Goal: Task Accomplishment & Management: Manage account settings

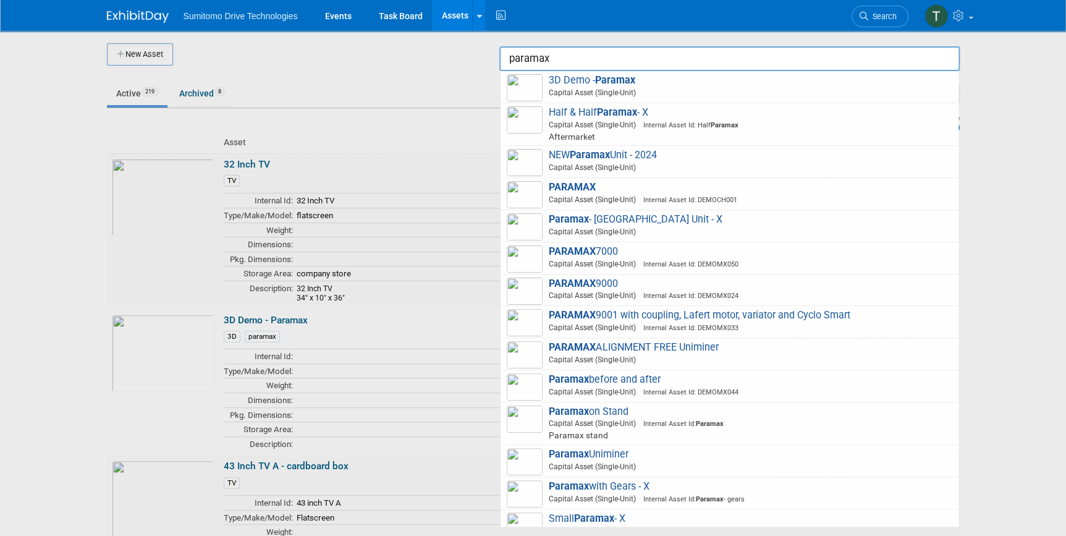
scroll to position [68, 0]
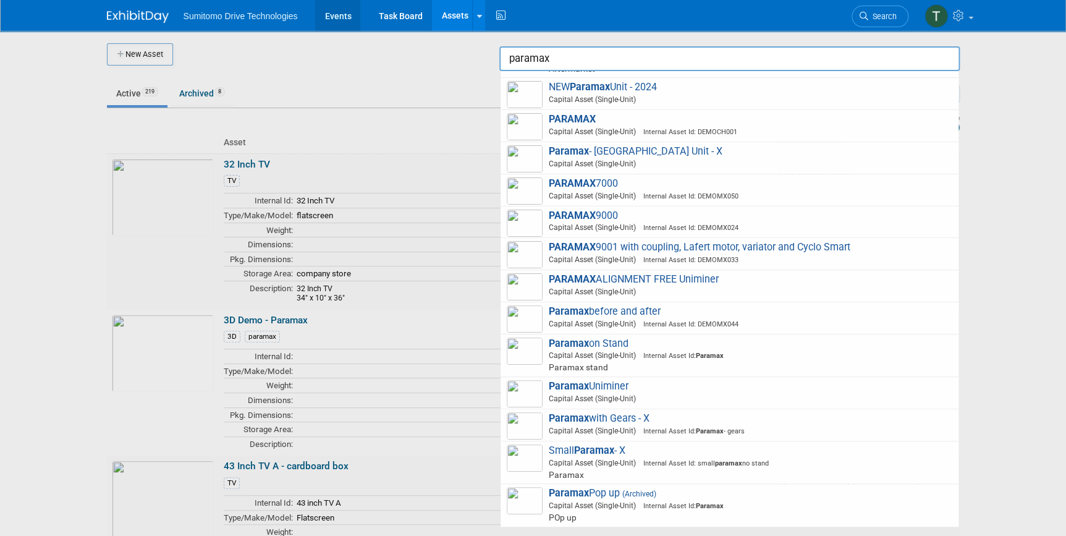
click at [337, 15] on link "Events" at bounding box center [337, 15] width 45 height 31
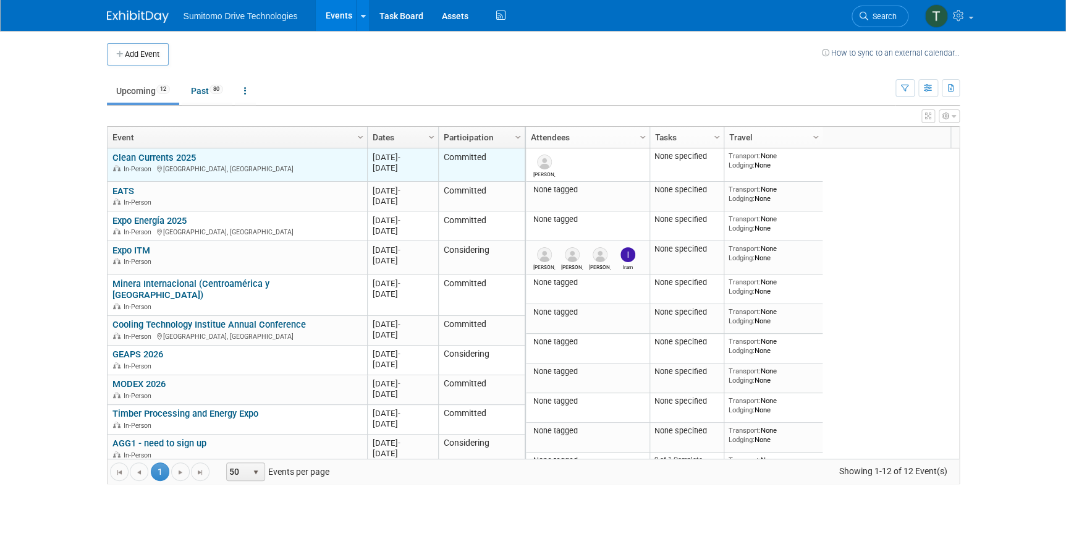
click at [169, 153] on link "Clean Currents 2025" at bounding box center [153, 157] width 83 height 11
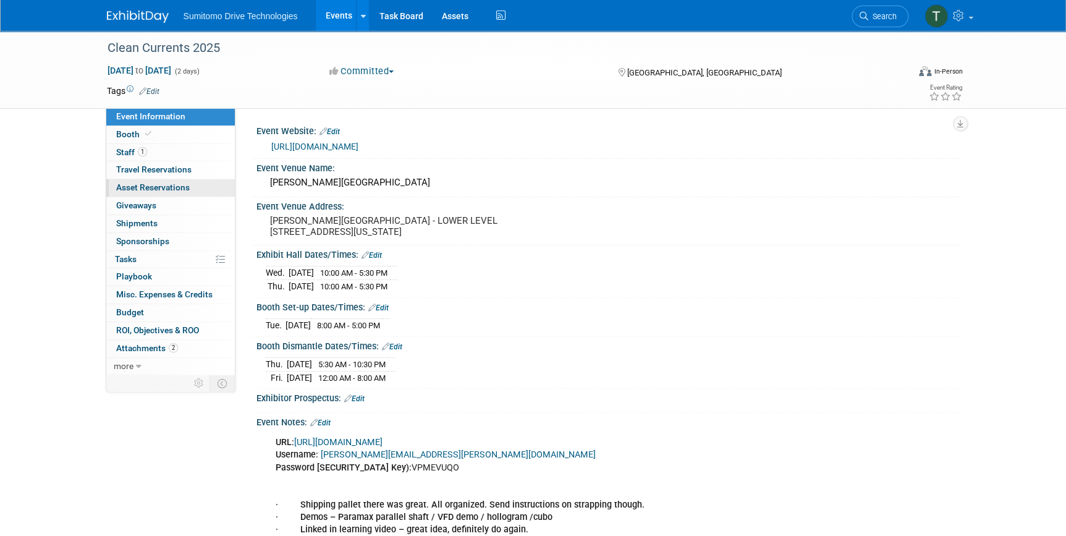
click at [144, 185] on span "Asset Reservations 0" at bounding box center [153, 187] width 74 height 10
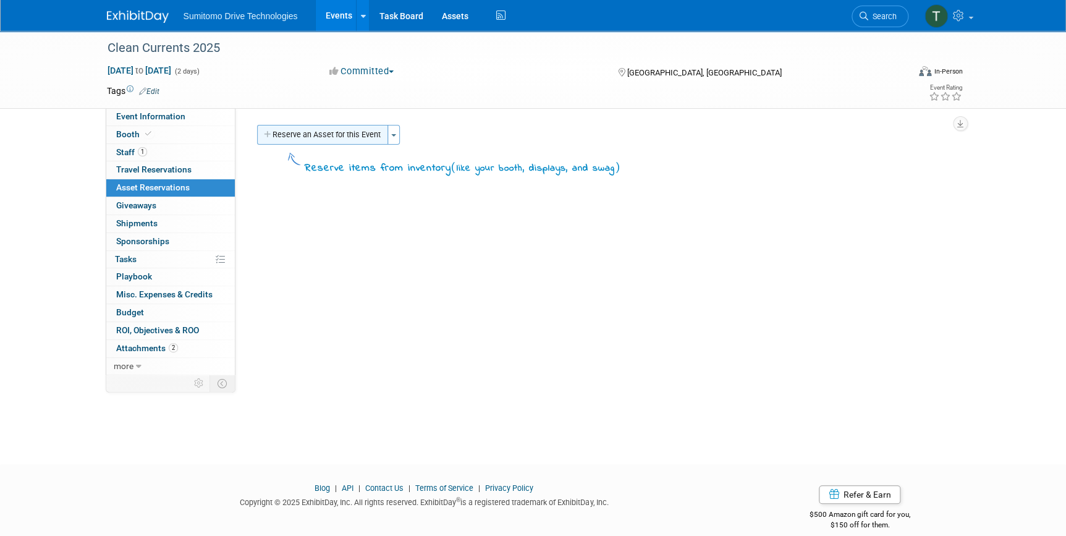
click at [318, 125] on button "Reserve an Asset for this Event" at bounding box center [322, 135] width 131 height 20
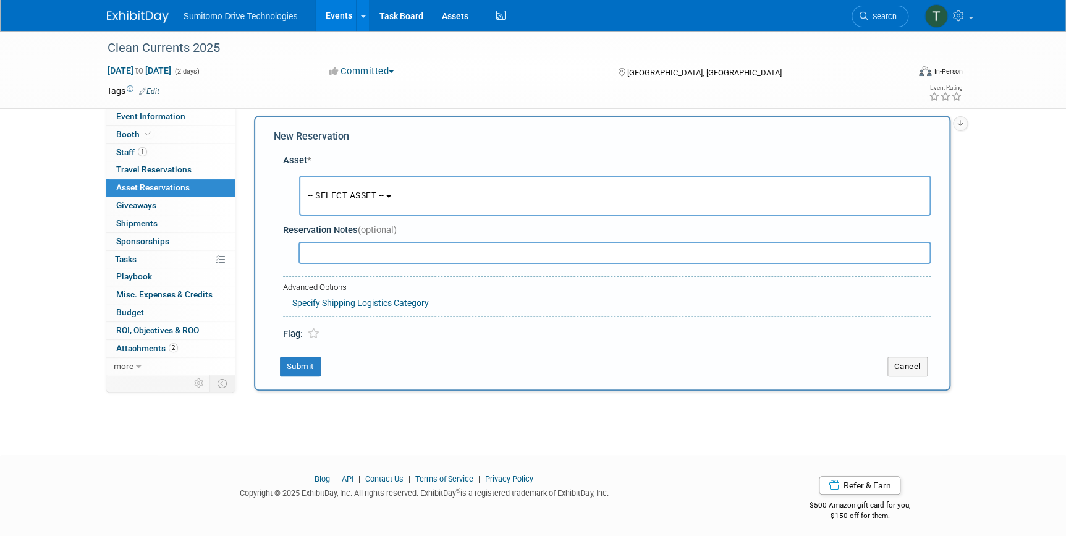
scroll to position [12, 0]
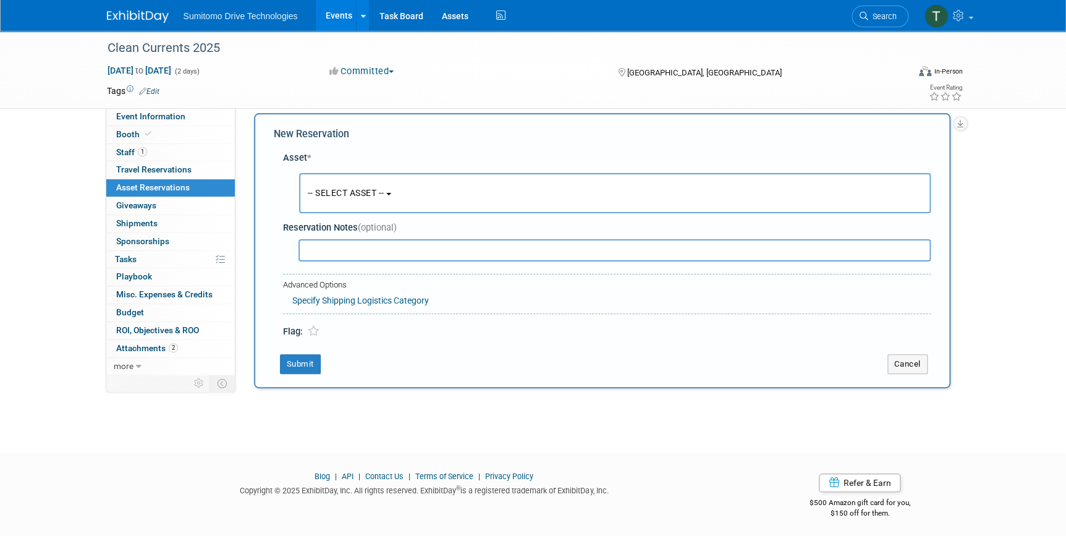
click at [363, 193] on span "-- SELECT ASSET --" at bounding box center [346, 193] width 77 height 10
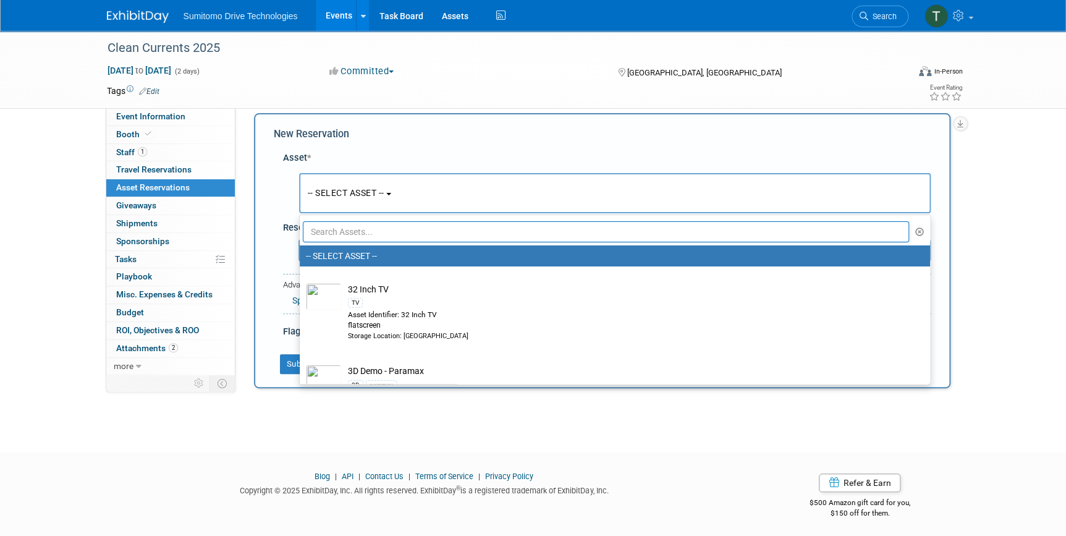
click at [365, 235] on input "text" at bounding box center [606, 231] width 607 height 21
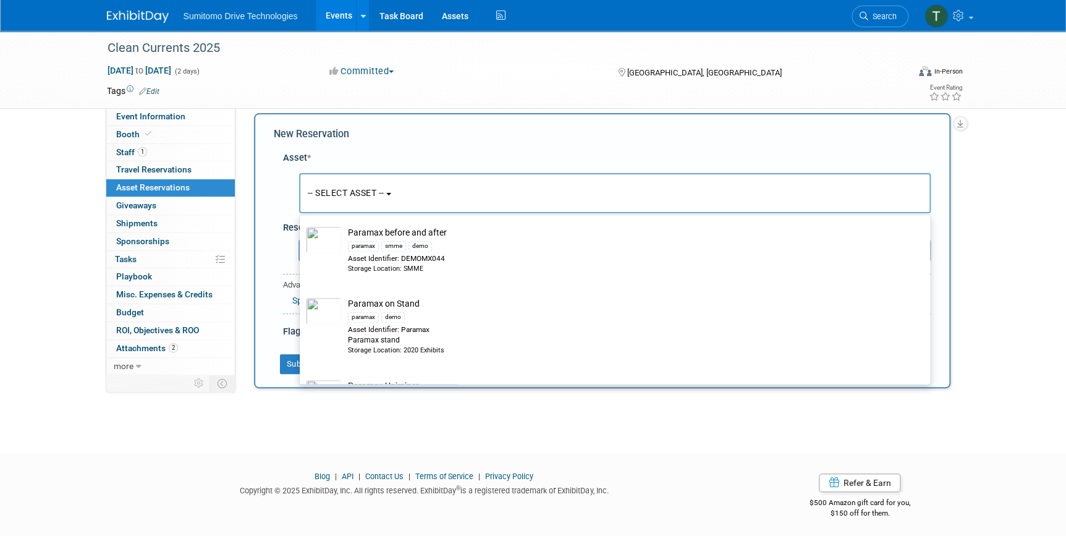
scroll to position [674, 0]
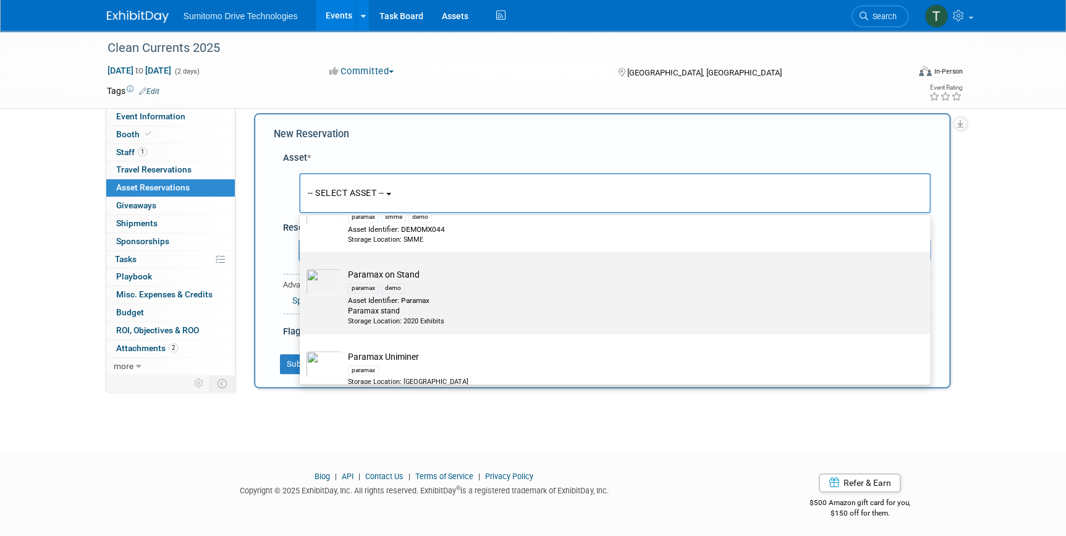
type input "paramax"
click at [441, 290] on div "paramax demo" at bounding box center [626, 288] width 557 height 14
click at [302, 266] on input "Paramax on Stand paramax demo Asset Identifier: Paramax Paramax stand Storage L…" at bounding box center [298, 262] width 8 height 8
select select "10710516"
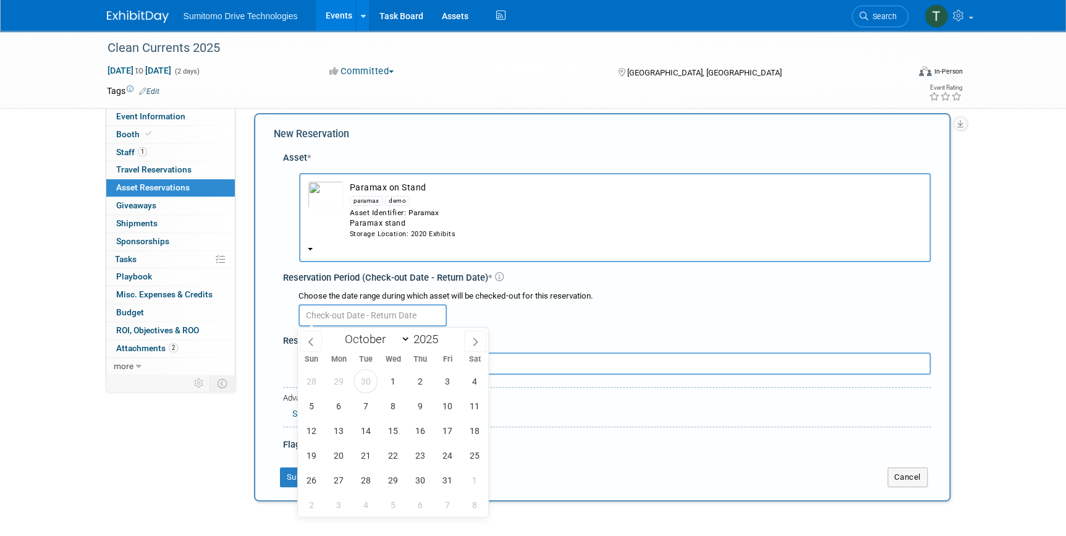
click at [410, 321] on input "text" at bounding box center [373, 315] width 148 height 22
click at [368, 381] on span "30" at bounding box center [366, 381] width 24 height 24
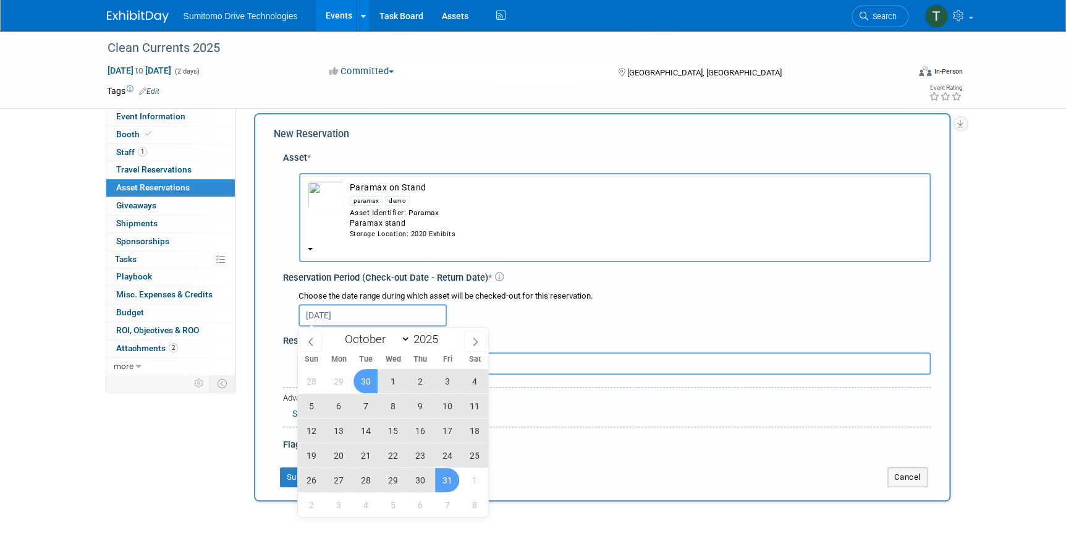
click at [459, 481] on span "31" at bounding box center [447, 480] width 24 height 24
type input "Sep 30, 2025 to Oct 31, 2025"
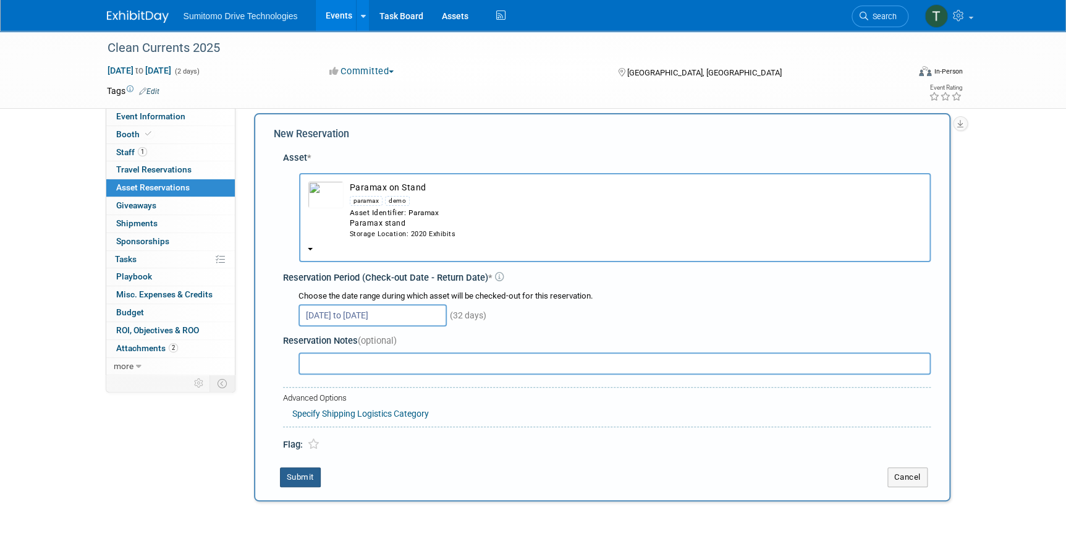
drag, startPoint x: 299, startPoint y: 470, endPoint x: 321, endPoint y: 468, distance: 22.3
click at [302, 470] on button "Submit" at bounding box center [300, 477] width 41 height 20
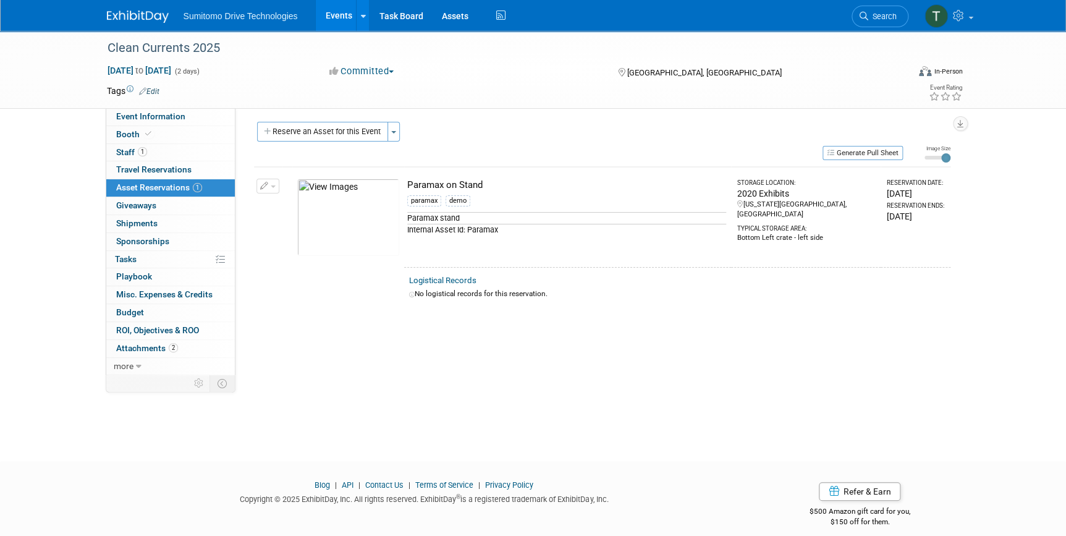
scroll to position [0, 0]
click at [353, 130] on button "Reserve an Asset for this Event" at bounding box center [322, 135] width 131 height 20
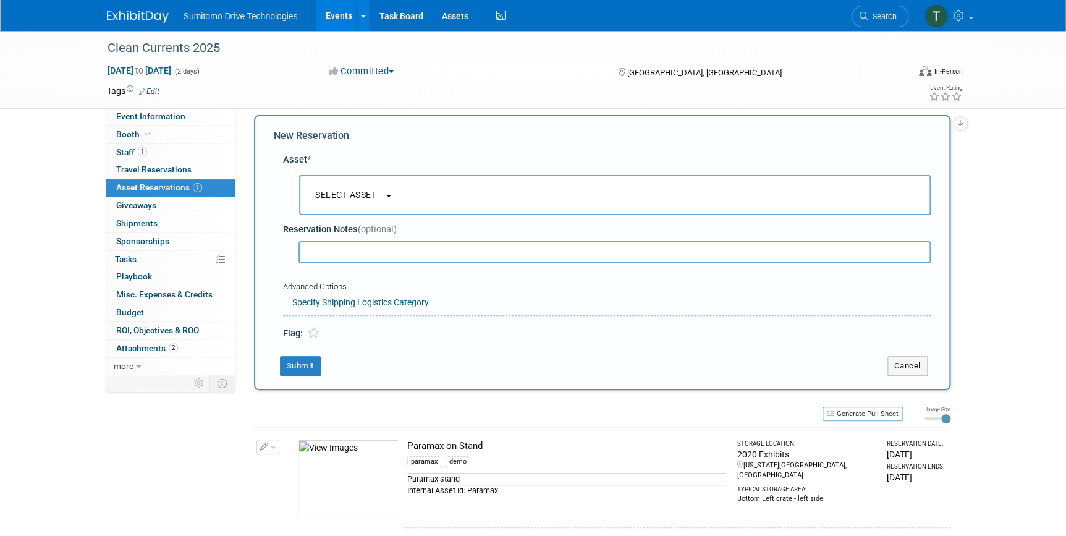
scroll to position [12, 0]
click at [350, 186] on button "-- SELECT ASSET --" at bounding box center [615, 193] width 632 height 40
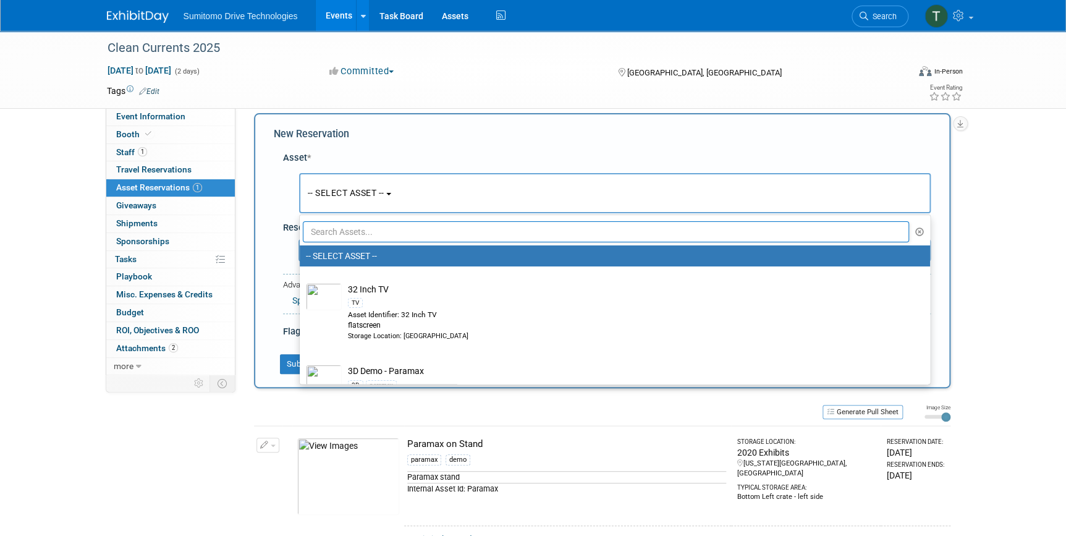
click at [363, 229] on input "text" at bounding box center [606, 231] width 607 height 21
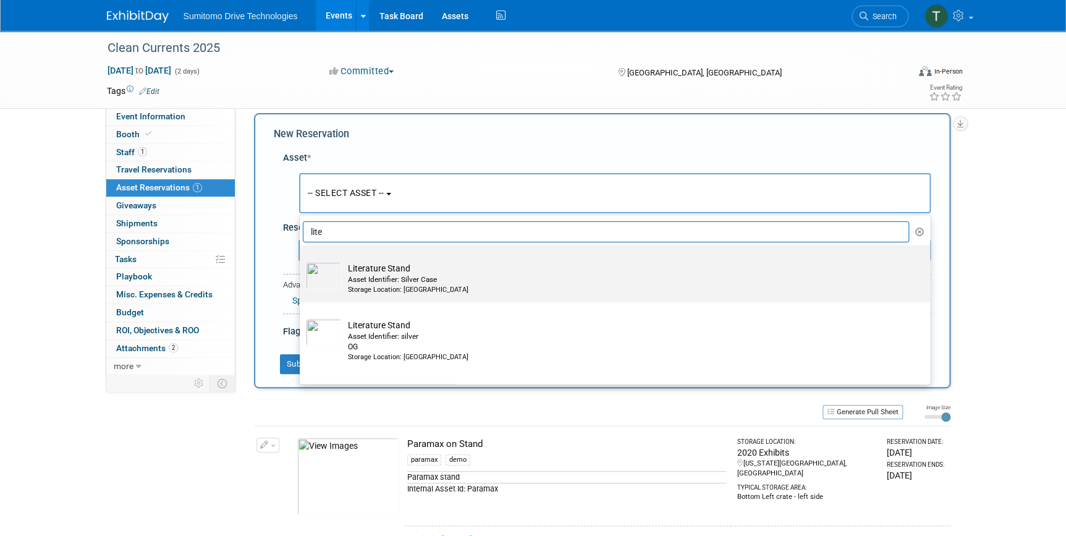
type input "lite"
click at [376, 281] on div "Asset Identifier: Silver Case" at bounding box center [626, 279] width 557 height 11
click at [302, 260] on input "Literature Stand Asset Identifier: Silver Case Storage Location: SMA VA Warehou…" at bounding box center [298, 256] width 8 height 8
select select "10711528"
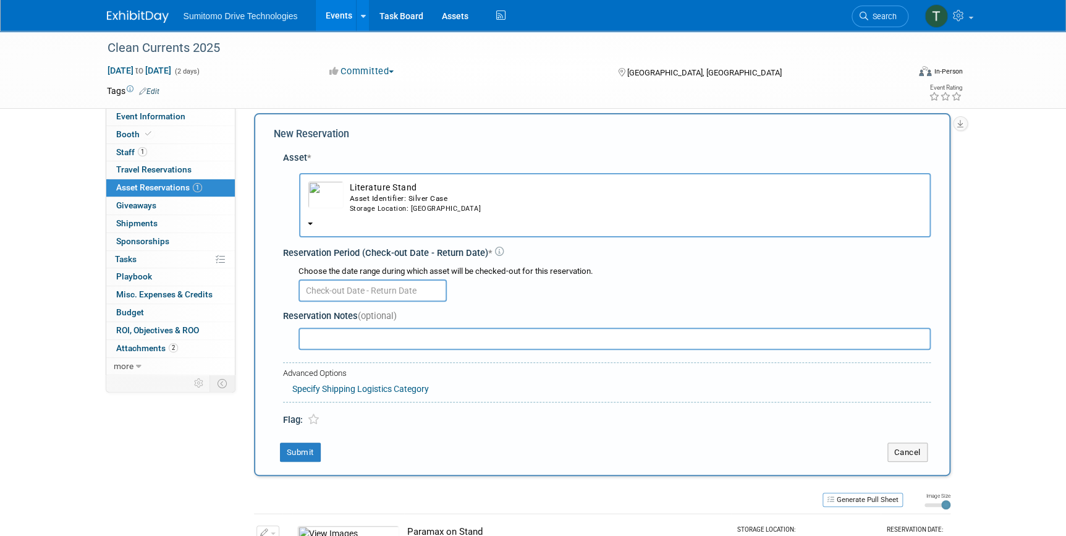
click at [330, 293] on input "text" at bounding box center [373, 290] width 148 height 22
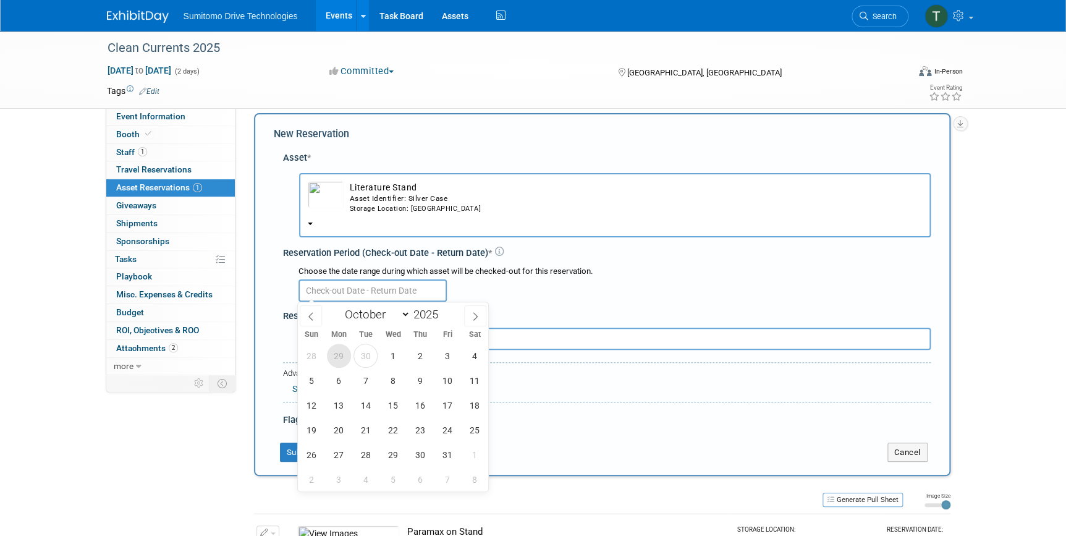
click at [339, 355] on span "29" at bounding box center [339, 356] width 24 height 24
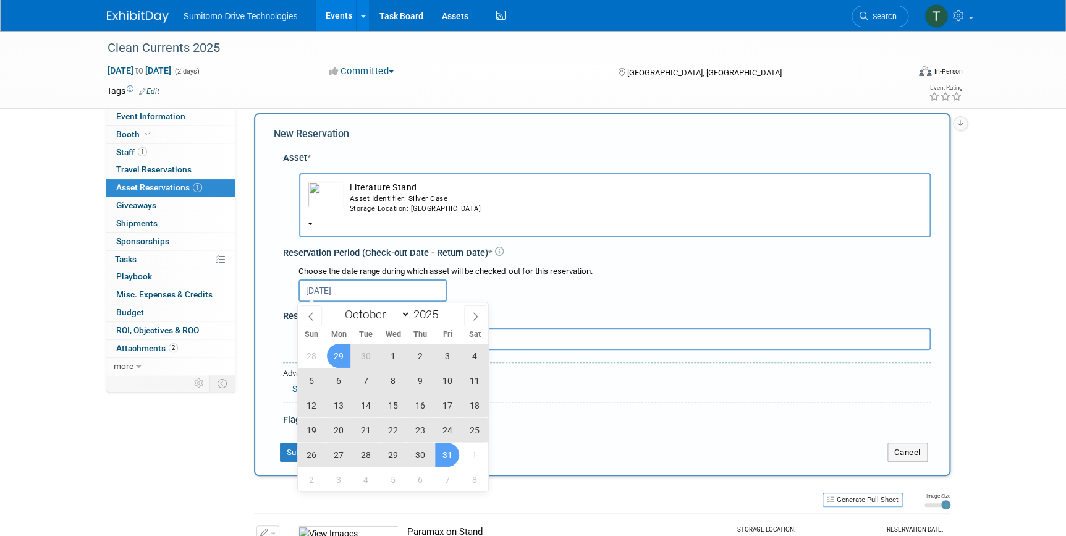
click at [443, 451] on span "31" at bounding box center [447, 455] width 24 height 24
type input "Sep 29, 2025 to Oct 31, 2025"
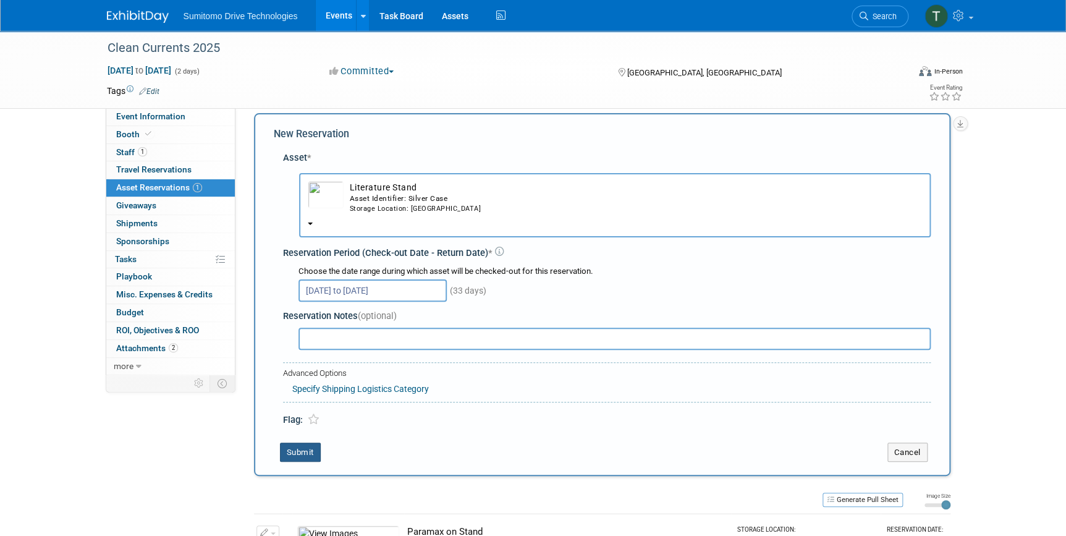
click at [303, 449] on button "Submit" at bounding box center [300, 453] width 41 height 20
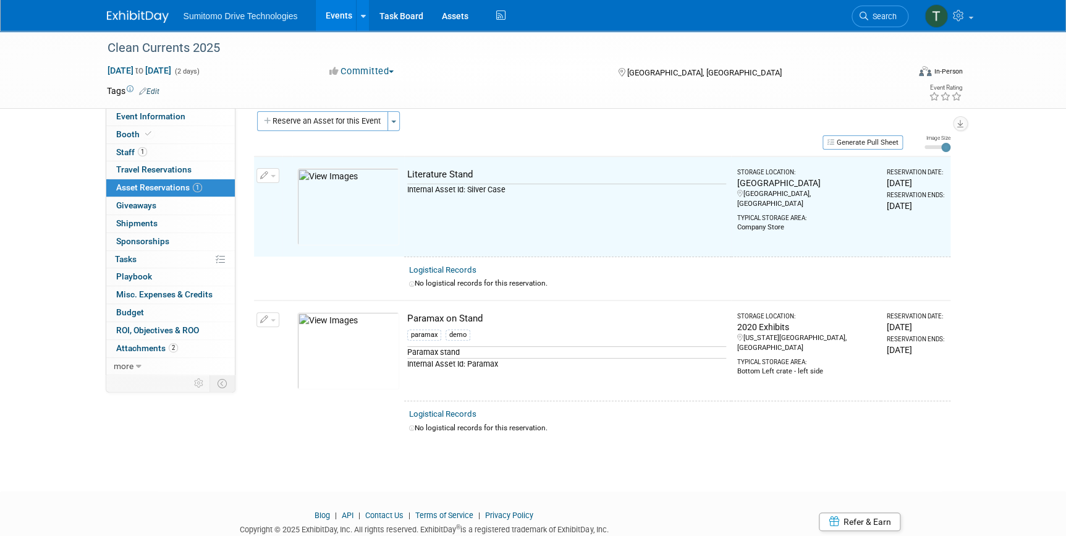
scroll to position [15, 0]
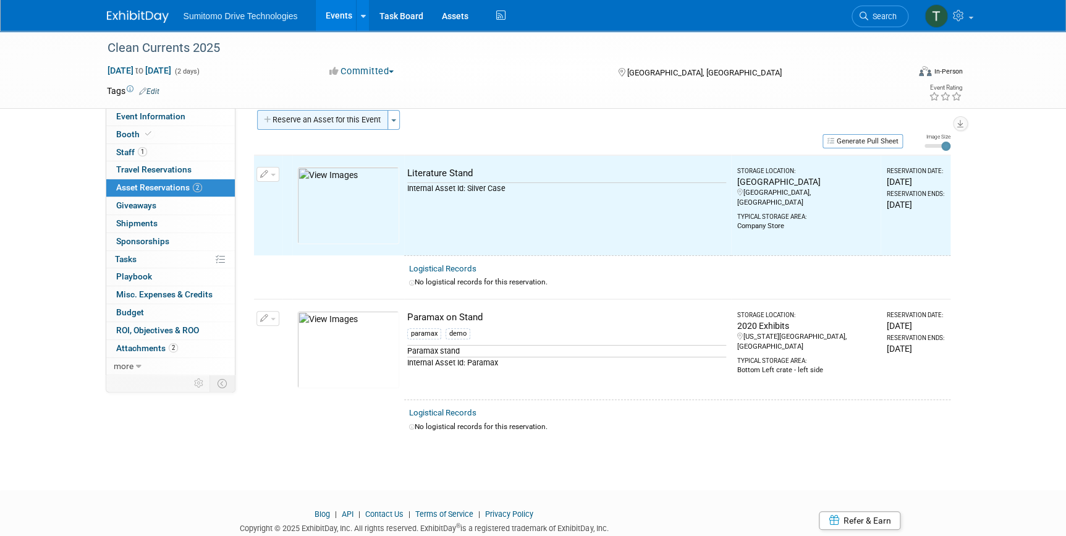
drag, startPoint x: 334, startPoint y: 130, endPoint x: 339, endPoint y: 119, distance: 12.2
click at [336, 124] on div "Reserve an Asset for this Event Toggle Dropdown New asset reservation Copy asse…" at bounding box center [602, 121] width 697 height 23
click at [341, 117] on button "Reserve an Asset for this Event" at bounding box center [322, 120] width 131 height 20
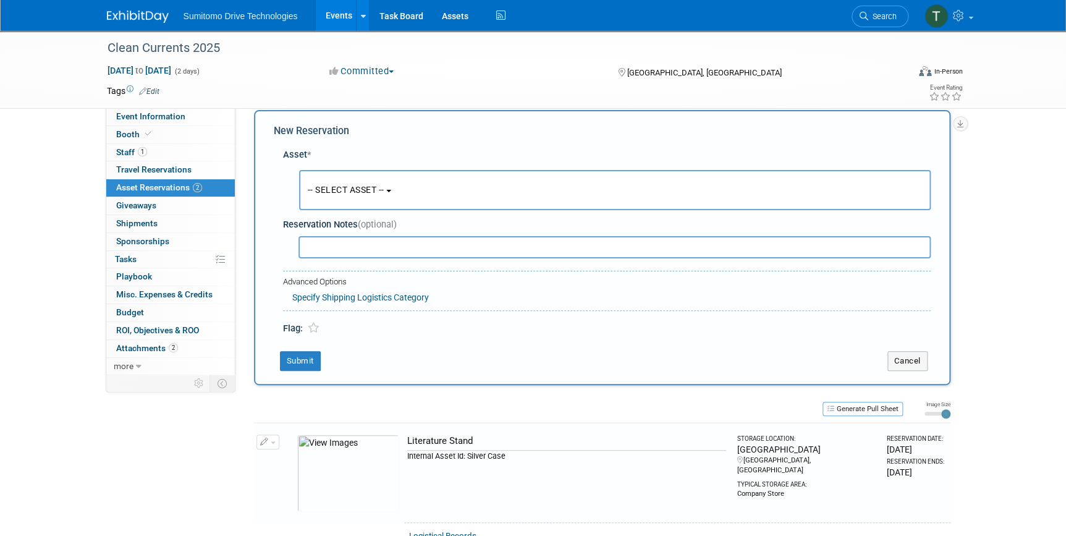
scroll to position [12, 0]
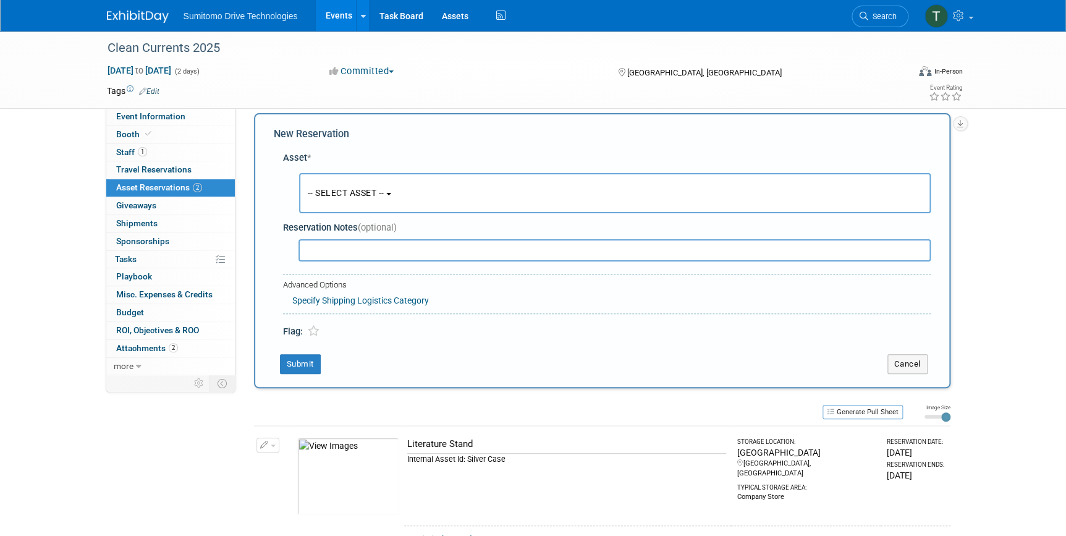
click at [340, 204] on button "-- SELECT ASSET --" at bounding box center [615, 193] width 632 height 40
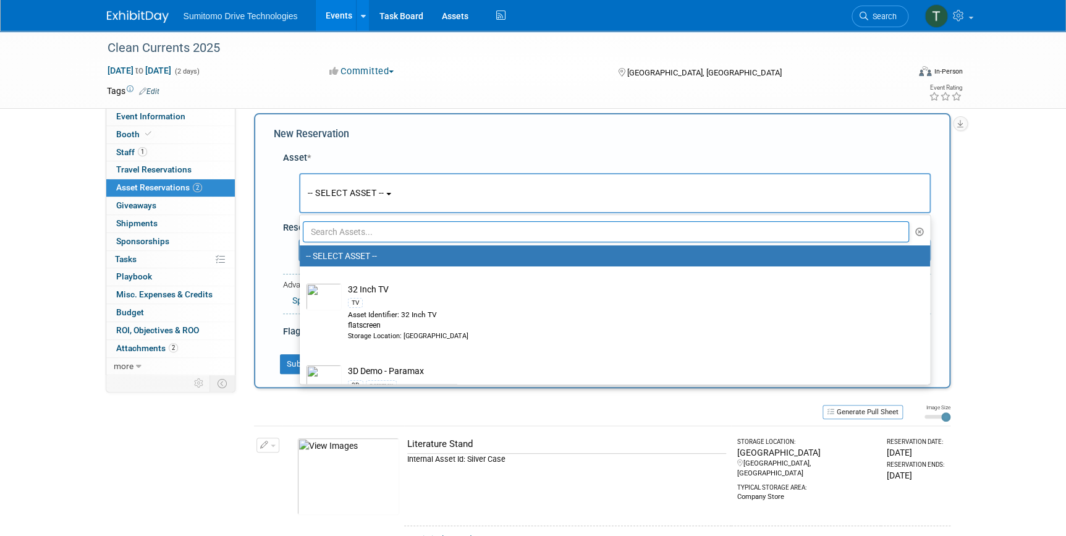
click at [342, 234] on input "text" at bounding box center [606, 231] width 607 height 21
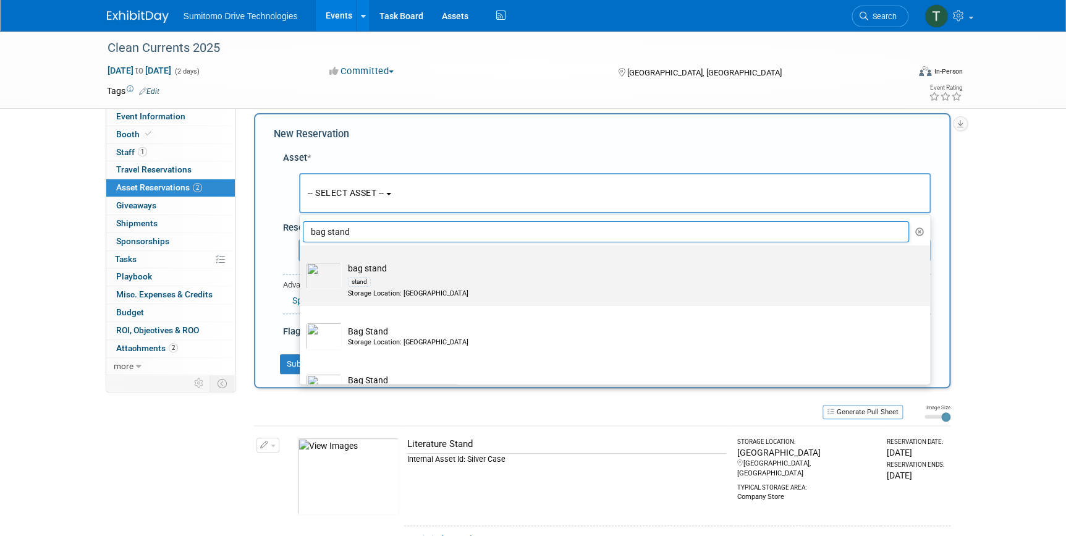
type input "bag stand"
click at [387, 285] on div "stand" at bounding box center [626, 281] width 557 height 14
click at [302, 260] on input "bag stand stand Storage Location: SMA VA Warehouse" at bounding box center [298, 256] width 8 height 8
select select "10711163"
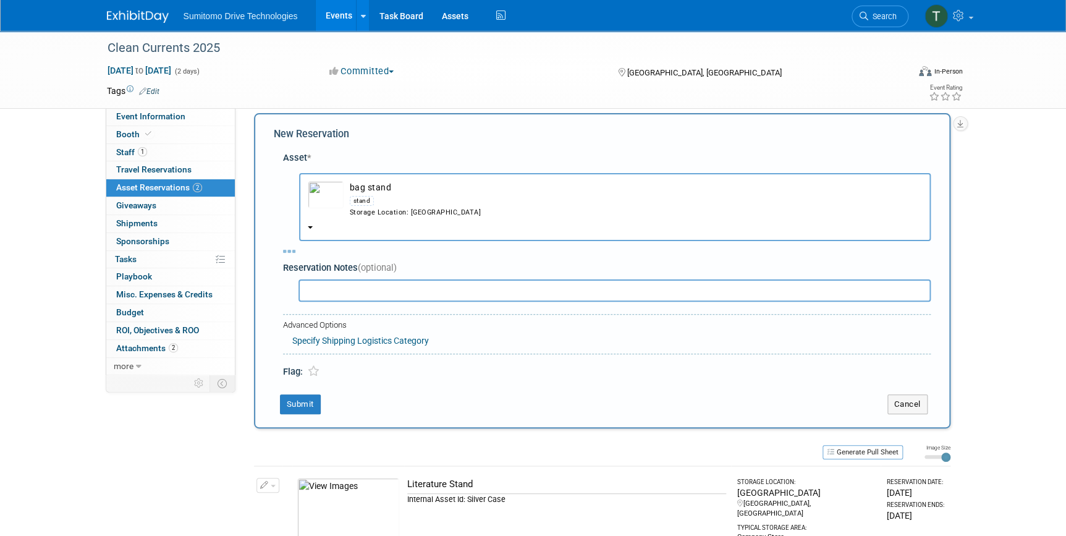
select select "9"
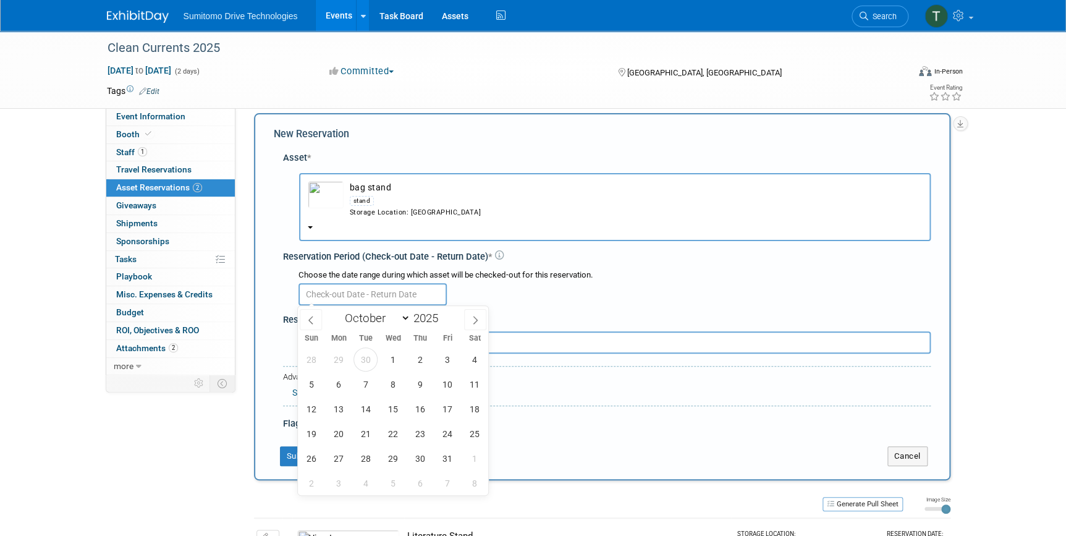
click at [331, 288] on input "text" at bounding box center [373, 294] width 148 height 22
click at [337, 361] on span "29" at bounding box center [339, 359] width 24 height 24
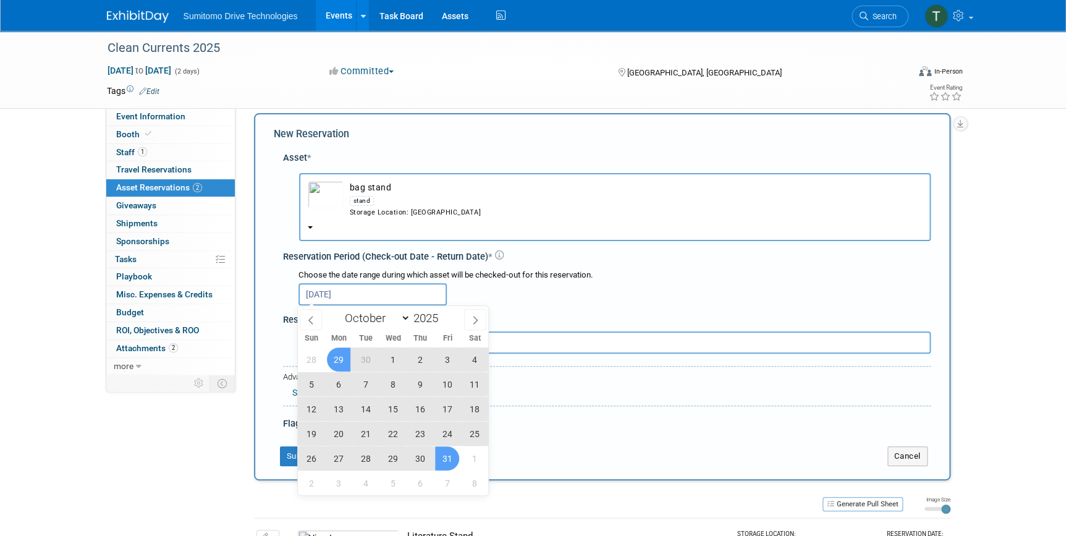
click at [445, 459] on span "31" at bounding box center [447, 458] width 24 height 24
type input "Sep 29, 2025 to Oct 31, 2025"
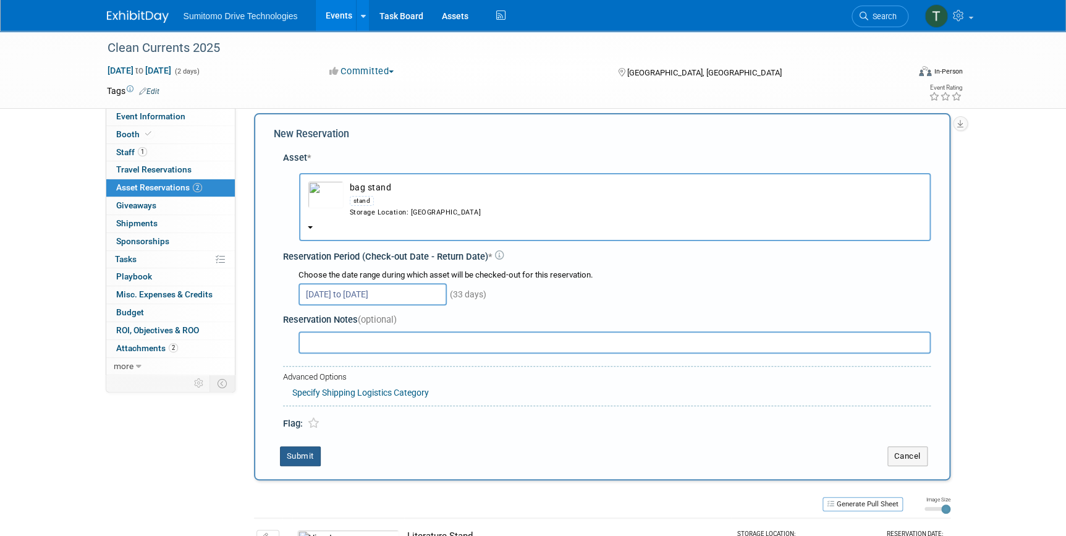
click at [290, 460] on button "Submit" at bounding box center [300, 456] width 41 height 20
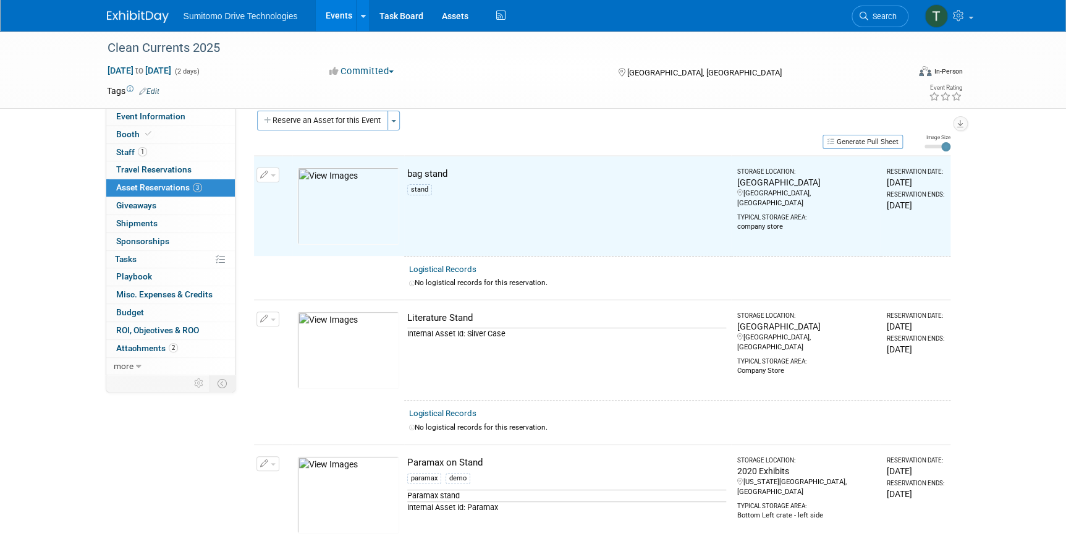
scroll to position [15, 0]
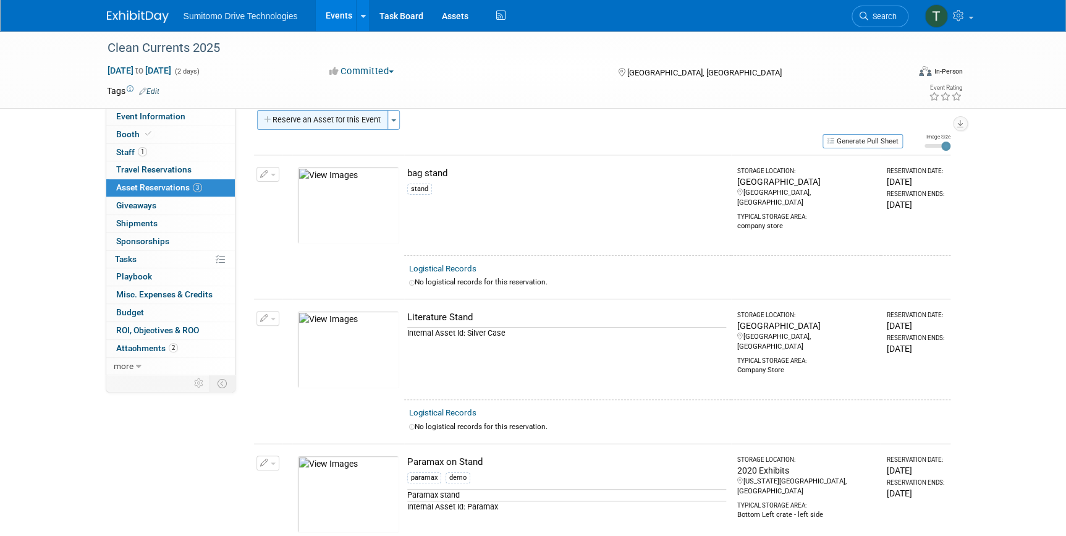
click at [344, 113] on button "Reserve an Asset for this Event" at bounding box center [322, 120] width 131 height 20
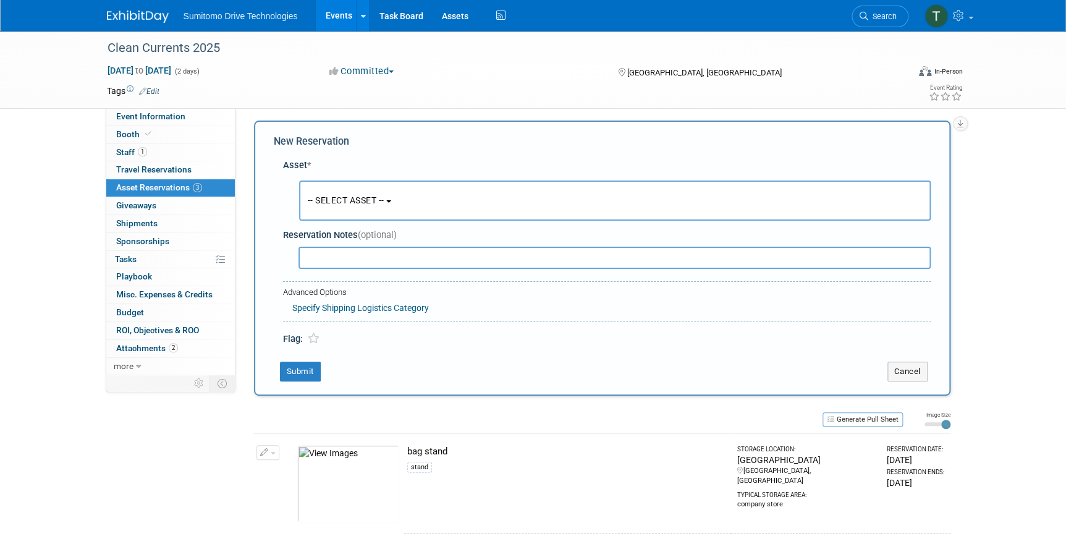
scroll to position [12, 0]
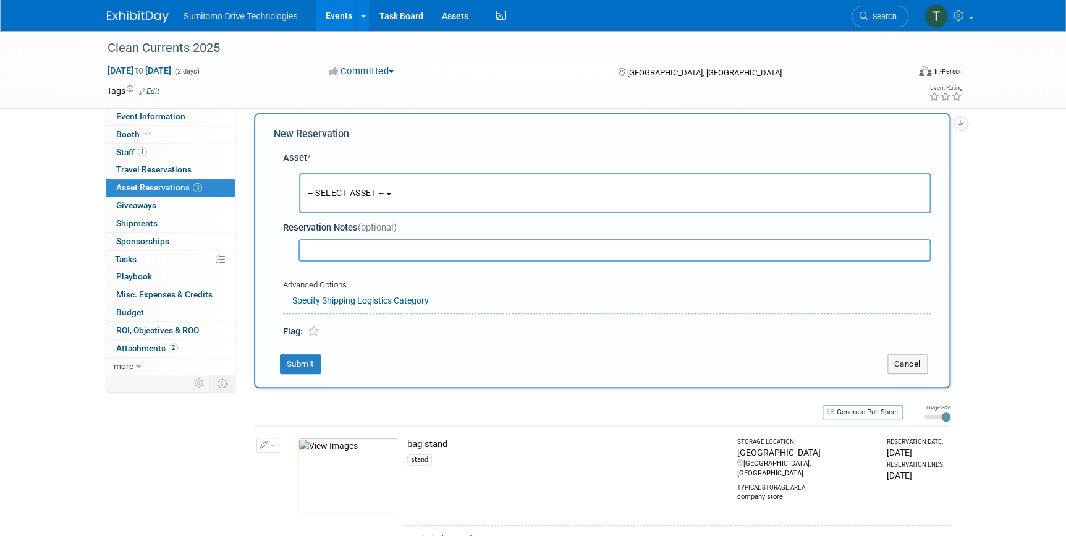
drag, startPoint x: 338, startPoint y: 195, endPoint x: 336, endPoint y: 205, distance: 9.5
click at [338, 195] on span "-- SELECT ASSET --" at bounding box center [346, 193] width 77 height 10
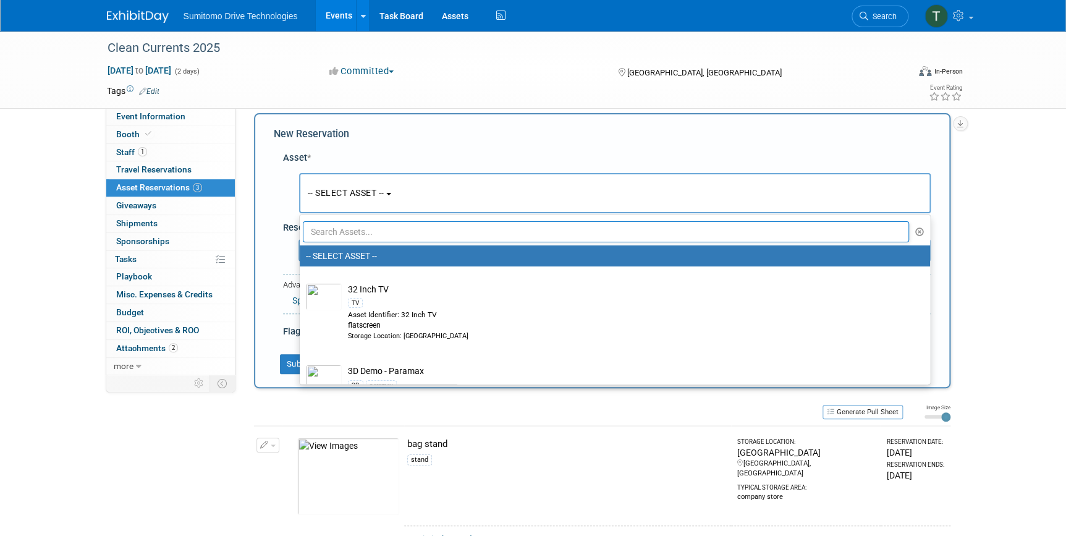
click at [346, 229] on input "text" at bounding box center [606, 231] width 607 height 21
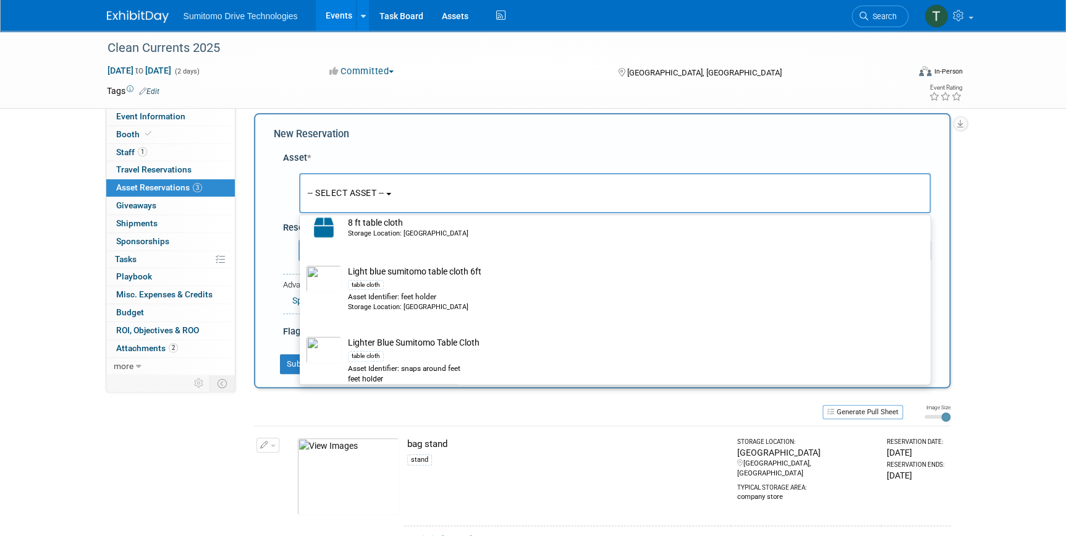
scroll to position [168, 0]
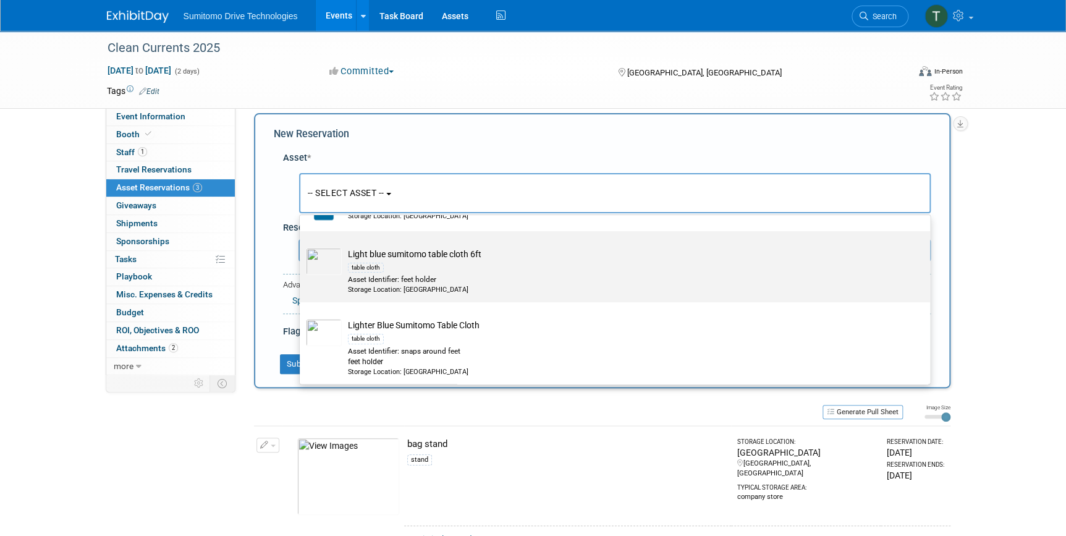
type input "table clot"
click at [429, 271] on div "table cloth" at bounding box center [626, 267] width 557 height 14
click at [302, 246] on input "Light blue sumitomo table cloth 6ft table cloth Asset Identifier: feet holder S…" at bounding box center [298, 242] width 8 height 8
select select "10711155"
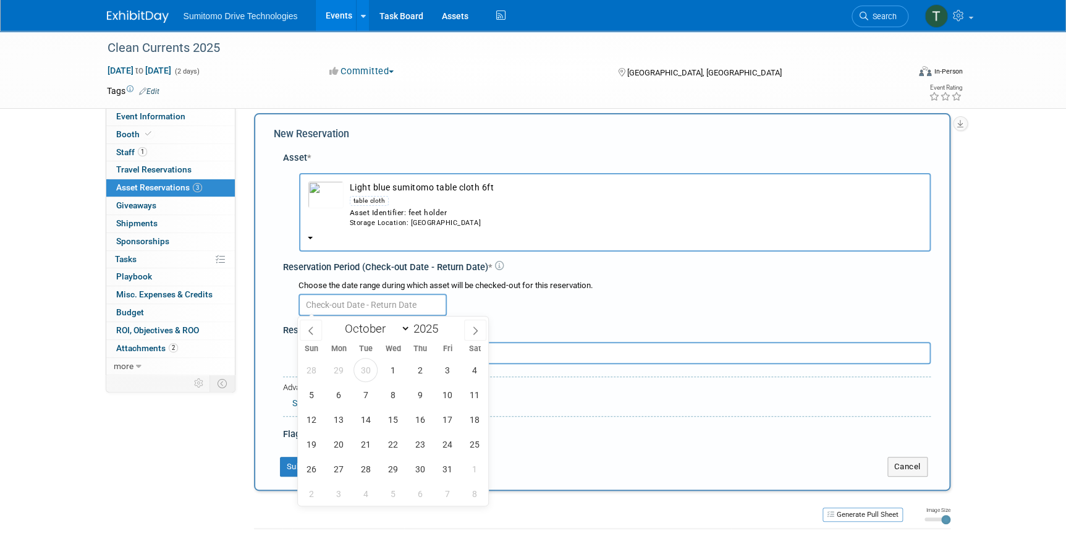
click at [369, 302] on input "text" at bounding box center [373, 305] width 148 height 22
click at [335, 365] on span "29" at bounding box center [339, 370] width 24 height 24
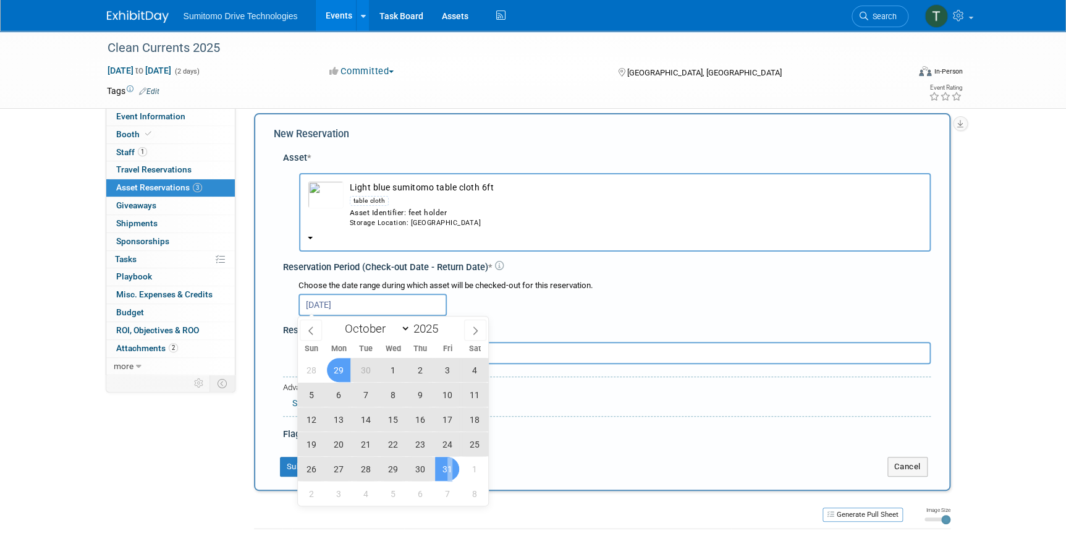
click at [449, 465] on span "31" at bounding box center [447, 469] width 24 height 24
type input "Sep 29, 2025 to Oct 31, 2025"
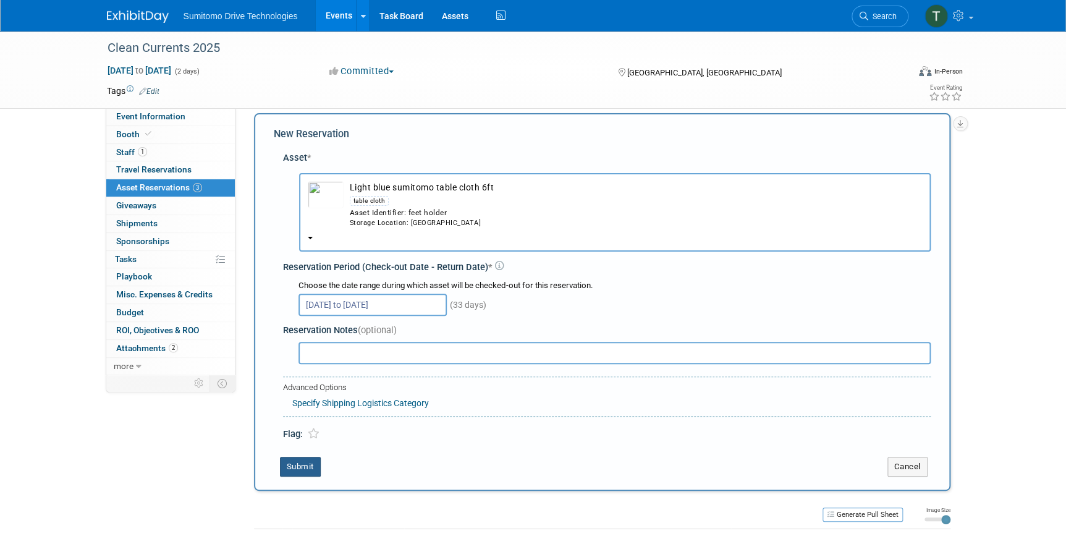
click at [294, 469] on button "Submit" at bounding box center [300, 467] width 41 height 20
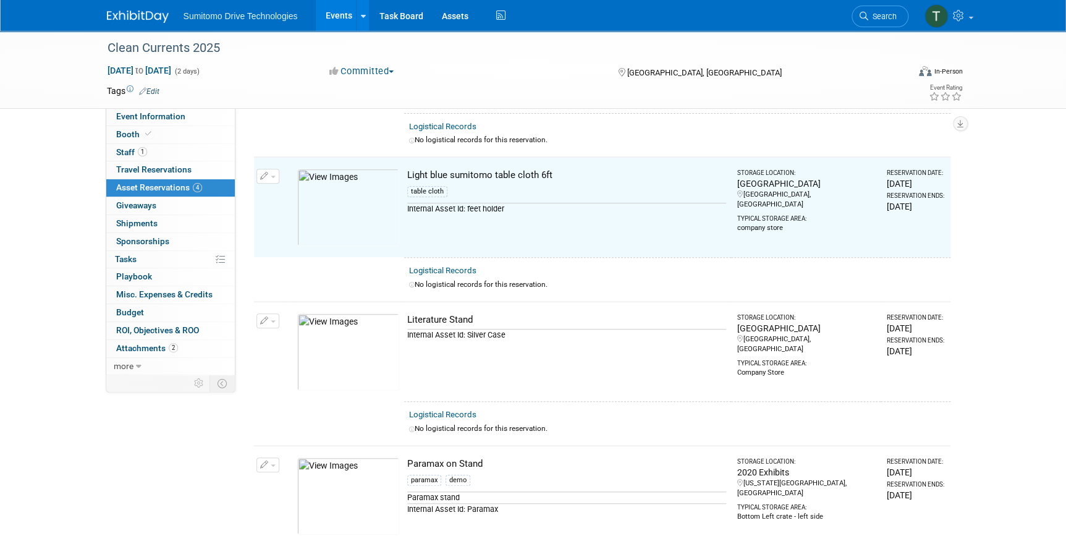
scroll to position [158, 0]
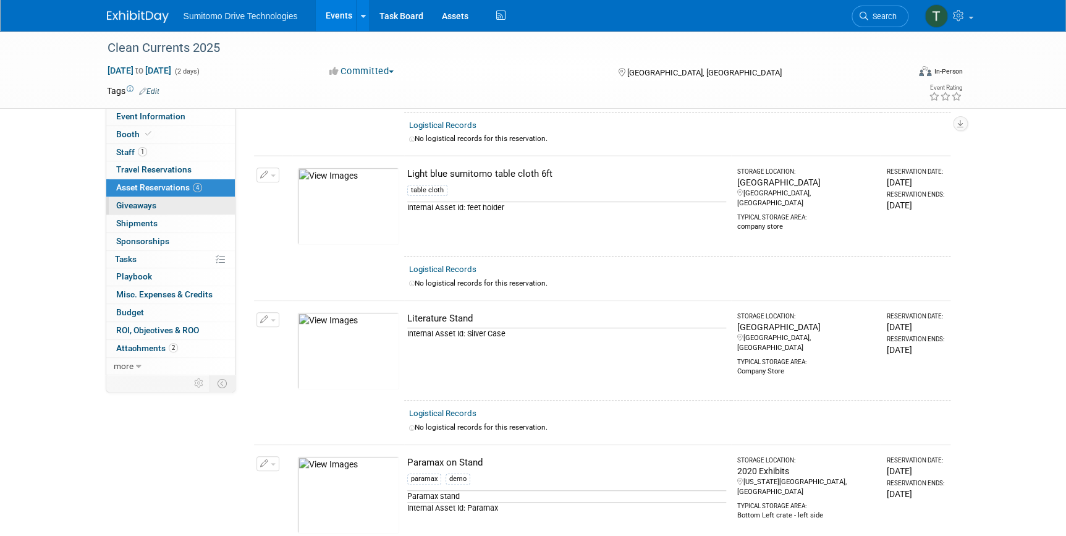
click at [155, 203] on span "Giveaways 0" at bounding box center [136, 205] width 40 height 10
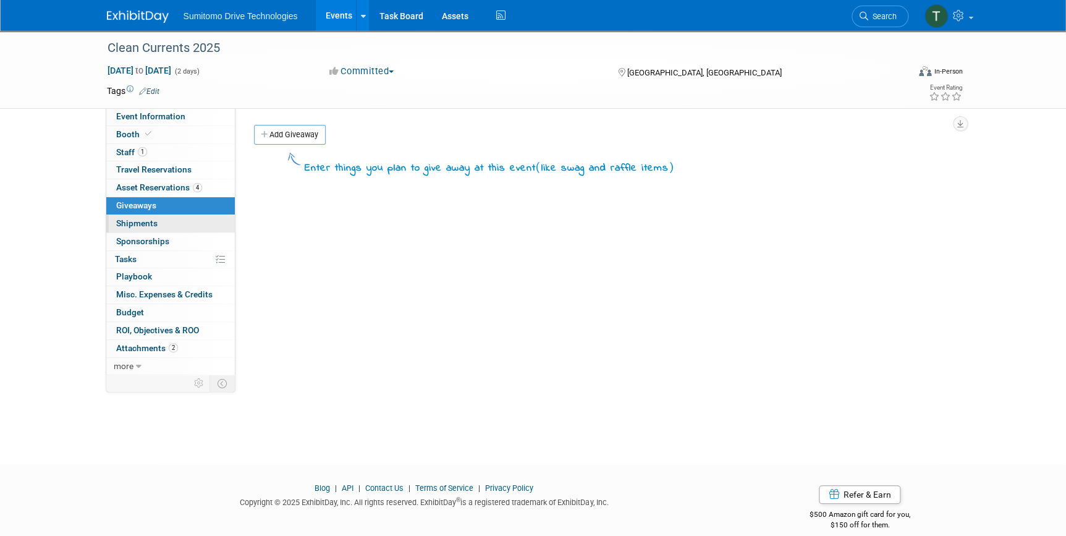
click at [151, 221] on span "Shipments 0" at bounding box center [136, 223] width 41 height 10
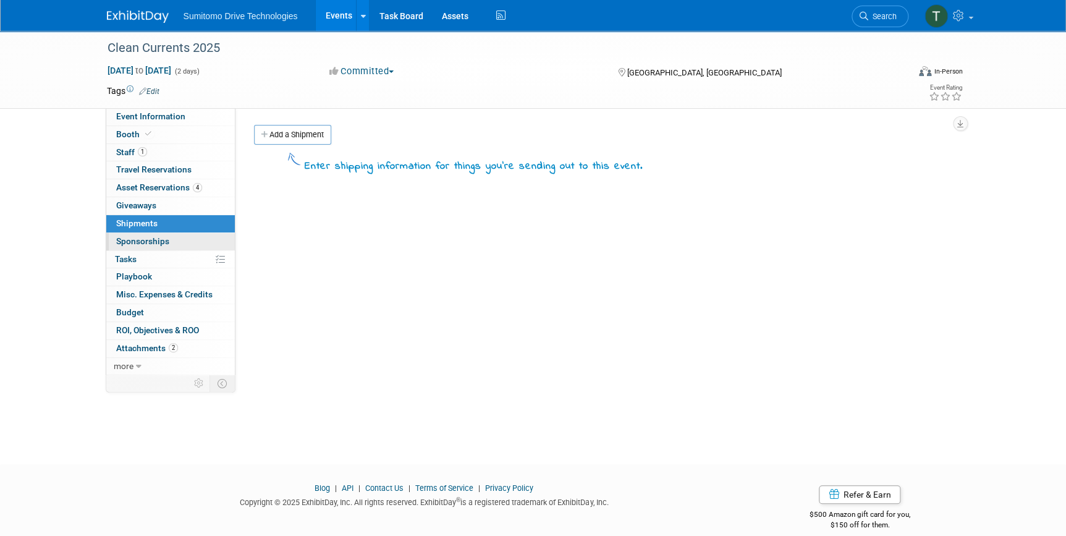
click at [151, 244] on span "Sponsorships 0" at bounding box center [142, 241] width 53 height 10
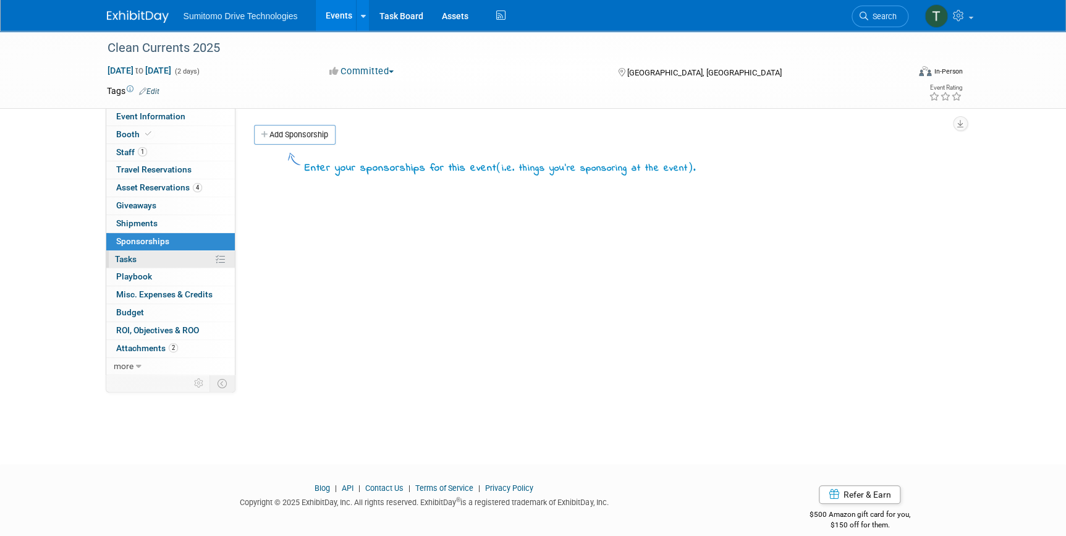
click at [150, 256] on link "0% Tasks 0%" at bounding box center [170, 259] width 129 height 17
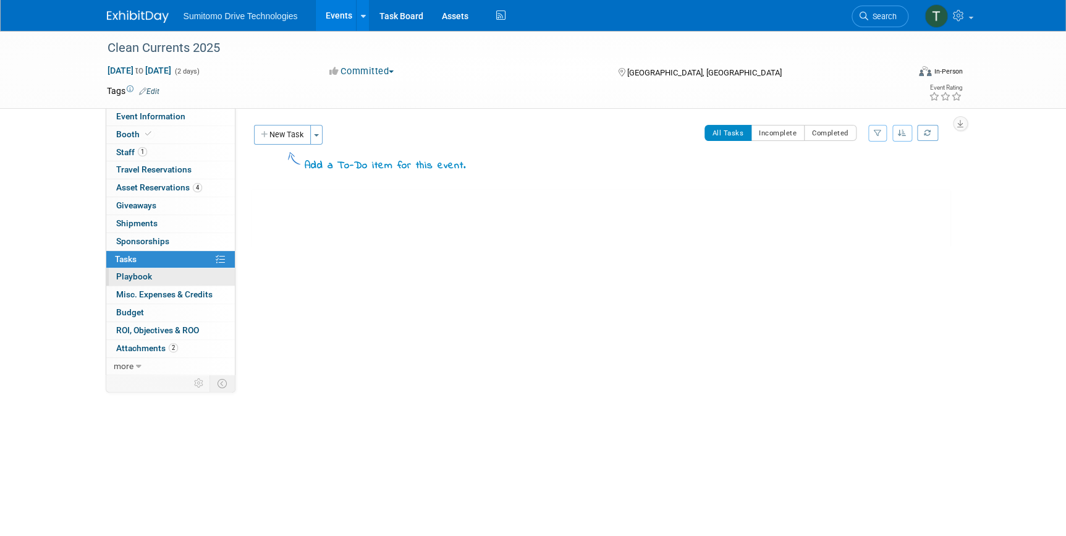
click at [148, 268] on link "0 Playbook 0" at bounding box center [170, 276] width 129 height 17
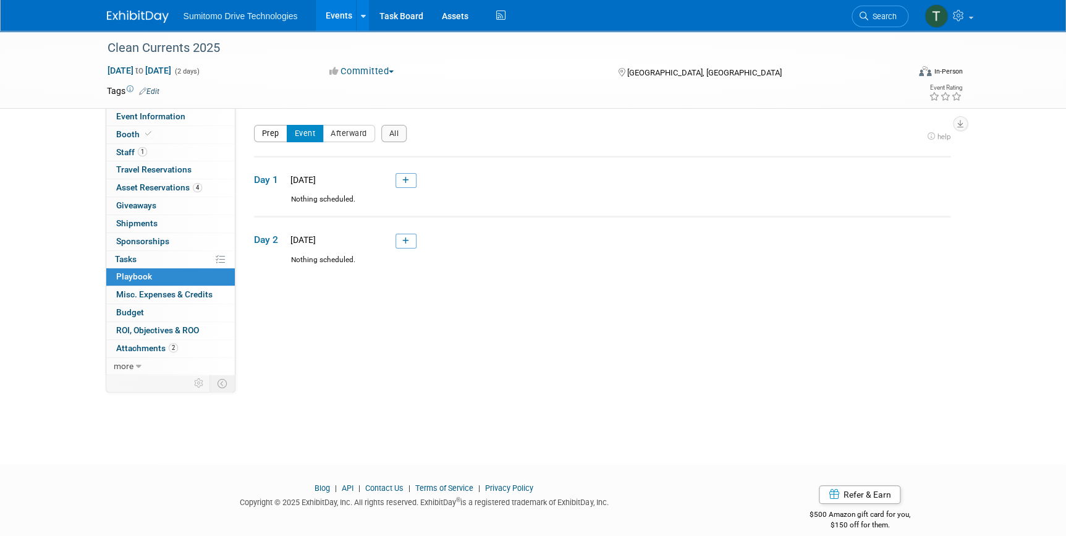
click at [263, 133] on button "Prep" at bounding box center [270, 133] width 33 height 17
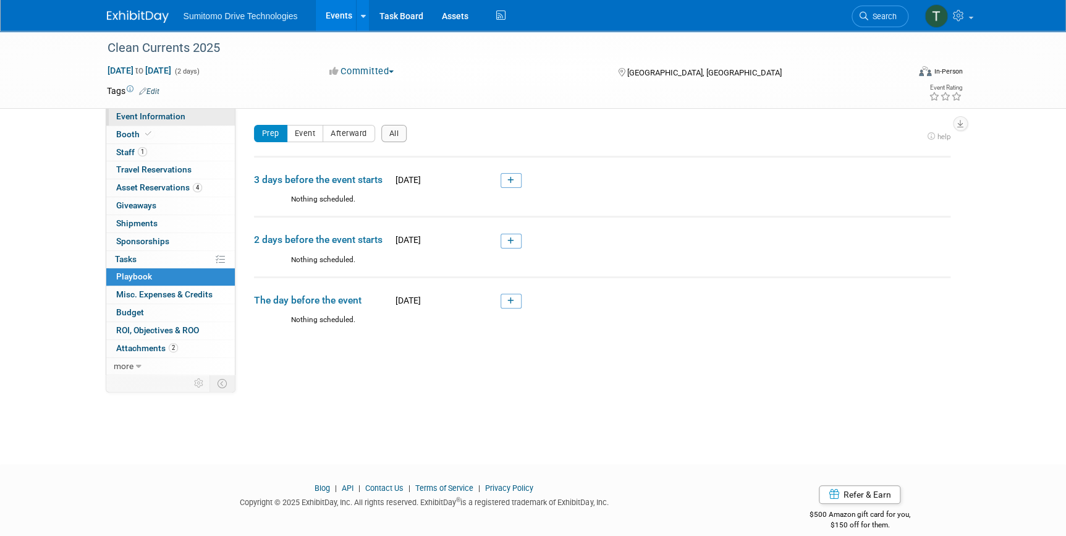
click at [148, 121] on link "Event Information" at bounding box center [170, 116] width 129 height 17
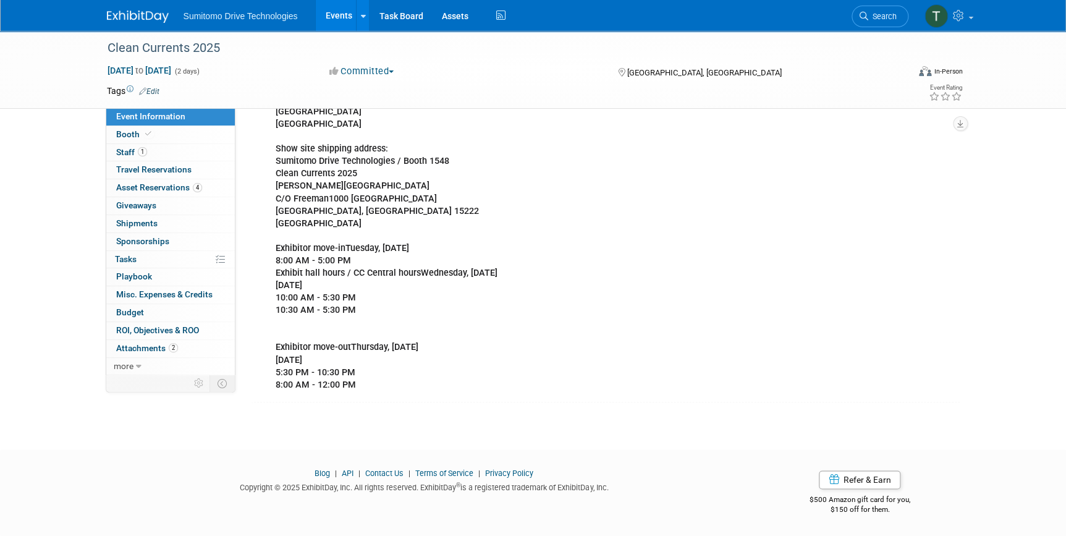
scroll to position [541, 0]
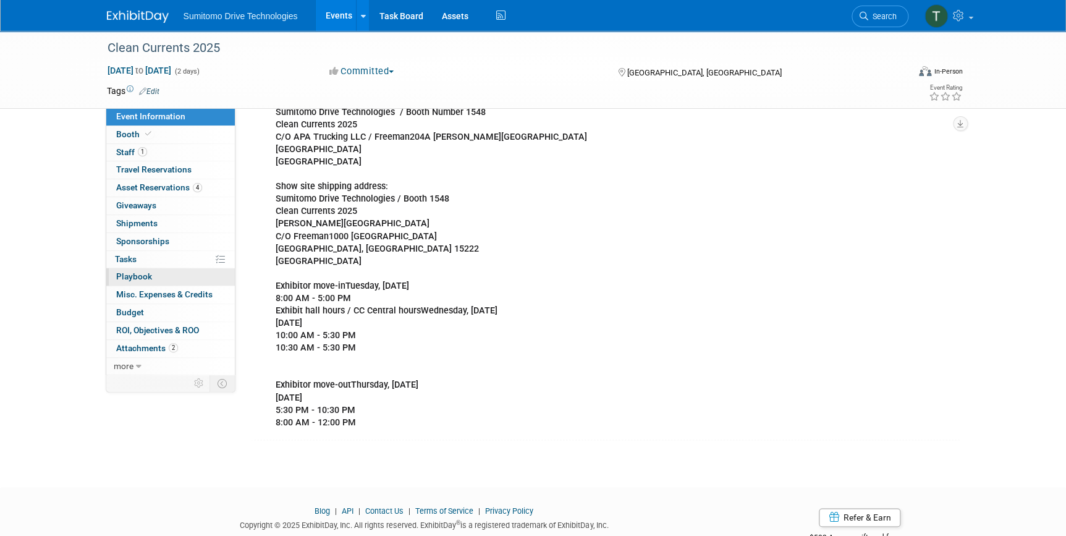
click at [130, 277] on span "Playbook 0" at bounding box center [134, 276] width 36 height 10
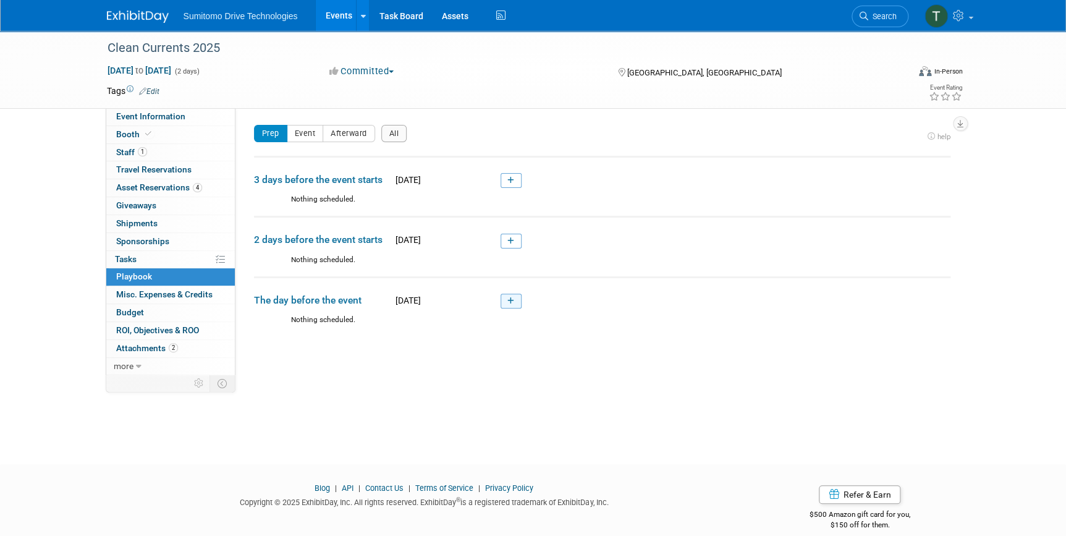
click at [514, 296] on link at bounding box center [511, 301] width 21 height 15
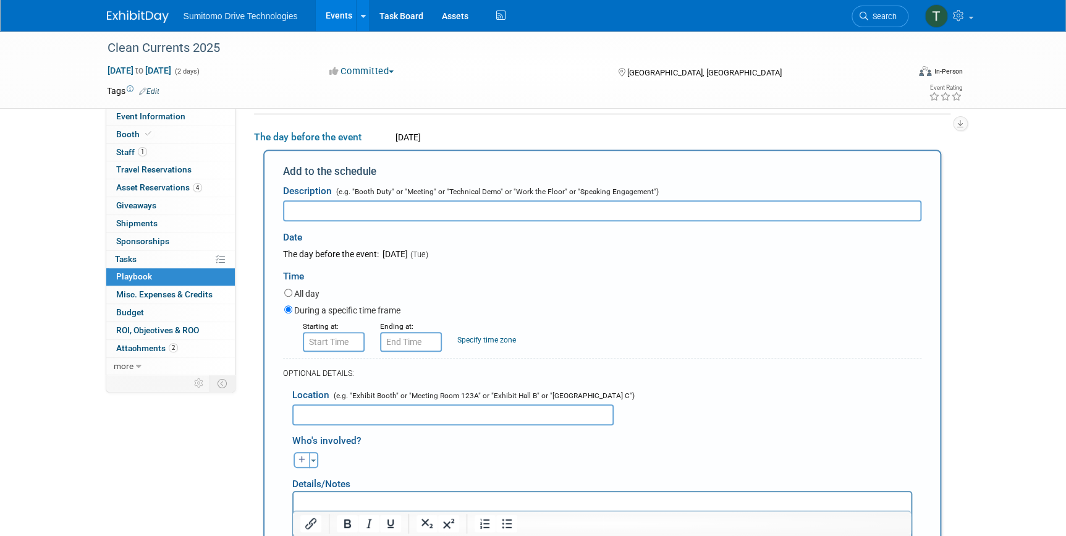
type input "8:00 AM"
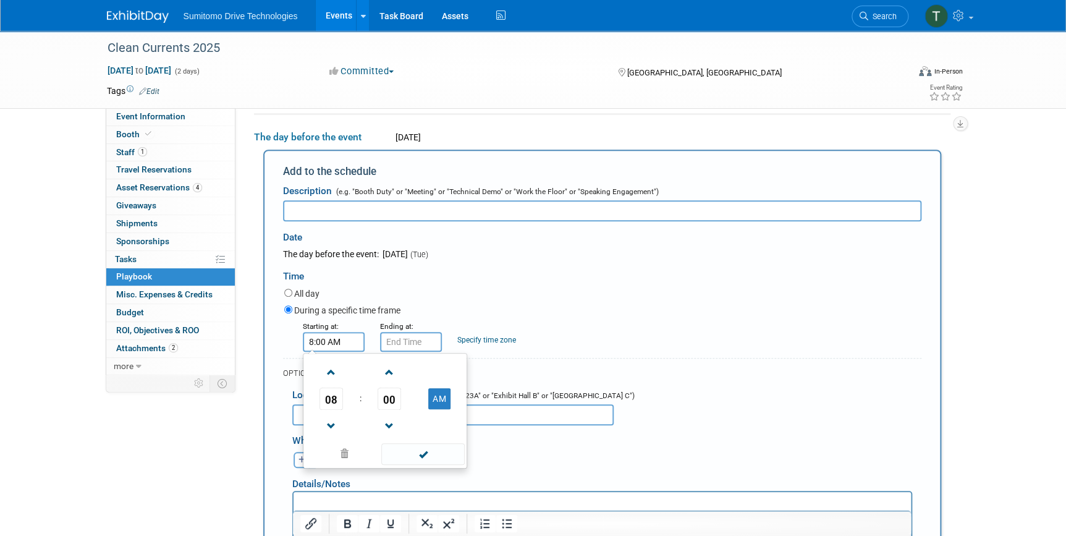
click at [333, 341] on input "8:00 AM" at bounding box center [334, 342] width 62 height 20
click at [392, 336] on input "8:00 AM" at bounding box center [411, 342] width 62 height 20
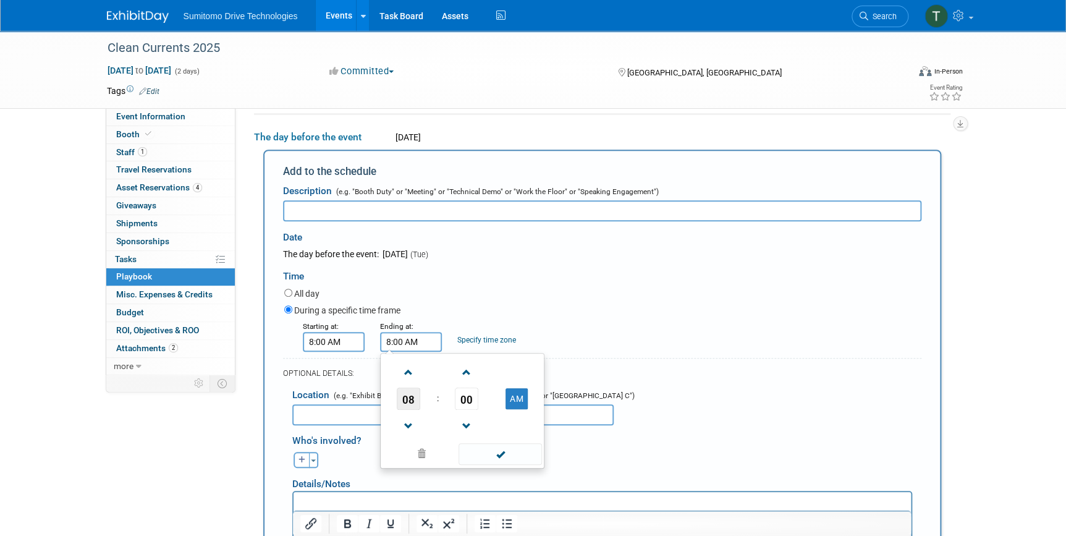
click at [406, 404] on span "08" at bounding box center [408, 399] width 23 height 22
click at [447, 407] on td "05" at bounding box center [443, 405] width 40 height 33
click at [526, 401] on button "AM" at bounding box center [517, 398] width 22 height 21
type input "5:00 PM"
click at [509, 450] on span at bounding box center [500, 454] width 83 height 22
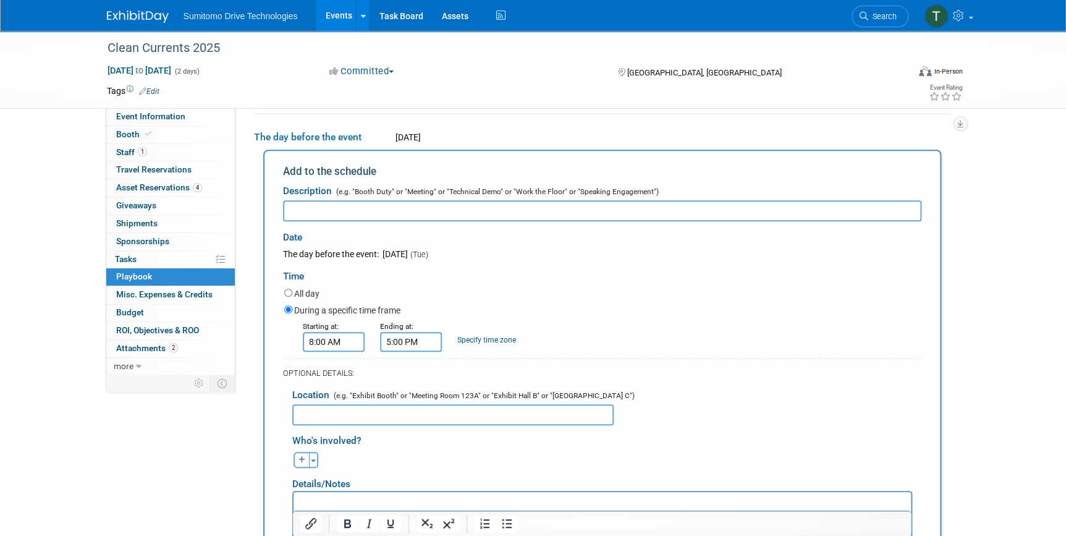
drag, startPoint x: 350, startPoint y: 209, endPoint x: 362, endPoint y: 205, distance: 12.5
click at [355, 207] on input "text" at bounding box center [602, 210] width 638 height 21
type input "Set up"
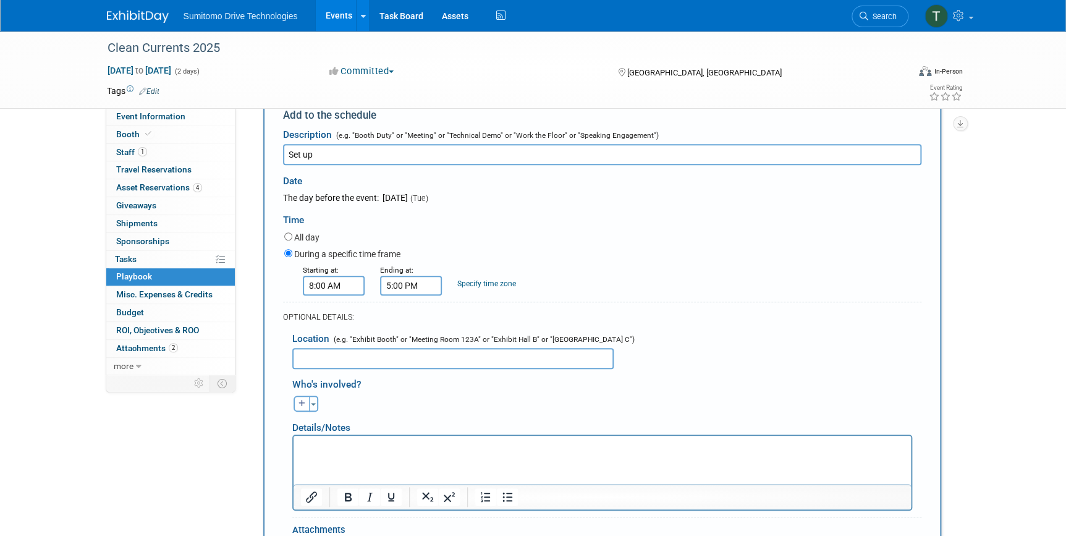
click at [335, 354] on input "text" at bounding box center [452, 358] width 321 height 21
paste input "Clean Currents 2025 David L Lawrence Convention Center C/O Freeman 1000 Fort Du…"
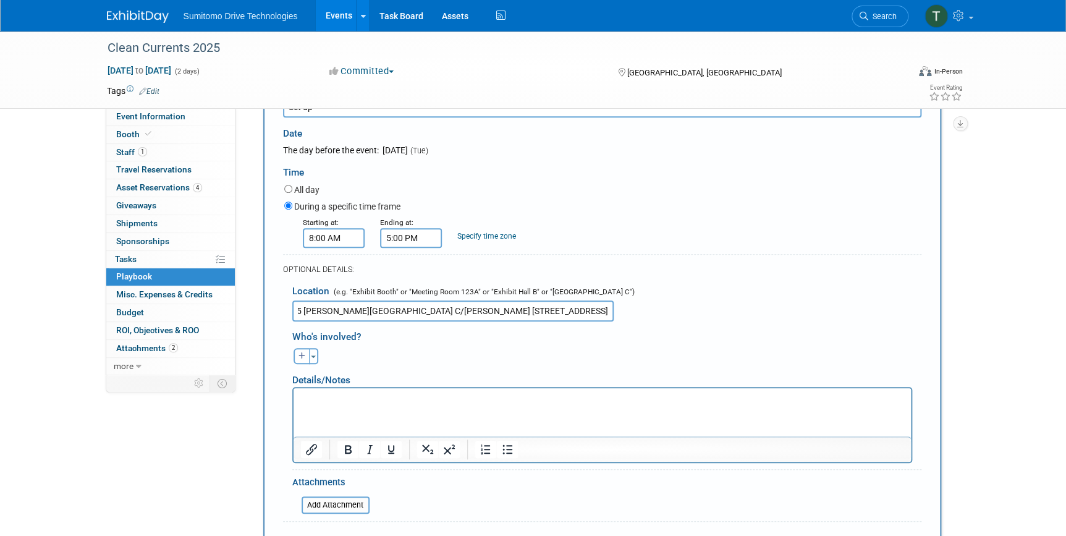
scroll to position [386, 0]
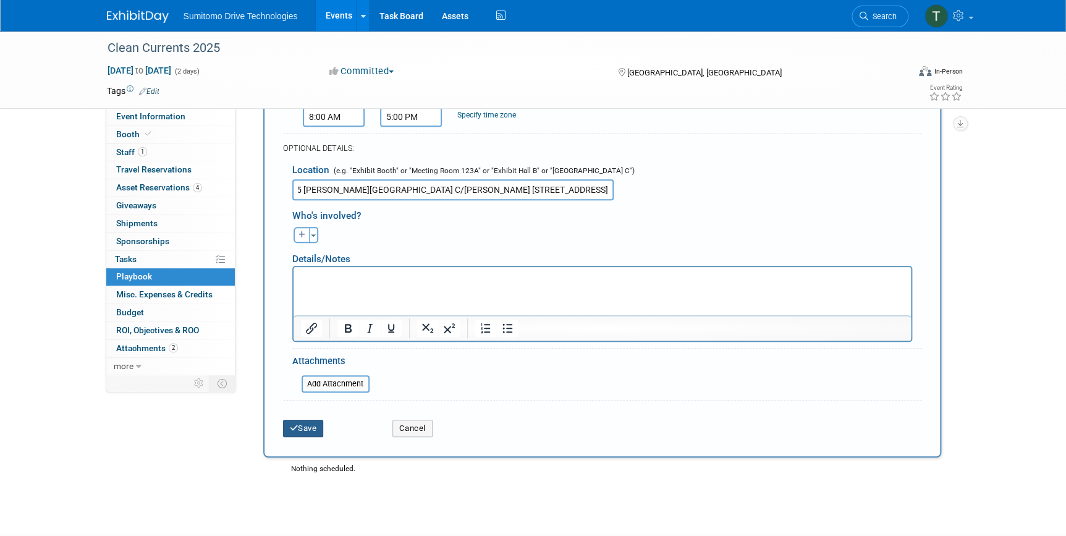
type input "Clean Currents 2025 David L Lawrence Convention Center C/O Freeman 1000 Fort Du…"
click at [307, 425] on button "Save" at bounding box center [303, 428] width 41 height 17
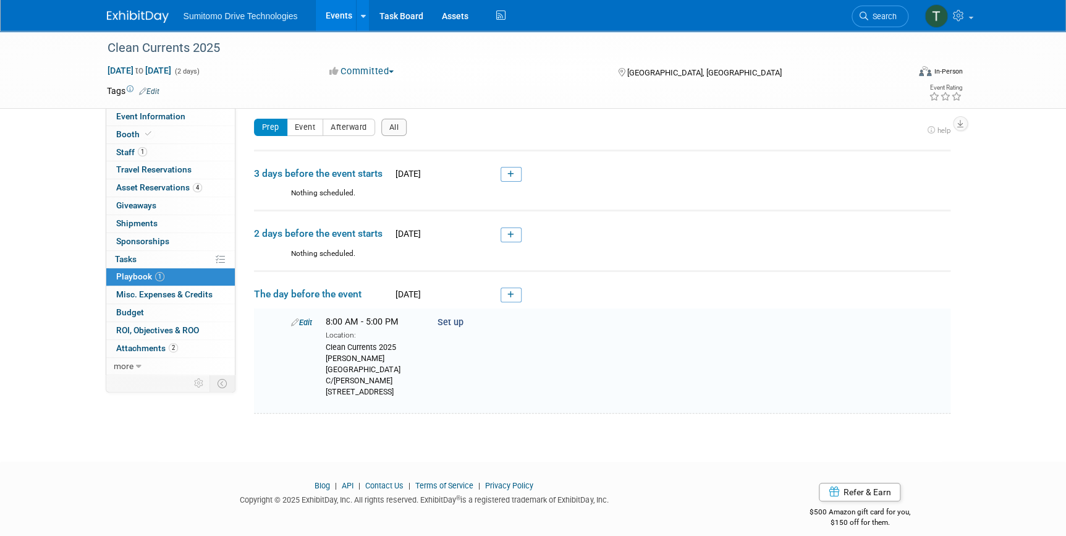
scroll to position [0, 0]
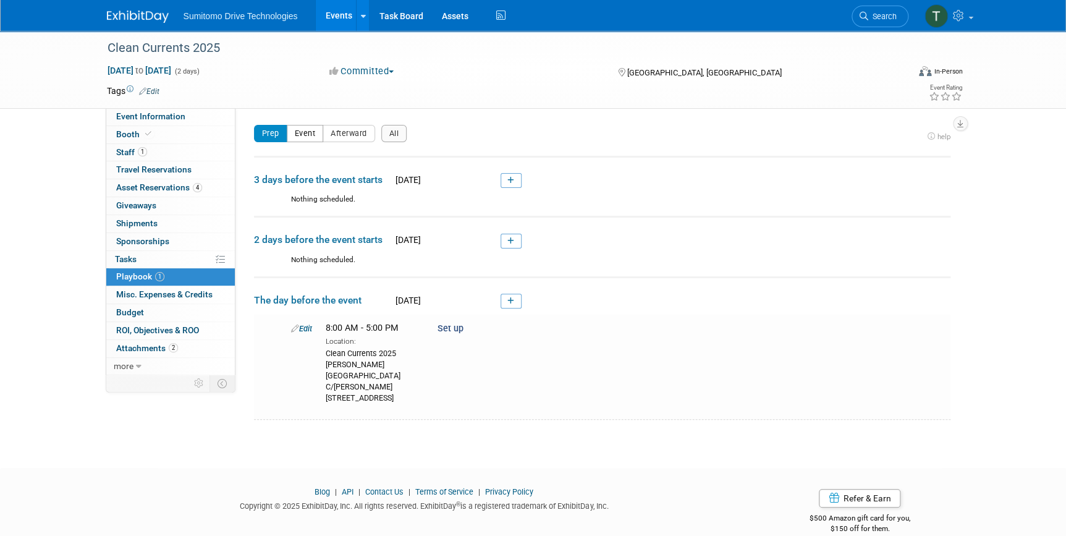
click at [312, 134] on button "Event" at bounding box center [305, 133] width 37 height 17
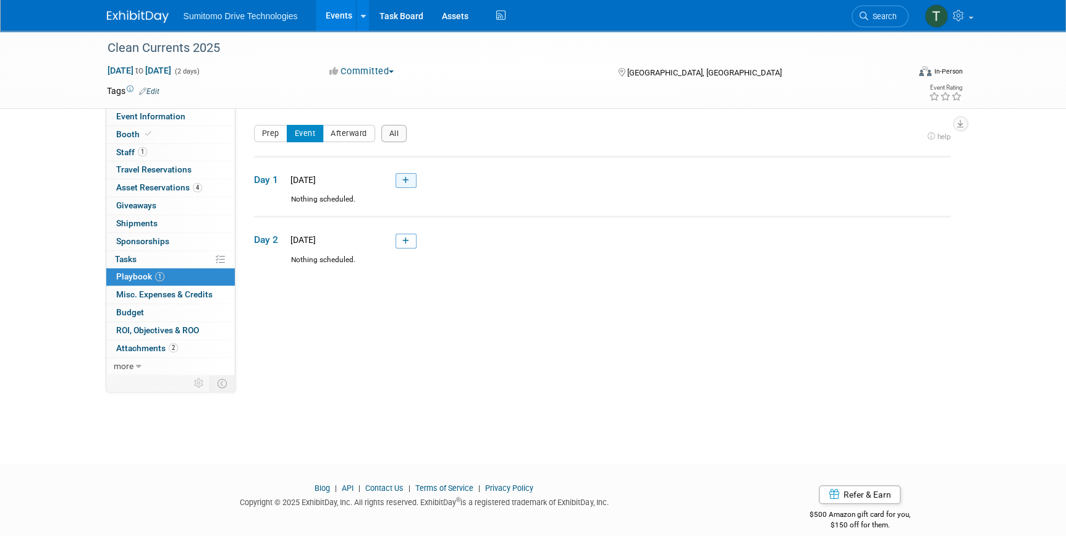
click at [410, 173] on link at bounding box center [406, 180] width 21 height 15
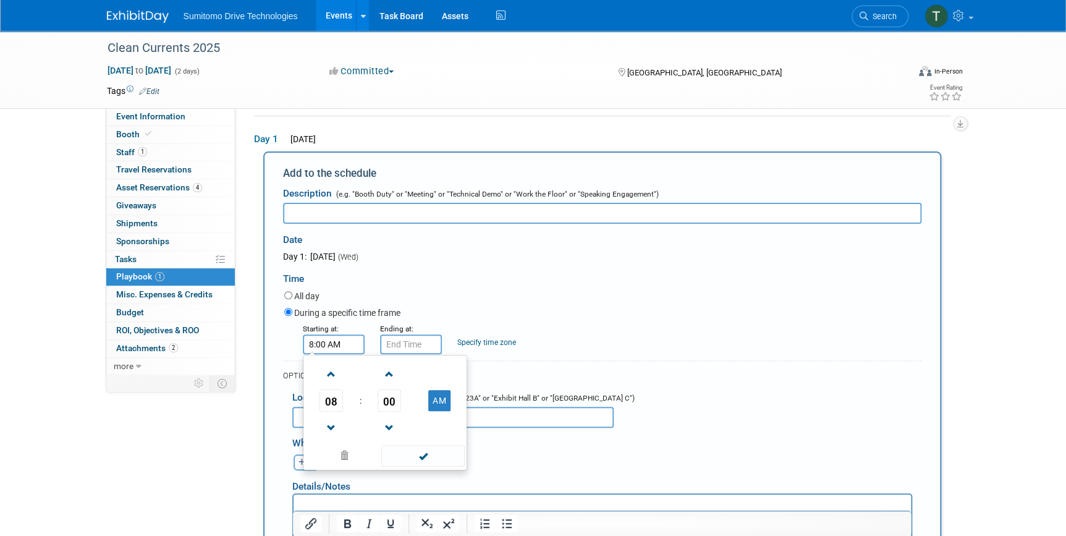
click at [330, 337] on input "8:00 AM" at bounding box center [334, 344] width 62 height 20
click at [328, 402] on span "08" at bounding box center [331, 400] width 23 height 22
click at [407, 438] on td "10" at bounding box center [405, 441] width 40 height 33
type input "10:00 AM"
click at [402, 343] on input "10:00 AM" at bounding box center [411, 344] width 62 height 20
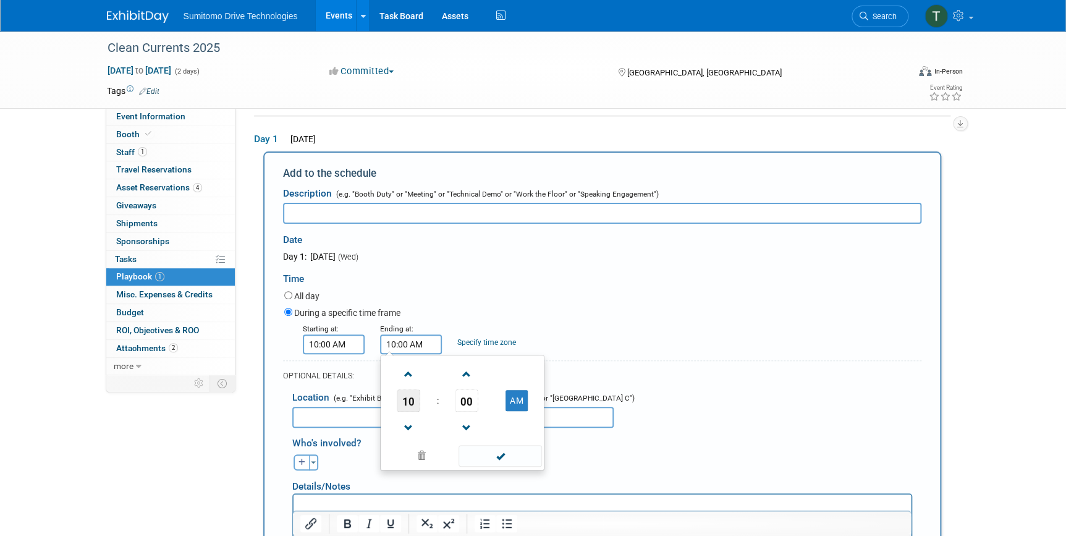
click at [412, 402] on span "10" at bounding box center [408, 400] width 23 height 22
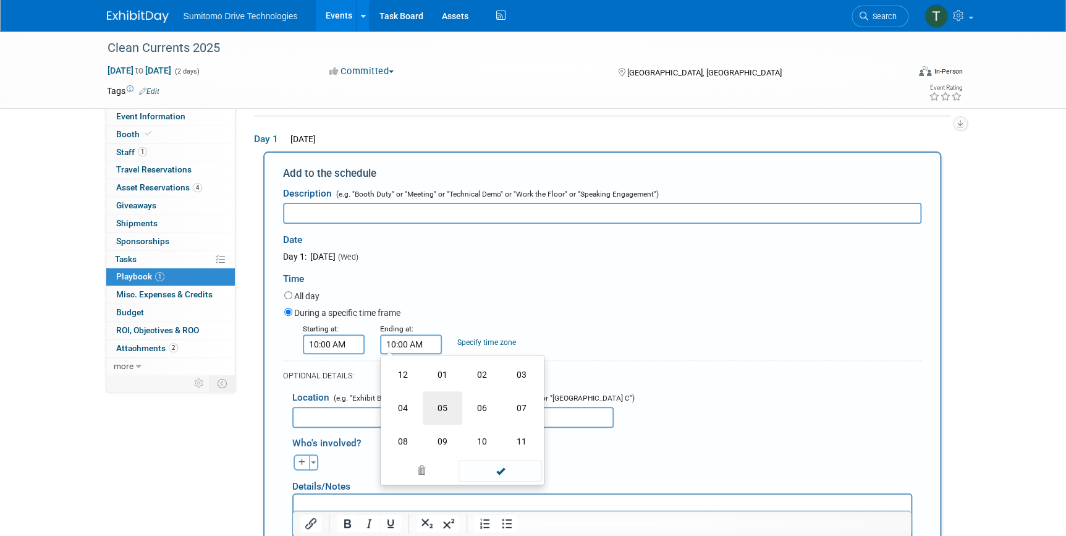
click at [440, 407] on td "05" at bounding box center [443, 407] width 40 height 33
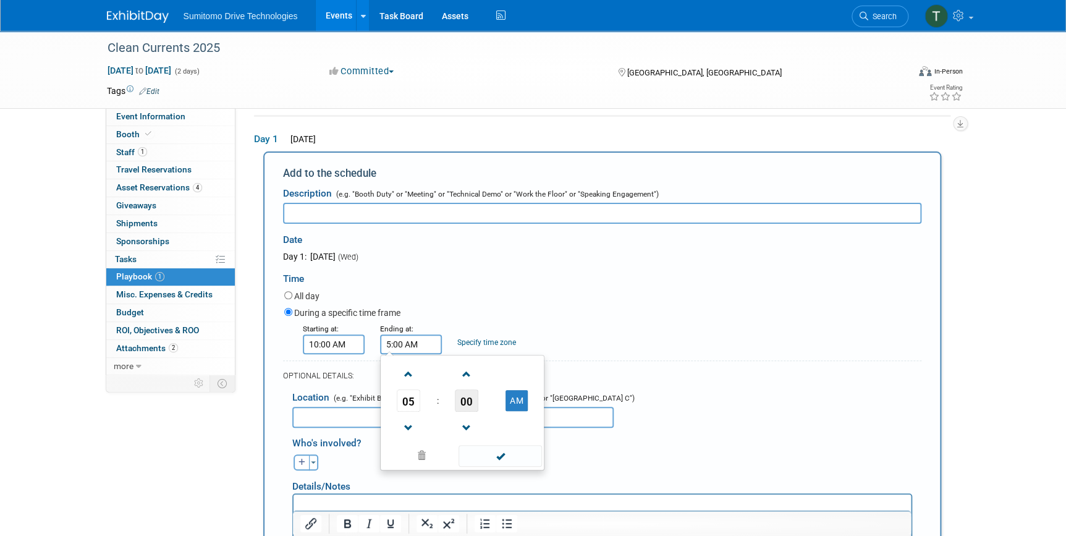
click at [461, 408] on span "00" at bounding box center [466, 400] width 23 height 22
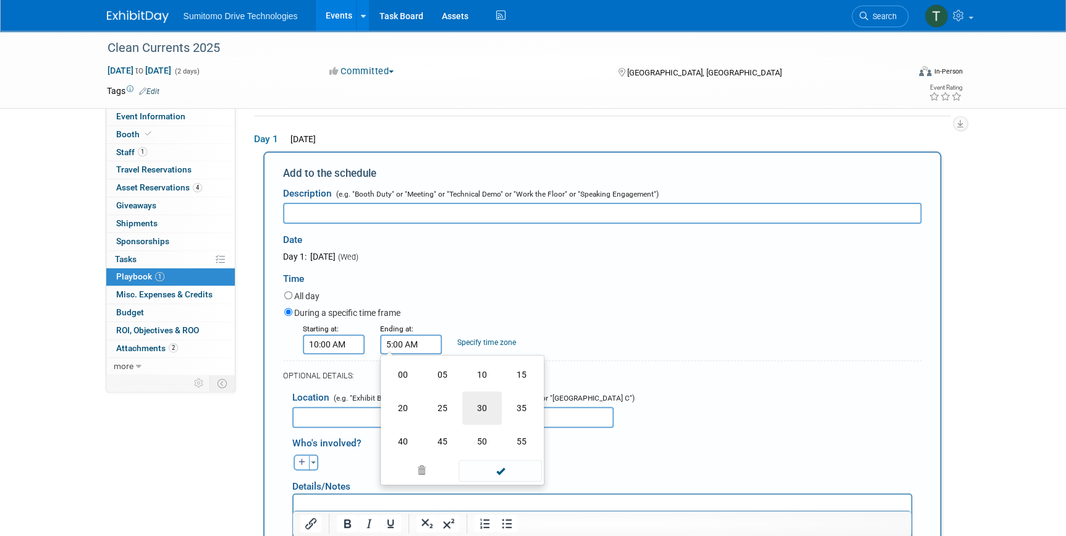
click at [476, 414] on td "30" at bounding box center [482, 407] width 40 height 33
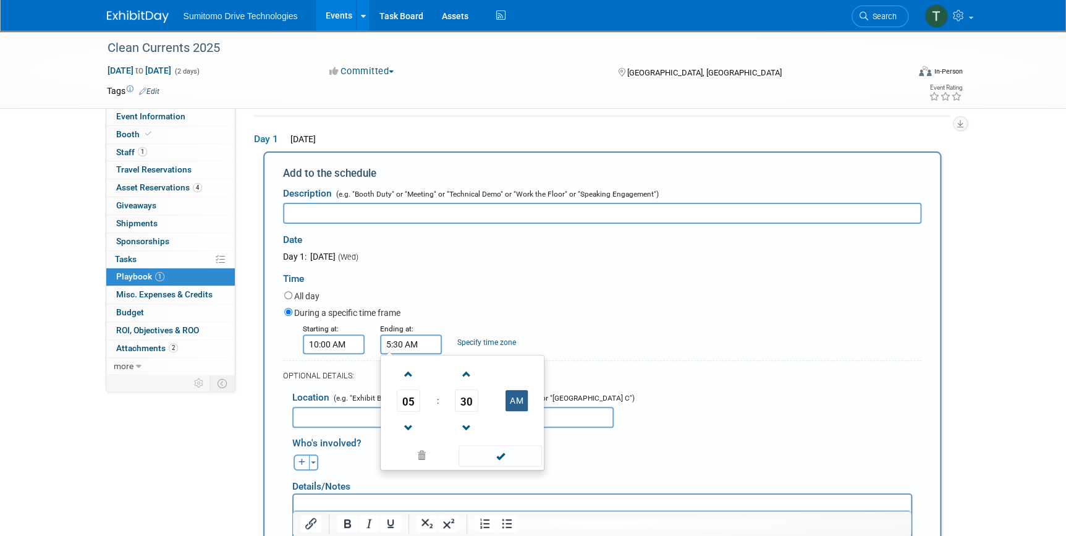
click at [512, 406] on button "AM" at bounding box center [517, 400] width 22 height 21
type input "5:30 PM"
click at [509, 456] on span at bounding box center [500, 456] width 83 height 22
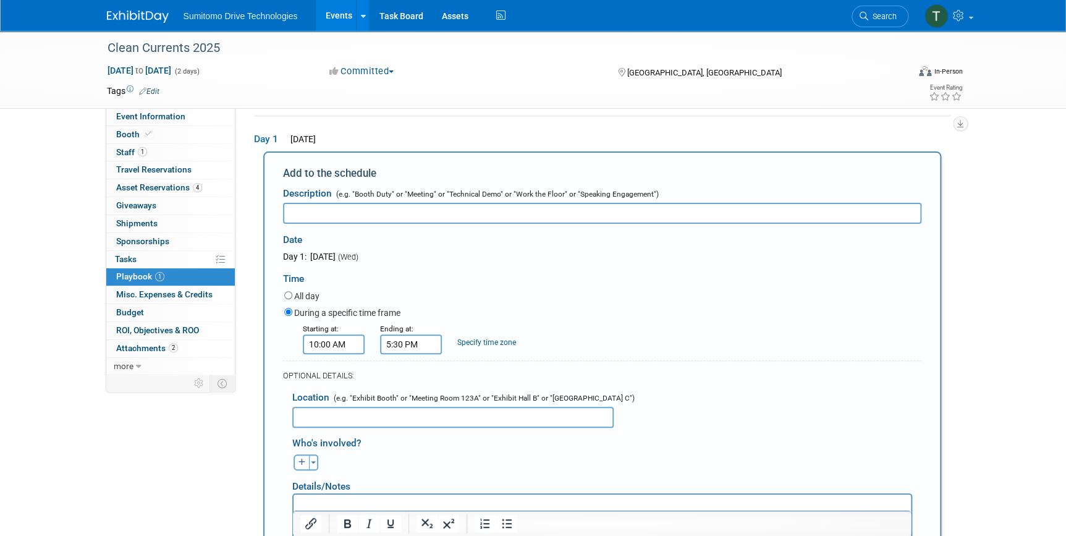
click at [407, 416] on input "text" at bounding box center [452, 417] width 321 height 21
paste input "Clean Currents 2025 David L Lawrence Convention Center C/O Freeman 1000 Fort Du…"
type input "Clean Currents 2025 David L Lawrence Convention Center C/O Freeman 1000 Fort Du…"
click at [360, 206] on input "text" at bounding box center [602, 213] width 638 height 21
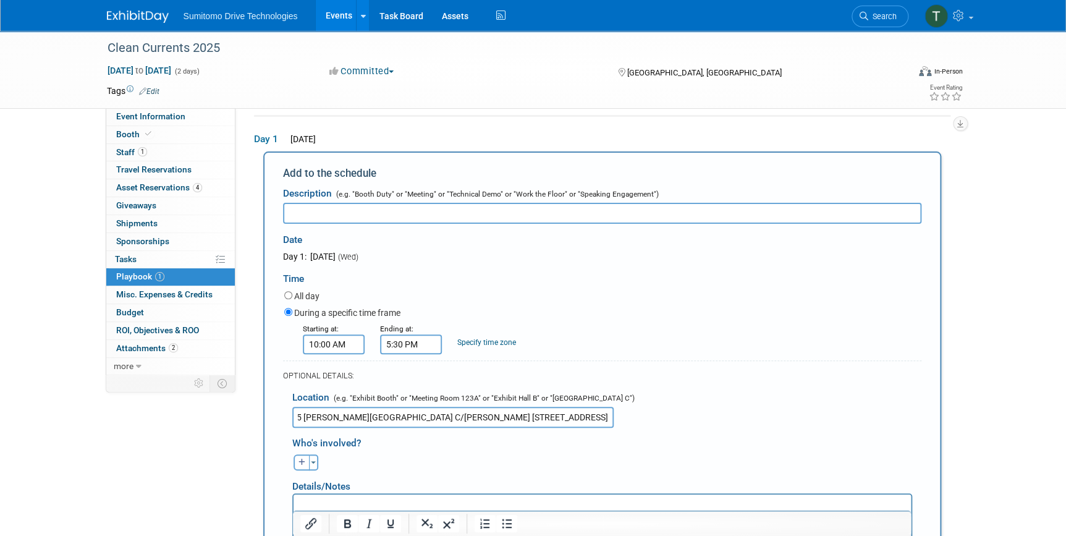
scroll to position [0, 0]
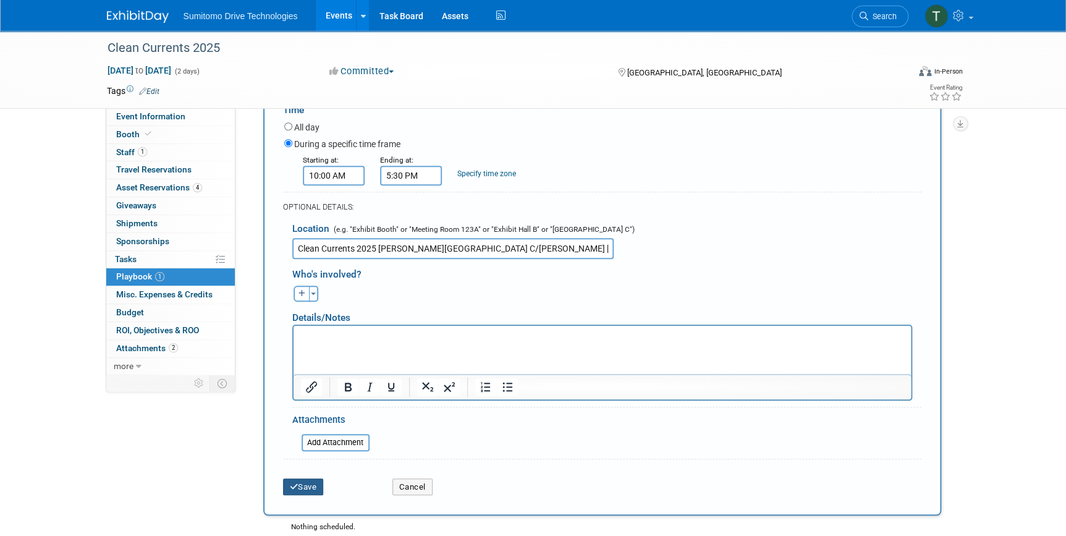
type input "Expo"
click at [302, 490] on button "Save" at bounding box center [303, 486] width 41 height 17
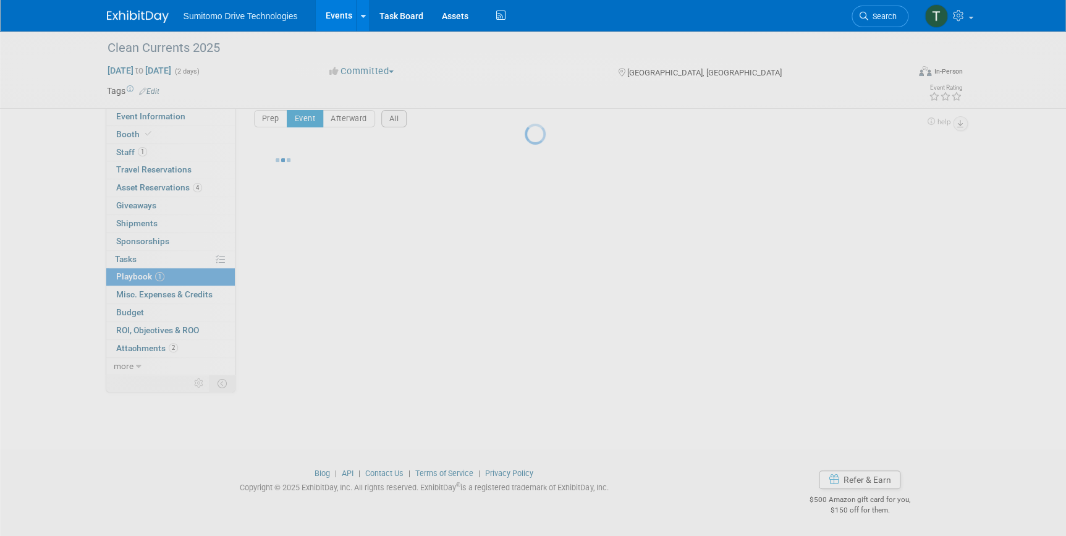
scroll to position [14, 0]
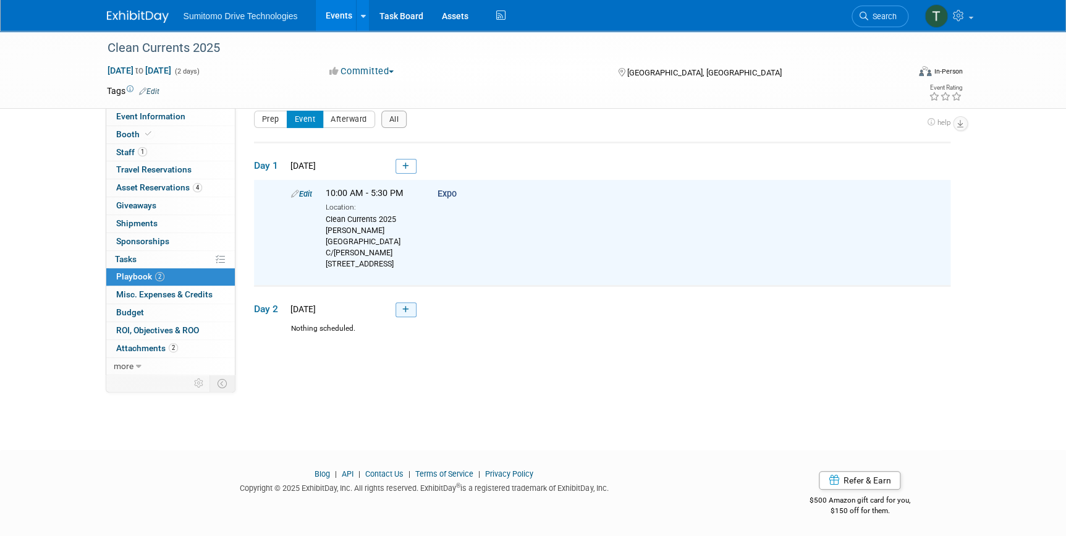
click at [402, 310] on link at bounding box center [406, 309] width 21 height 15
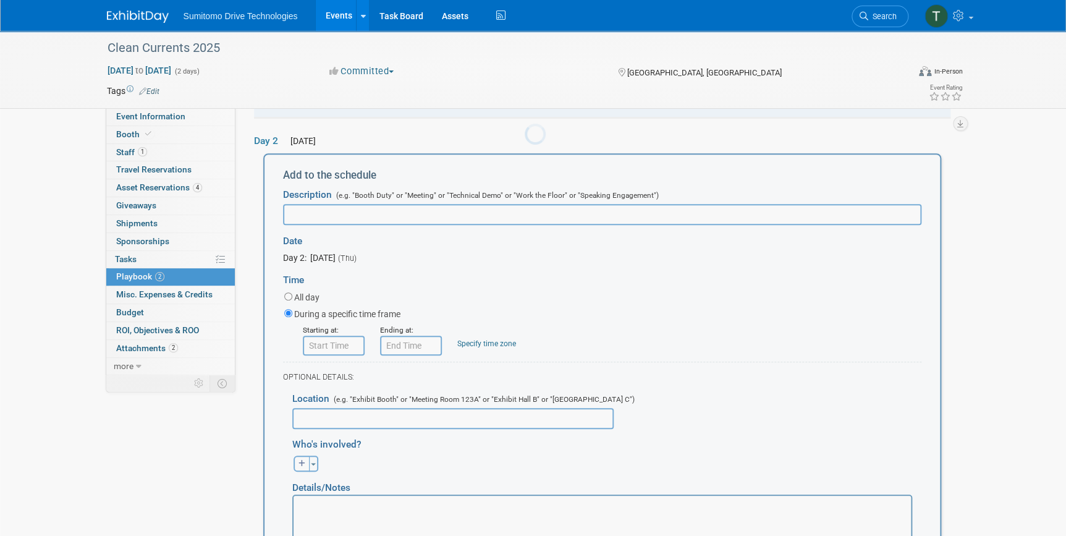
scroll to position [0, 0]
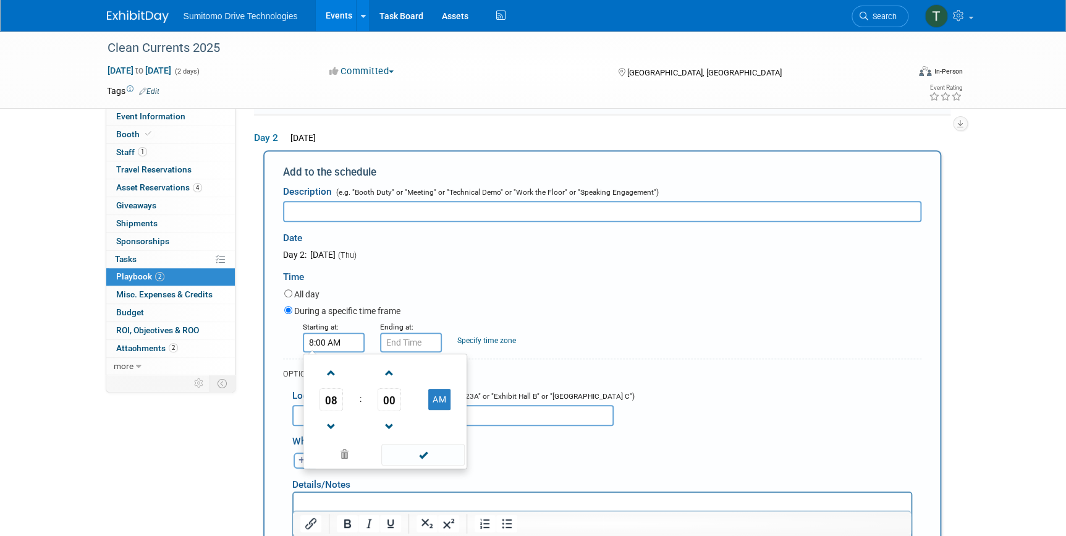
click at [342, 346] on input "8:00 AM" at bounding box center [334, 343] width 62 height 20
click at [334, 402] on span "08" at bounding box center [331, 399] width 23 height 22
click at [399, 439] on td "10" at bounding box center [405, 439] width 40 height 33
click at [381, 406] on span "00" at bounding box center [389, 399] width 23 height 22
click at [410, 404] on td "30" at bounding box center [405, 406] width 40 height 33
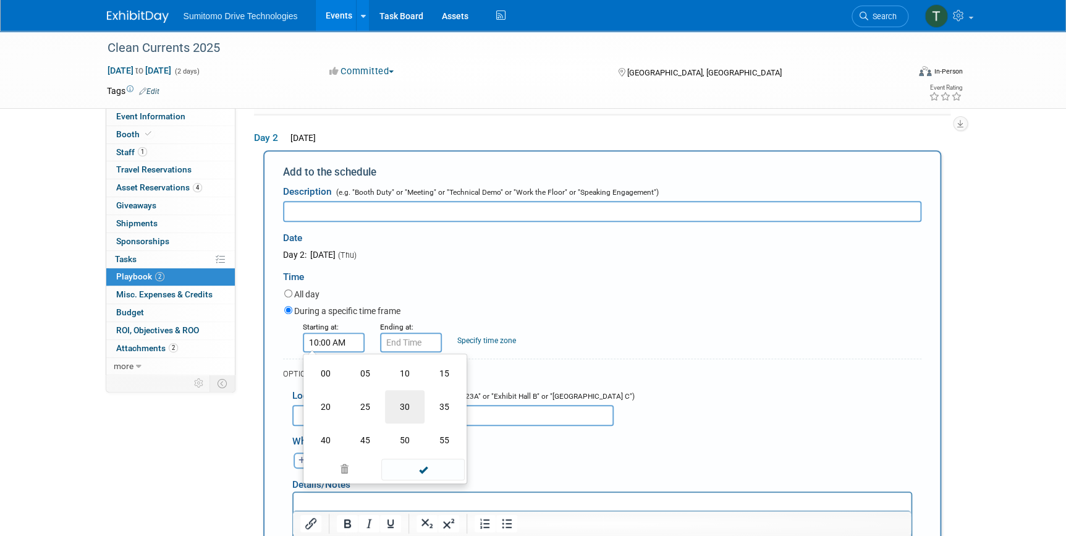
type input "10:30 AM"
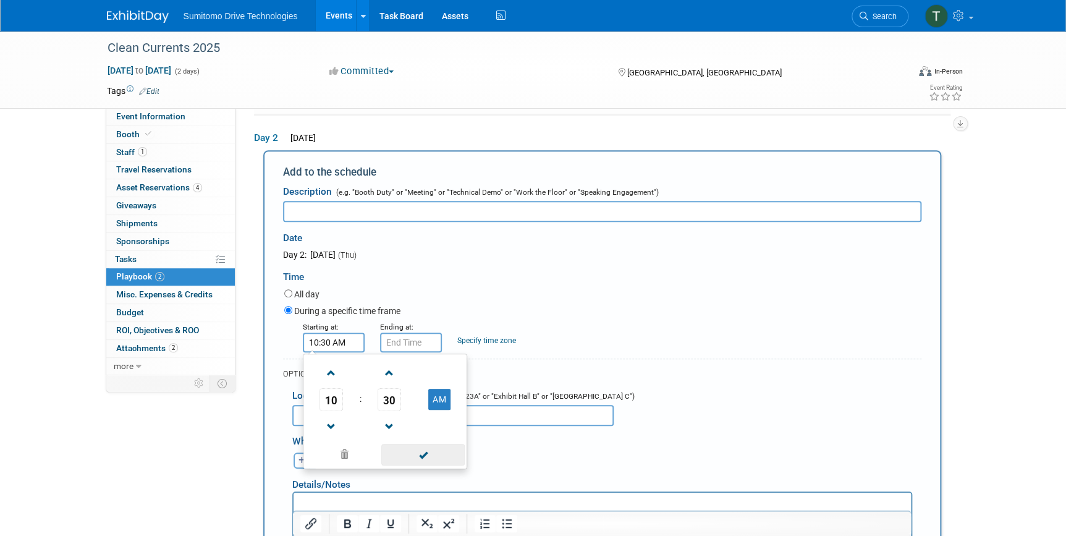
click at [406, 456] on span at bounding box center [422, 455] width 83 height 22
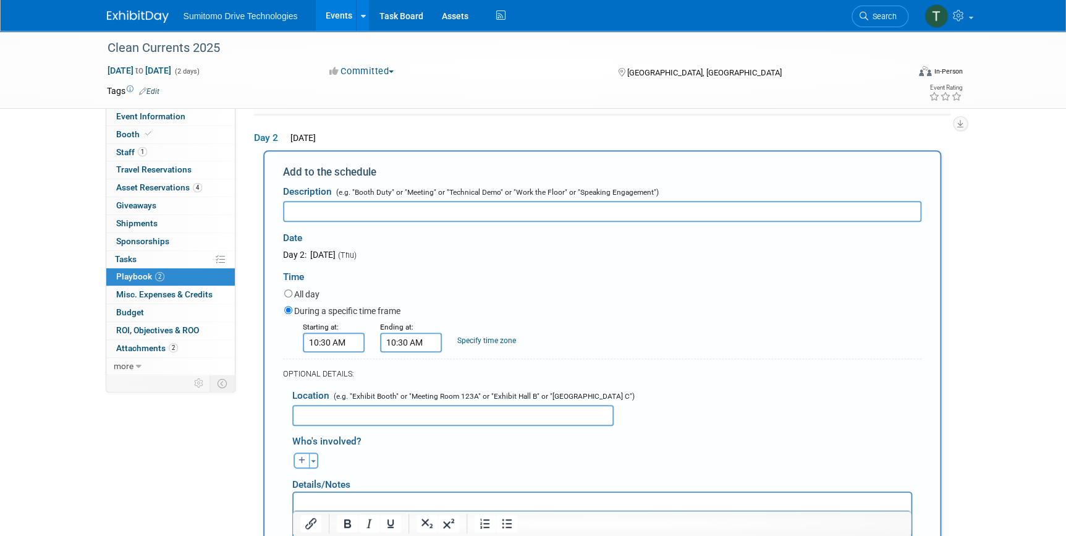
click at [422, 347] on input "10:30 AM" at bounding box center [411, 343] width 62 height 20
click at [407, 409] on span "10" at bounding box center [408, 399] width 23 height 22
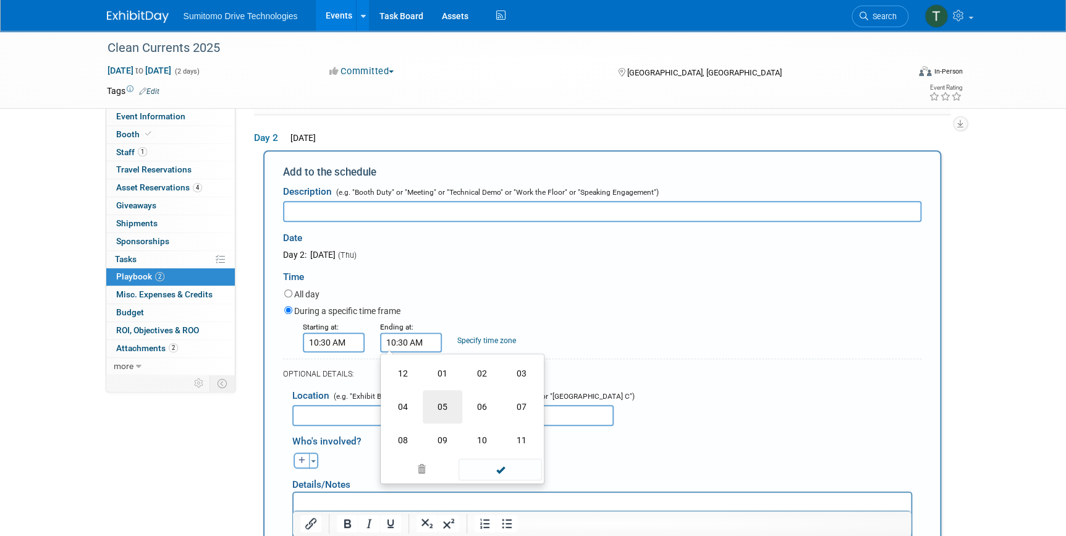
click at [445, 408] on td "05" at bounding box center [443, 406] width 40 height 33
click at [465, 391] on span "30" at bounding box center [466, 399] width 23 height 22
click at [488, 401] on td "30" at bounding box center [482, 406] width 40 height 33
click at [519, 396] on button "AM" at bounding box center [517, 399] width 22 height 21
type input "5:30 PM"
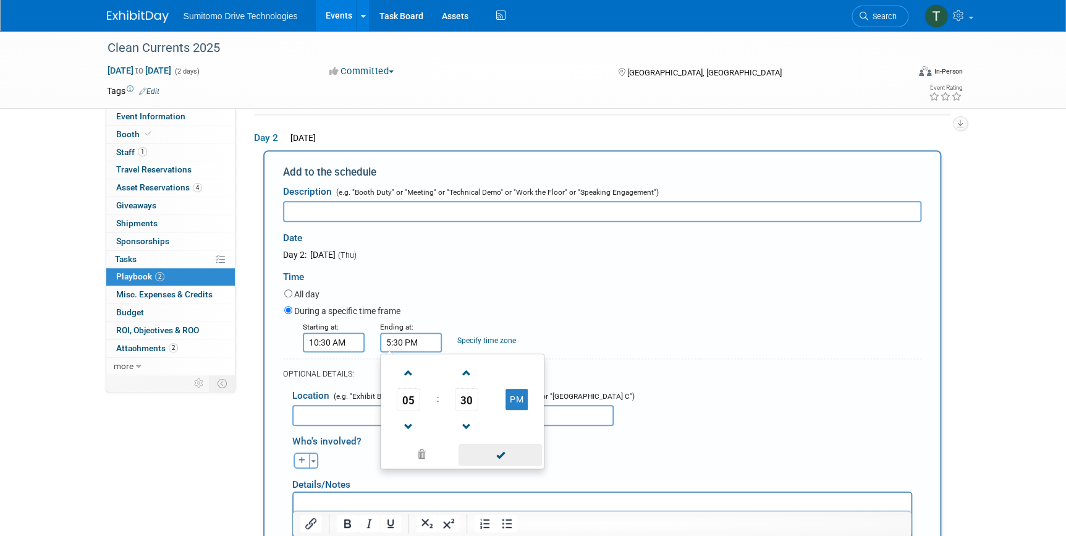
click at [511, 463] on span at bounding box center [500, 455] width 83 height 22
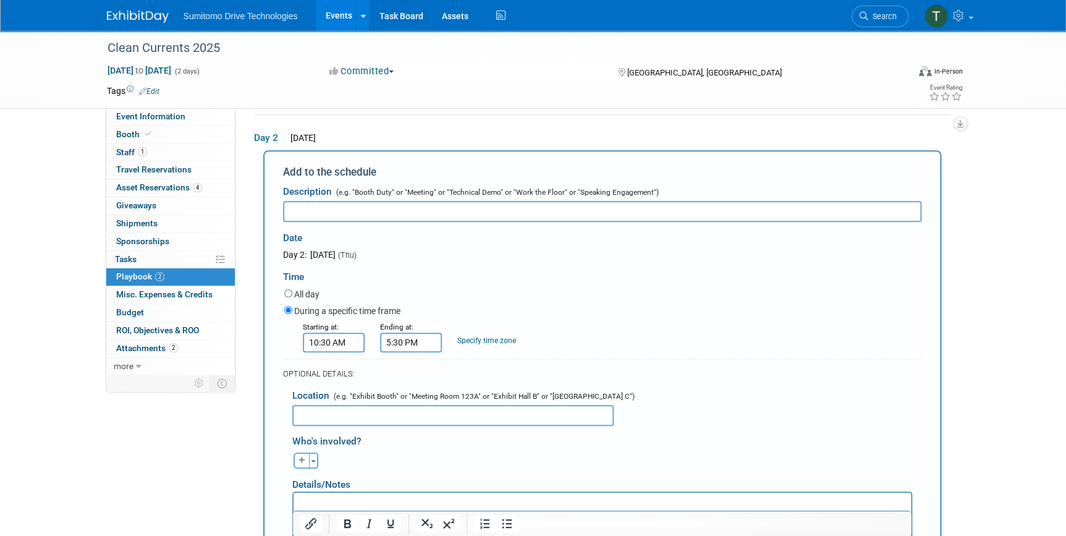
click at [437, 410] on input "text" at bounding box center [452, 415] width 321 height 21
paste input "Clean Currents 2025 David L Lawrence Convention Center C/O Freeman 1000 Fort Du…"
type input "Clean Currents 2025 David L Lawrence Convention Center C/O Freeman 1000 Fort Du…"
click at [462, 216] on input "text" at bounding box center [602, 211] width 638 height 21
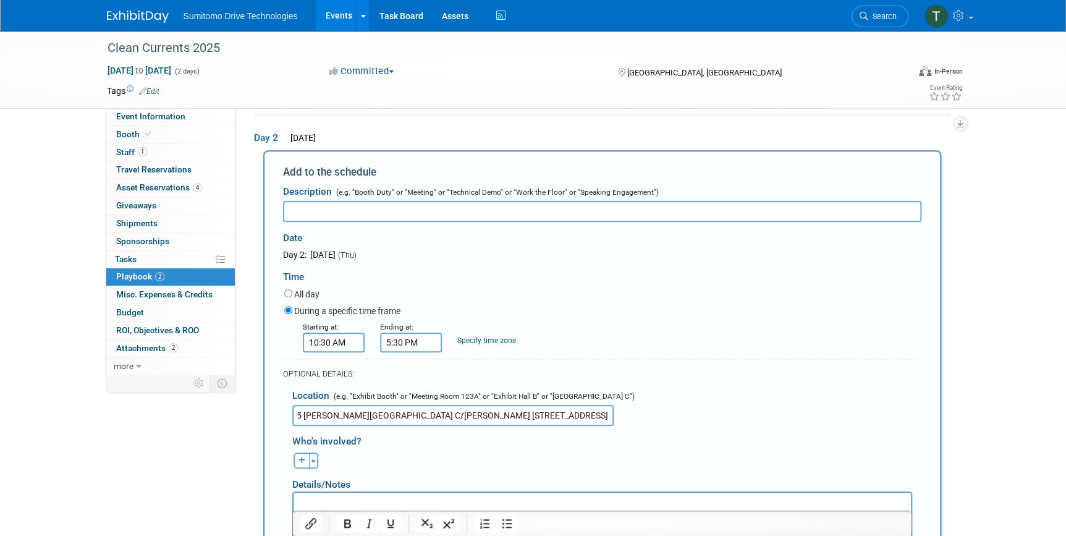
scroll to position [0, 0]
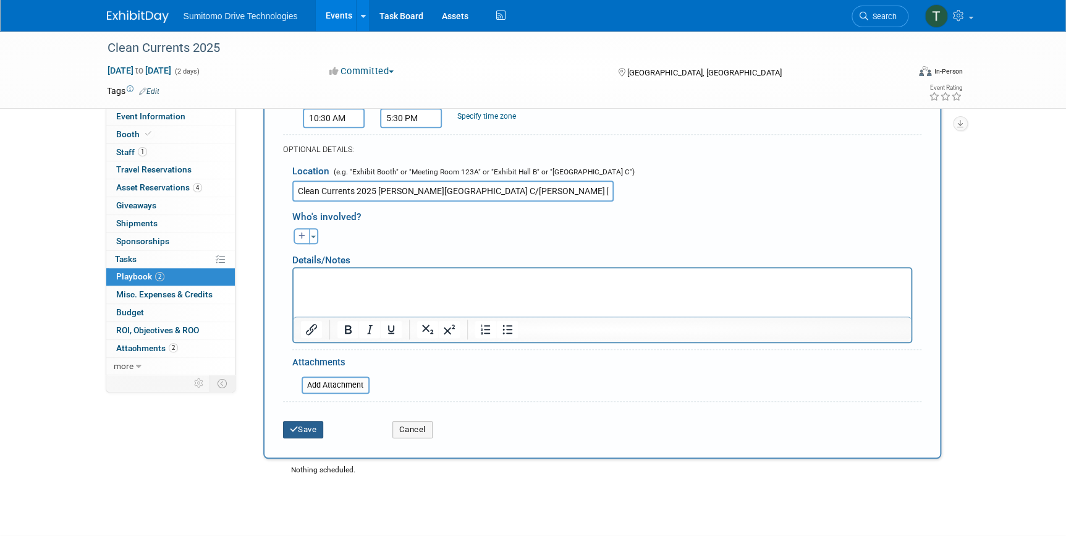
type input "Expo"
click at [315, 422] on button "Save" at bounding box center [303, 429] width 41 height 17
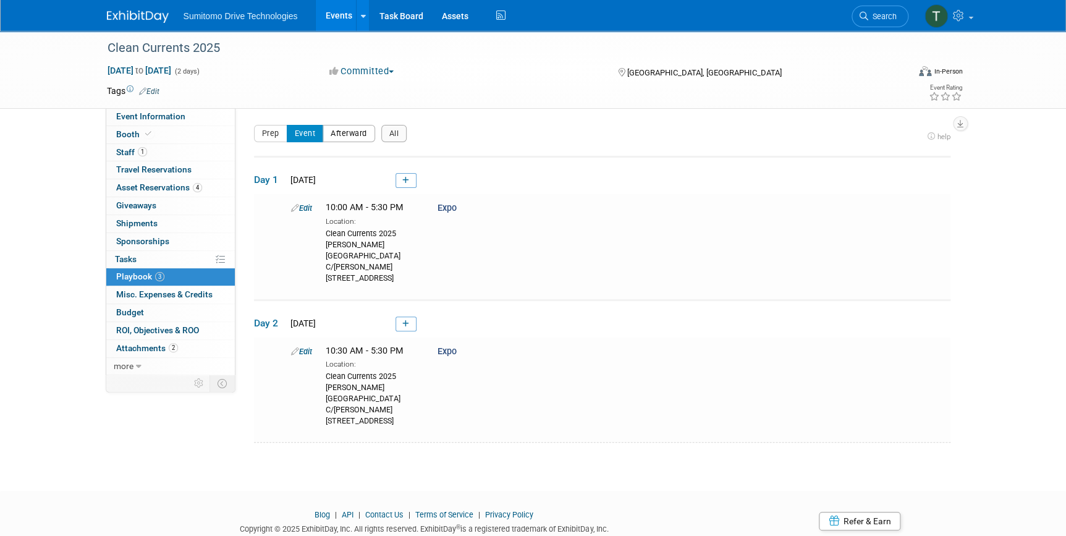
click at [352, 140] on button "Afterward" at bounding box center [349, 133] width 53 height 17
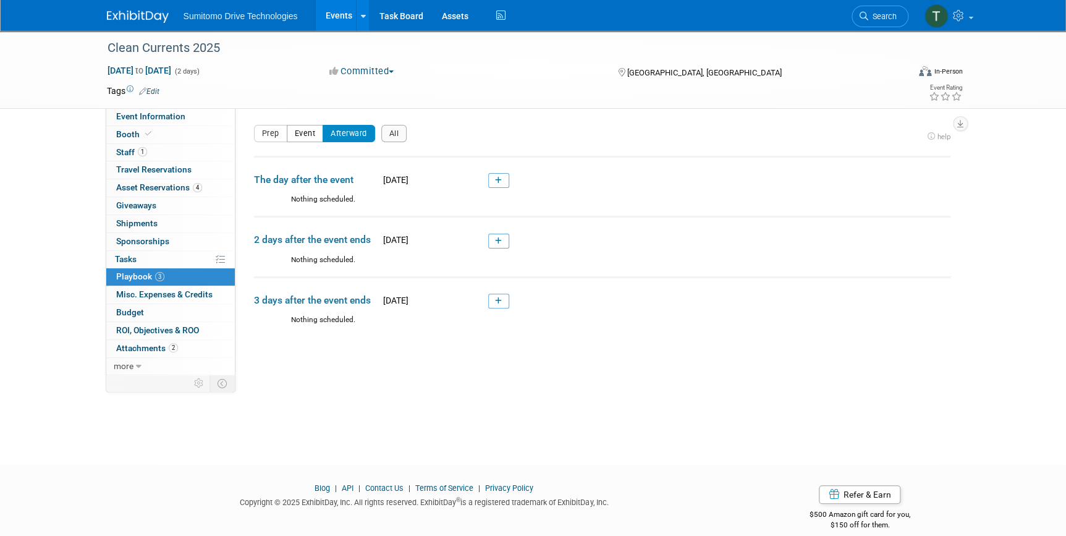
drag, startPoint x: 299, startPoint y: 135, endPoint x: 321, endPoint y: 135, distance: 22.3
click at [299, 135] on button "Event" at bounding box center [305, 133] width 37 height 17
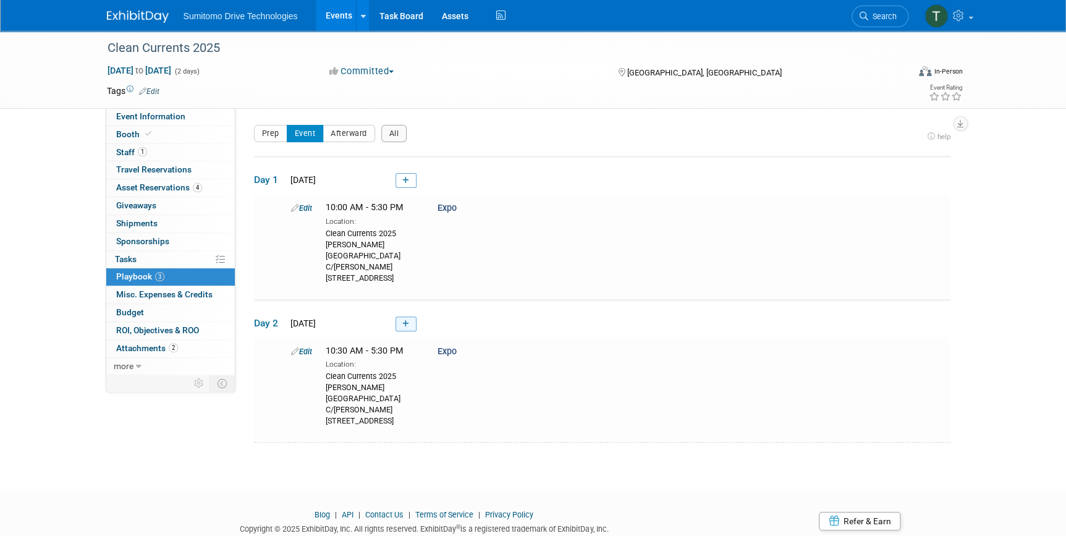
click at [407, 321] on icon at bounding box center [405, 323] width 7 height 7
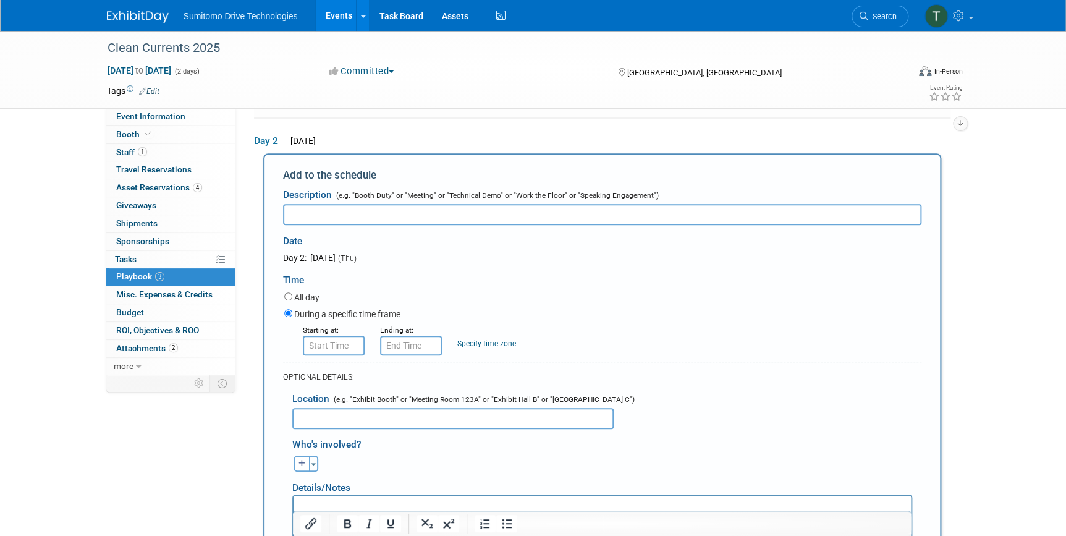
scroll to position [184, 0]
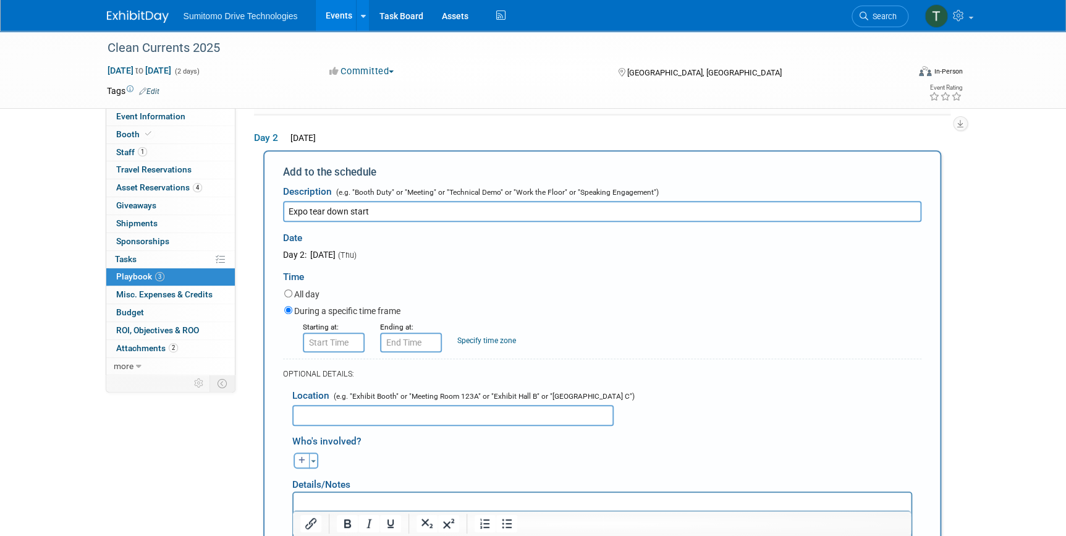
type input "Expo tear down start"
click at [320, 338] on input "8:00 AM" at bounding box center [334, 343] width 62 height 20
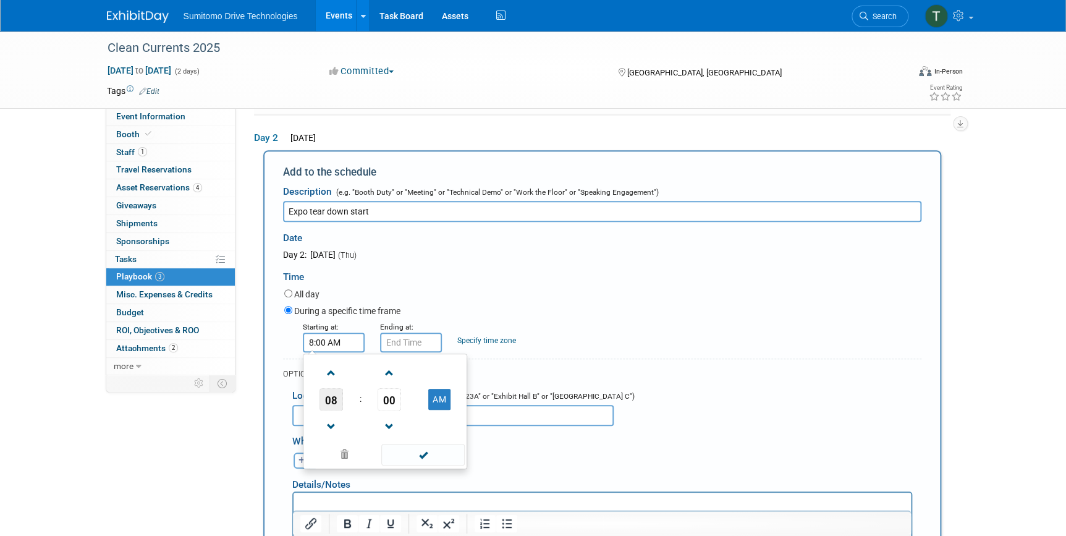
click at [330, 401] on span "08" at bounding box center [331, 399] width 23 height 22
click at [355, 409] on td "05" at bounding box center [365, 406] width 40 height 33
click at [389, 400] on span "00" at bounding box center [389, 399] width 23 height 22
click at [404, 406] on td "30" at bounding box center [405, 406] width 40 height 33
click at [427, 396] on td "AM" at bounding box center [439, 399] width 49 height 22
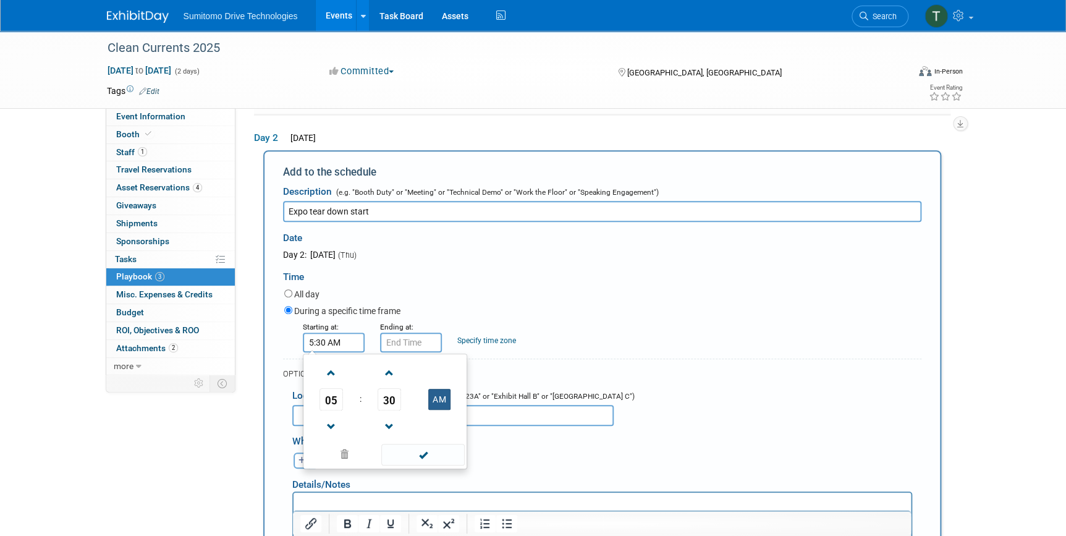
click at [434, 396] on button "AM" at bounding box center [439, 399] width 22 height 21
type input "5:30 PM"
click at [415, 462] on span at bounding box center [422, 455] width 83 height 22
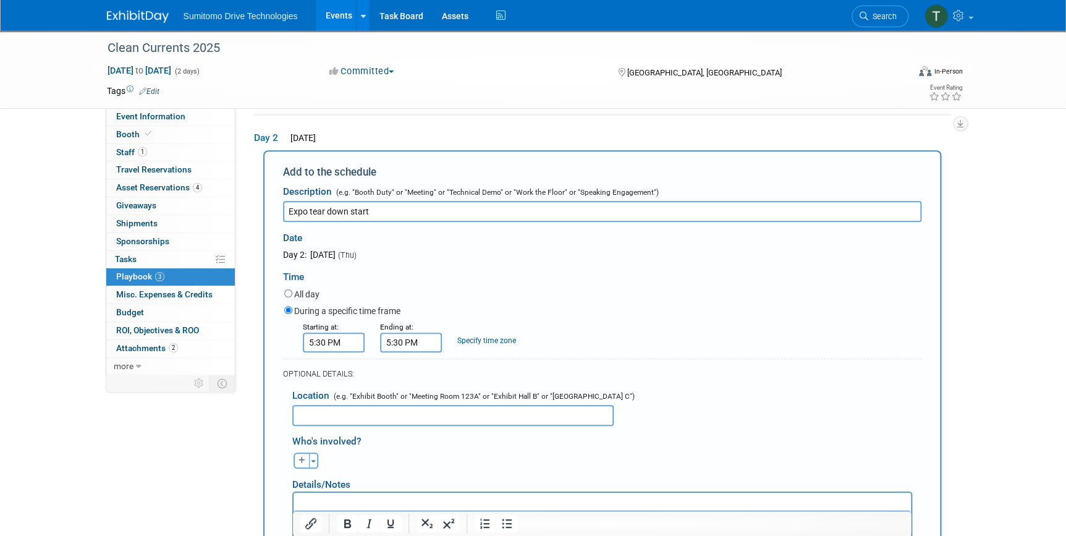
click at [408, 335] on input "5:30 PM" at bounding box center [411, 343] width 62 height 20
click at [415, 400] on span "05" at bounding box center [408, 399] width 23 height 22
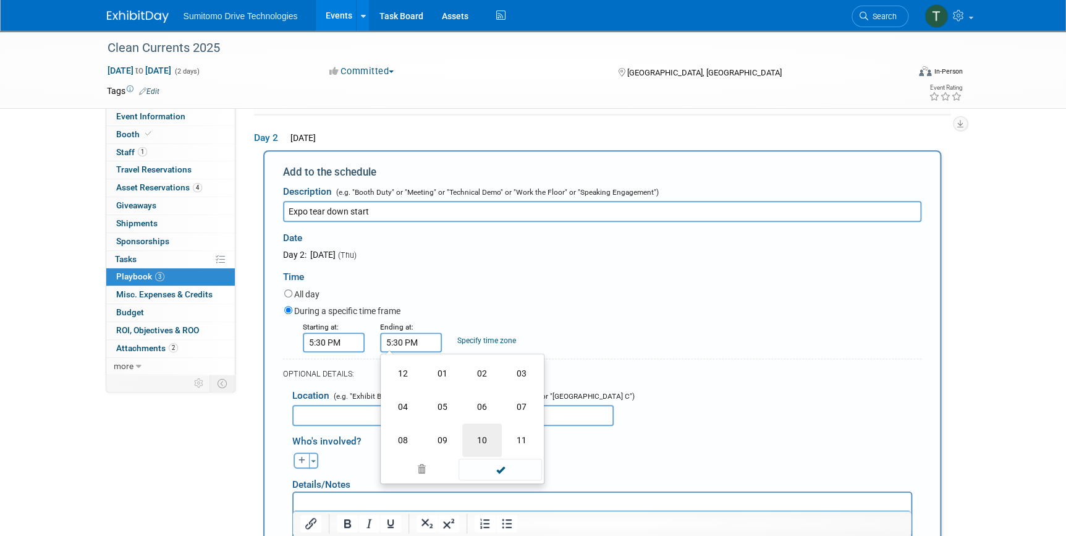
click at [480, 435] on td "10" at bounding box center [482, 439] width 40 height 33
type input "10:30 PM"
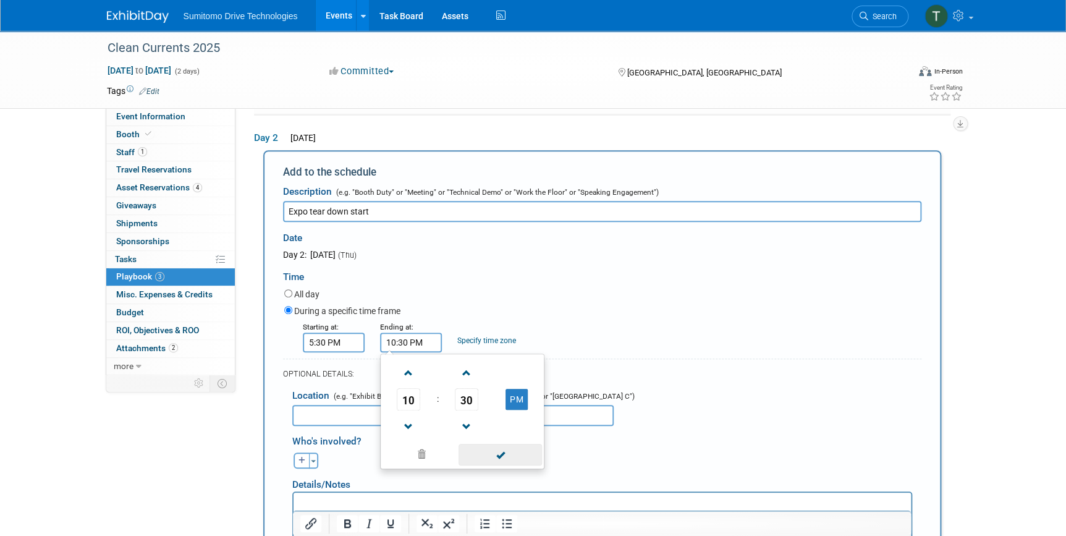
click at [509, 455] on span at bounding box center [500, 455] width 83 height 22
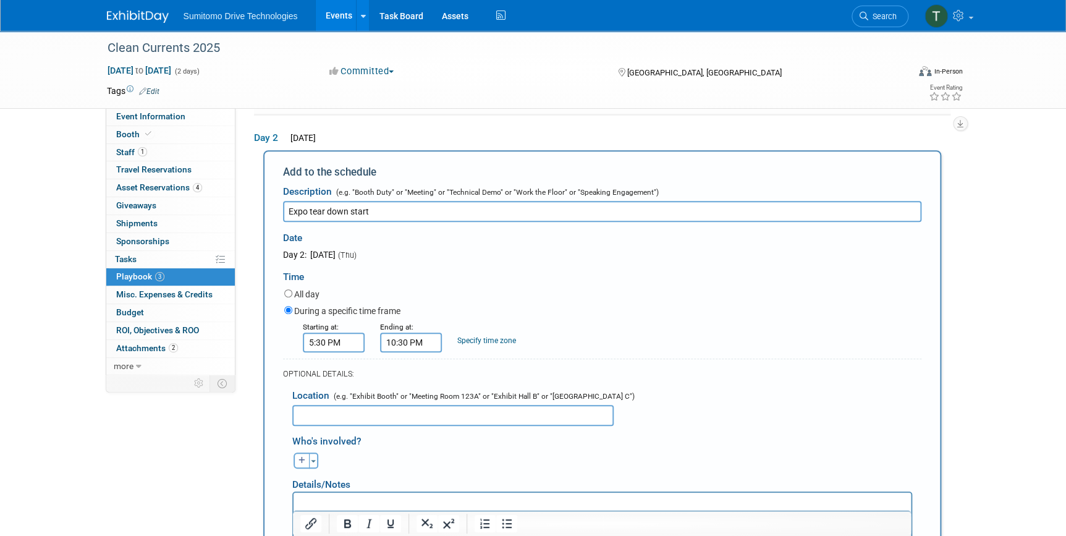
click at [471, 415] on input "text" at bounding box center [452, 415] width 321 height 21
paste input "Clean Currents 2025 David L Lawrence Convention Center C/O Freeman 1000 Fort Du…"
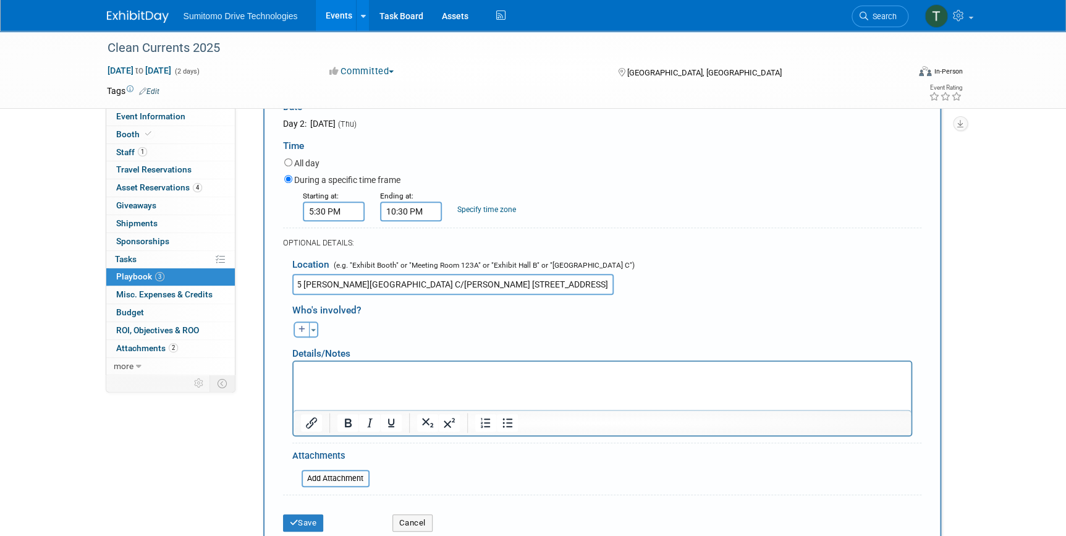
scroll to position [352, 0]
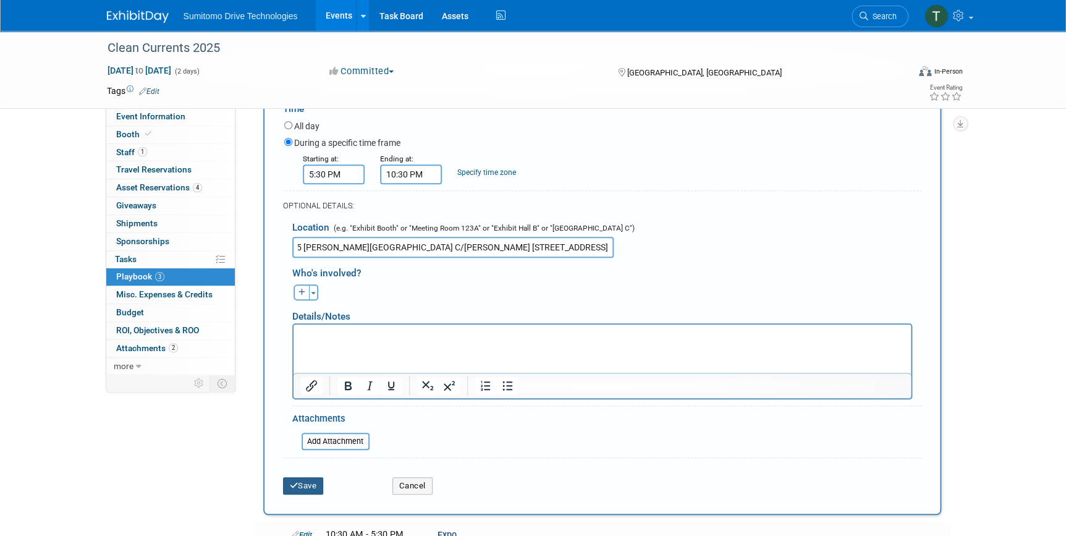
type input "Clean Currents 2025 David L Lawrence Convention Center C/O Freeman 1000 Fort Du…"
click at [299, 486] on button "Save" at bounding box center [303, 485] width 41 height 17
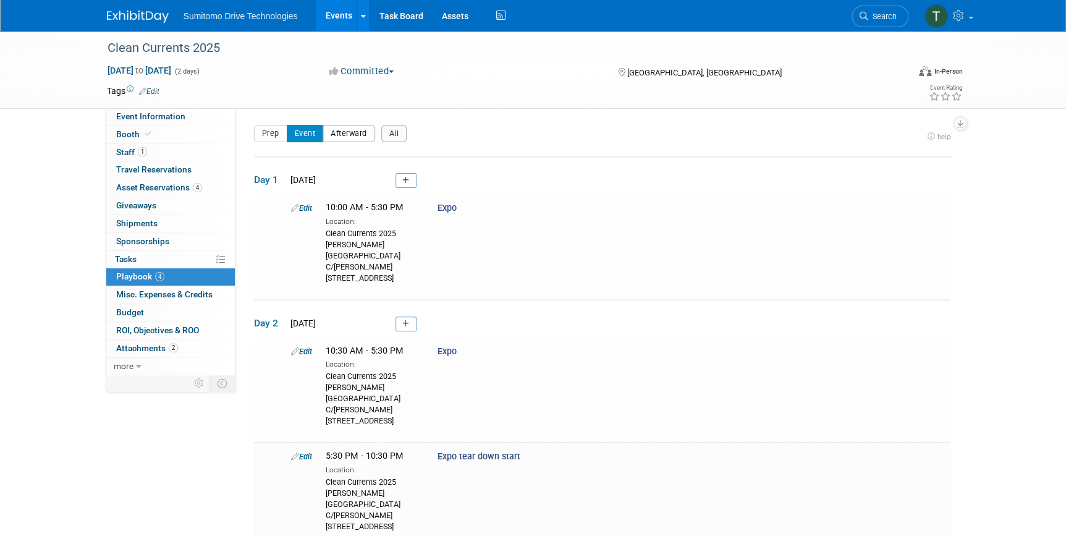
click at [345, 137] on button "Afterward" at bounding box center [349, 133] width 53 height 17
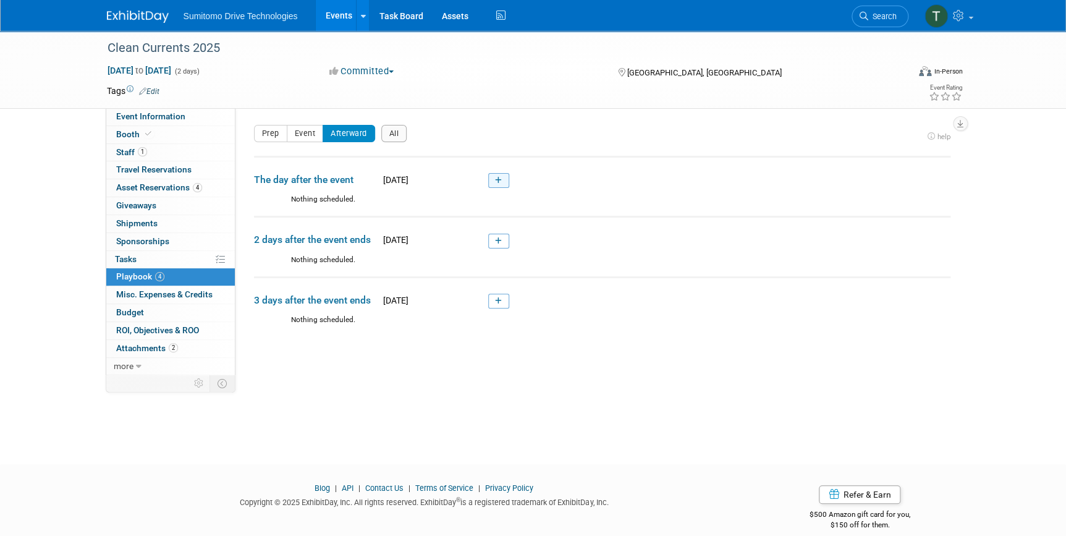
click at [498, 177] on icon at bounding box center [498, 180] width 7 height 7
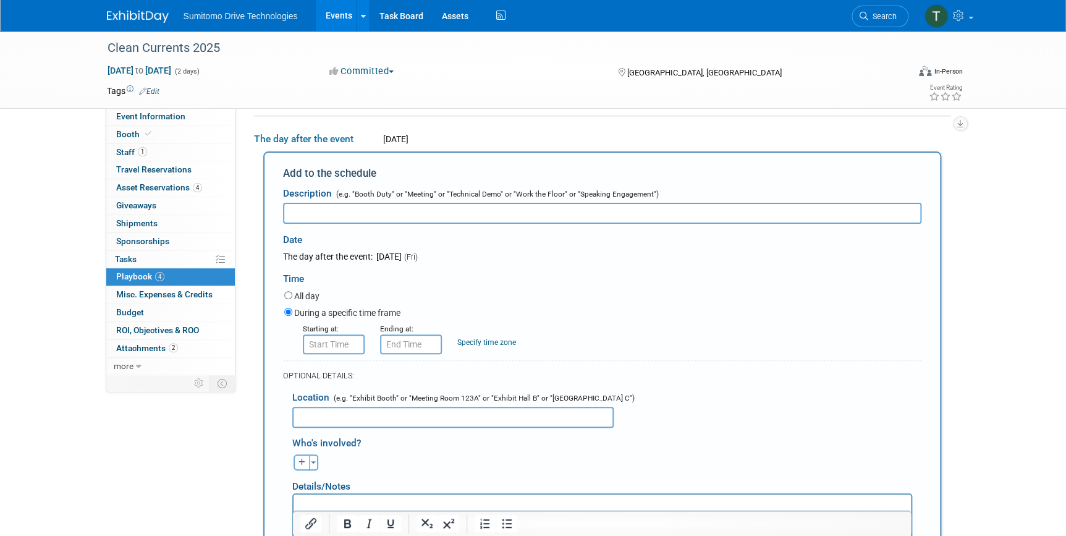
type input "8:00 AM"
click at [340, 345] on input "8:00 AM" at bounding box center [334, 344] width 62 height 20
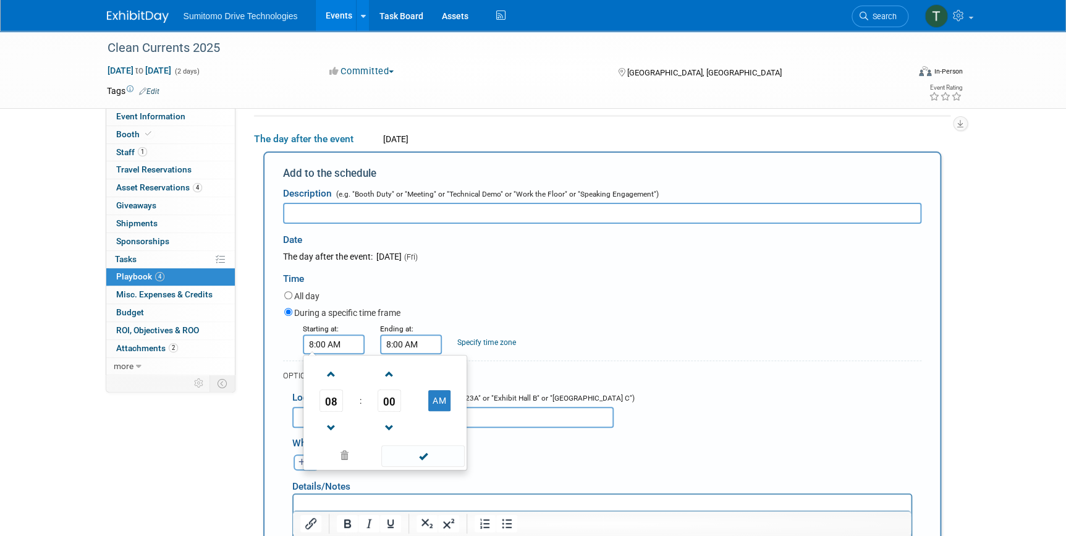
click at [410, 343] on input "8:00 AM" at bounding box center [411, 344] width 62 height 20
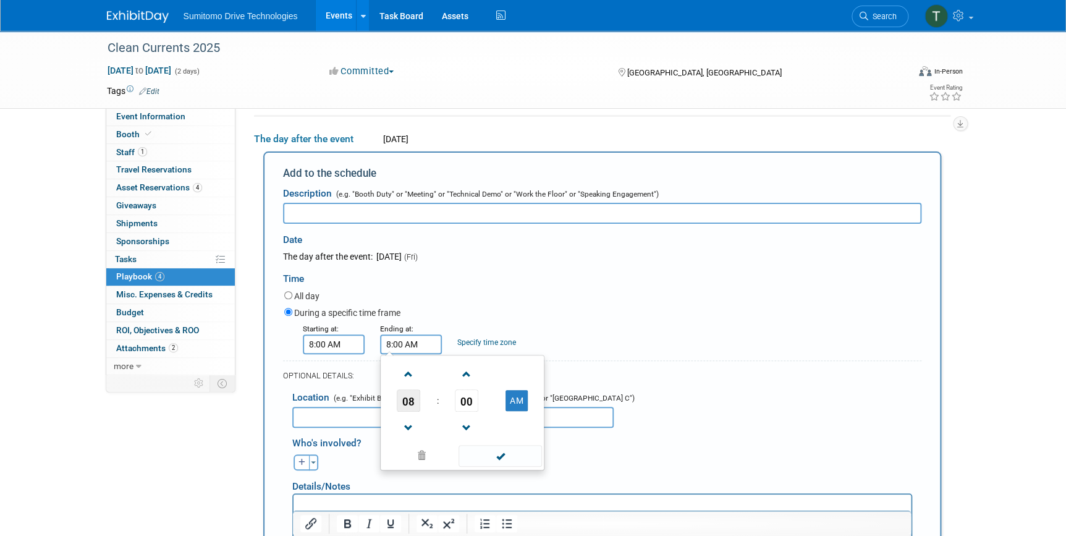
click at [410, 402] on span "08" at bounding box center [408, 400] width 23 height 22
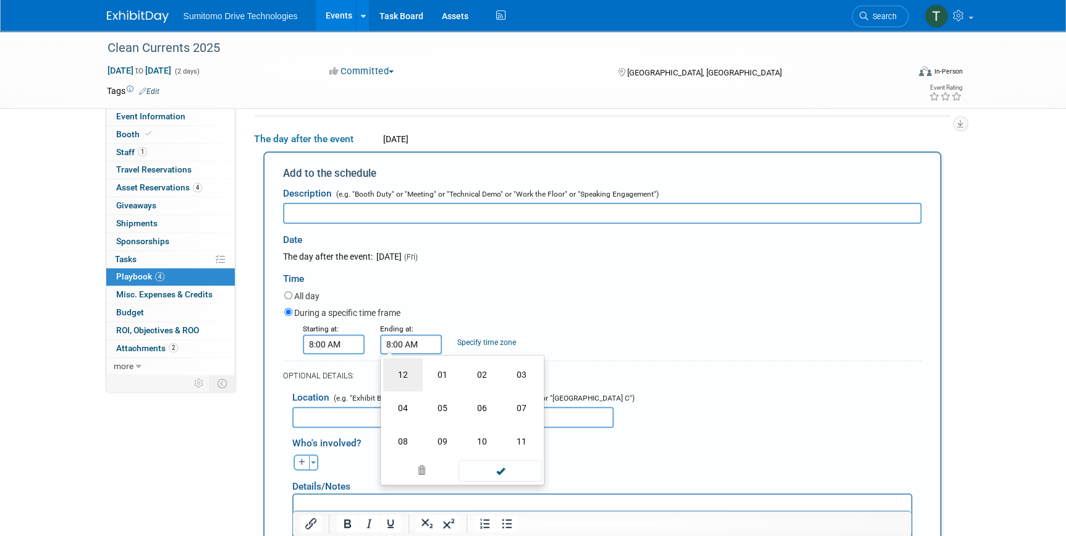
click at [411, 384] on td "12" at bounding box center [403, 374] width 40 height 33
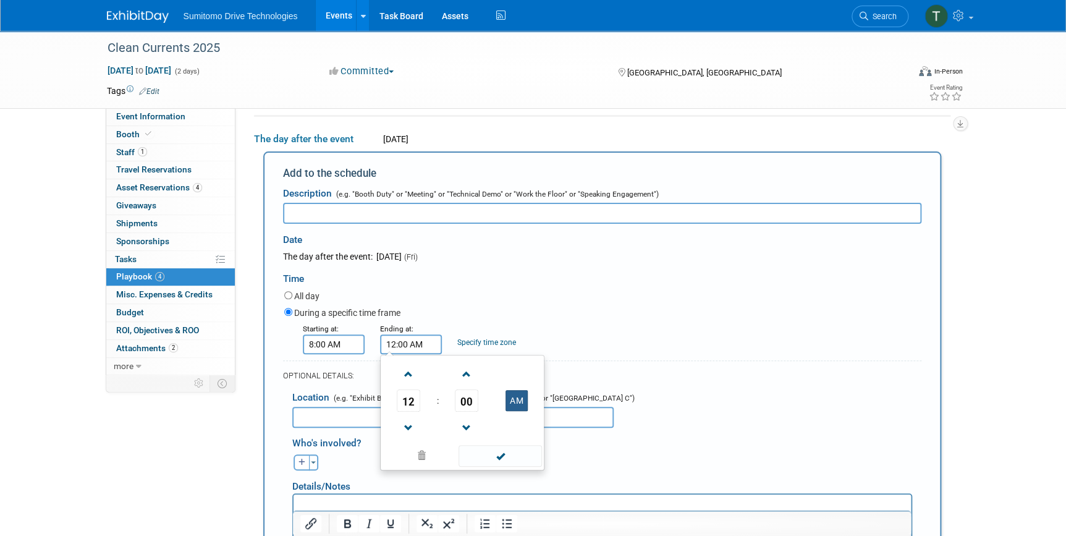
click at [522, 396] on button "AM" at bounding box center [517, 400] width 22 height 21
type input "12:00 PM"
click at [513, 453] on span at bounding box center [500, 456] width 83 height 22
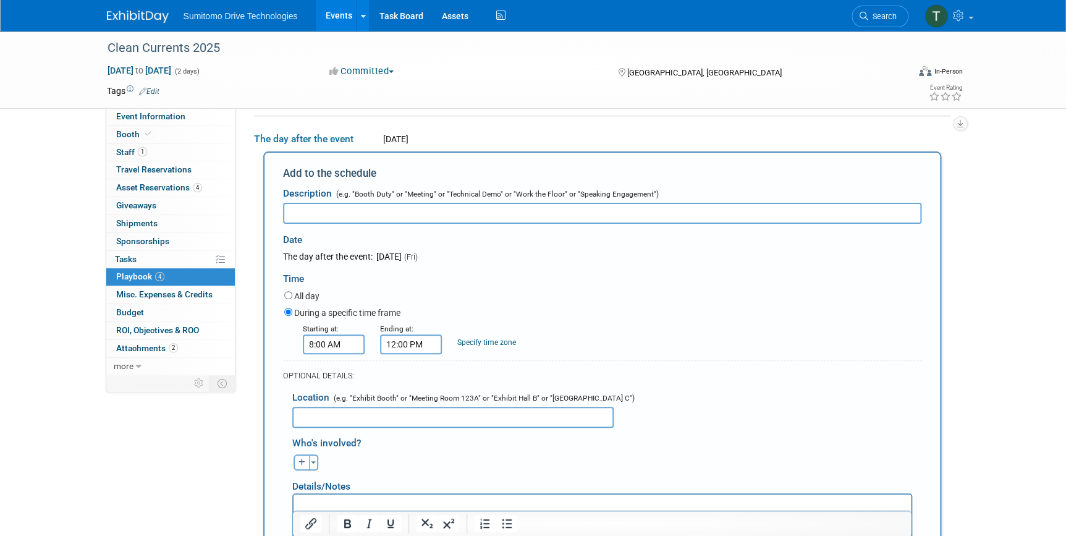
click at [467, 413] on input "text" at bounding box center [452, 417] width 321 height 21
paste input "Clean Currents 2025 David L Lawrence Convention Center C/O Freeman 1000 Fort Du…"
type input "Clean Currents 2025 David L Lawrence Convention Center C/O Freeman 1000 Fort Du…"
click at [548, 216] on input "text" at bounding box center [602, 213] width 638 height 21
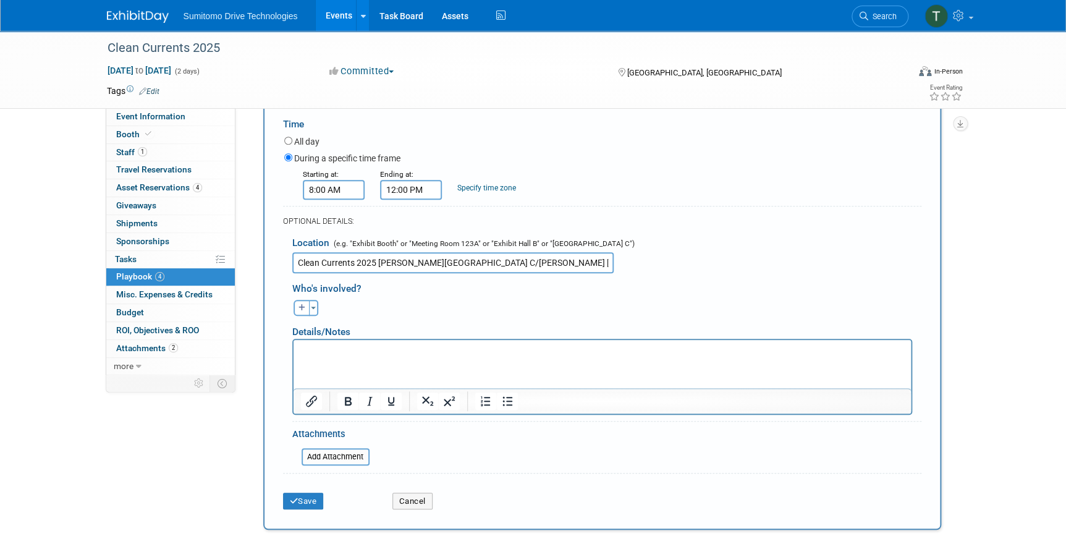
scroll to position [210, 0]
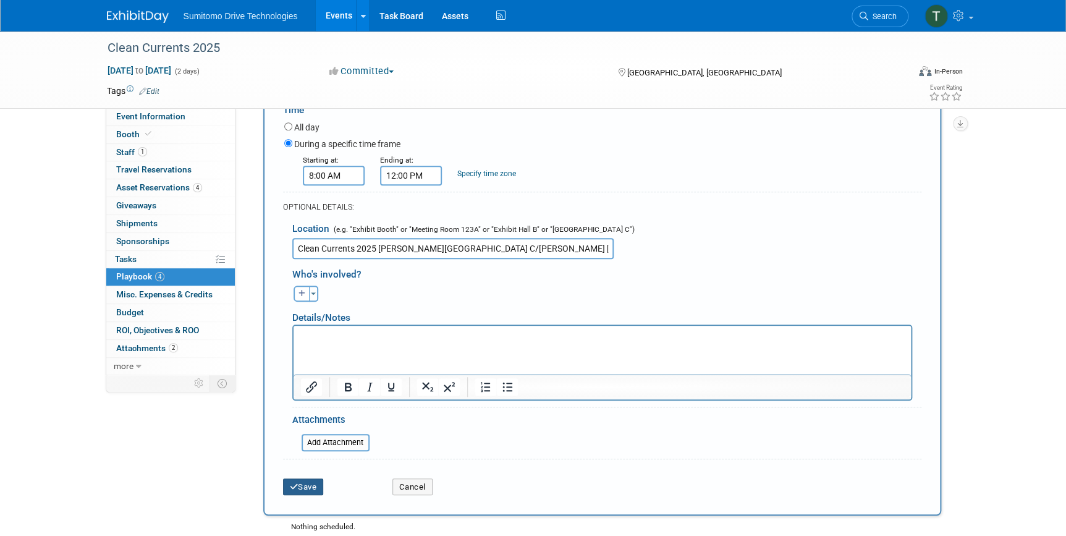
type input "Tear Down"
click at [298, 487] on button "Save" at bounding box center [303, 486] width 41 height 17
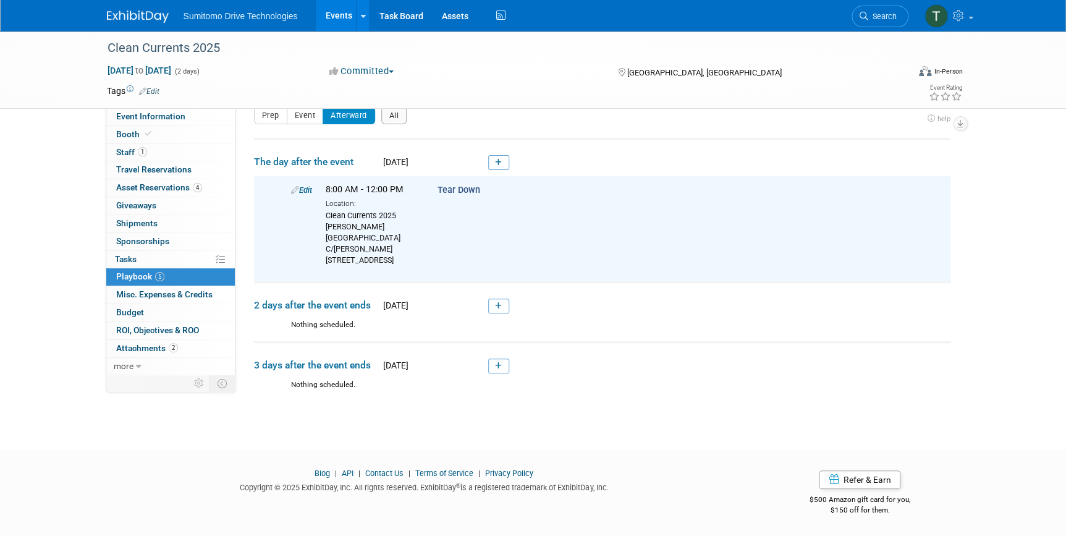
scroll to position [0, 0]
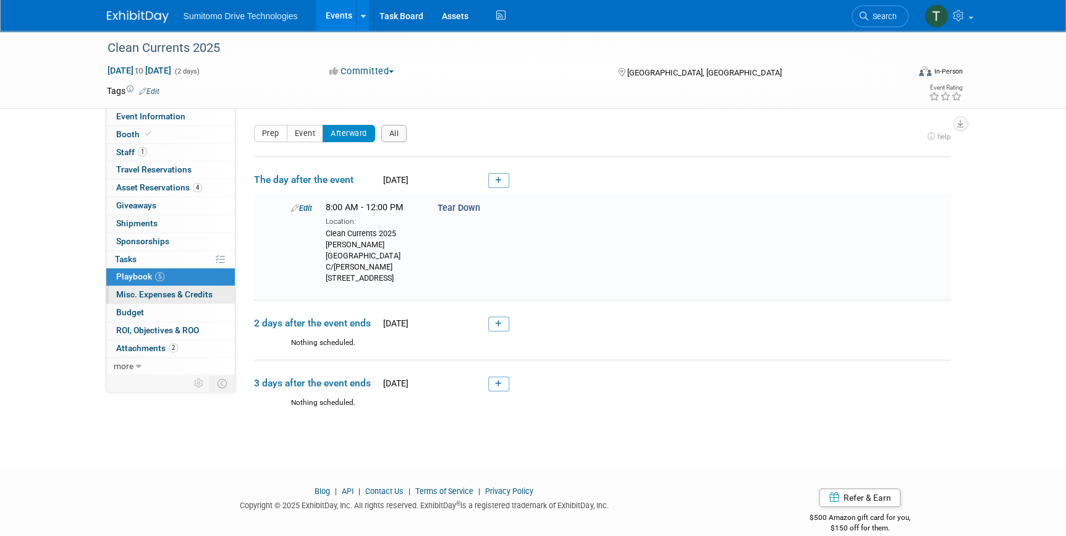
click at [155, 300] on link "0 Misc. Expenses & Credits 0" at bounding box center [170, 294] width 129 height 17
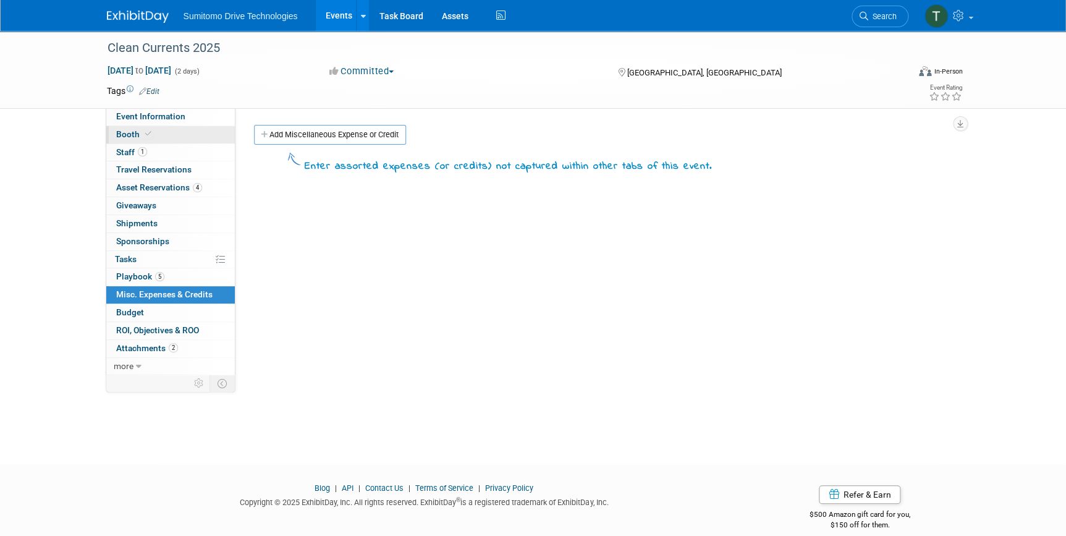
click at [125, 134] on span "Booth" at bounding box center [135, 134] width 38 height 10
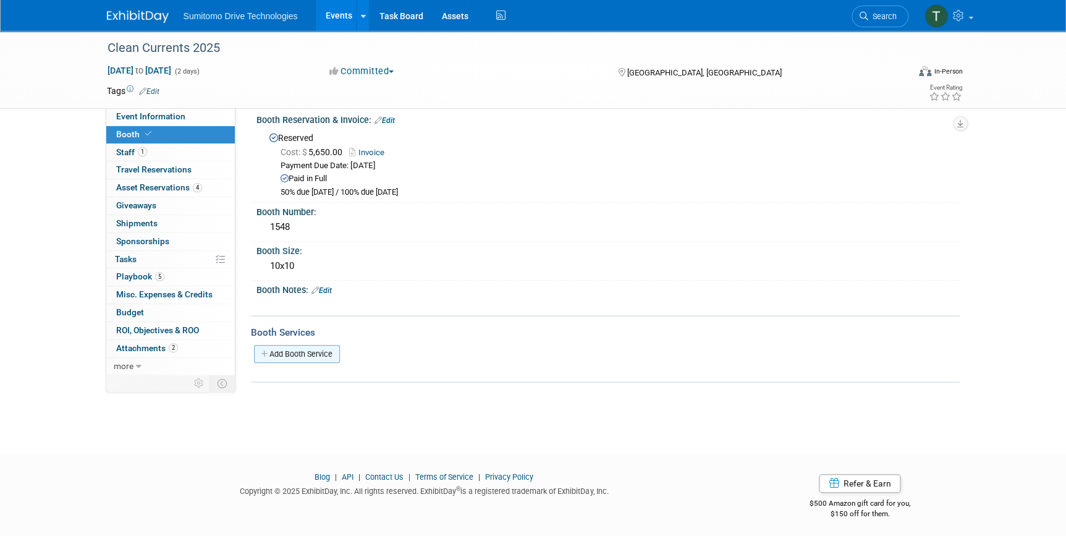
scroll to position [14, 0]
click at [315, 342] on link "Add Booth Service" at bounding box center [297, 351] width 86 height 18
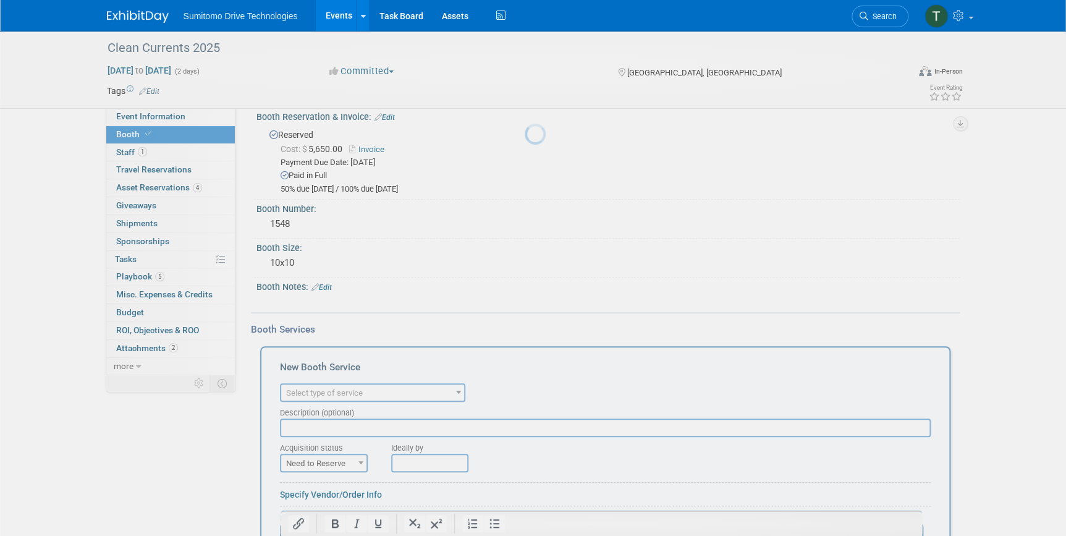
scroll to position [0, 0]
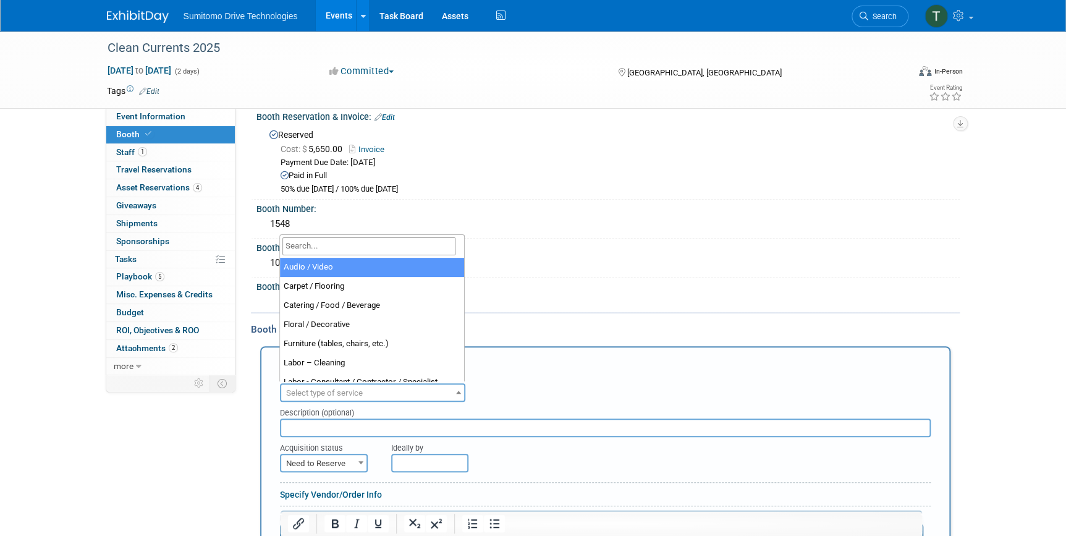
click at [355, 394] on span "Select type of service" at bounding box center [324, 392] width 77 height 9
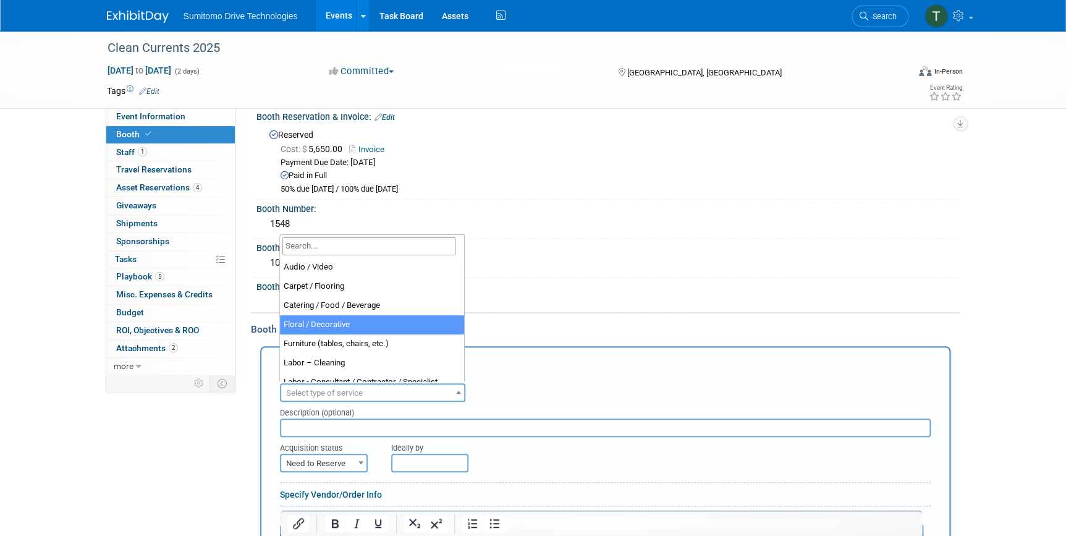
scroll to position [56, 0]
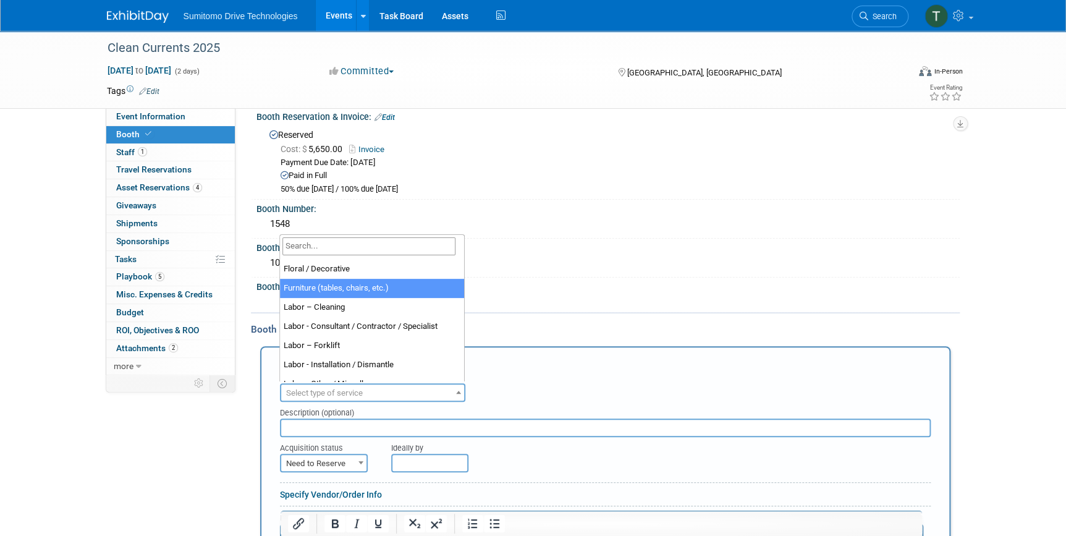
select select "6"
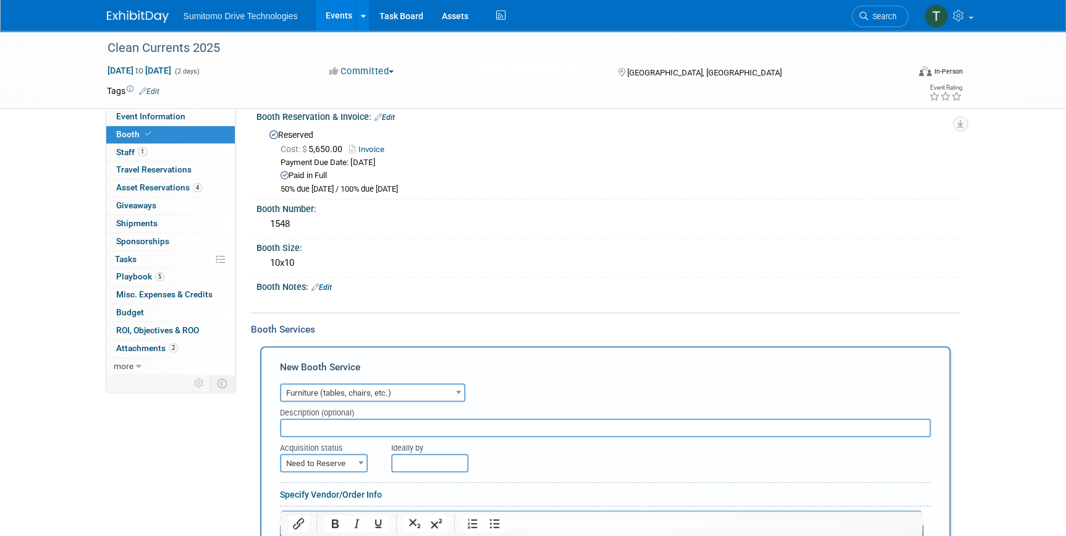
drag, startPoint x: 383, startPoint y: 432, endPoint x: 388, endPoint y: 418, distance: 14.5
click at [382, 432] on input "text" at bounding box center [605, 427] width 651 height 19
type input "flooring"
click at [397, 385] on span "Furniture (tables, chairs, etc.)" at bounding box center [372, 392] width 183 height 17
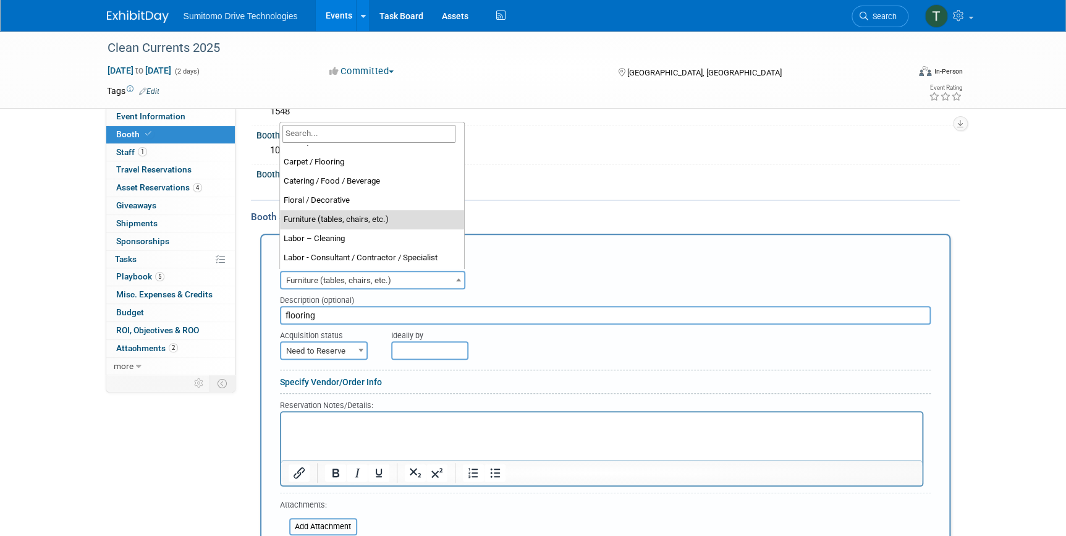
scroll to position [0, 0]
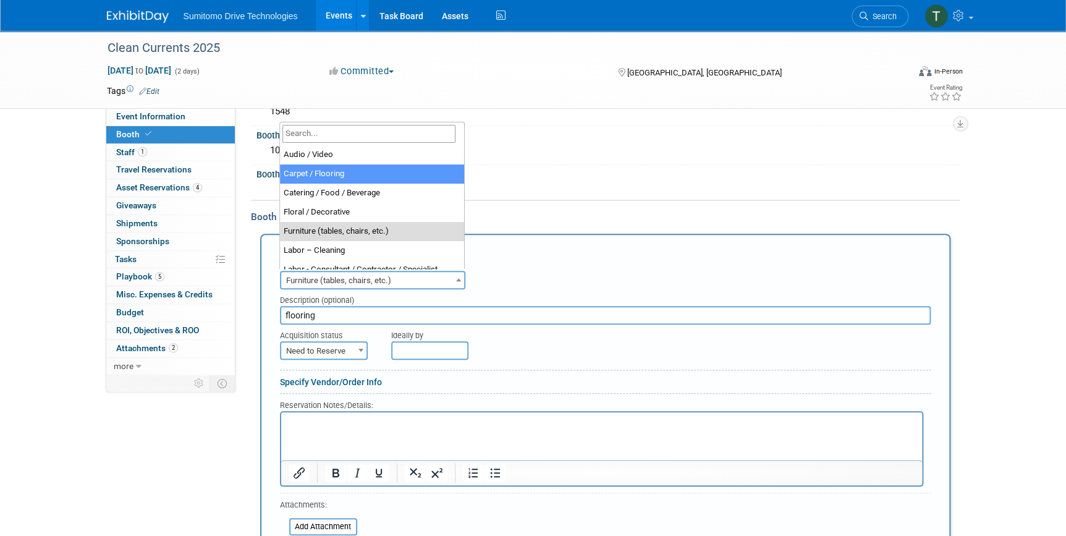
select select "4"
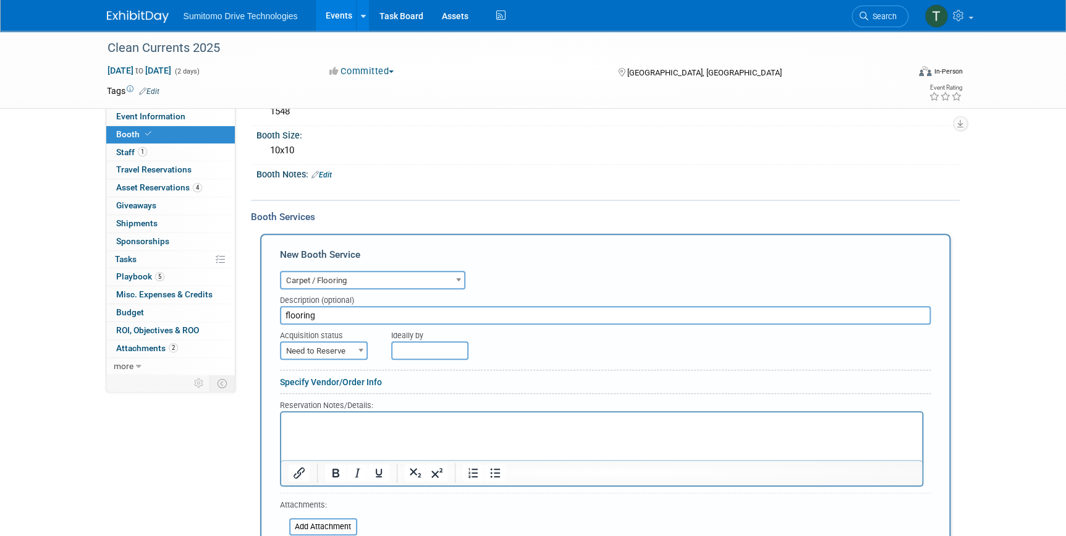
click at [356, 345] on span at bounding box center [361, 350] width 12 height 16
select select "2"
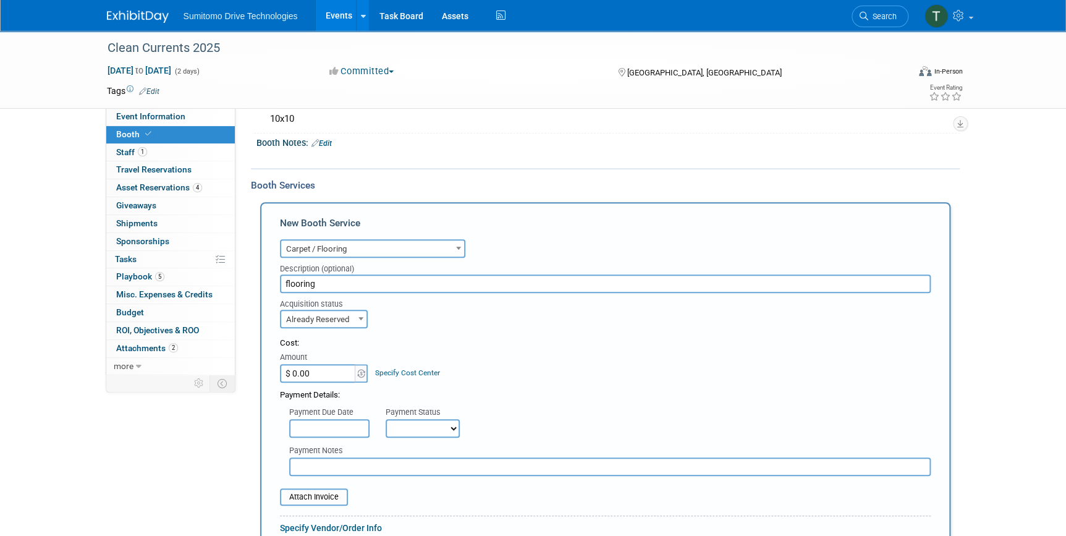
scroll to position [183, 0]
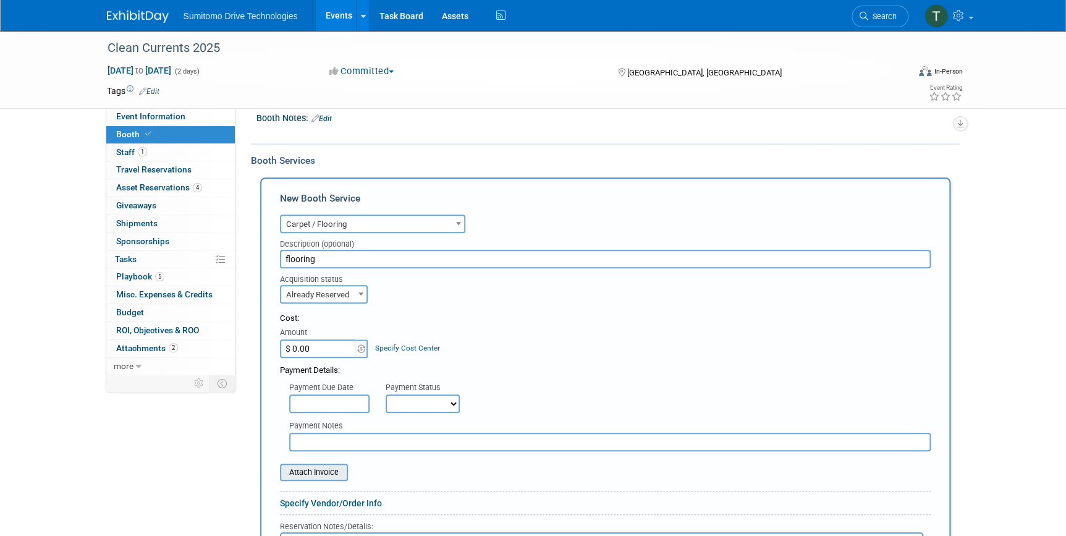
click at [338, 473] on input "file" at bounding box center [273, 472] width 147 height 15
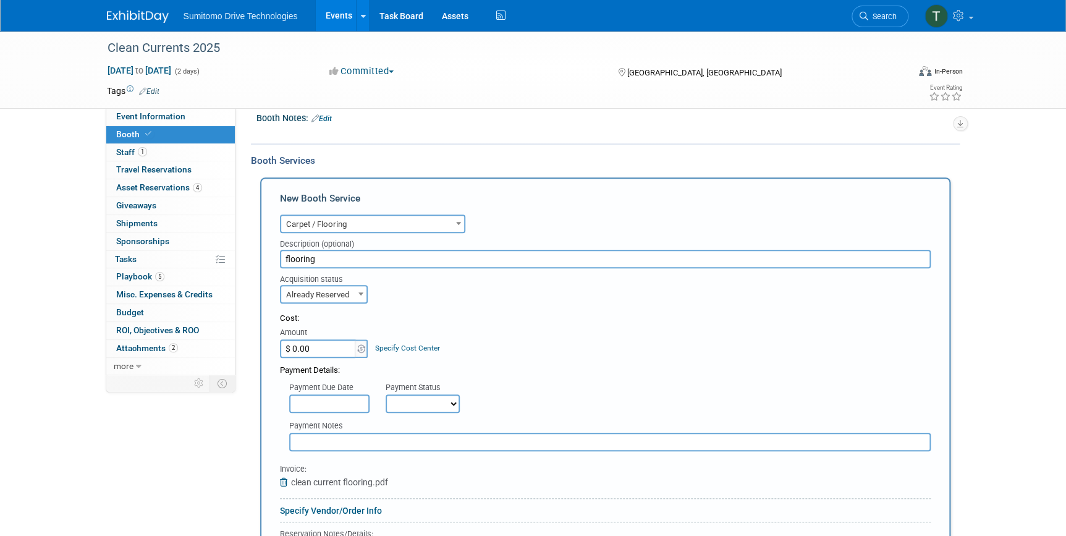
click at [345, 345] on input "$ 0.00" at bounding box center [318, 348] width 77 height 19
type input "$ 1,302.80"
click at [346, 397] on input "text" at bounding box center [329, 403] width 80 height 19
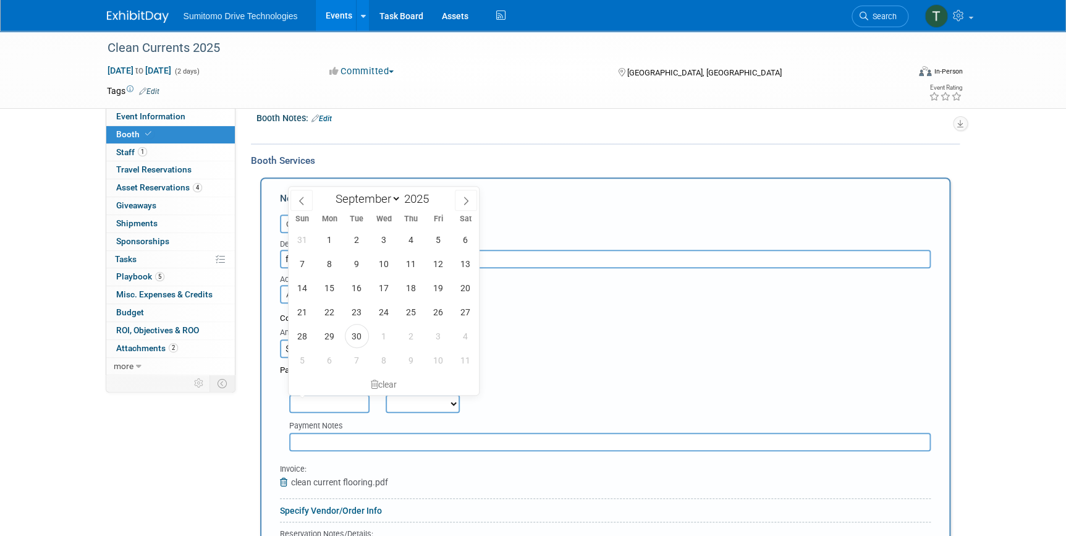
scroll to position [239, 0]
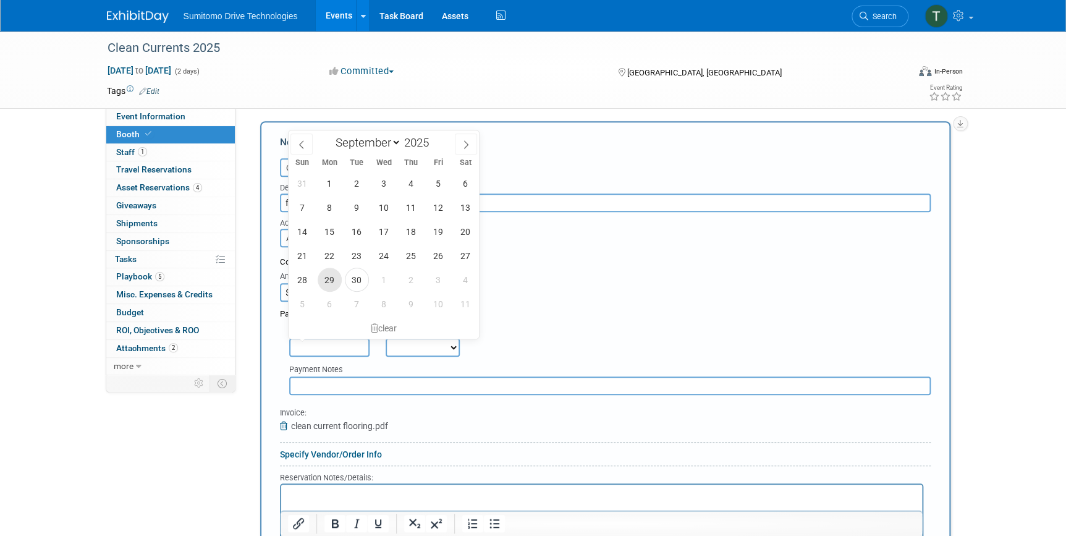
click at [334, 279] on span "29" at bounding box center [330, 280] width 24 height 24
type input "Sep 29, 2025"
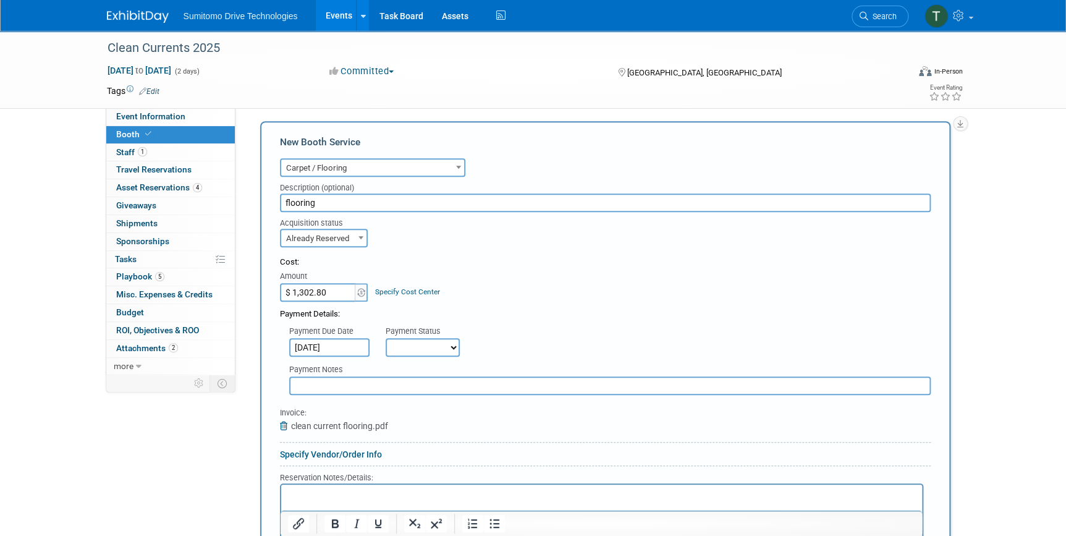
click at [417, 344] on select "Not Paid Yet Partially Paid Paid in Full" at bounding box center [423, 347] width 74 height 19
select select "1"
click at [386, 338] on select "Not Paid Yet Partially Paid Paid in Full" at bounding box center [423, 347] width 74 height 19
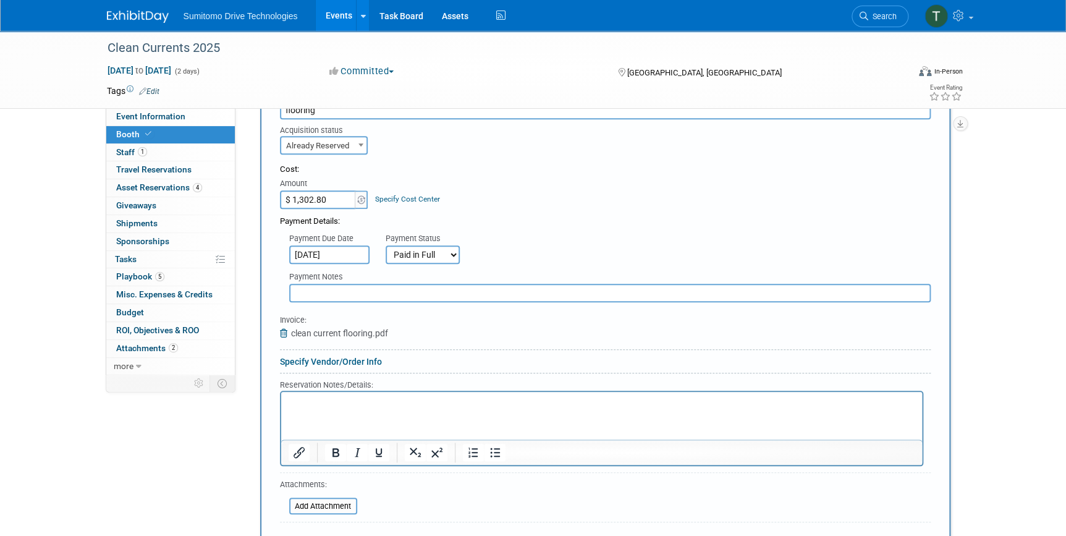
scroll to position [352, 0]
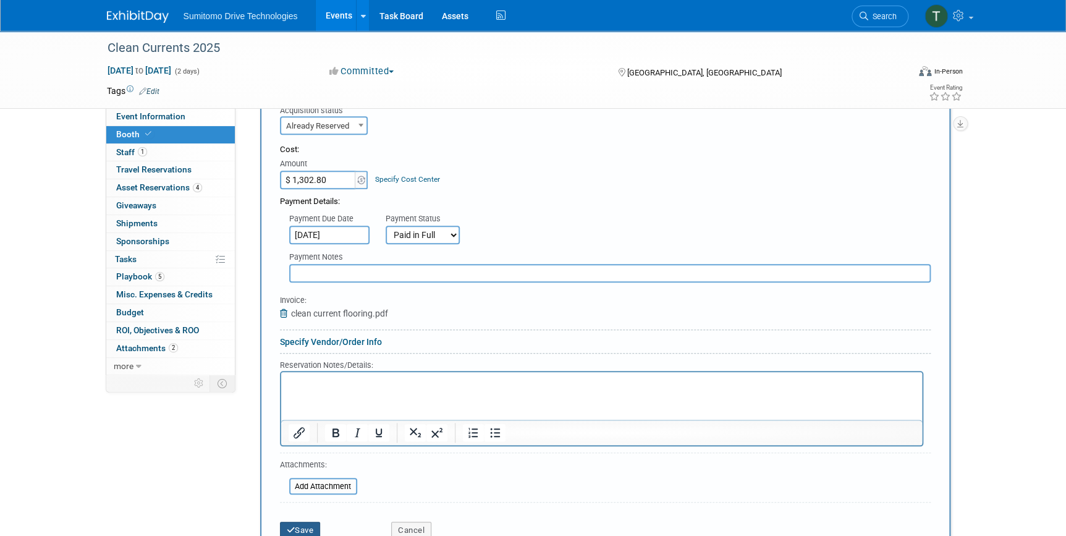
click at [300, 532] on button "Save" at bounding box center [300, 530] width 41 height 17
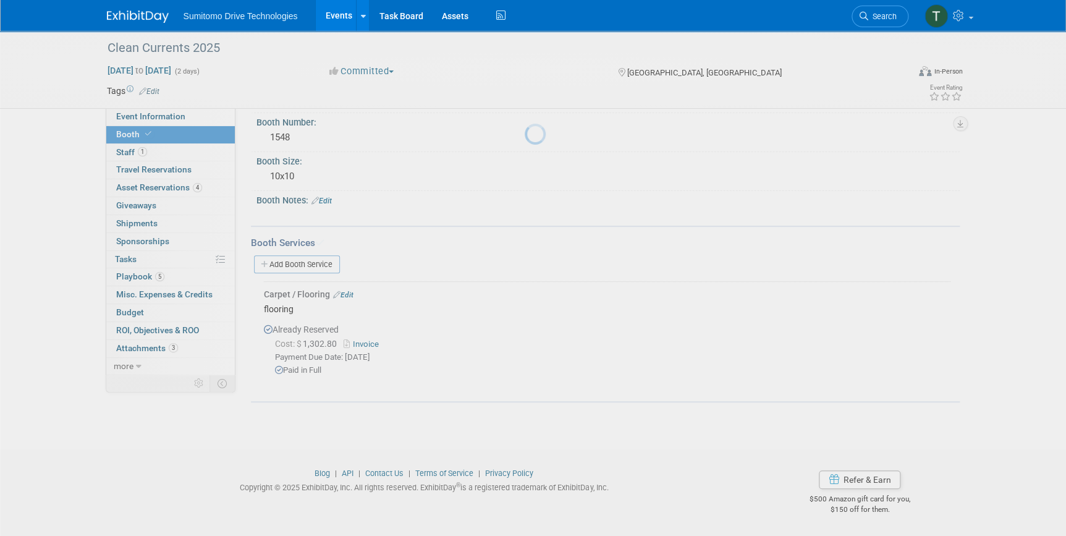
scroll to position [98, 0]
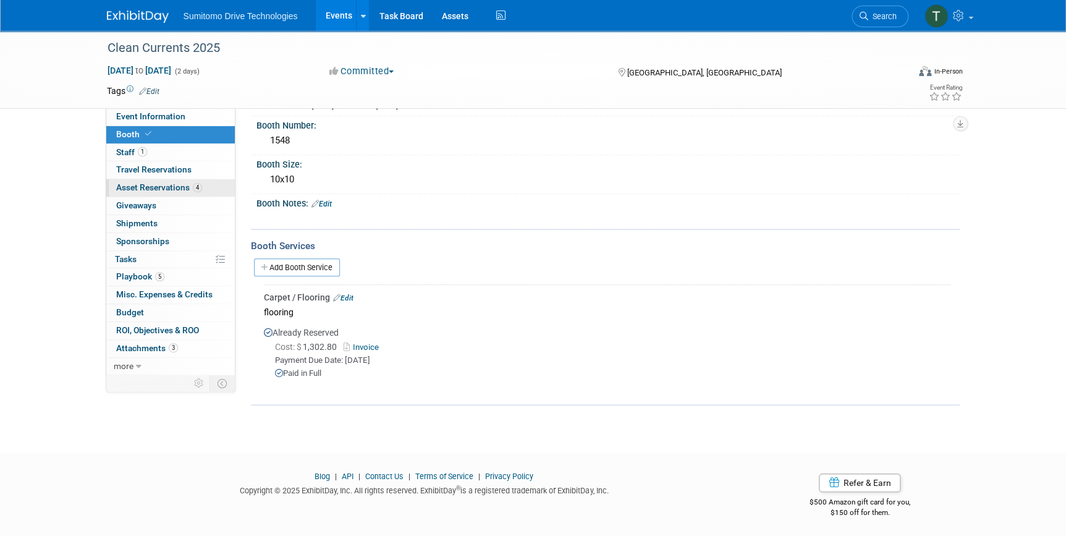
click at [148, 189] on span "Asset Reservations 4" at bounding box center [159, 187] width 86 height 10
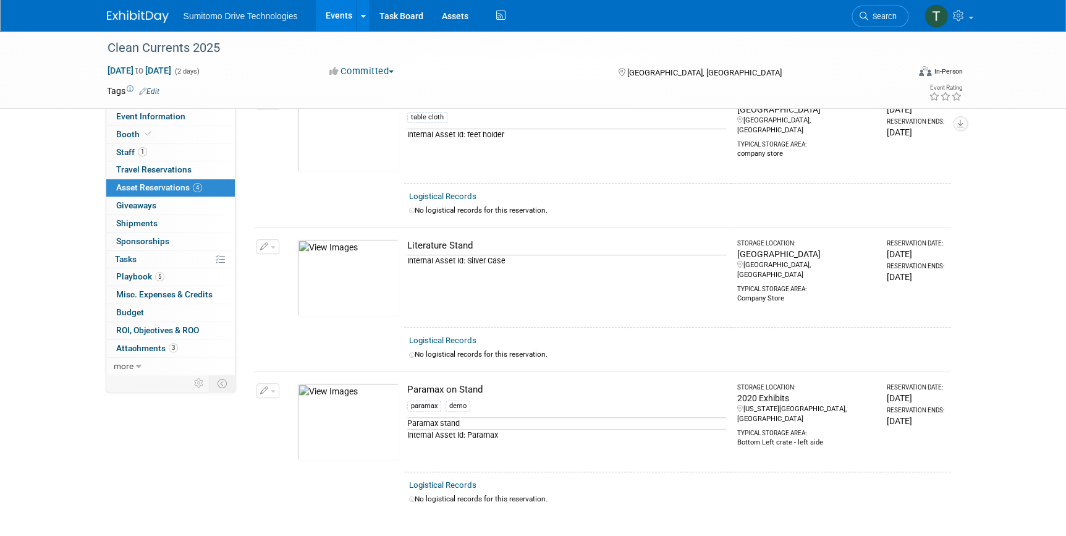
scroll to position [337, 0]
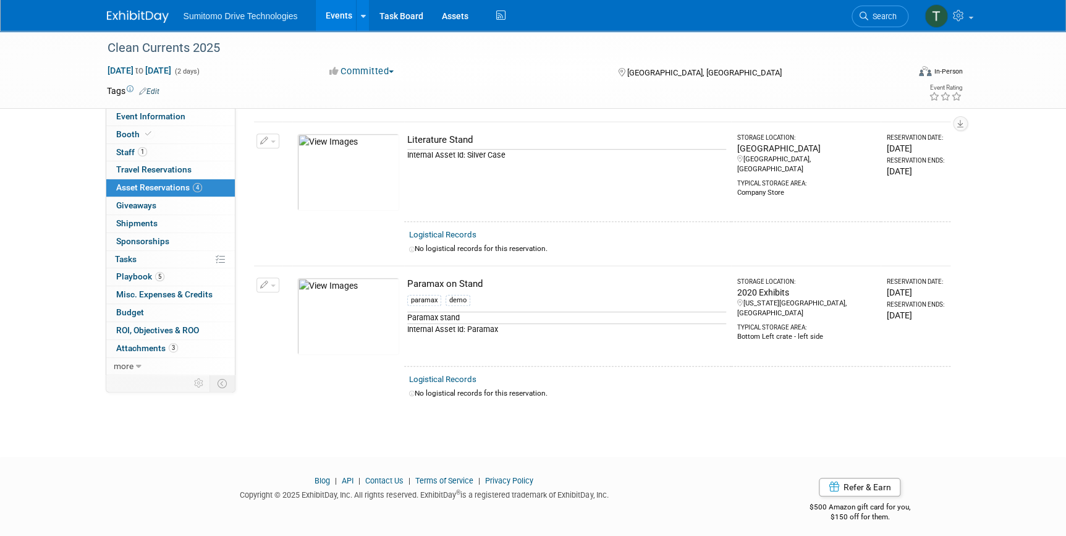
click at [351, 297] on img at bounding box center [348, 316] width 102 height 77
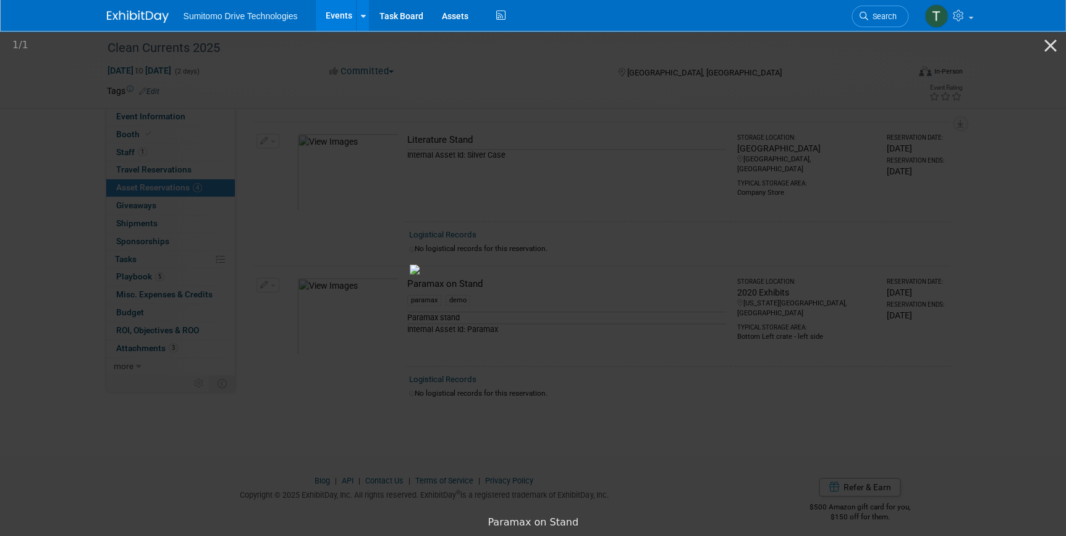
click at [893, 260] on picture at bounding box center [533, 269] width 1066 height 480
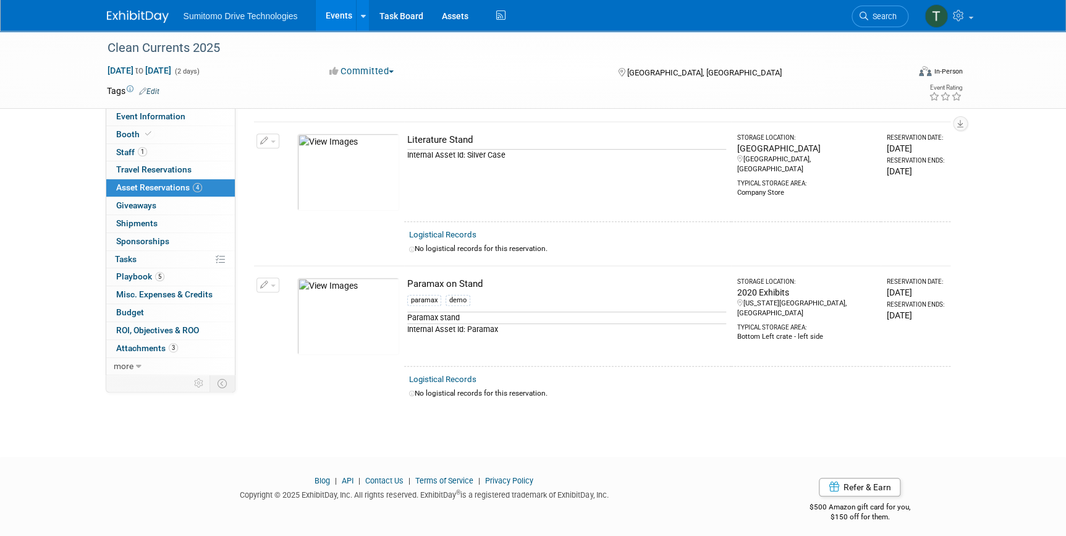
click at [460, 281] on div "Paramax on Stand" at bounding box center [566, 284] width 319 height 13
click at [332, 312] on img at bounding box center [348, 316] width 102 height 77
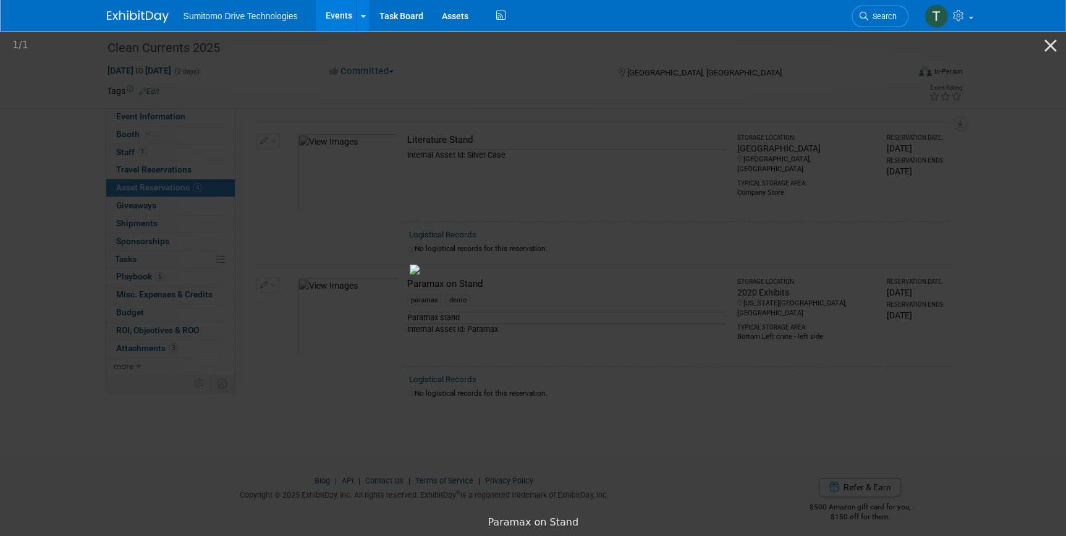
click at [433, 490] on picture at bounding box center [533, 269] width 1066 height 480
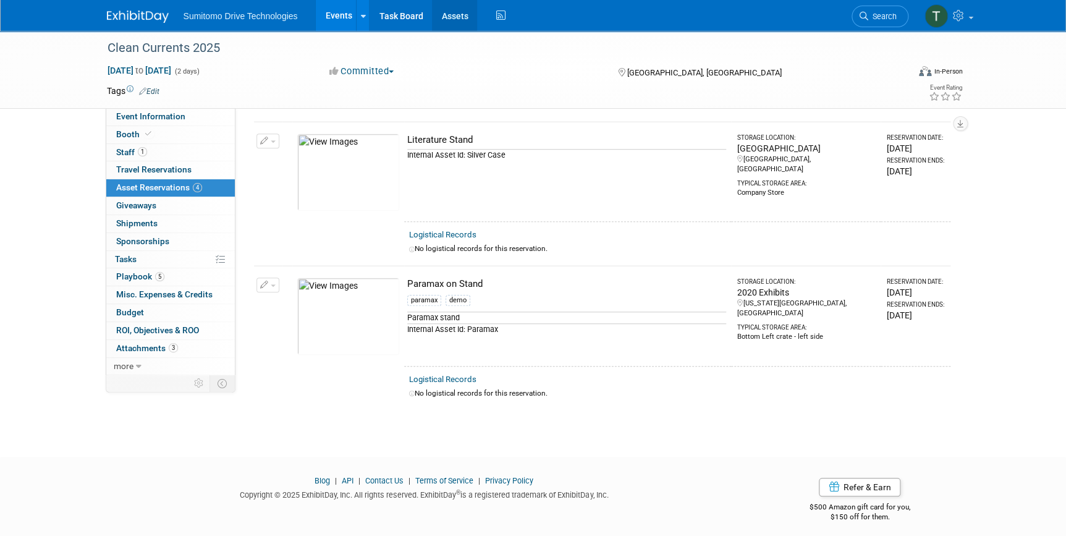
click at [446, 19] on link "Assets" at bounding box center [454, 15] width 45 height 31
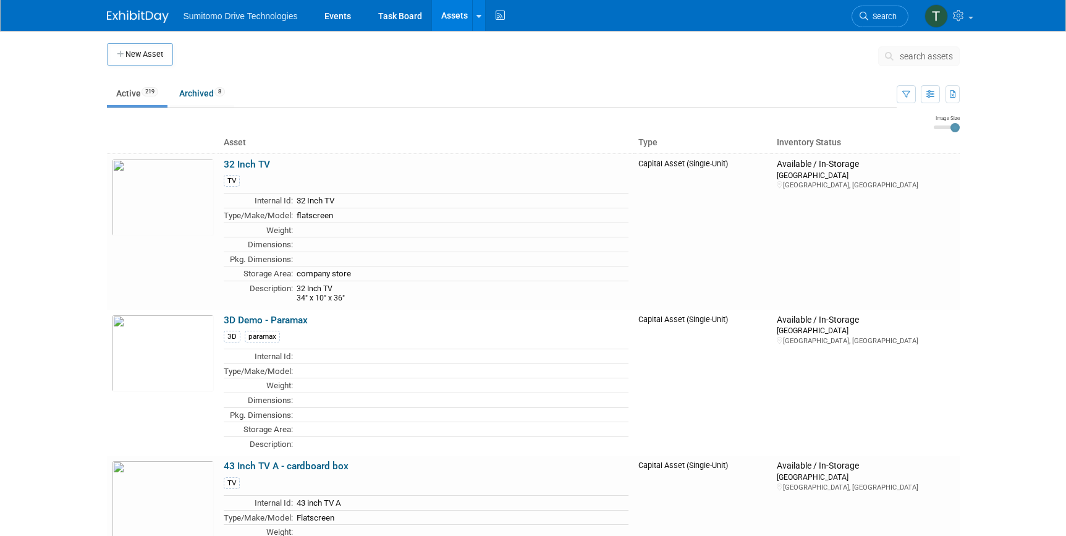
click at [946, 51] on span "search assets" at bounding box center [926, 56] width 53 height 10
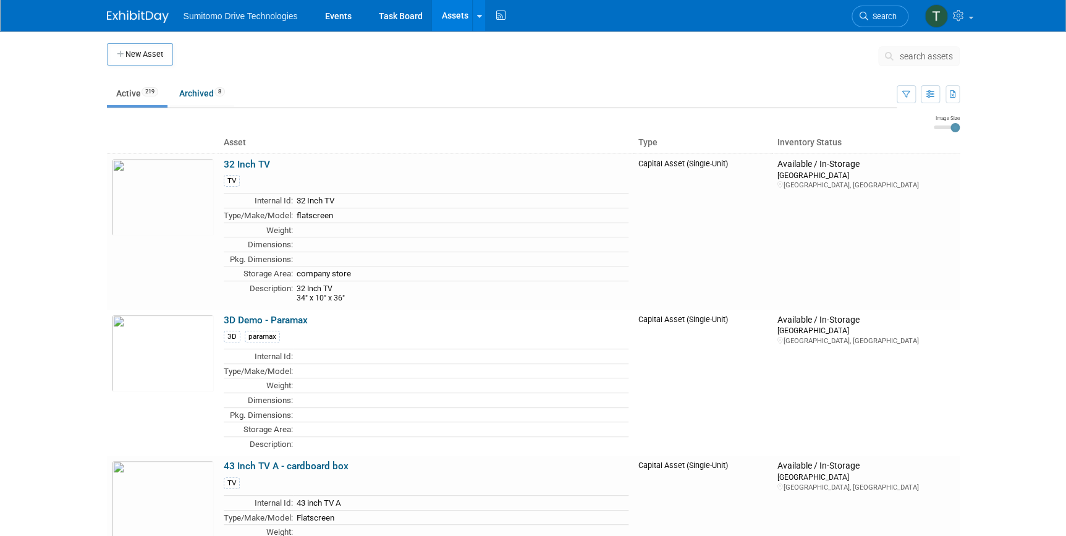
click at [928, 55] on span "search assets" at bounding box center [926, 56] width 53 height 10
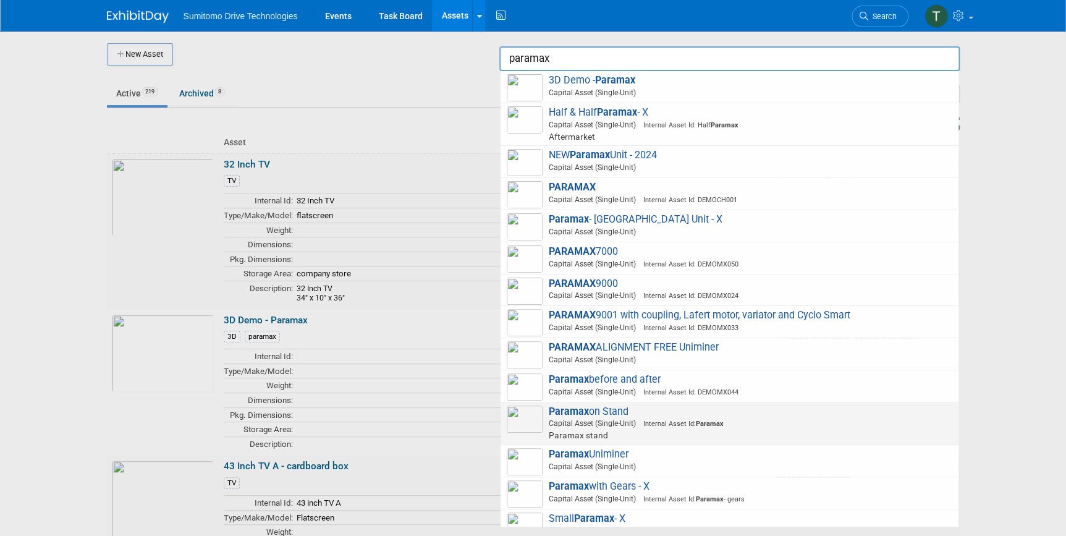
click at [797, 423] on span "Capital Asset (Single-Unit) Internal Asset Id: Paramax" at bounding box center [732, 423] width 442 height 11
type input "Paramax on Stand"
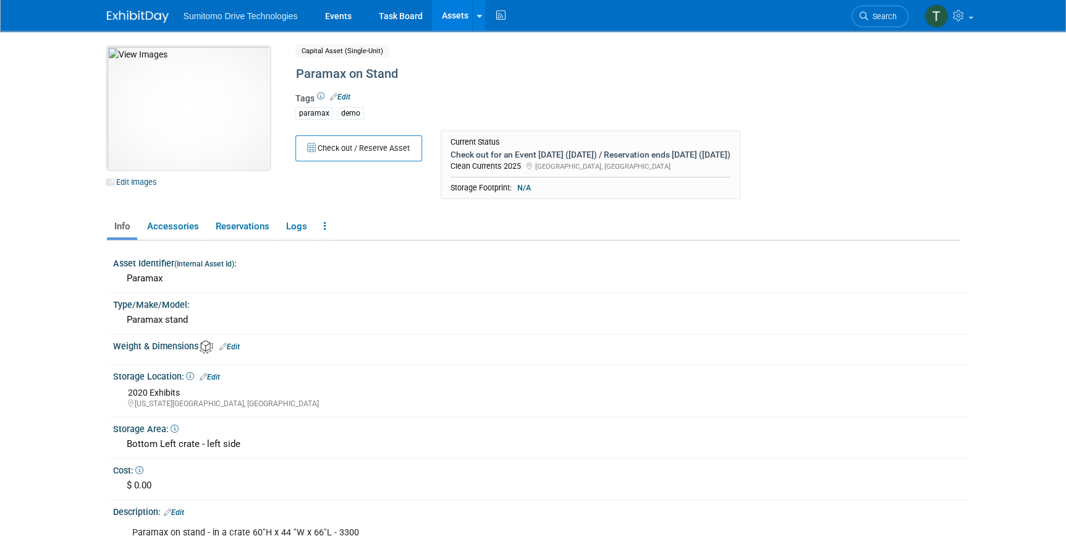
click at [253, 81] on img at bounding box center [188, 108] width 163 height 124
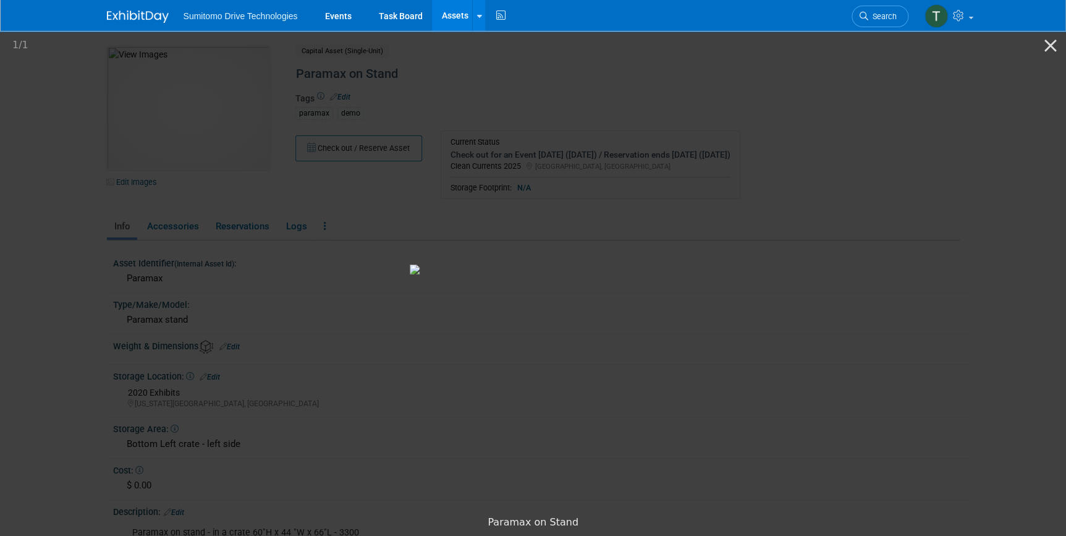
click at [290, 190] on picture at bounding box center [533, 269] width 1066 height 480
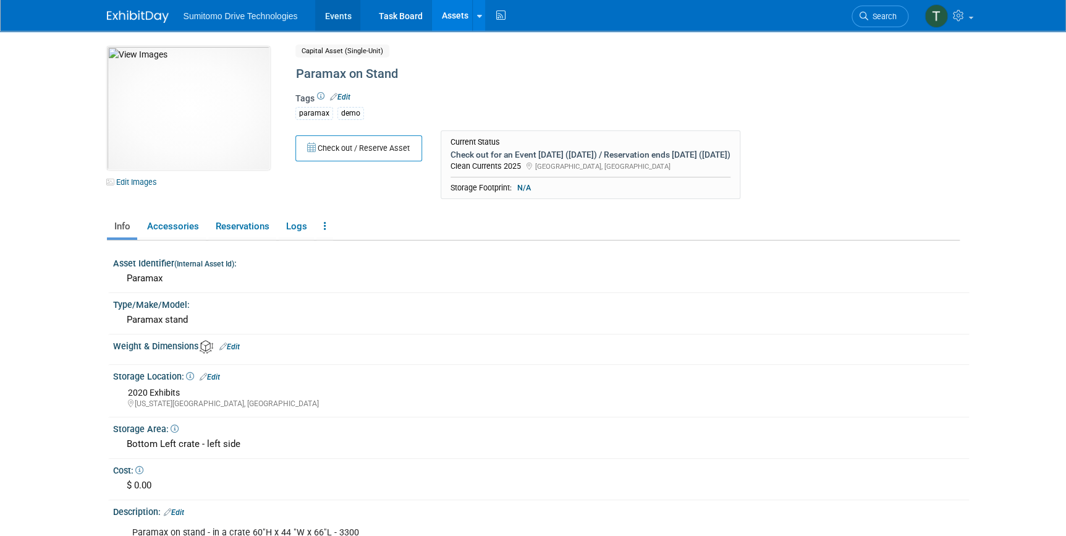
click at [333, 11] on link "Events" at bounding box center [337, 15] width 45 height 31
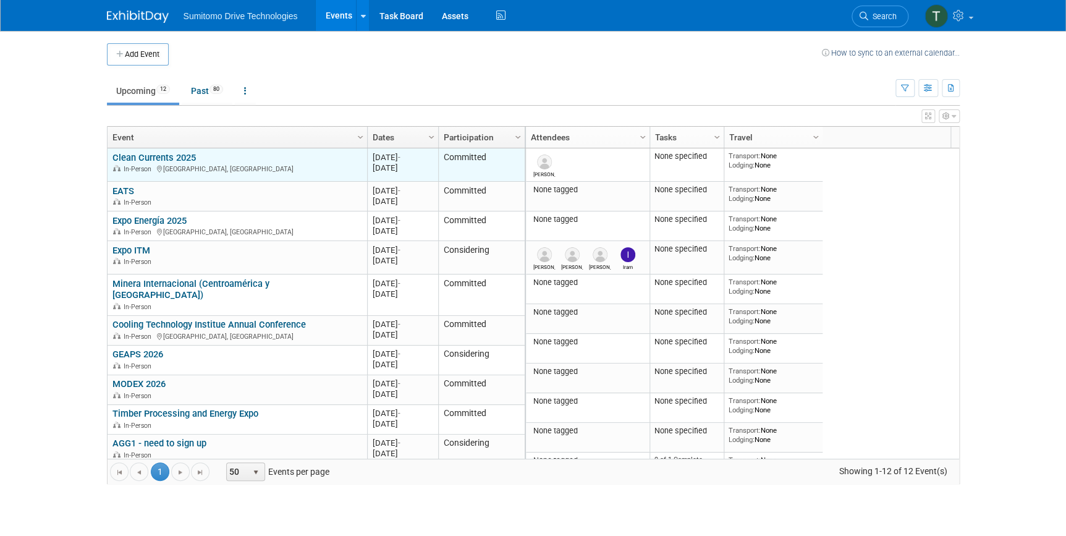
click at [150, 159] on link "Clean Currents 2025" at bounding box center [153, 157] width 83 height 11
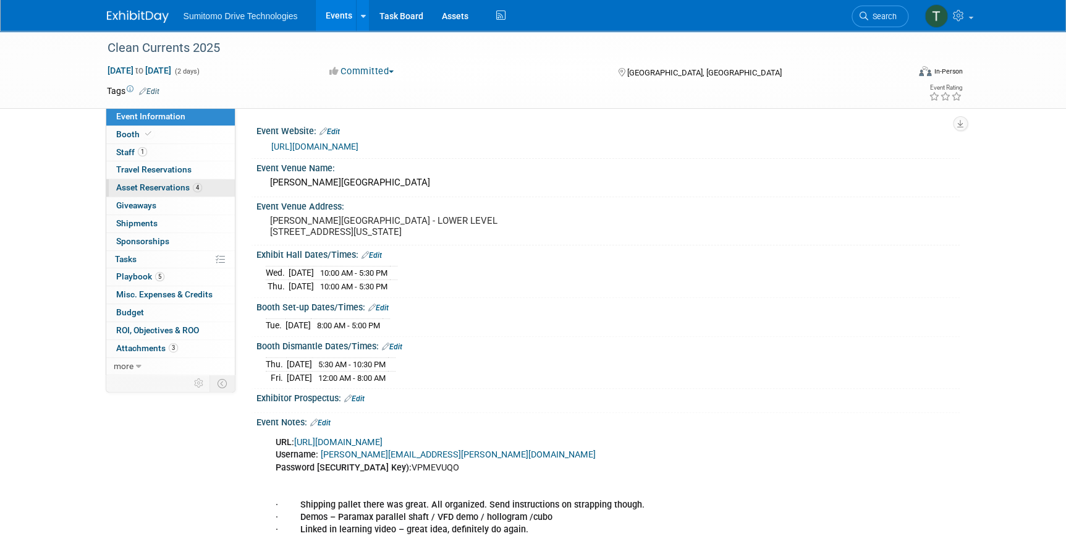
click at [151, 184] on span "Asset Reservations 4" at bounding box center [159, 187] width 86 height 10
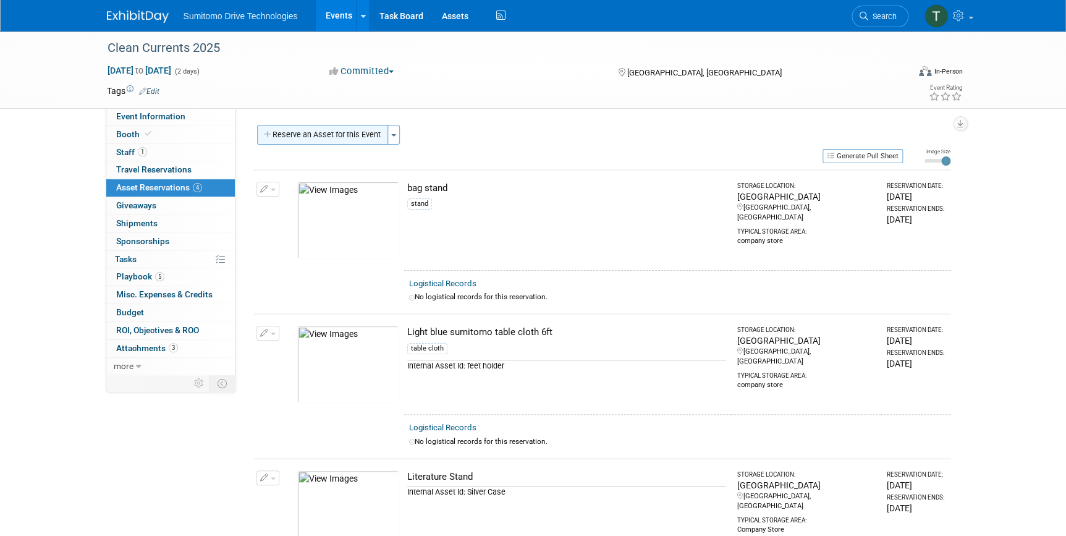
click at [329, 137] on button "Reserve an Asset for this Event" at bounding box center [322, 135] width 131 height 20
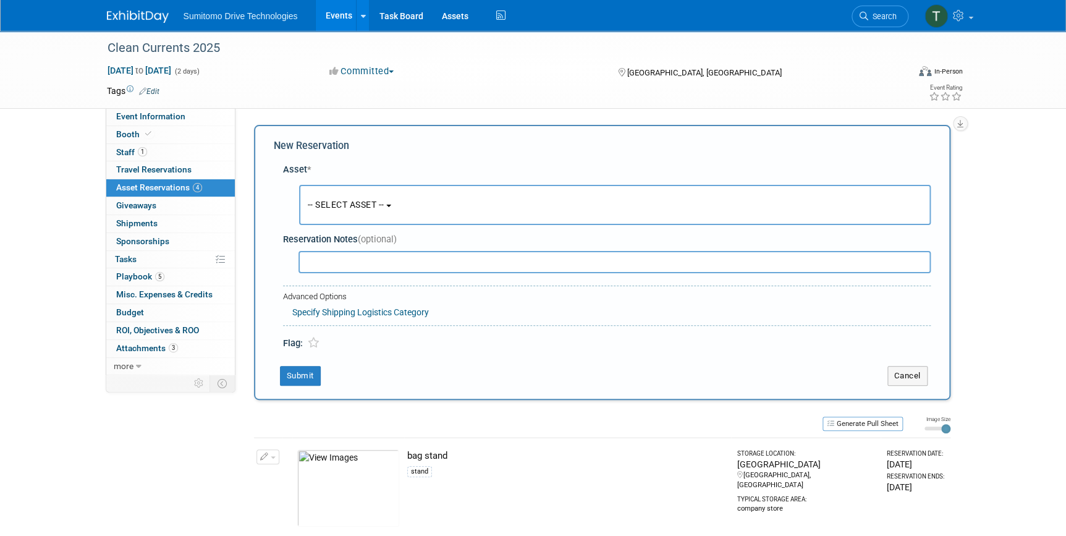
scroll to position [12, 0]
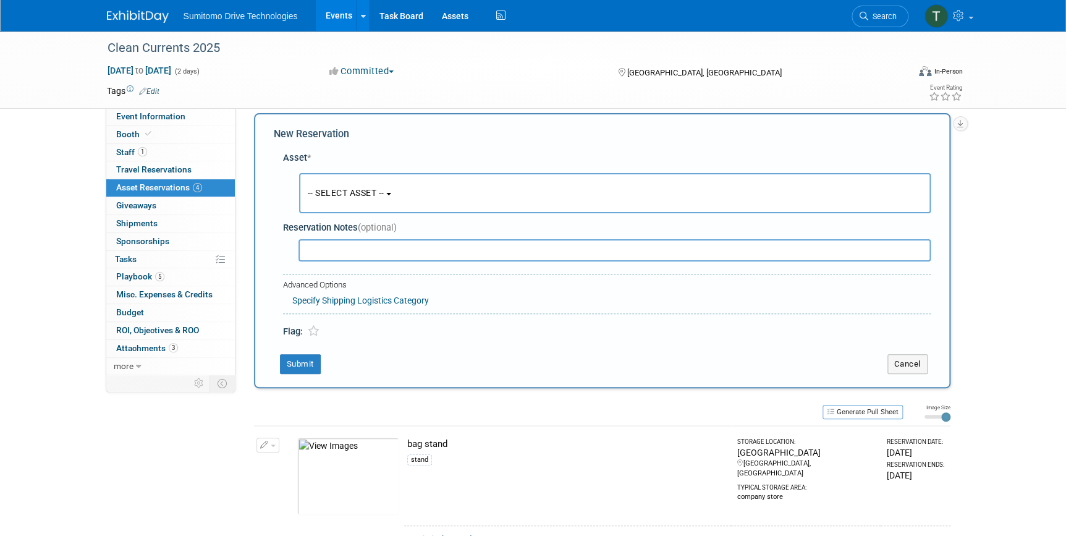
click at [331, 185] on button "-- SELECT ASSET --" at bounding box center [615, 193] width 632 height 40
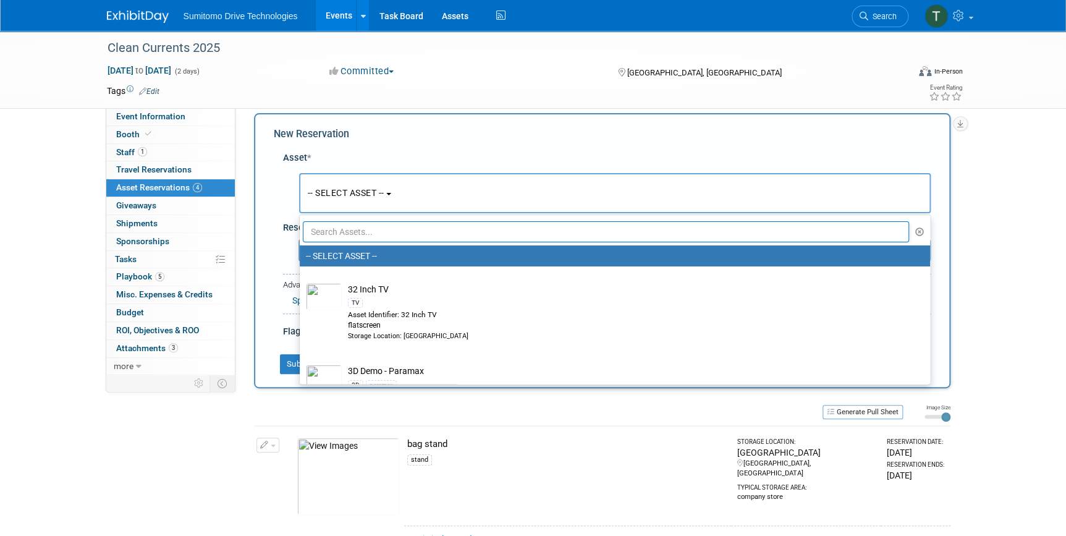
click at [335, 232] on input "text" at bounding box center [606, 231] width 607 height 21
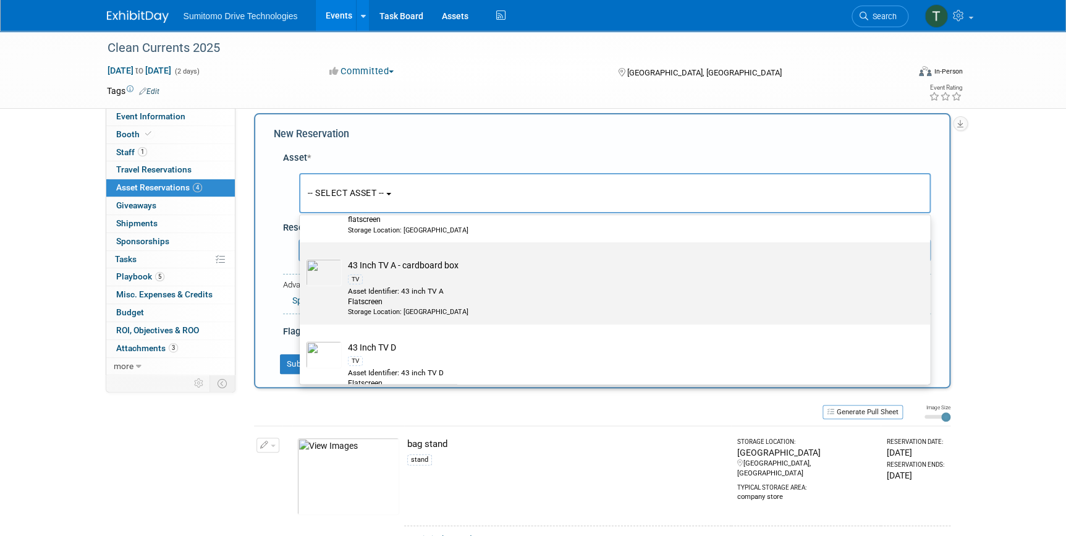
scroll to position [112, 0]
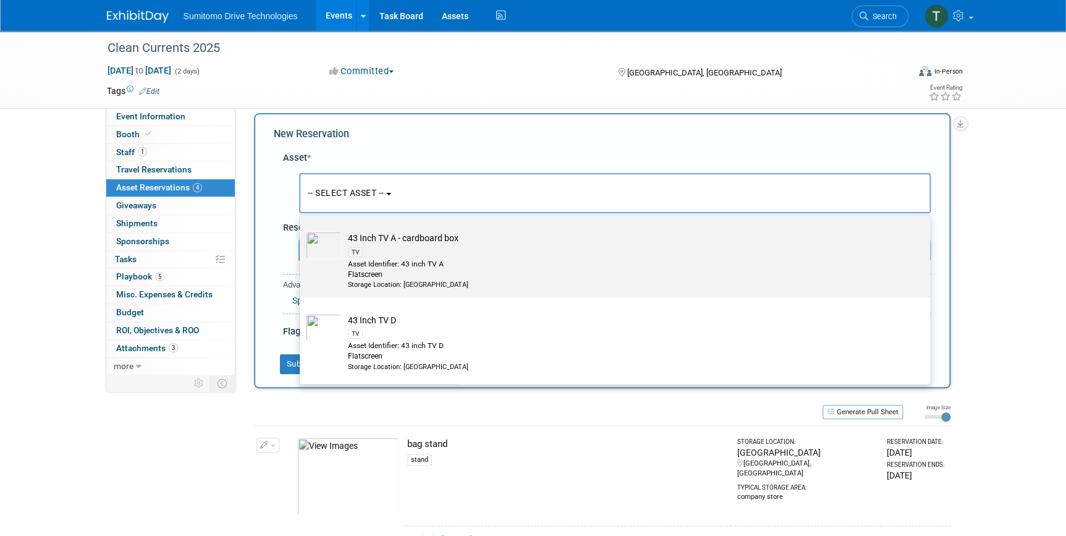
type input "tv"
click at [415, 272] on div "Flatscreen" at bounding box center [626, 274] width 557 height 11
click at [302, 230] on input "43 Inch TV A - cardboard box TV Asset Identifier: 43 inch TV A Flatscreen Stora…" at bounding box center [298, 226] width 8 height 8
select select "10710996"
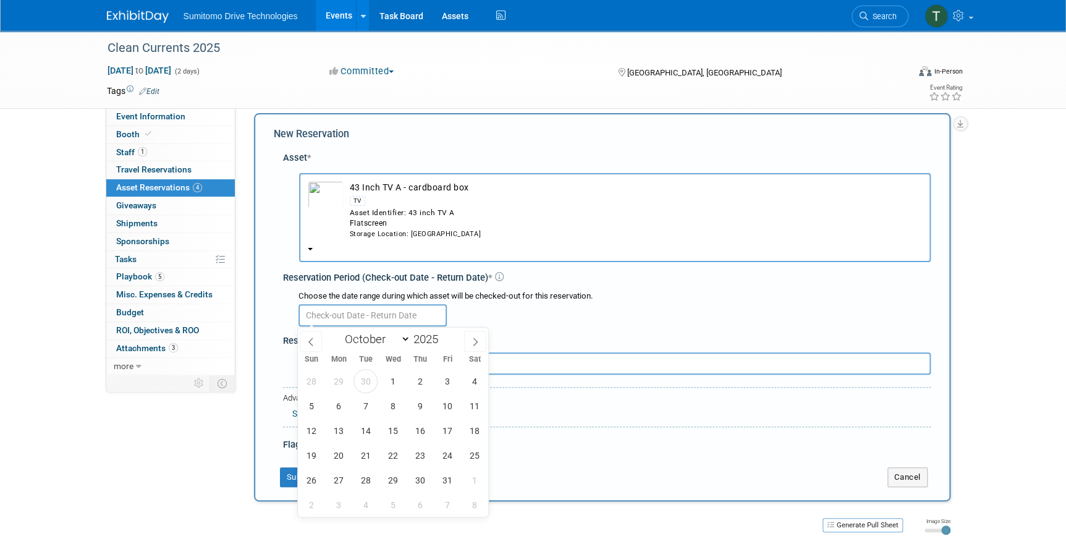
click at [392, 316] on input "text" at bounding box center [373, 315] width 148 height 22
click at [336, 384] on span "29" at bounding box center [339, 381] width 24 height 24
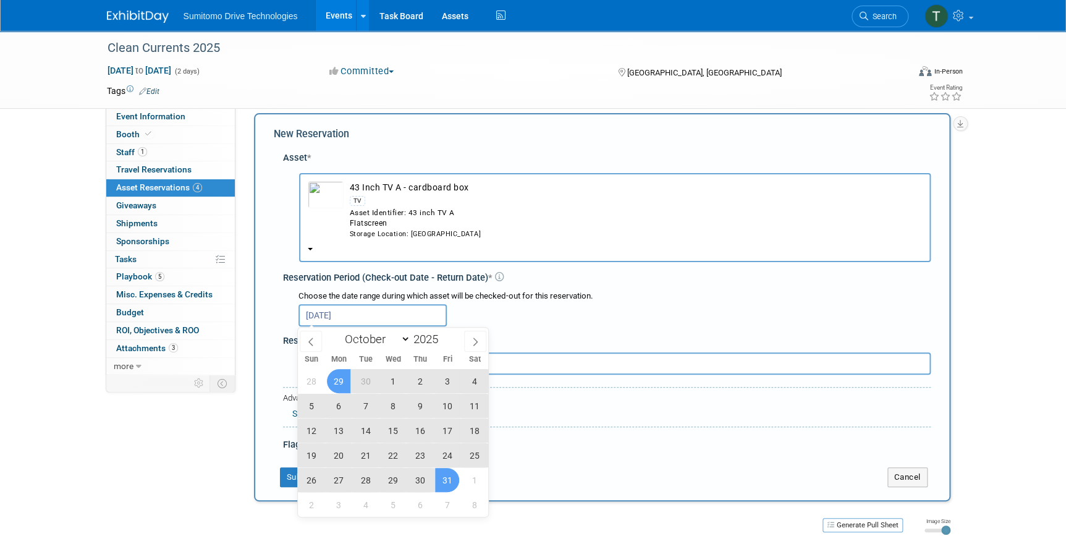
click at [441, 476] on span "31" at bounding box center [447, 480] width 24 height 24
type input "Sep 29, 2025 to Oct 31, 2025"
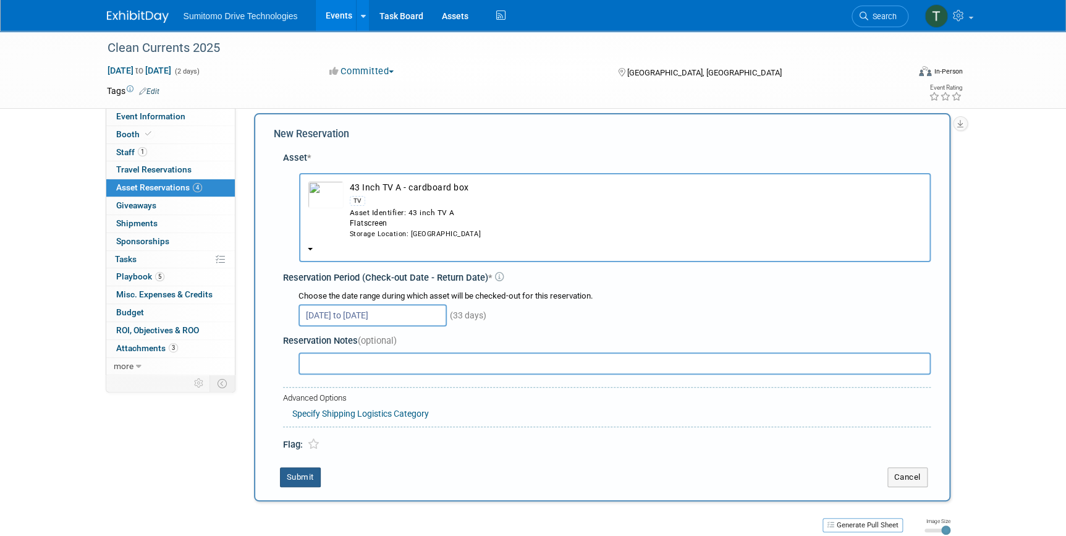
click at [305, 474] on button "Submit" at bounding box center [300, 477] width 41 height 20
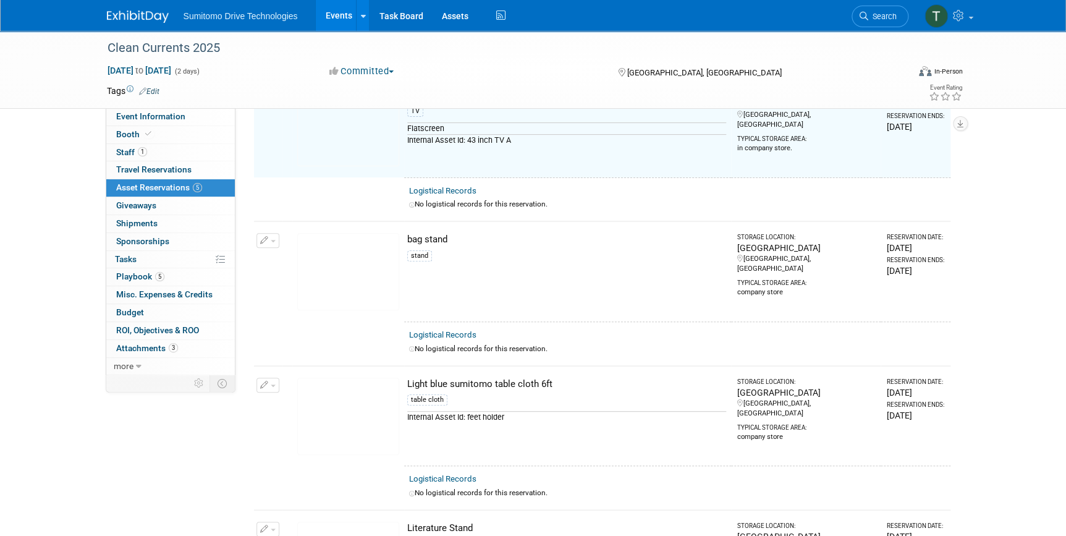
scroll to position [0, 0]
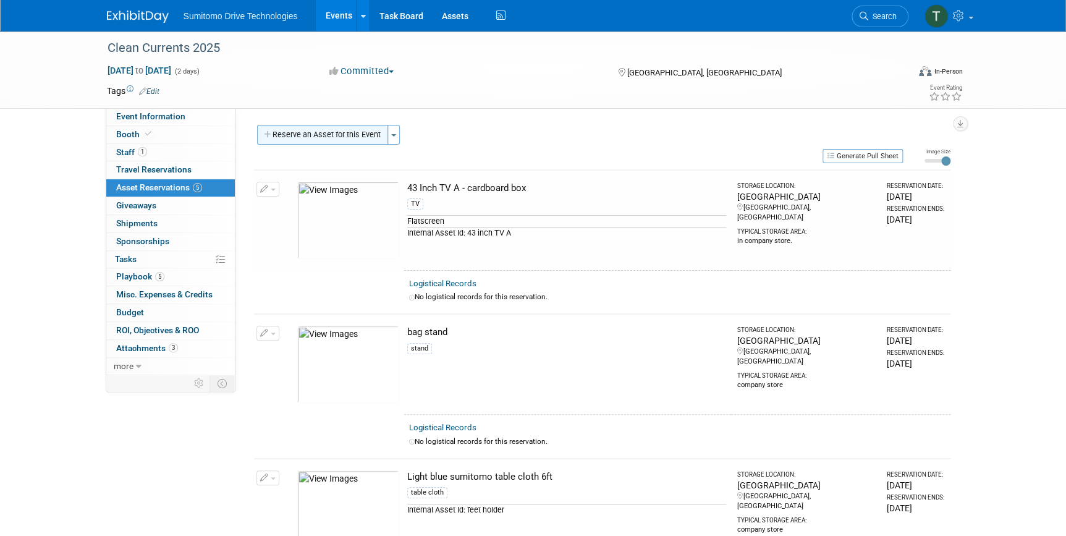
click at [371, 135] on button "Reserve an Asset for this Event" at bounding box center [322, 135] width 131 height 20
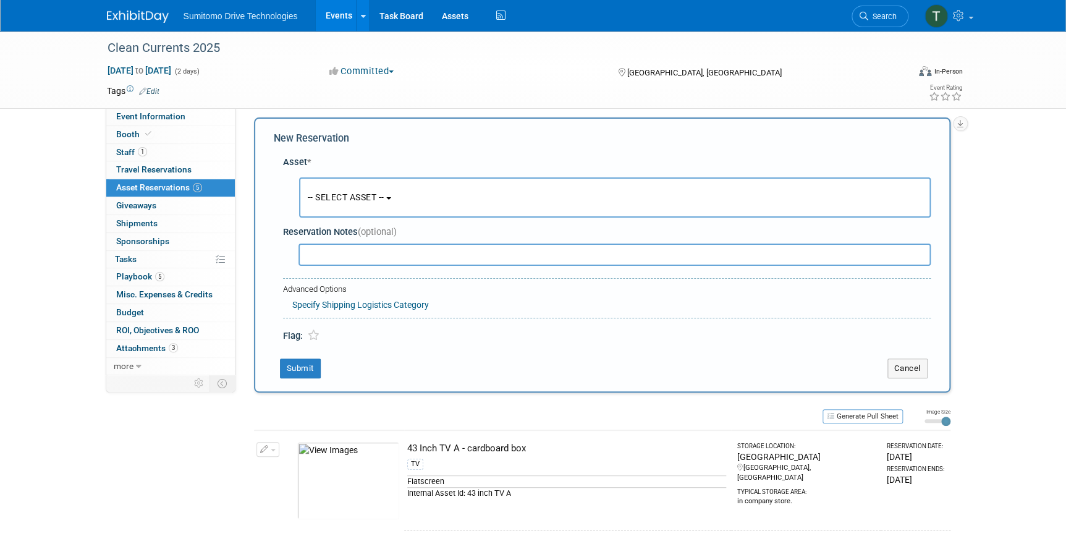
scroll to position [12, 0]
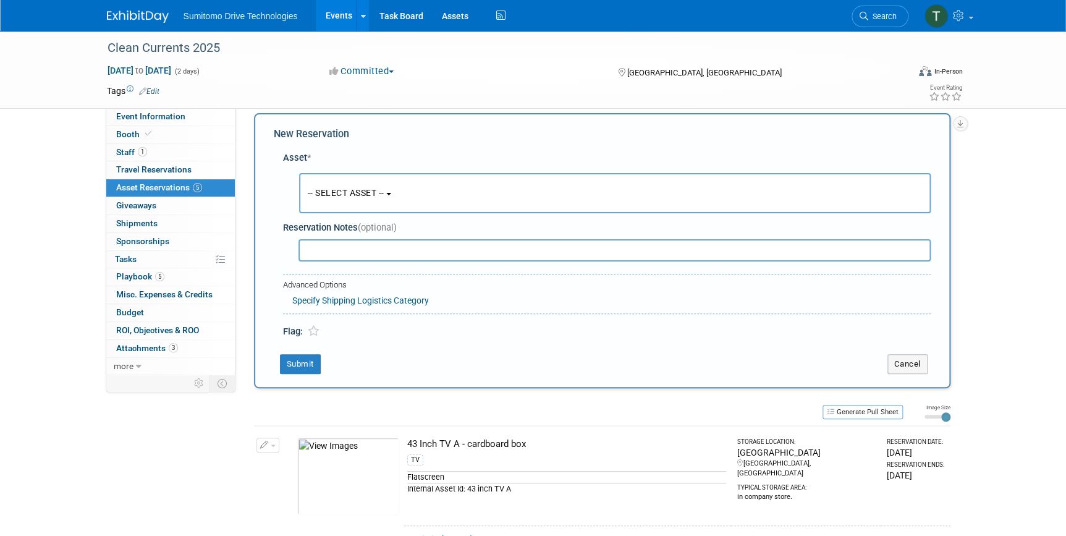
click at [373, 203] on button "-- SELECT ASSET --" at bounding box center [615, 193] width 632 height 40
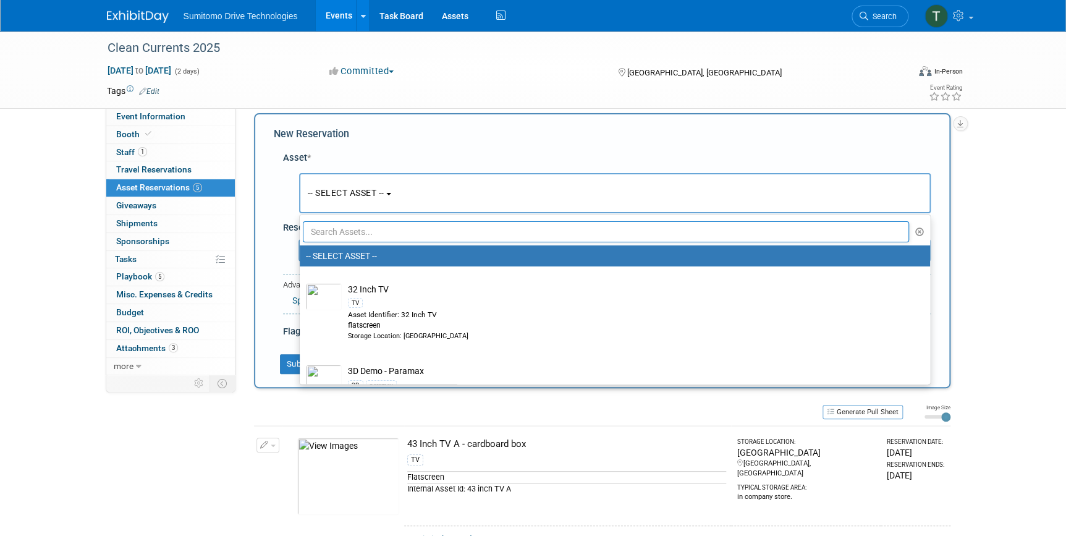
click at [357, 229] on input "text" at bounding box center [606, 231] width 607 height 21
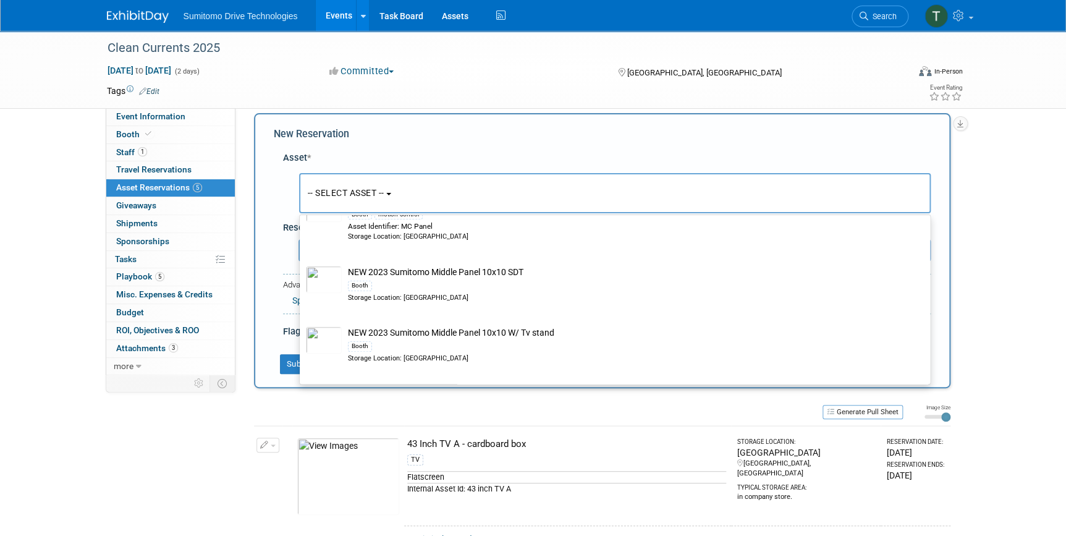
scroll to position [449, 0]
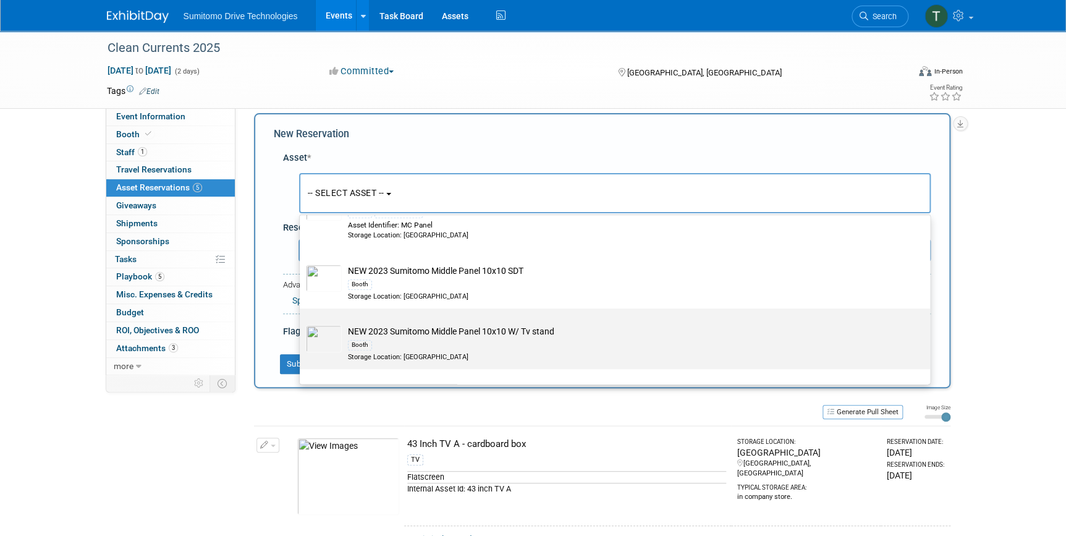
type input "panel"
click at [465, 331] on td "NEW 2023 Sumitomo Middle Panel 10x10 W/ Tv stand Booth Storage Location: SMA VA…" at bounding box center [624, 343] width 564 height 36
click at [302, 323] on input "NEW 2023 Sumitomo Middle Panel 10x10 W/ Tv stand Booth Storage Location: SMA VA…" at bounding box center [298, 319] width 8 height 8
select select "10713770"
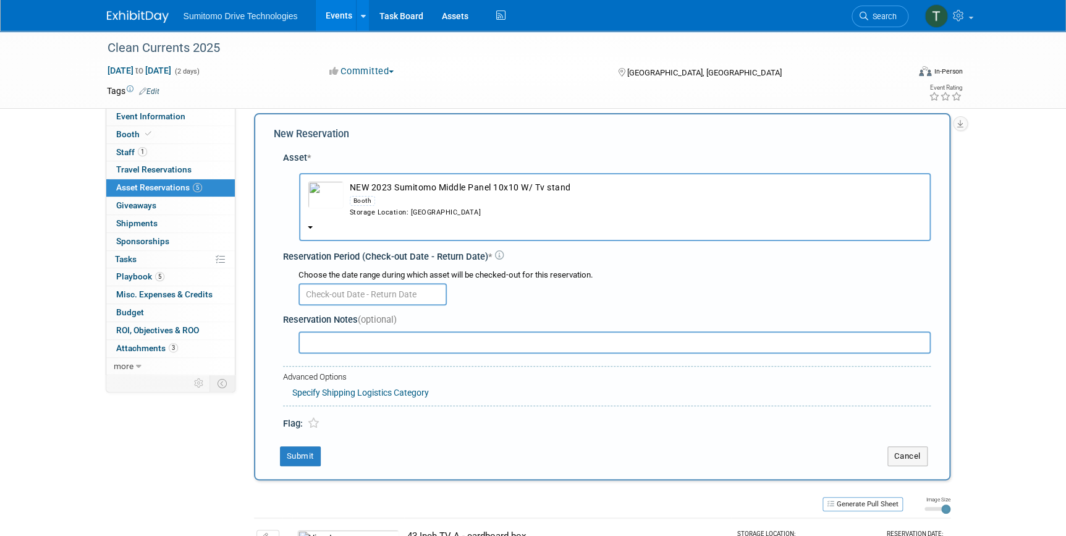
click at [342, 296] on input "text" at bounding box center [373, 294] width 148 height 22
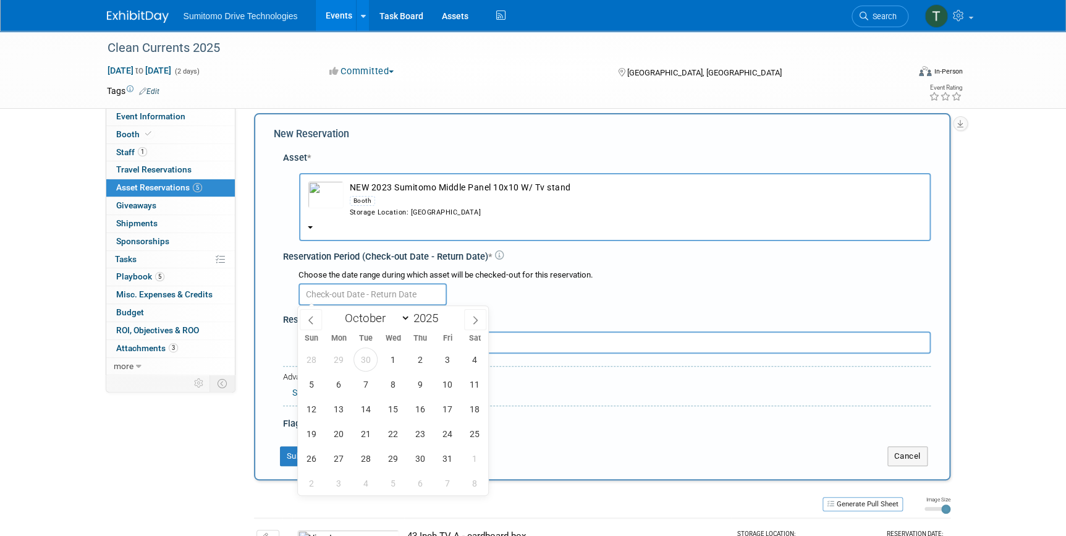
click at [326, 364] on div "28 29 30 1 2 3 4 5 6 7 8 9 10 11 12 13 14 15 16 17 18 19 20 21 22 23 24 25 26 2…" at bounding box center [393, 421] width 190 height 148
click at [331, 360] on span "29" at bounding box center [339, 359] width 24 height 24
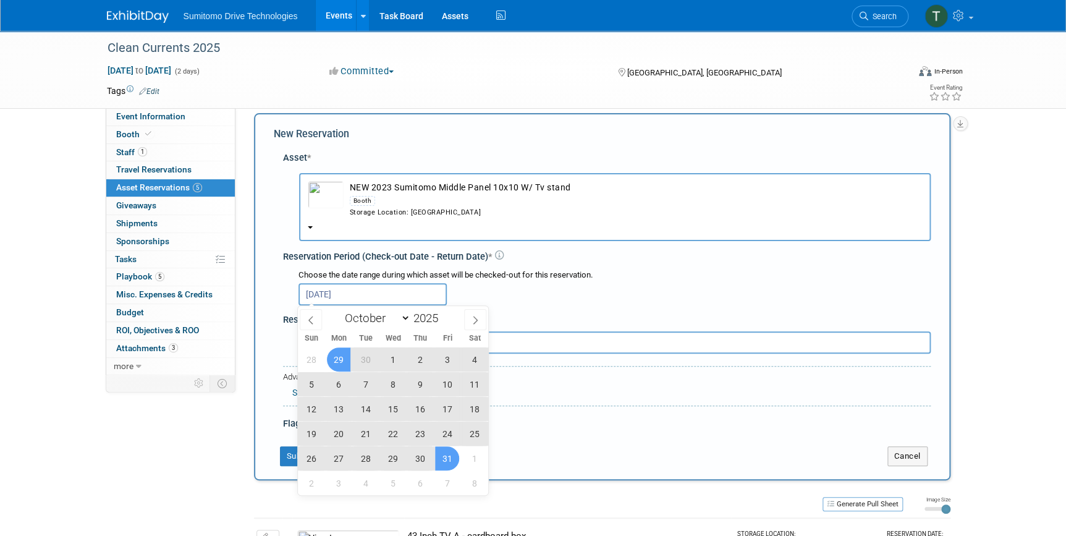
click at [444, 459] on span "31" at bounding box center [447, 458] width 24 height 24
type input "Sep 29, 2025 to Oct 31, 2025"
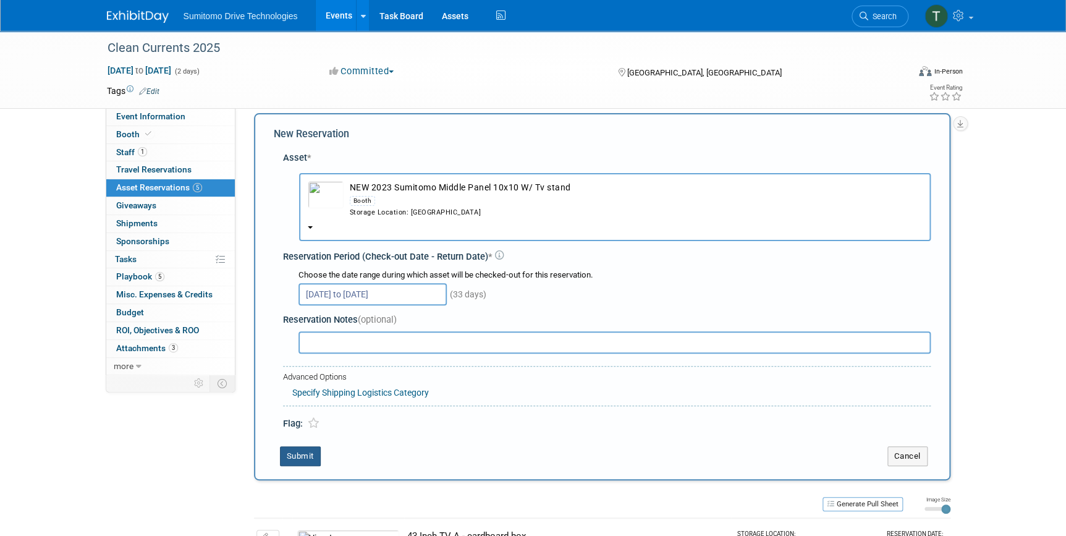
click at [304, 457] on button "Submit" at bounding box center [300, 456] width 41 height 20
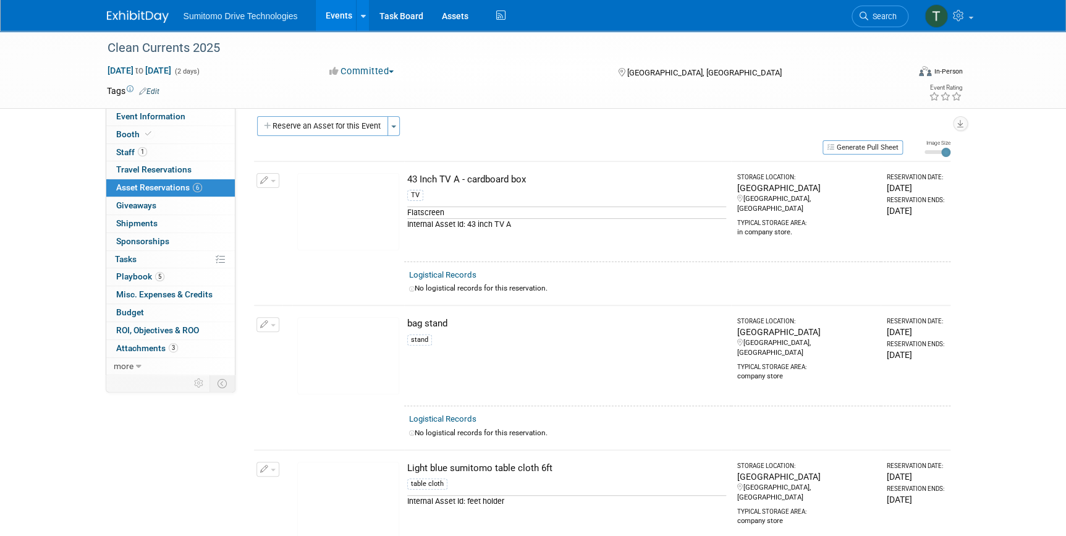
scroll to position [0, 0]
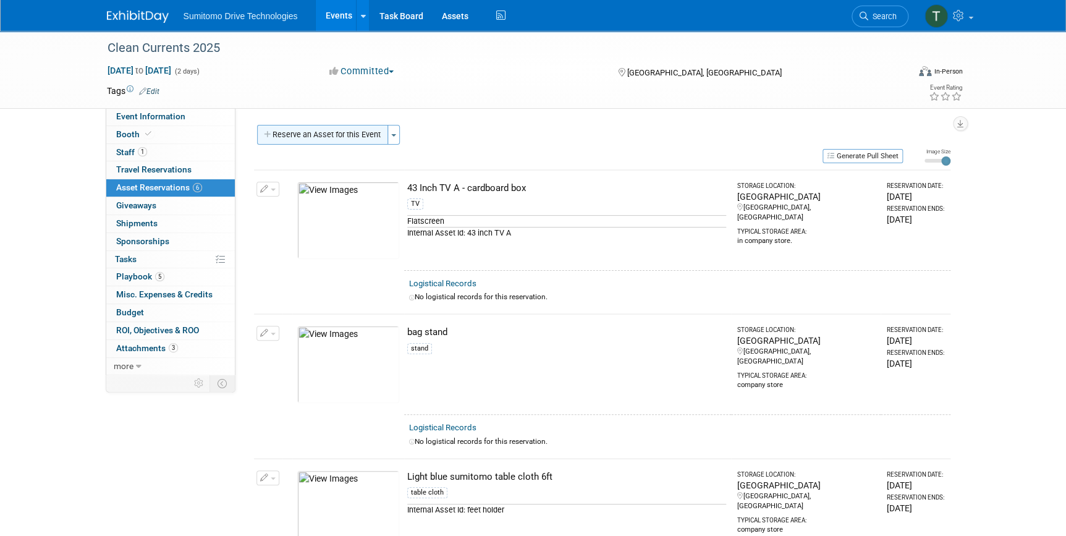
click at [346, 138] on button "Reserve an Asset for this Event" at bounding box center [322, 135] width 131 height 20
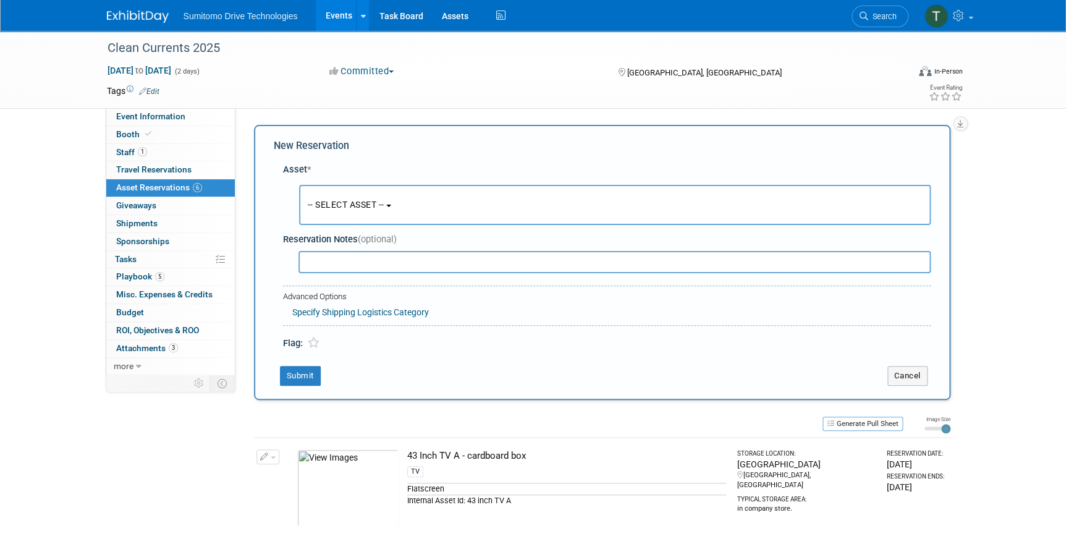
scroll to position [12, 0]
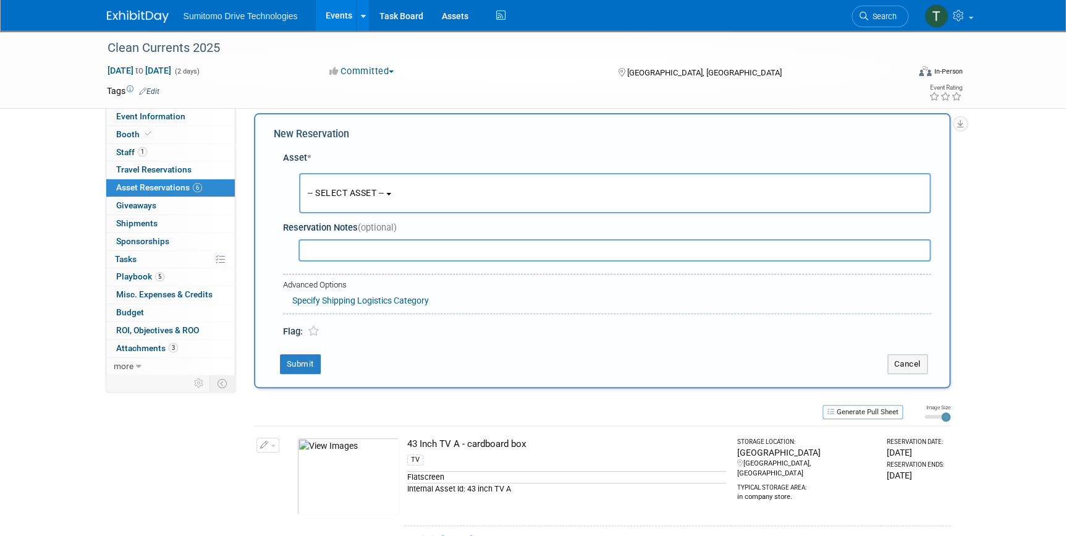
click at [350, 179] on button "-- SELECT ASSET --" at bounding box center [615, 193] width 632 height 40
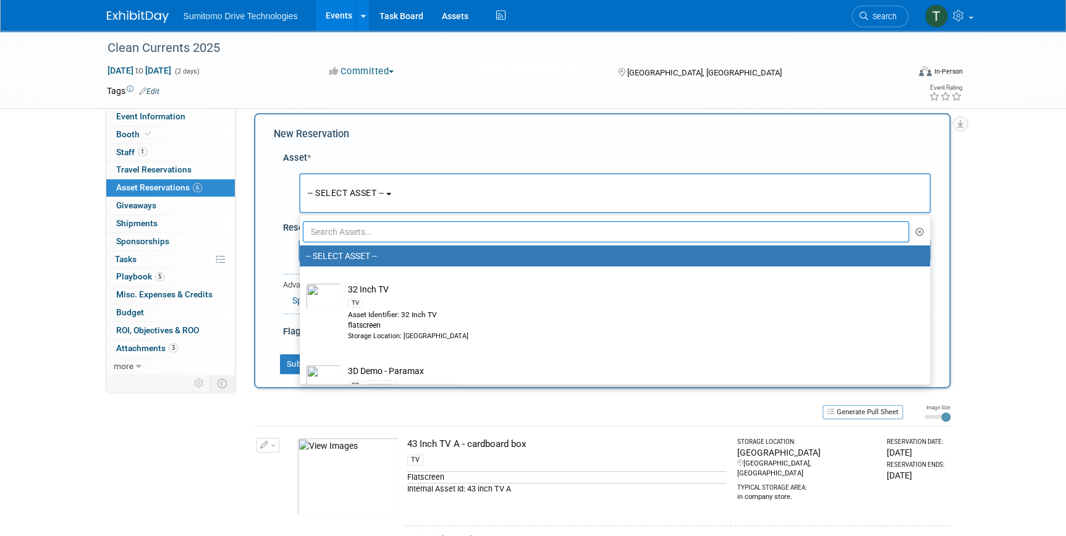
click at [365, 230] on input "text" at bounding box center [606, 231] width 607 height 21
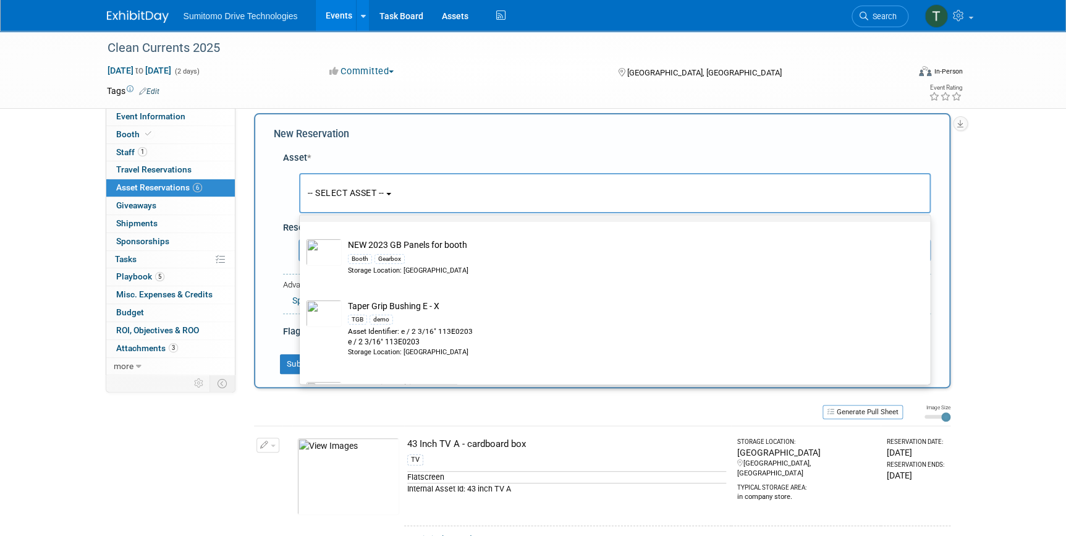
scroll to position [112, 0]
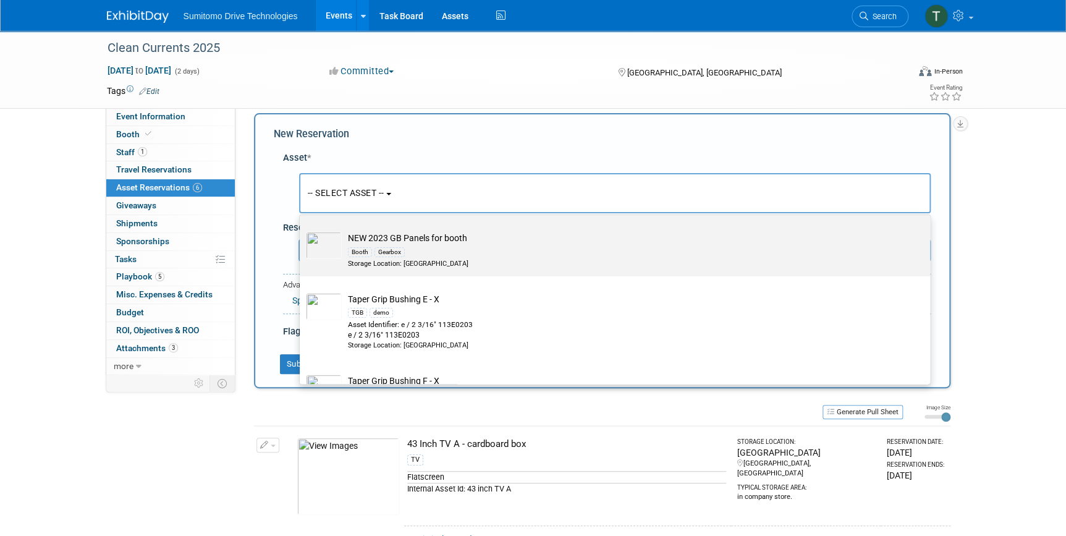
type input "gb"
click at [428, 261] on div "Storage Location: SMA VA Warehouse" at bounding box center [626, 264] width 557 height 10
click at [302, 230] on input "NEW 2023 GB Panels for booth Booth Gearbox Storage Location: SMA VA Warehouse" at bounding box center [298, 226] width 8 height 8
select select "10713765"
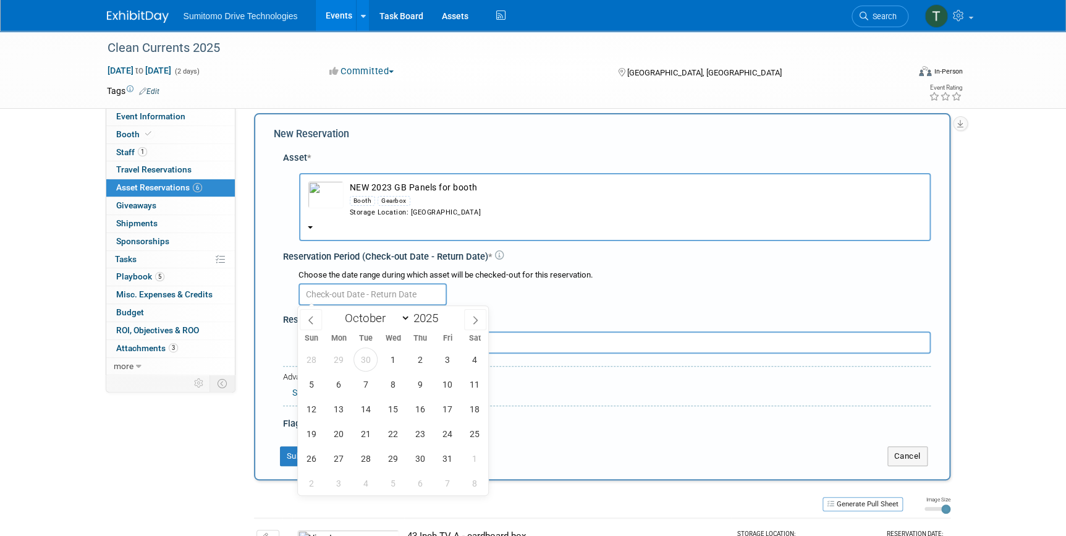
click at [403, 288] on input "text" at bounding box center [373, 294] width 148 height 22
click at [338, 363] on span "29" at bounding box center [339, 359] width 24 height 24
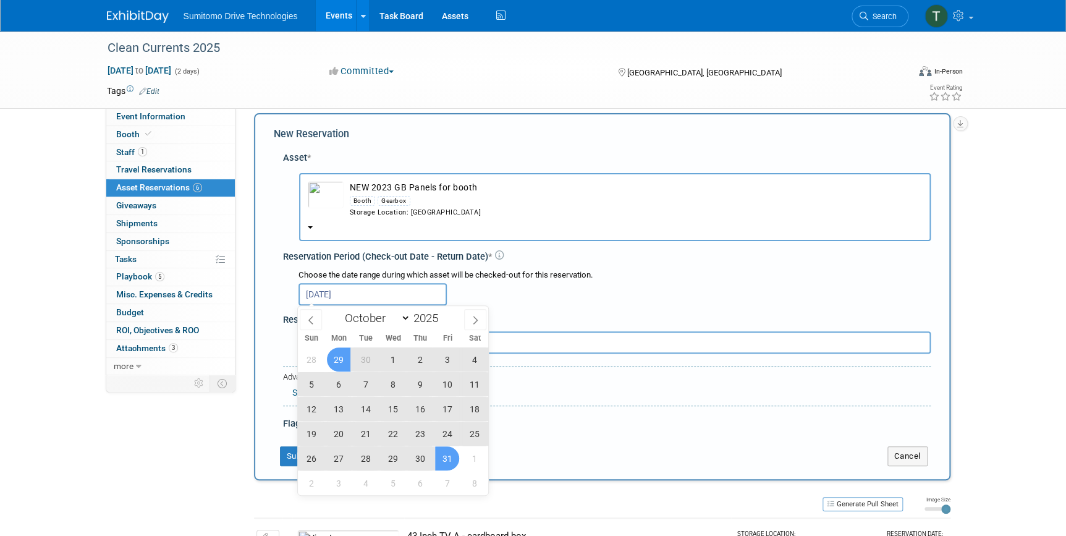
click at [451, 454] on span "31" at bounding box center [447, 458] width 24 height 24
type input "Sep 29, 2025 to Oct 31, 2025"
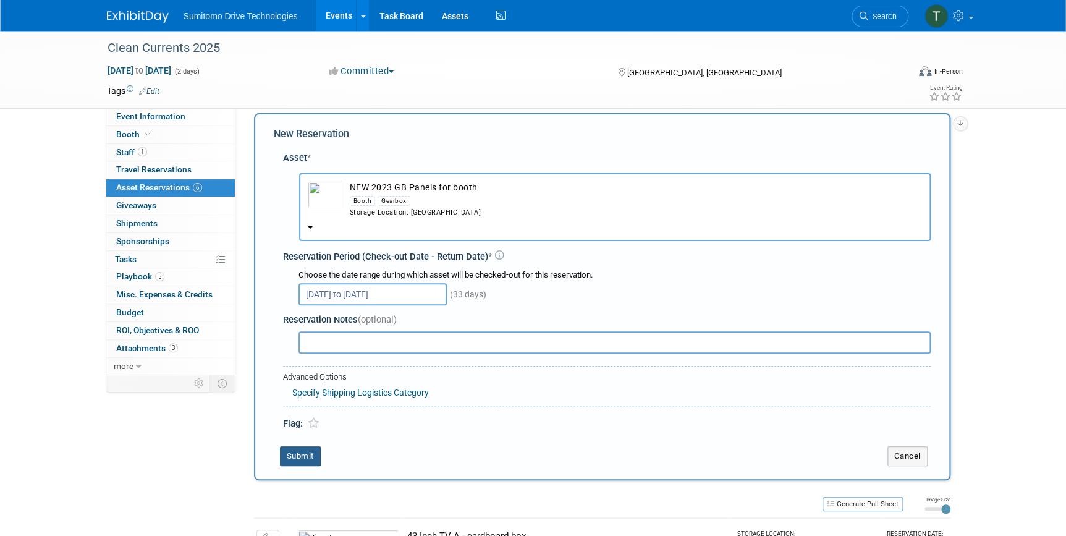
click at [302, 453] on button "Submit" at bounding box center [300, 456] width 41 height 20
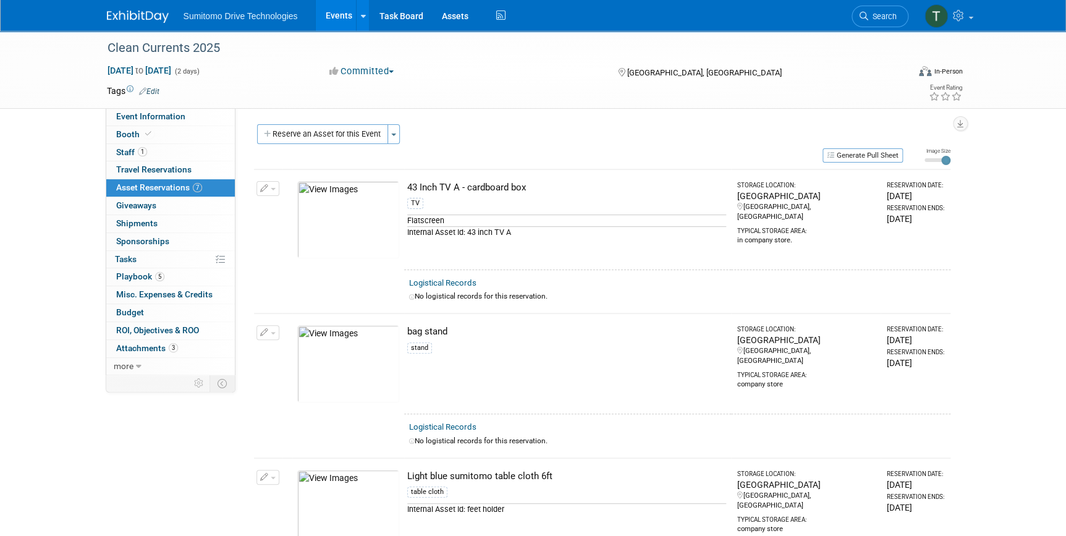
scroll to position [0, 0]
click at [334, 134] on button "Reserve an Asset for this Event" at bounding box center [322, 135] width 131 height 20
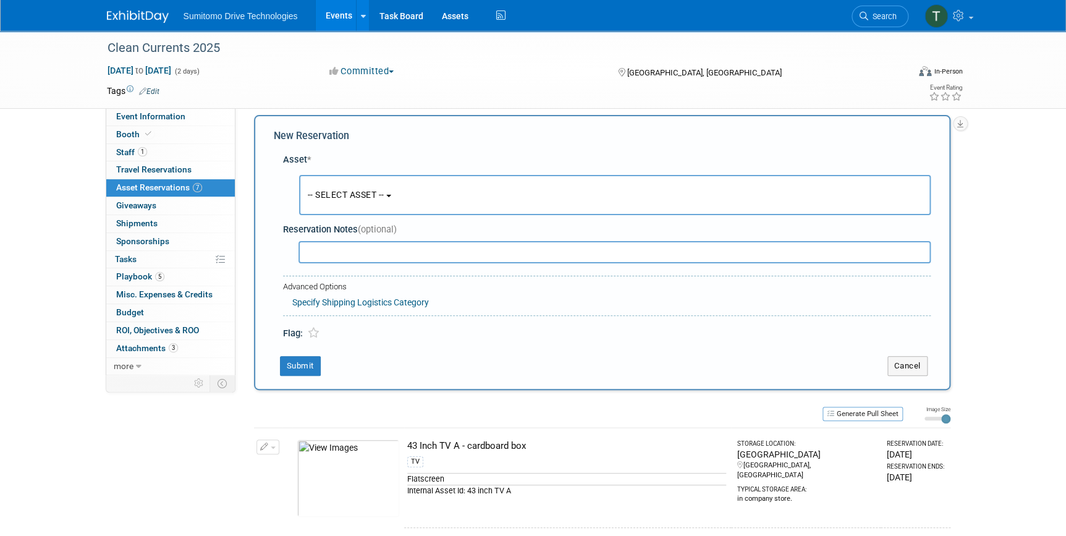
scroll to position [12, 0]
click at [347, 197] on span "-- SELECT ASSET --" at bounding box center [346, 193] width 77 height 10
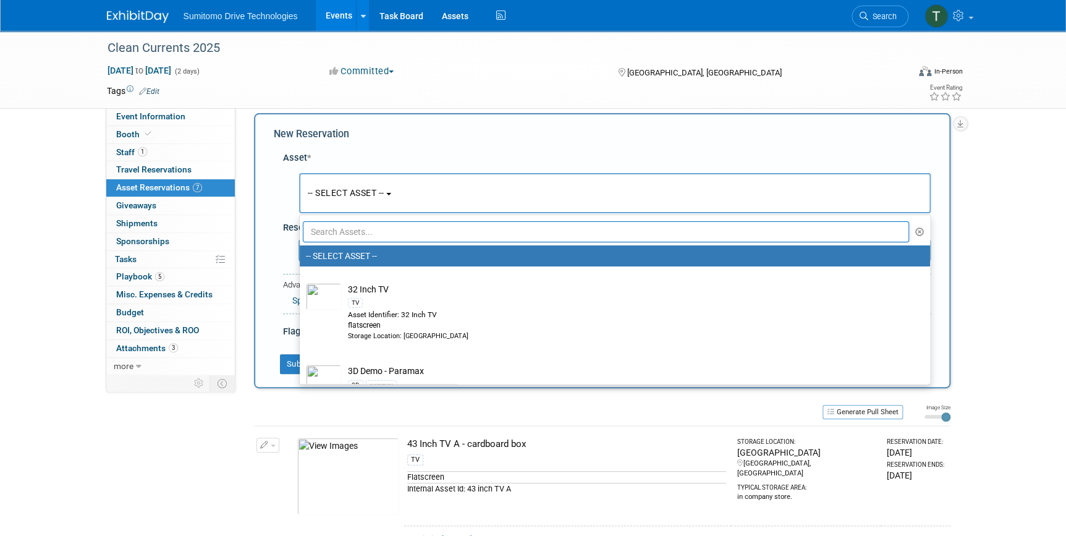
click at [356, 236] on input "text" at bounding box center [606, 231] width 607 height 21
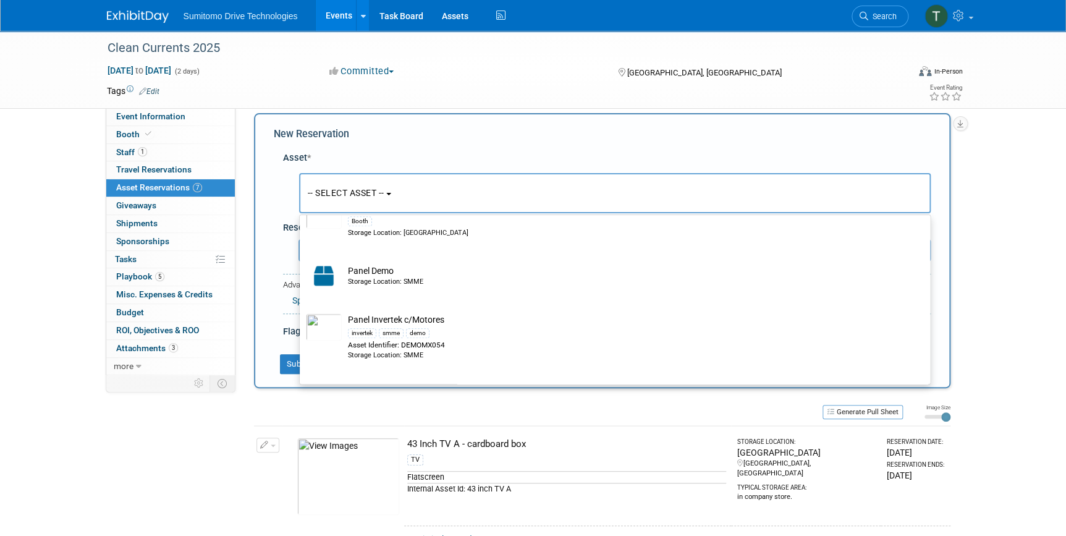
scroll to position [674, 0]
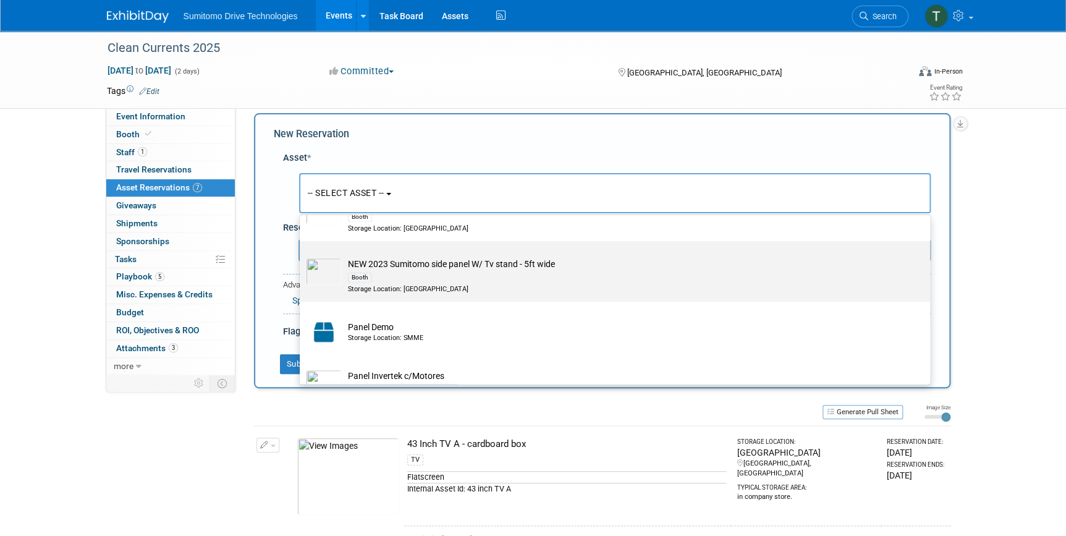
type input "panel"
click at [467, 266] on td "NEW 2023 Sumitomo side panel W/ Tv stand - 5ft wide Booth Storage Location: SMA…" at bounding box center [624, 276] width 564 height 36
click at [302, 256] on input "NEW 2023 Sumitomo side panel W/ Tv stand - 5ft wide Booth Storage Location: SMA…" at bounding box center [298, 252] width 8 height 8
select select "10713768"
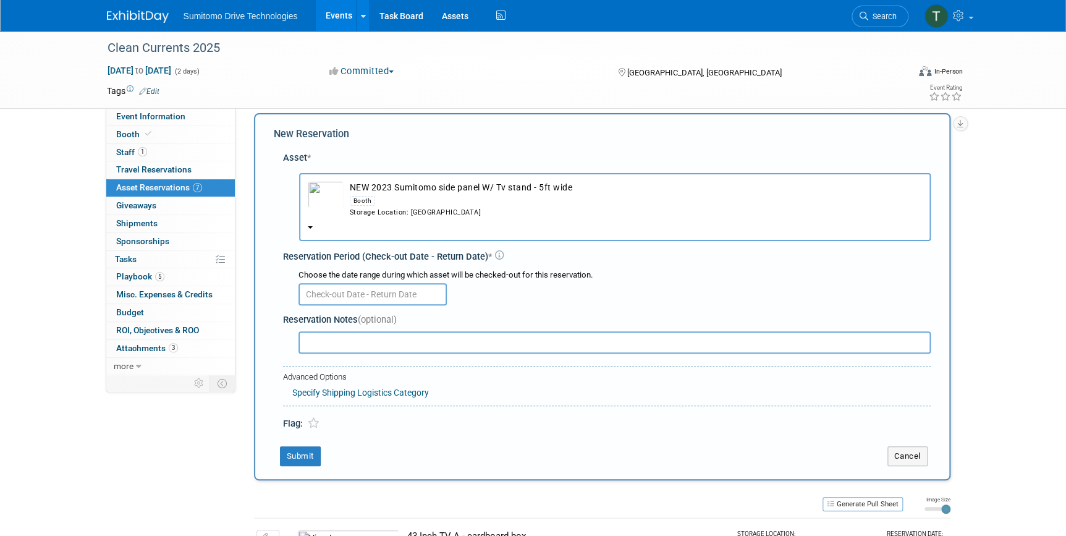
drag, startPoint x: 371, startPoint y: 292, endPoint x: 360, endPoint y: 300, distance: 13.7
click at [371, 292] on input "text" at bounding box center [373, 294] width 148 height 22
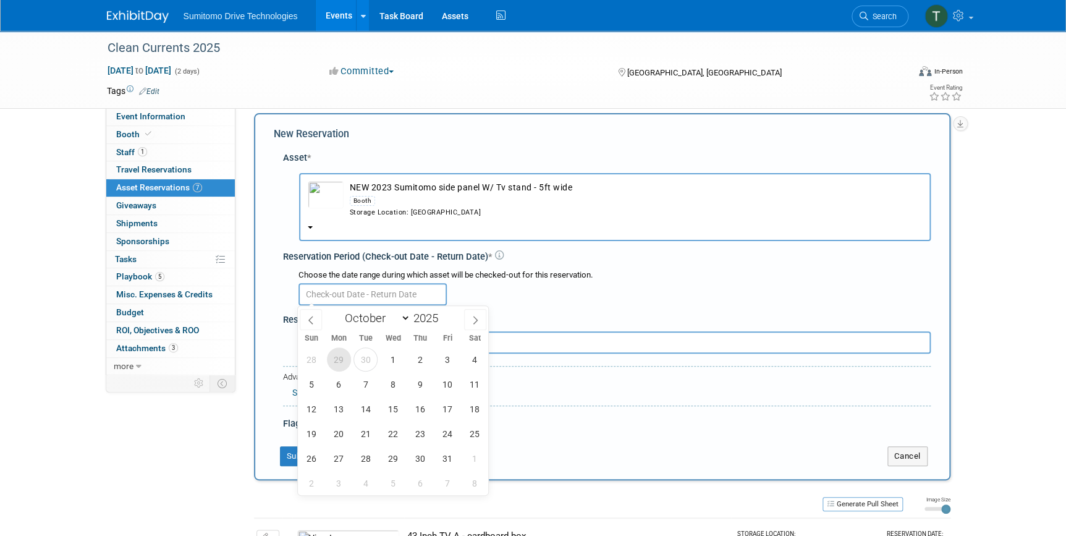
click at [331, 364] on span "29" at bounding box center [339, 359] width 24 height 24
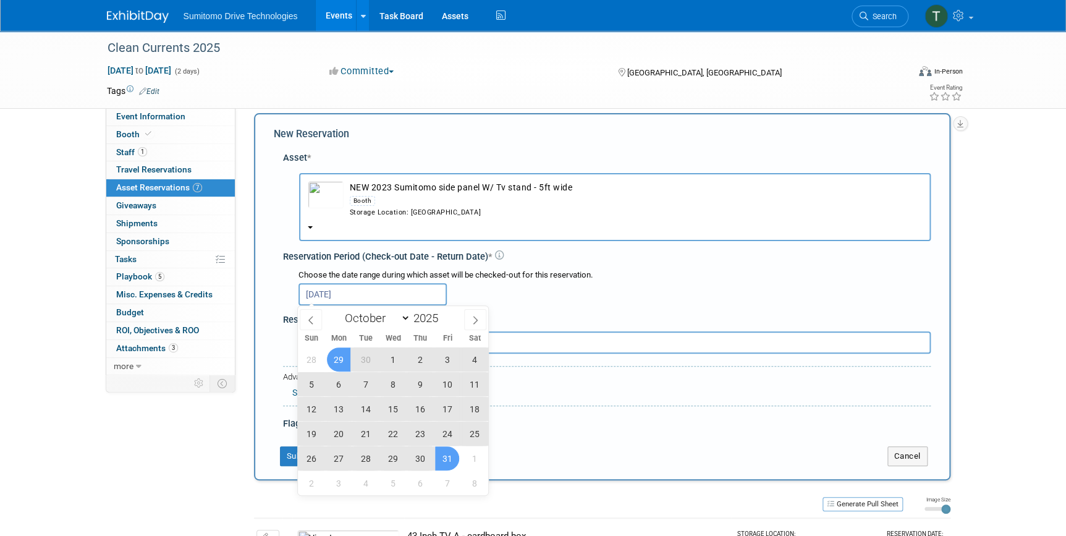
click at [446, 456] on span "31" at bounding box center [447, 458] width 24 height 24
type input "Sep 29, 2025 to Oct 31, 2025"
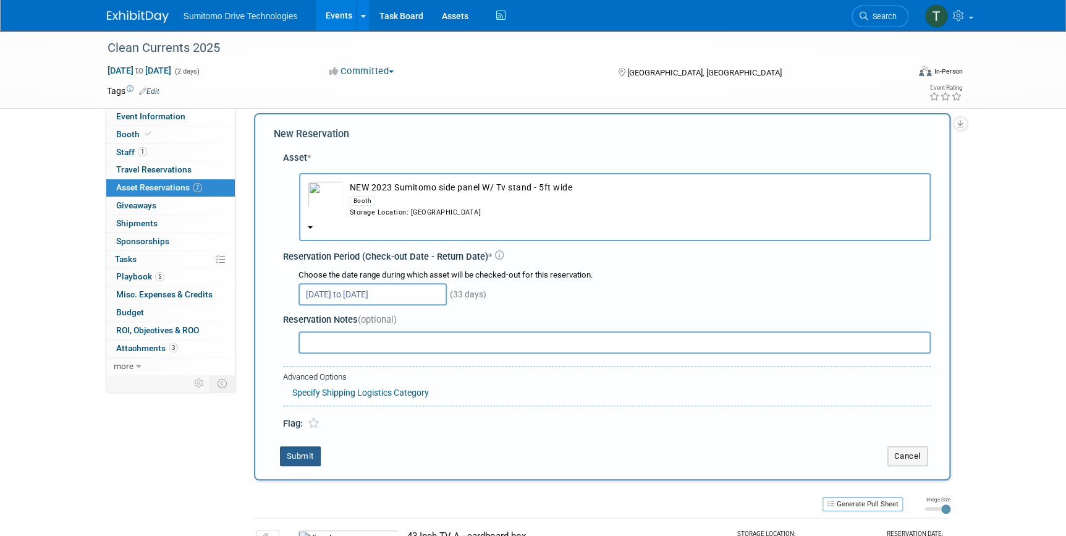
click at [298, 456] on button "Submit" at bounding box center [300, 456] width 41 height 20
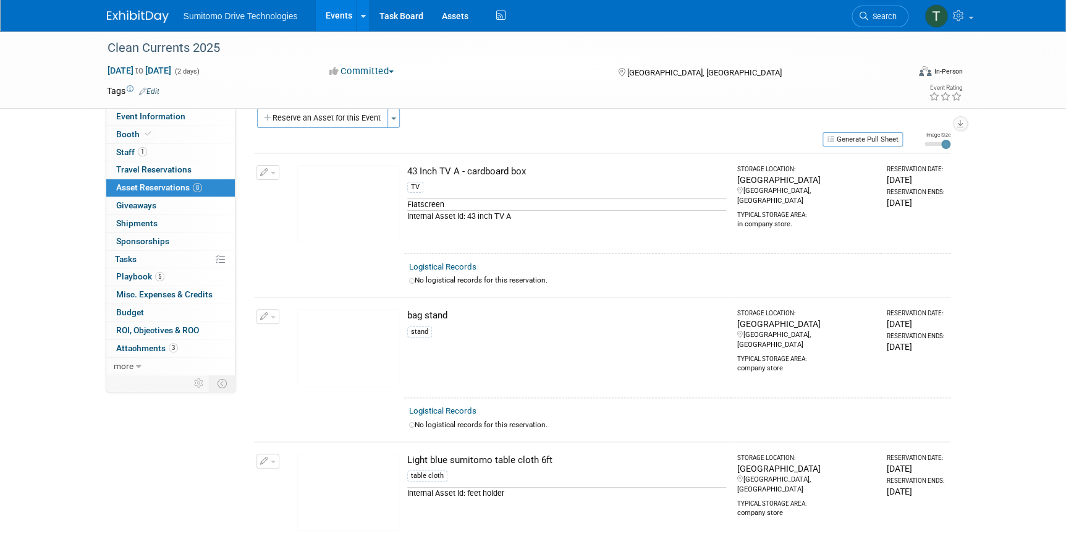
scroll to position [0, 0]
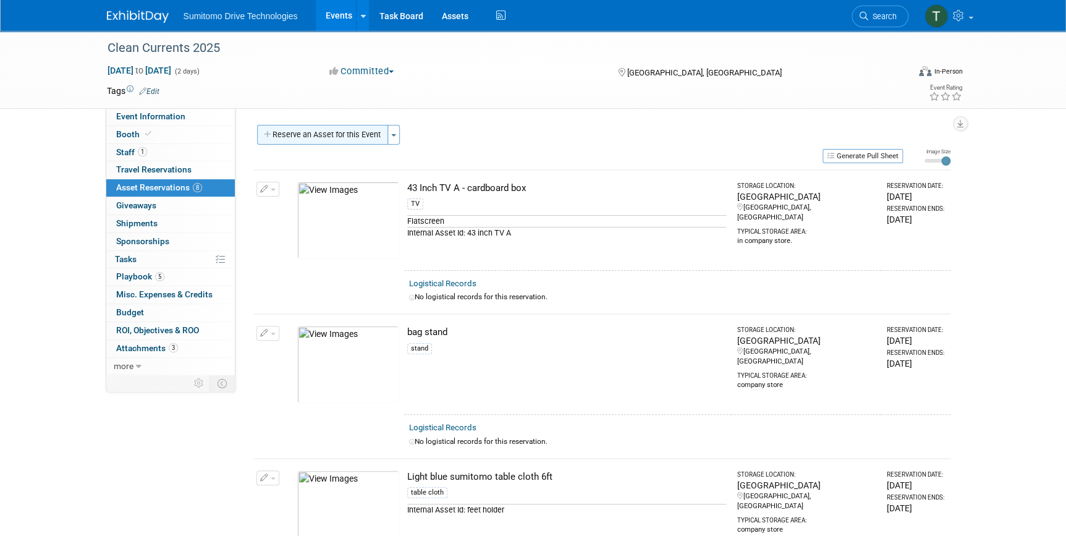
drag, startPoint x: 363, startPoint y: 121, endPoint x: 360, endPoint y: 142, distance: 21.9
click at [362, 126] on div "Event Website: Edit https://www.conferenceharvester.com/harvester2expw/home.asp…" at bounding box center [597, 241] width 724 height 266
click at [360, 142] on button "Reserve an Asset for this Event" at bounding box center [322, 135] width 131 height 20
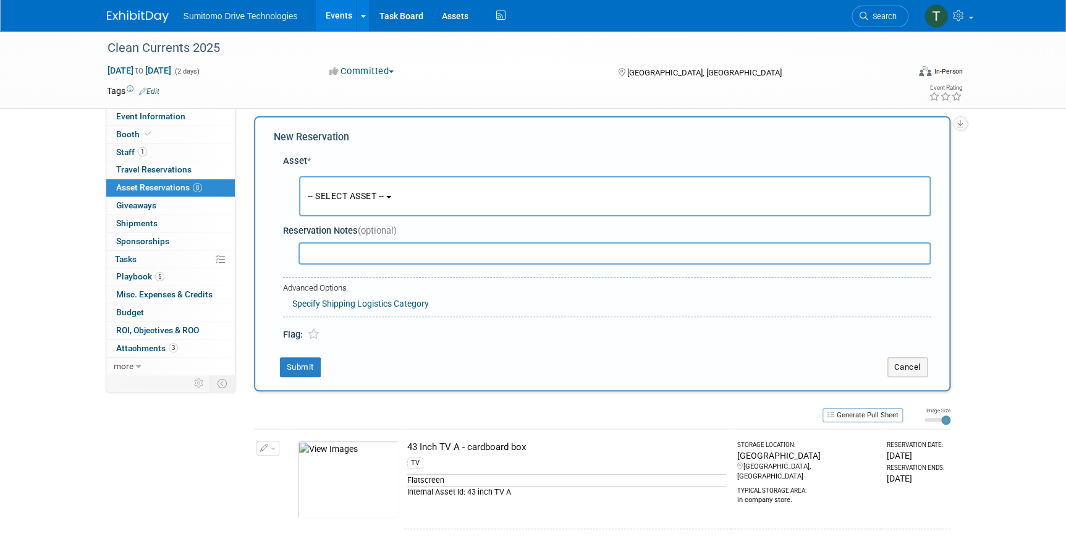
scroll to position [12, 0]
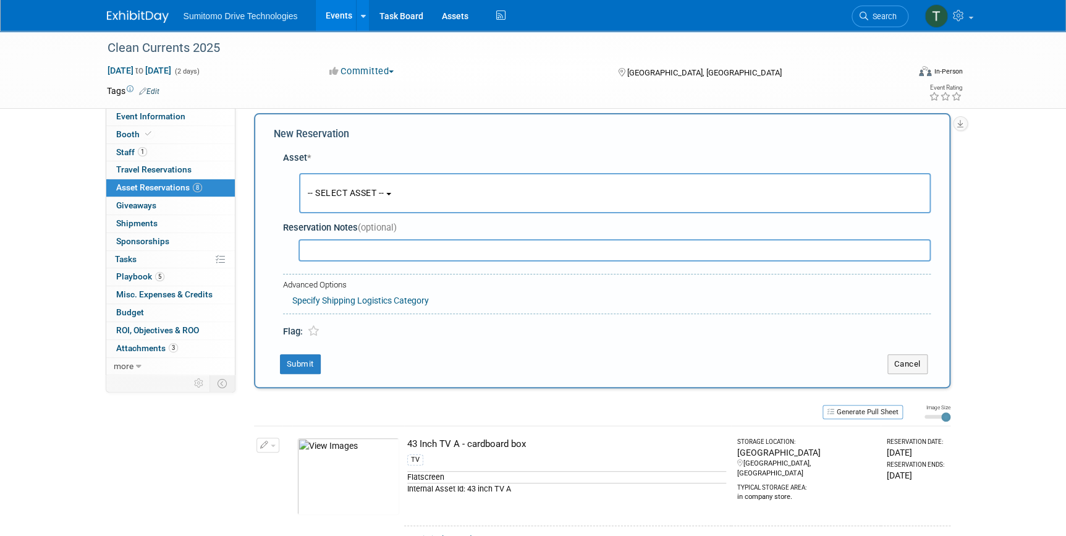
drag, startPoint x: 357, startPoint y: 196, endPoint x: 358, endPoint y: 223, distance: 26.6
click at [357, 197] on span "-- SELECT ASSET --" at bounding box center [346, 193] width 77 height 10
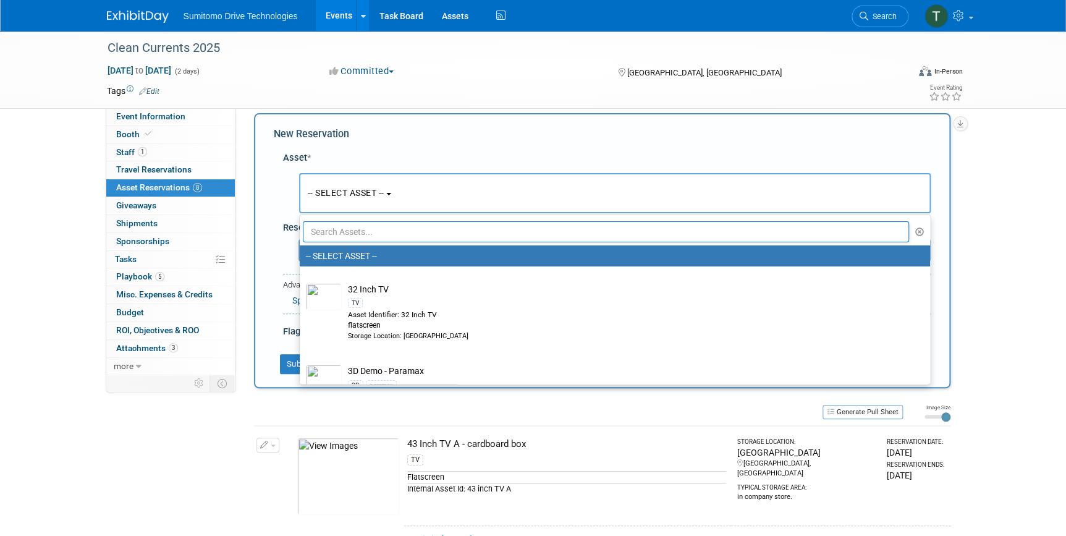
click at [359, 234] on input "text" at bounding box center [606, 231] width 607 height 21
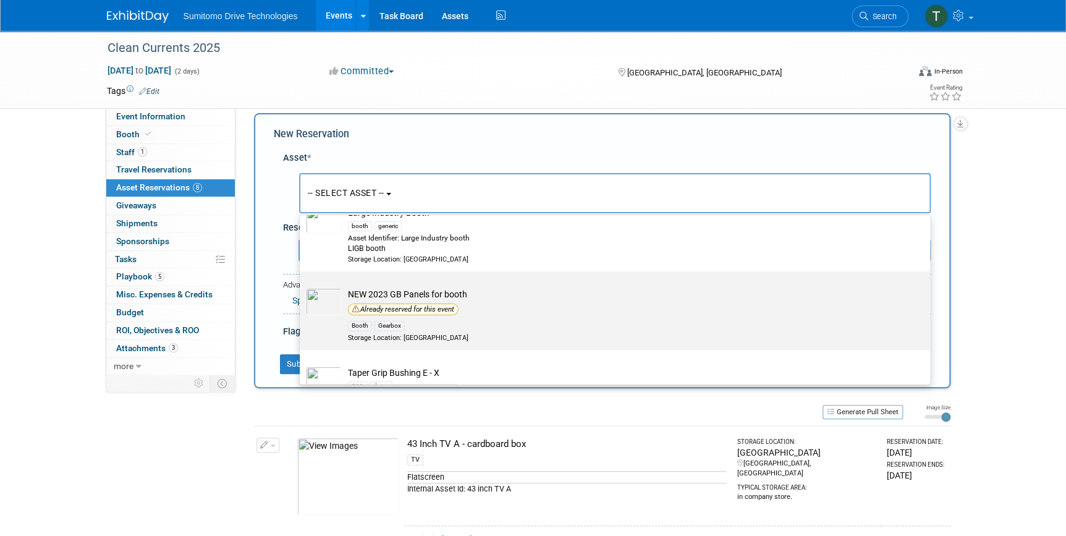
scroll to position [0, 0]
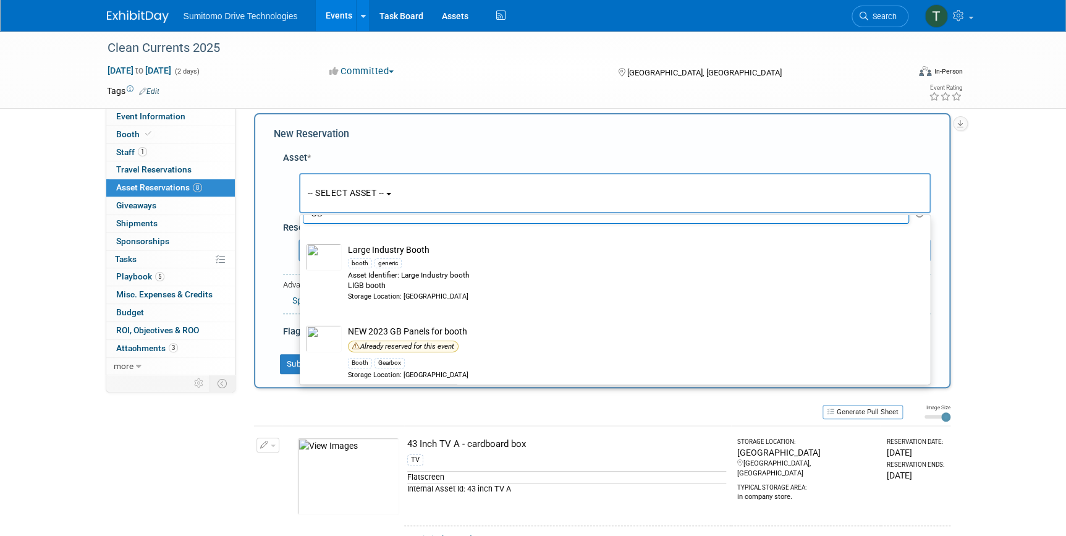
type input "G"
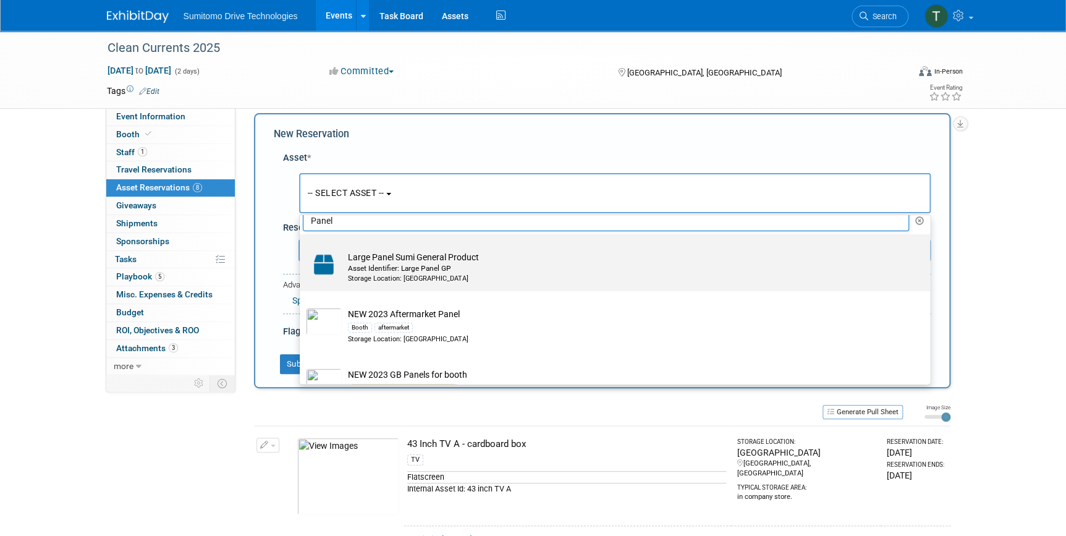
type input "Panel"
click at [464, 266] on div "Asset Identifier: Large Panel GP" at bounding box center [626, 268] width 557 height 11
click at [302, 249] on input "Large Panel Sumi General Product Asset Identifier: Large Panel GP Storage Locat…" at bounding box center [298, 245] width 8 height 8
select select "10714421"
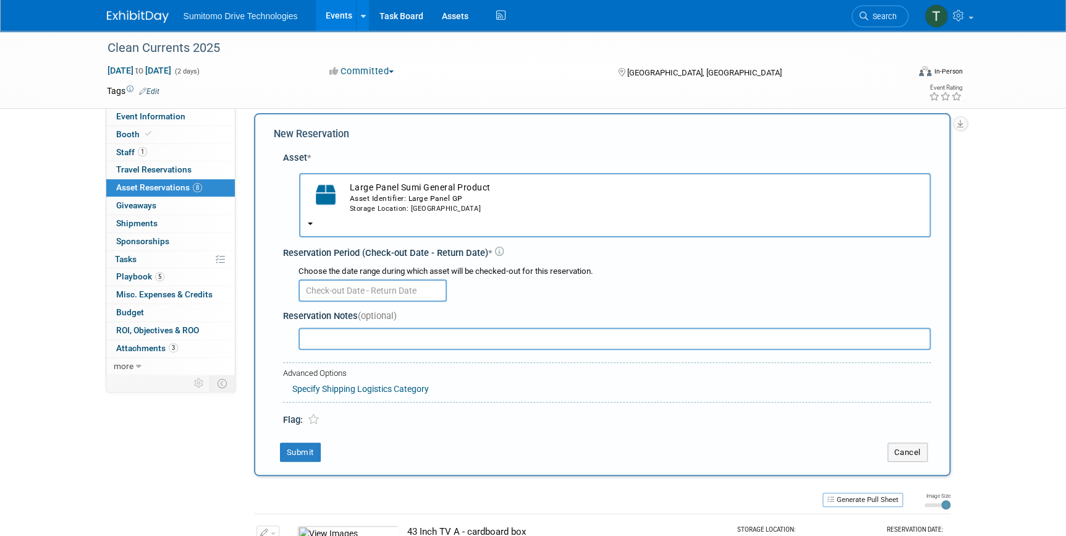
click at [405, 289] on input "text" at bounding box center [373, 290] width 148 height 22
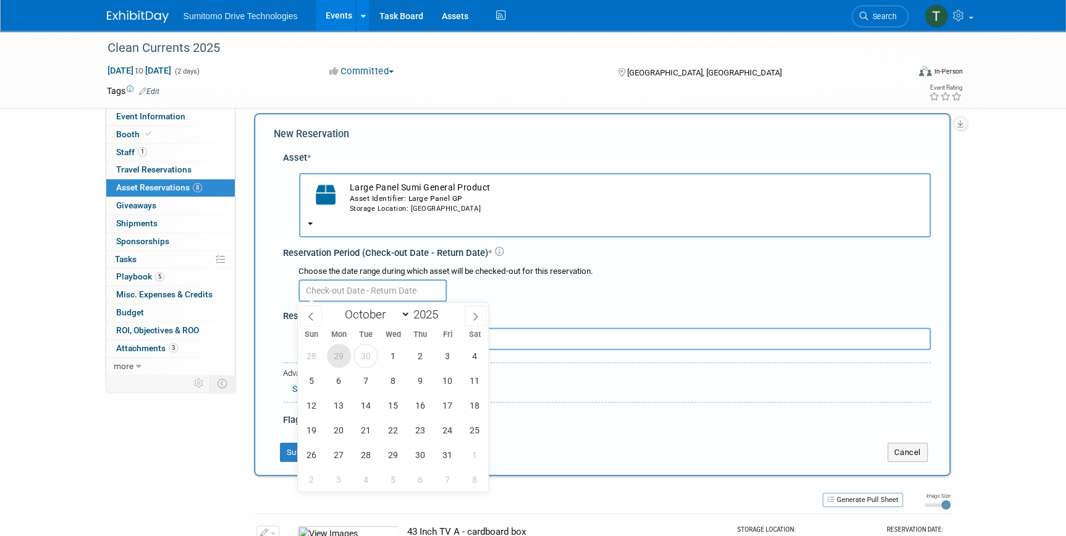
click at [337, 357] on span "29" at bounding box center [339, 356] width 24 height 24
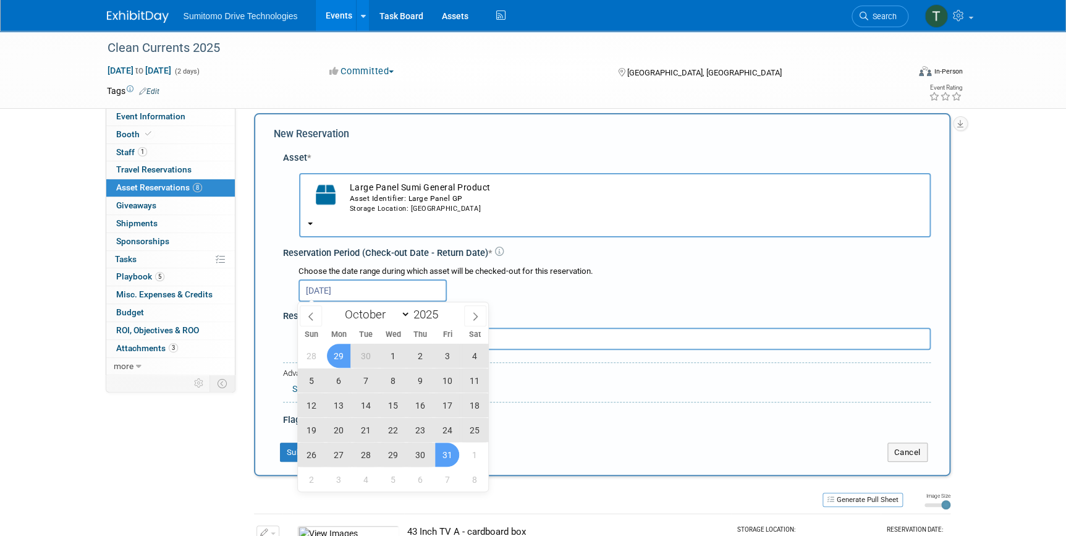
click at [443, 454] on span "31" at bounding box center [447, 455] width 24 height 24
type input "Sep 29, 2025 to Oct 31, 2025"
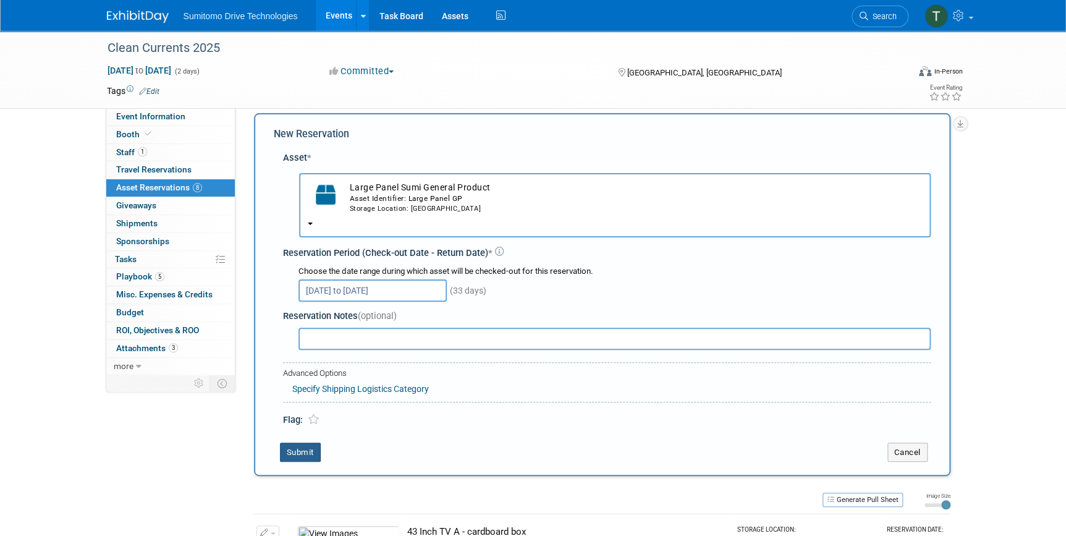
click at [302, 451] on button "Submit" at bounding box center [300, 453] width 41 height 20
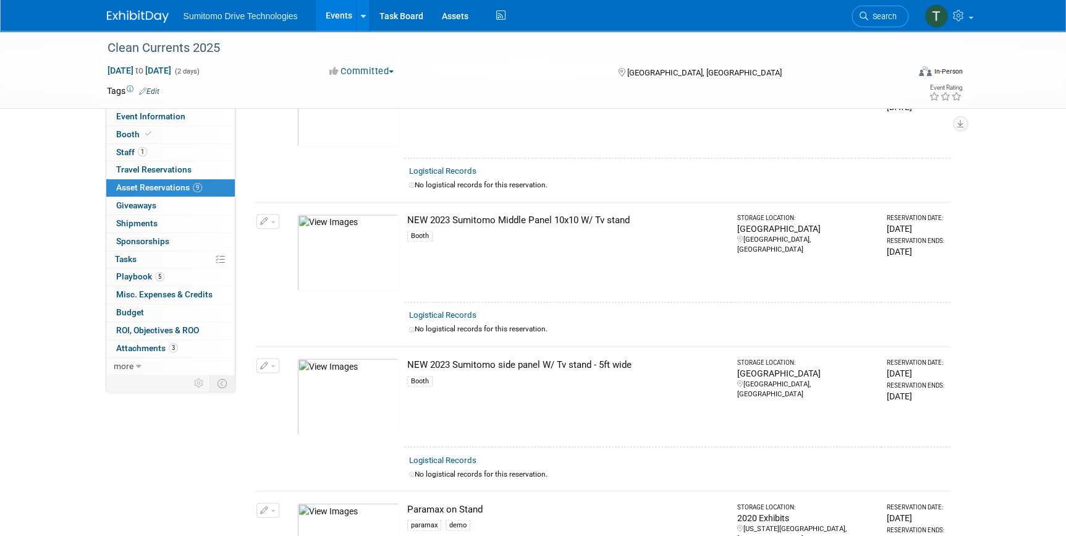
scroll to position [778, 0]
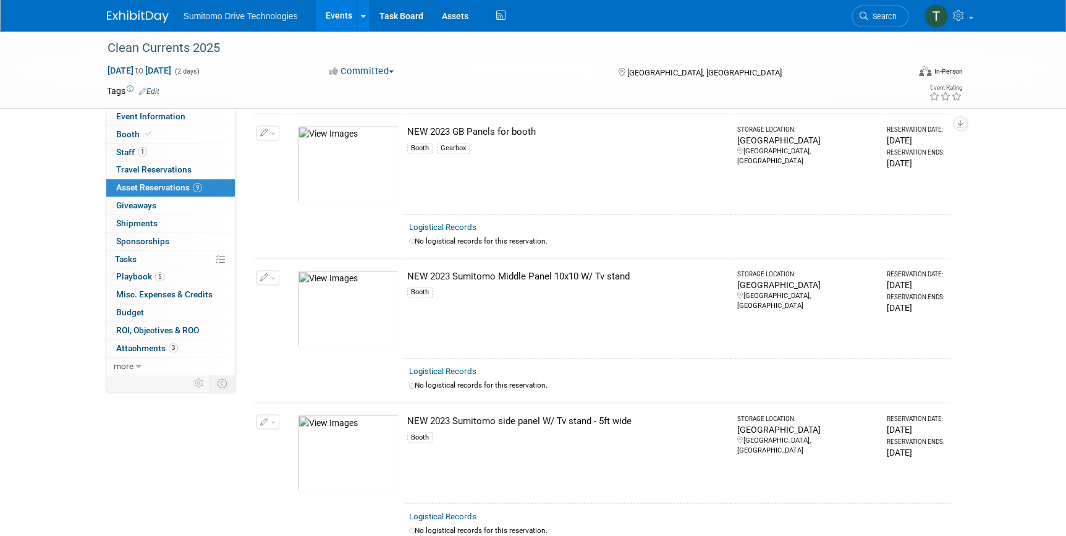
click at [274, 270] on button "button" at bounding box center [267, 277] width 23 height 15
click at [289, 331] on span "Cancel Reservation" at bounding box center [320, 336] width 79 height 10
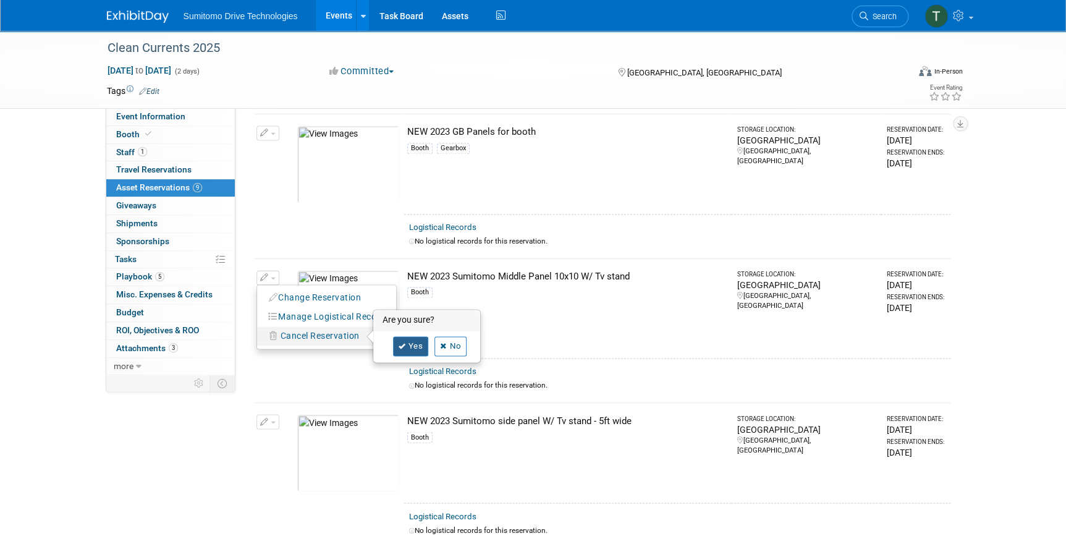
click at [407, 336] on link "Yes" at bounding box center [411, 346] width 36 height 20
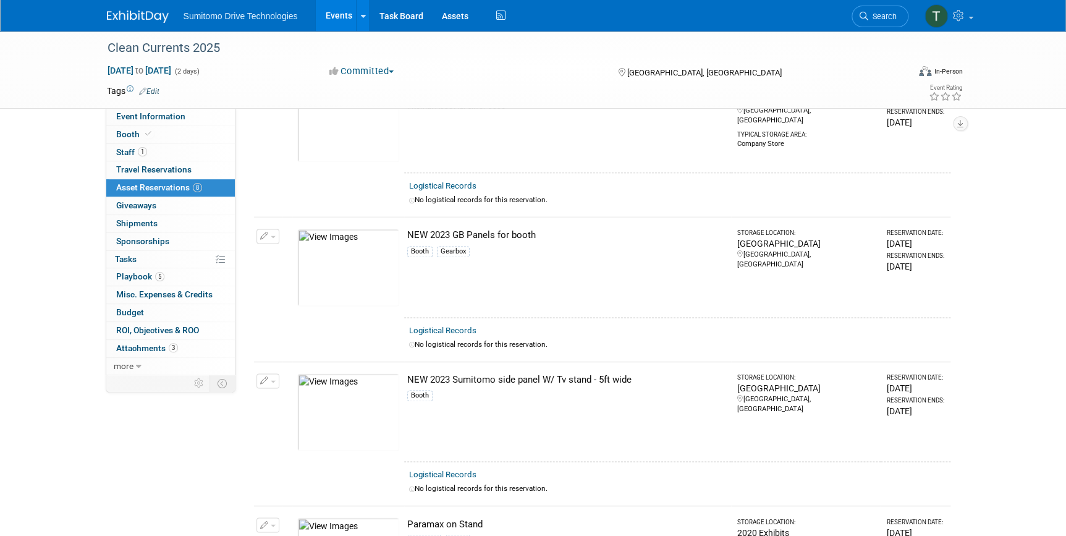
scroll to position [665, 0]
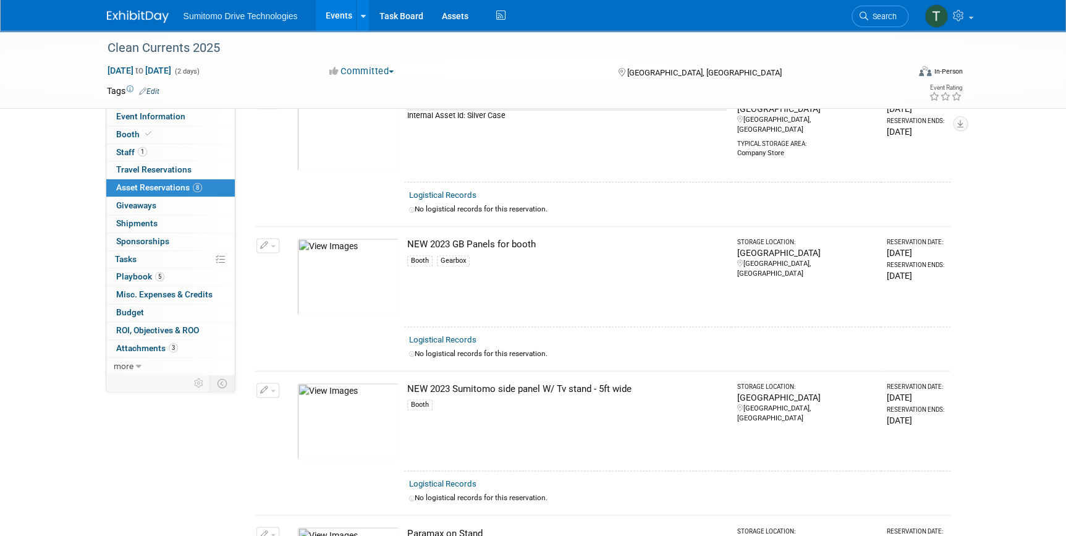
click at [266, 238] on button "button" at bounding box center [267, 245] width 23 height 15
click at [275, 299] on icon "button" at bounding box center [273, 303] width 9 height 9
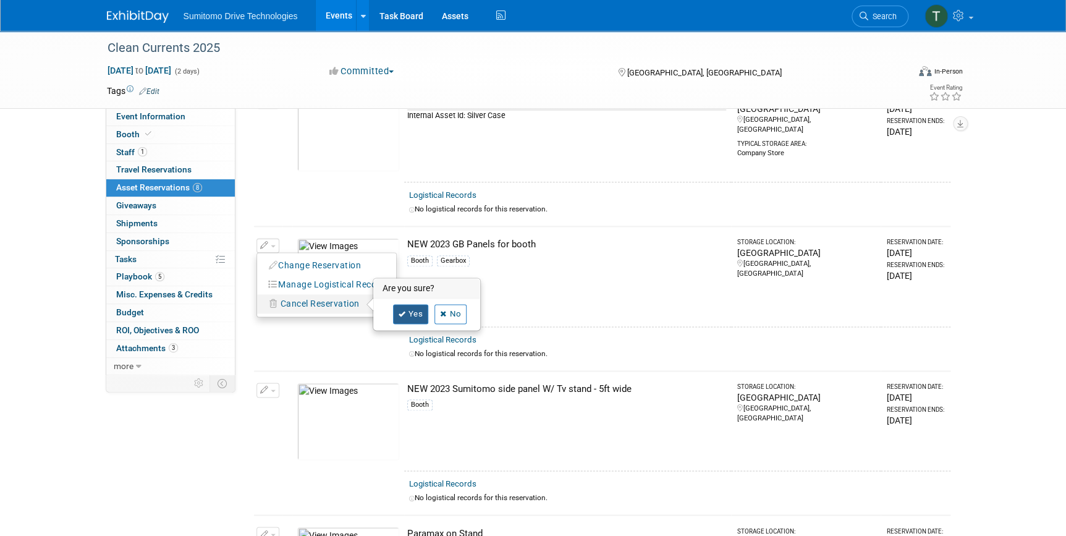
click at [420, 307] on link "Yes" at bounding box center [411, 314] width 36 height 20
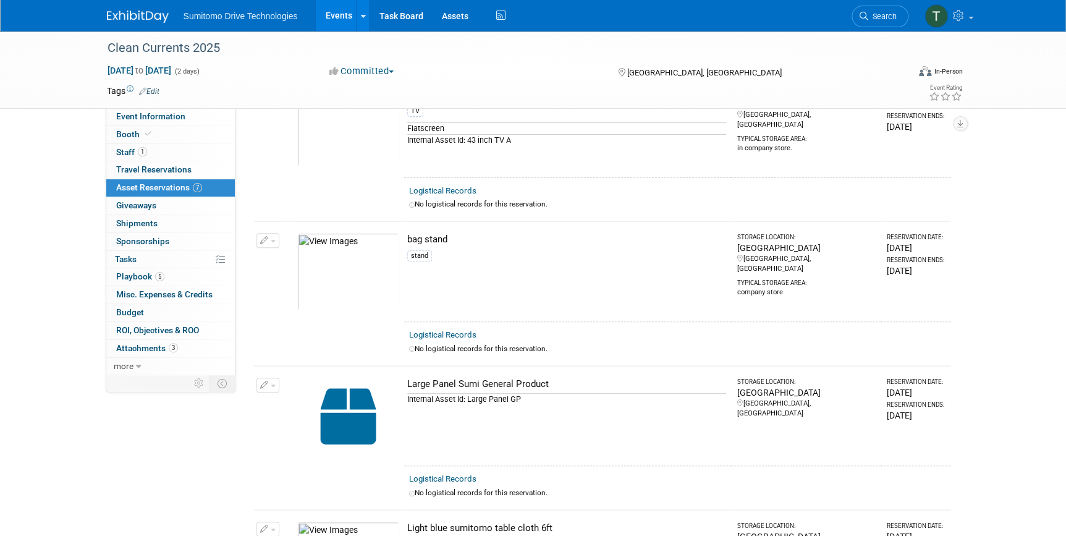
scroll to position [0, 0]
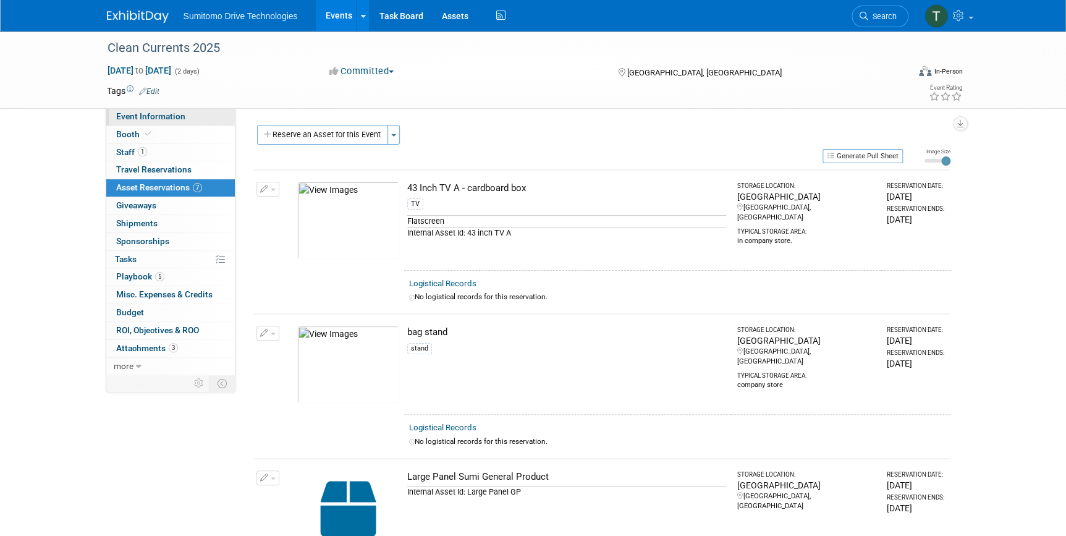
click at [132, 117] on span "Event Information" at bounding box center [150, 116] width 69 height 10
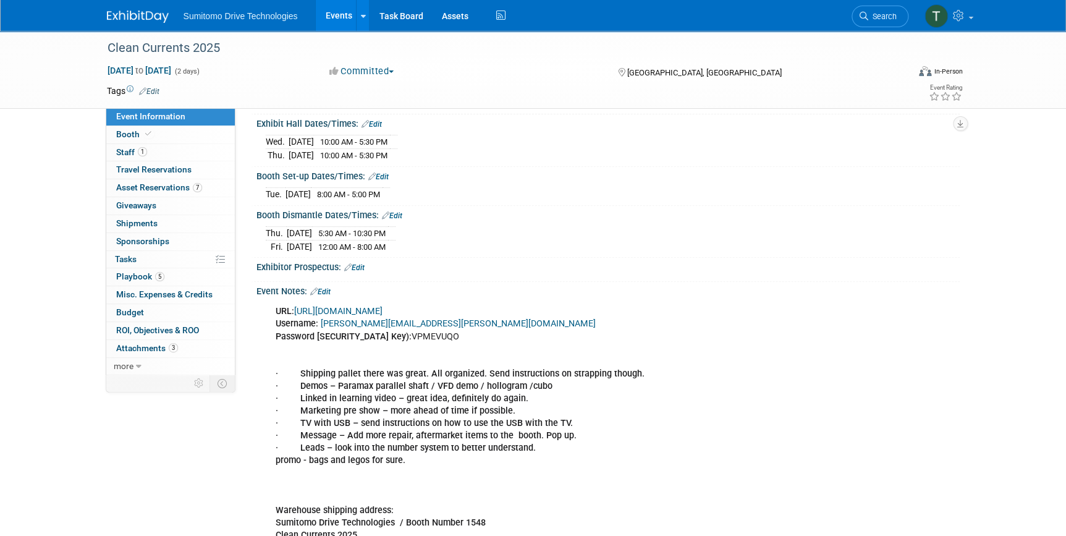
scroll to position [168, 0]
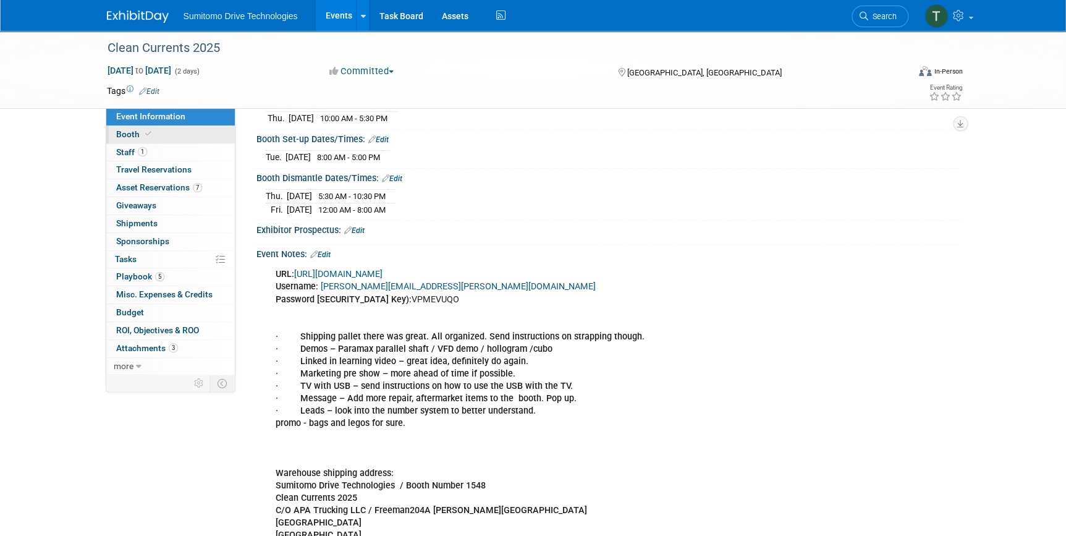
click at [119, 128] on link "Booth" at bounding box center [170, 134] width 129 height 17
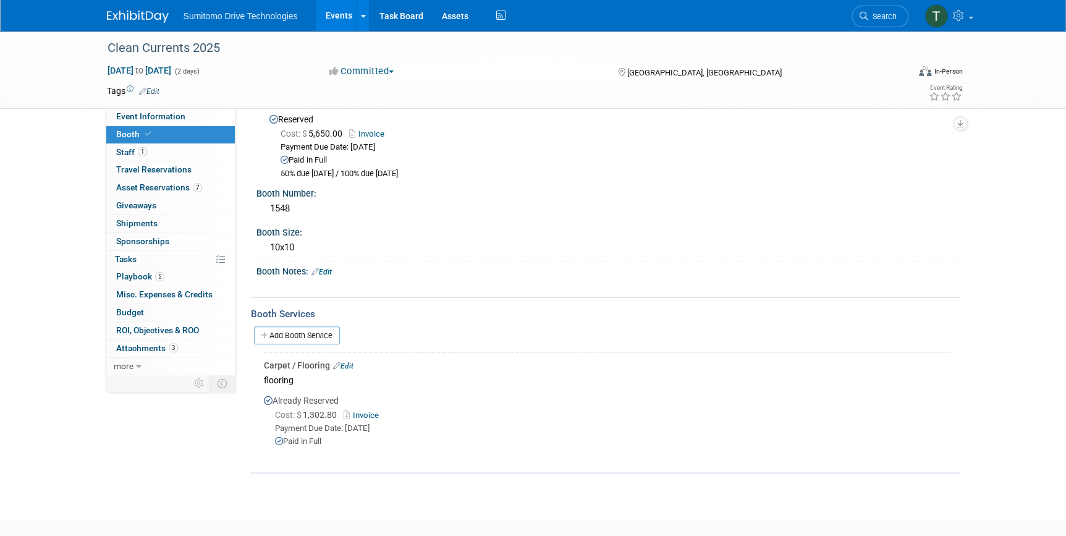
scroll to position [56, 0]
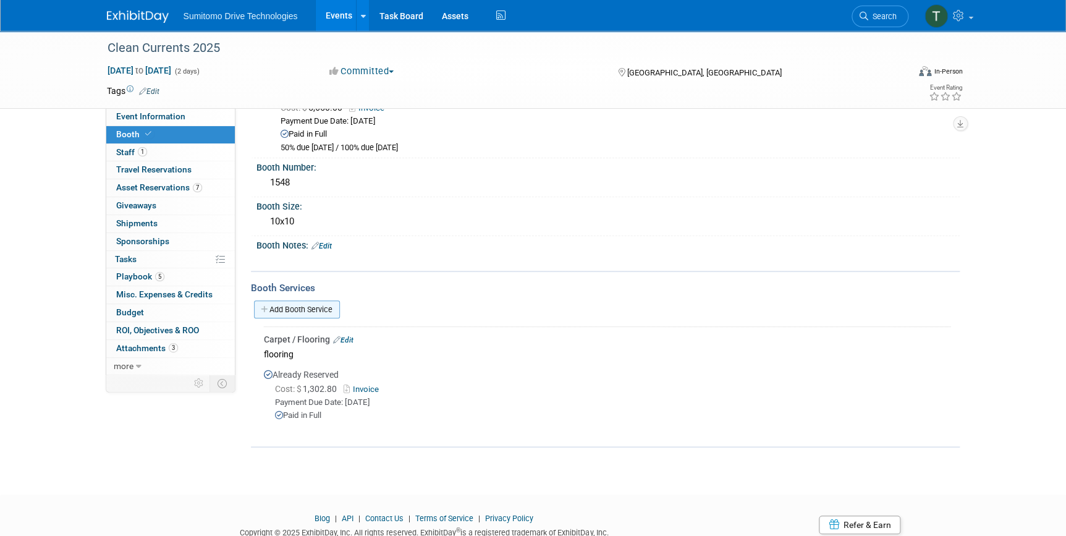
click at [313, 312] on link "Add Booth Service" at bounding box center [297, 309] width 86 height 18
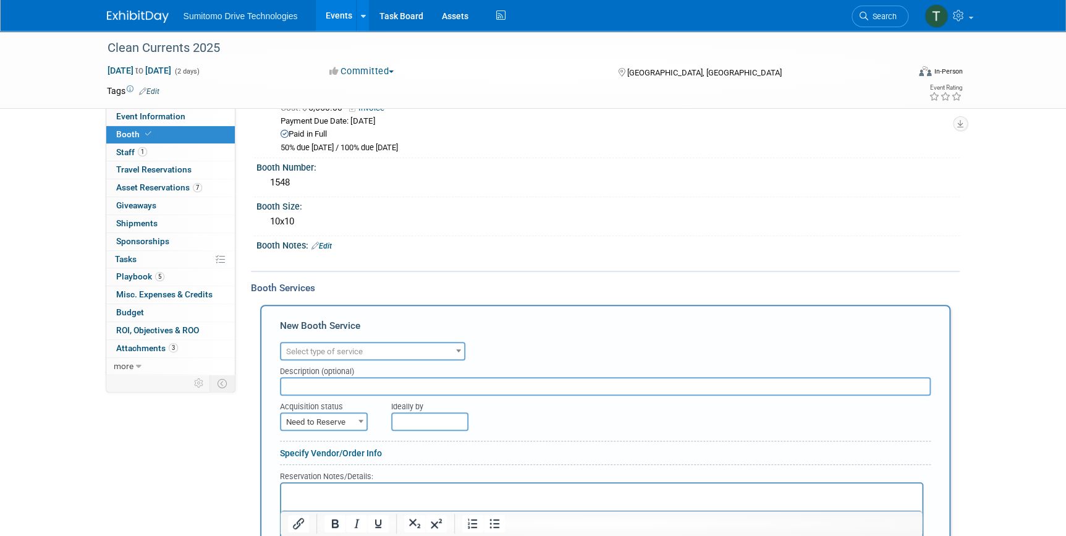
scroll to position [0, 0]
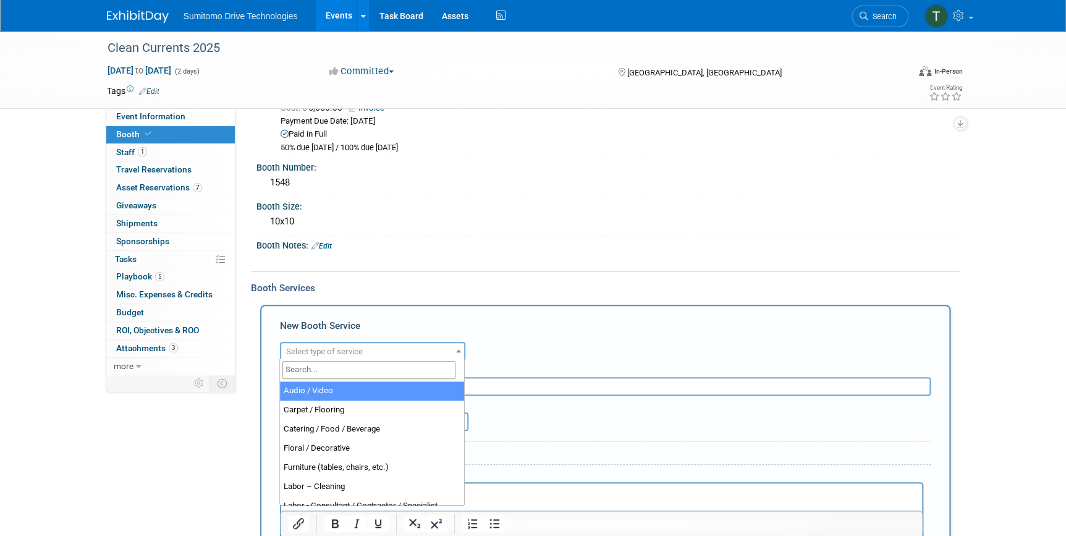
click at [334, 355] on span "Select type of service" at bounding box center [372, 351] width 183 height 17
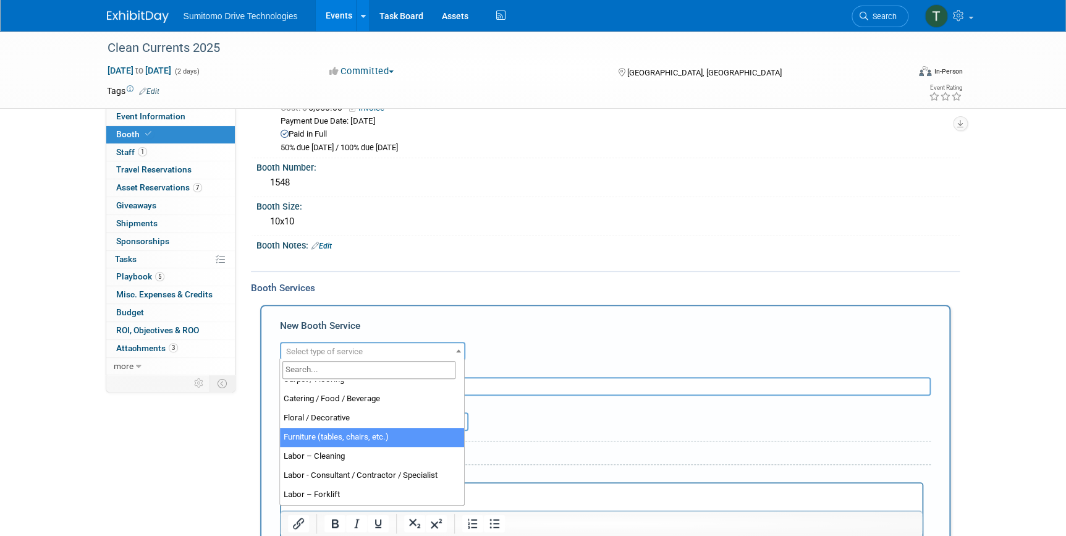
scroll to position [56, 0]
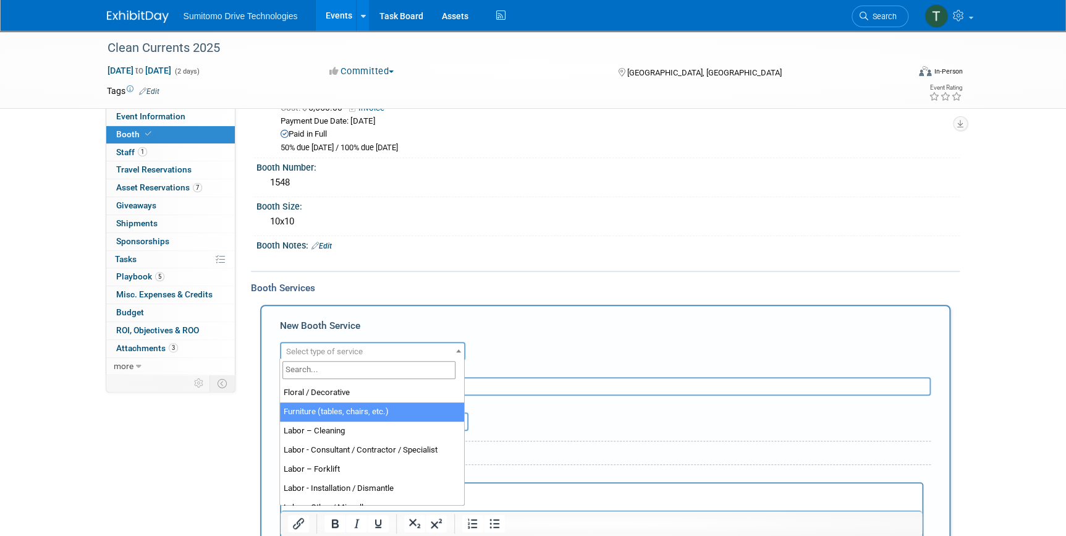
select select "6"
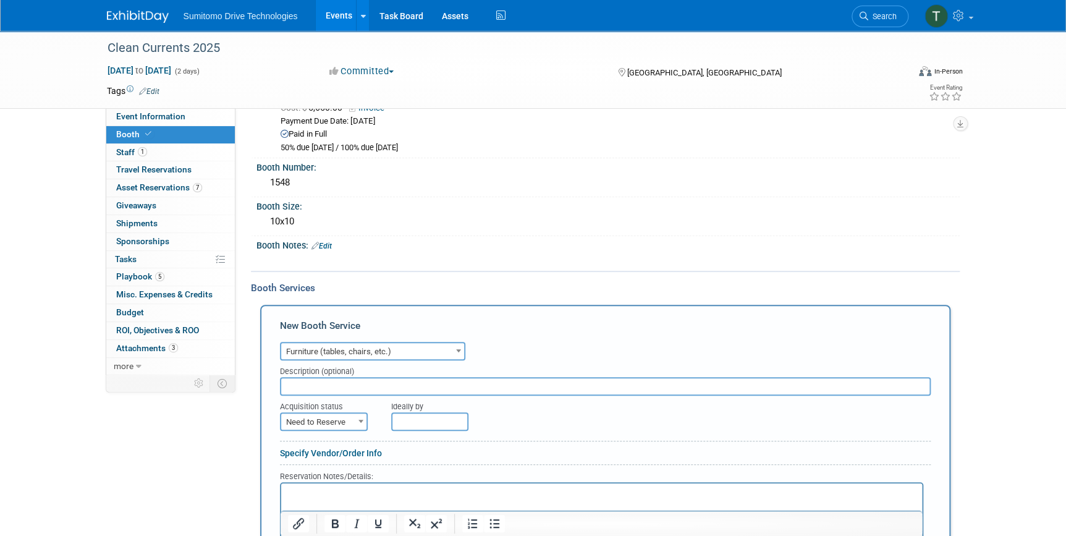
click at [354, 386] on input "text" at bounding box center [605, 386] width 651 height 19
click at [349, 420] on span "Need to Reserve" at bounding box center [323, 421] width 85 height 17
select select "2"
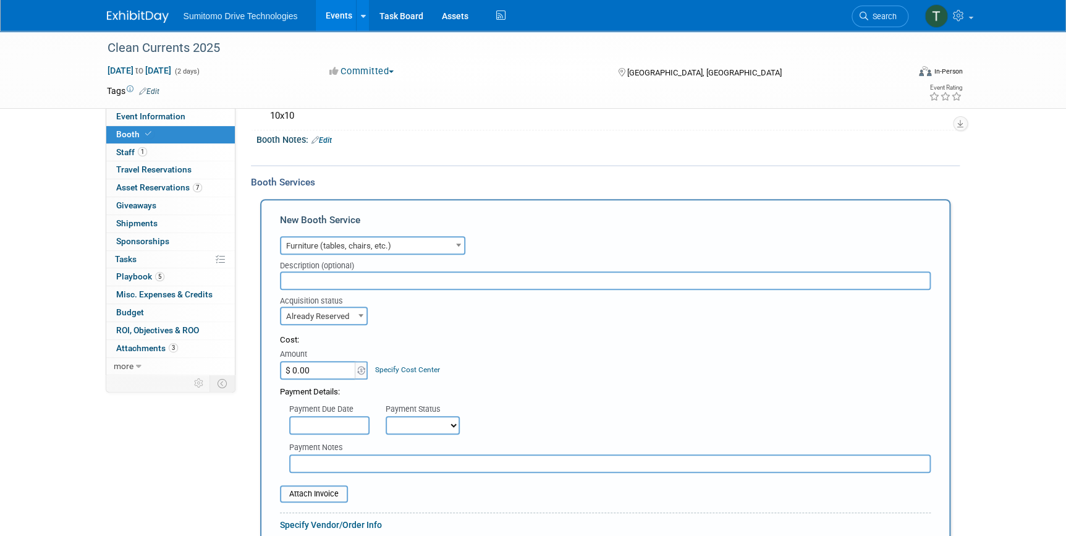
scroll to position [168, 0]
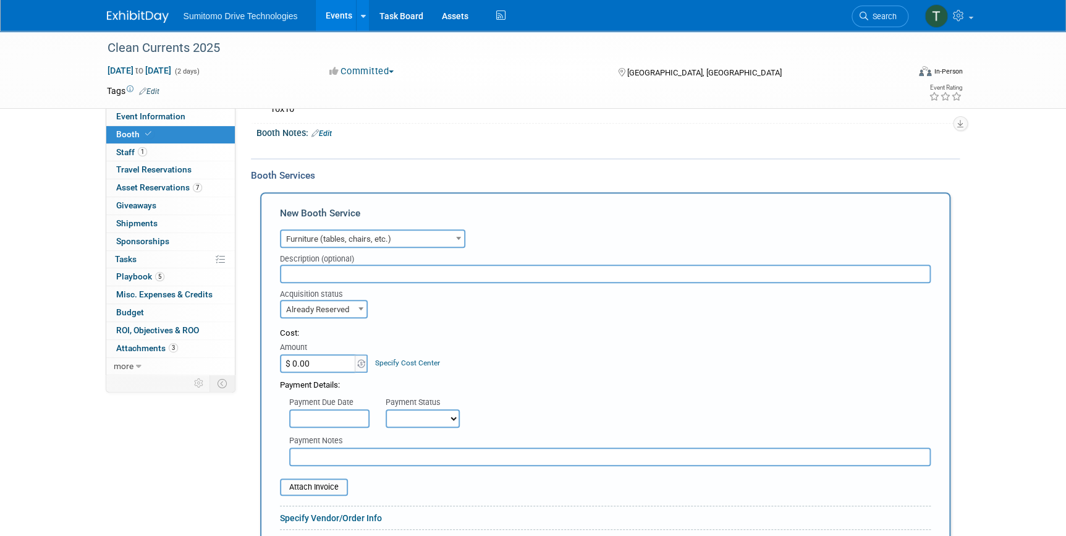
click at [334, 363] on input "$ 0.00" at bounding box center [318, 363] width 77 height 19
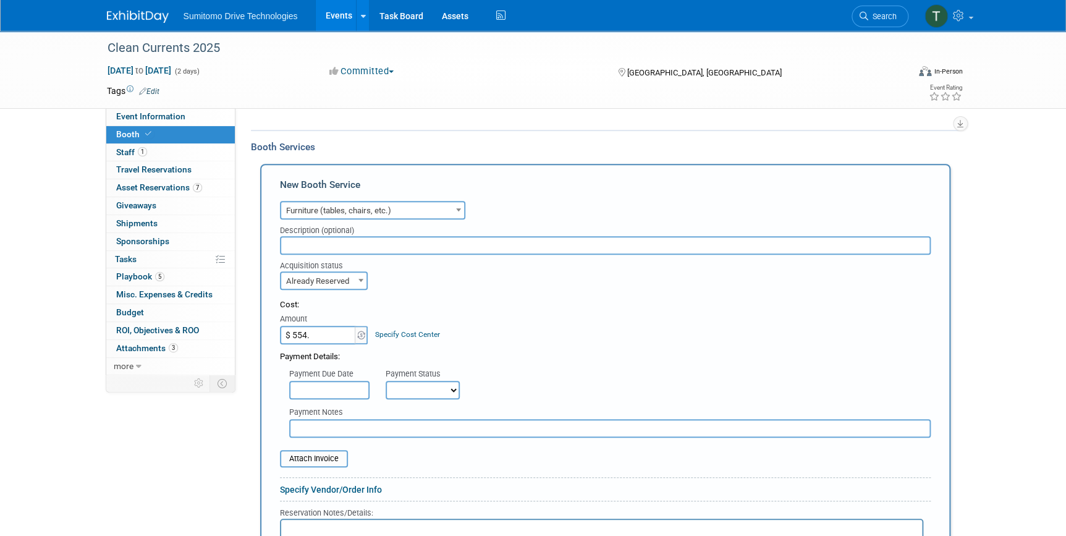
scroll to position [224, 0]
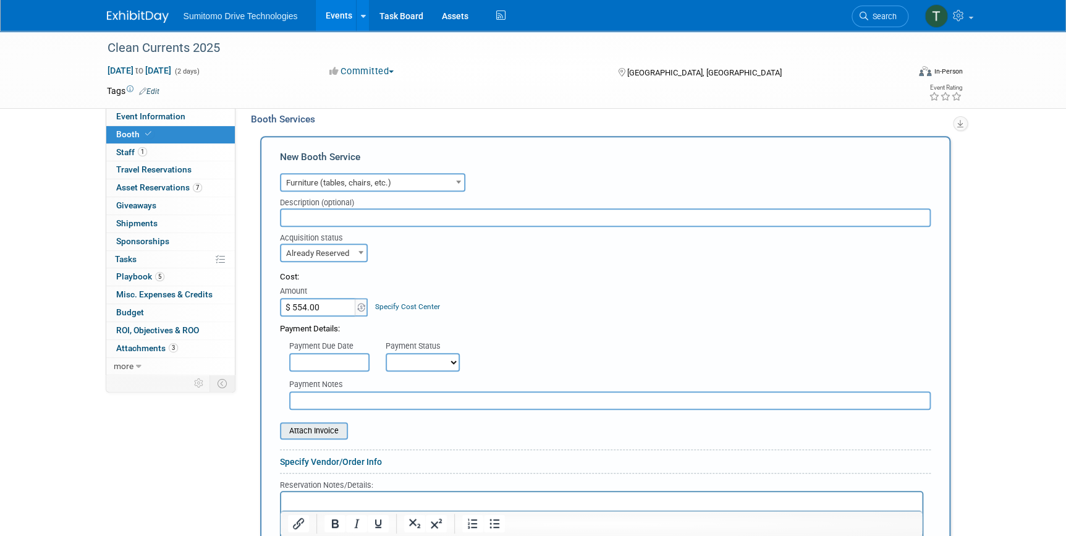
click at [315, 428] on input "file" at bounding box center [273, 430] width 147 height 15
click at [327, 303] on input "$ 554.00" at bounding box center [318, 307] width 77 height 19
type input "$ 554.26"
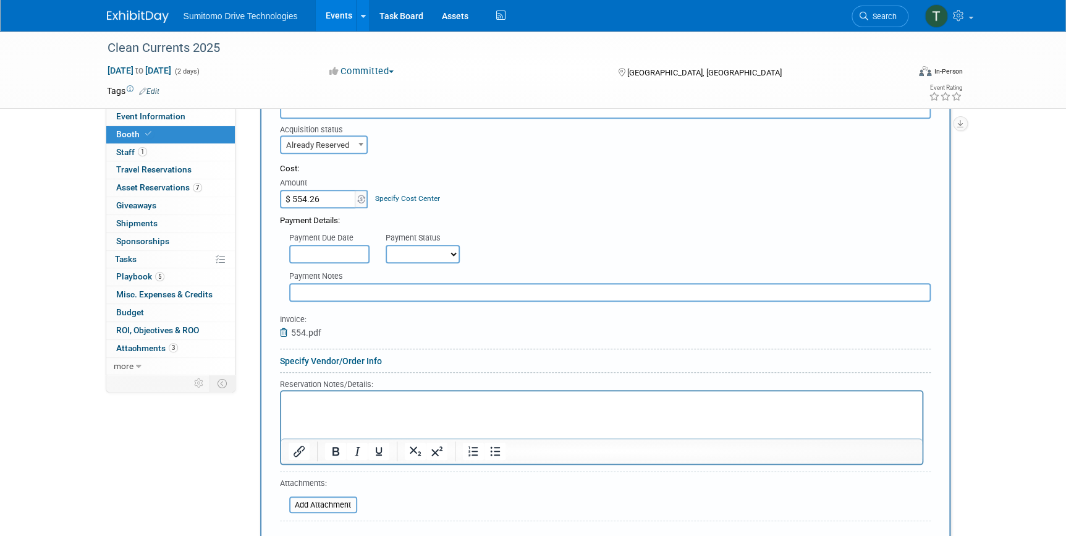
scroll to position [337, 0]
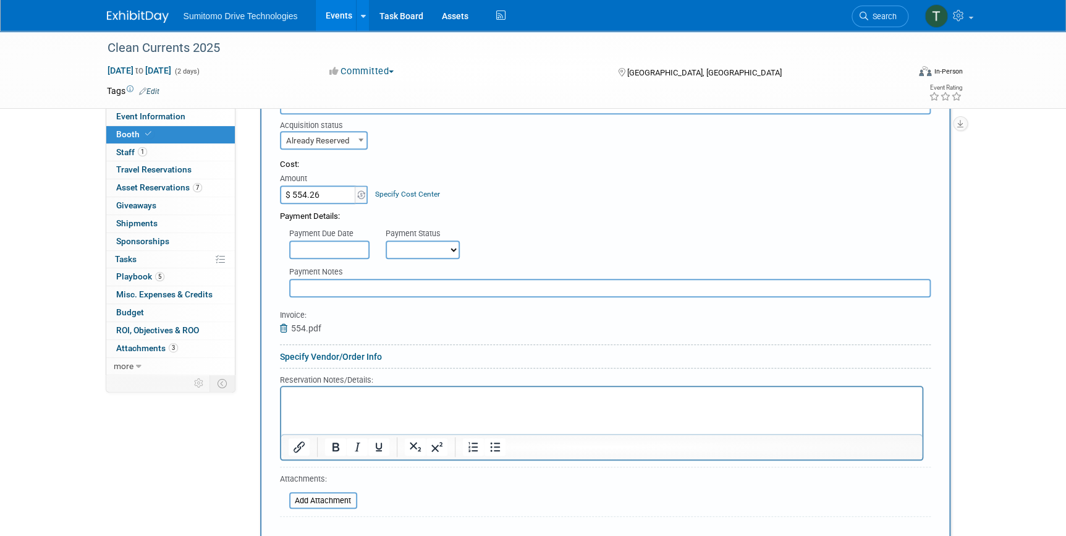
click at [324, 250] on input "text" at bounding box center [329, 249] width 80 height 19
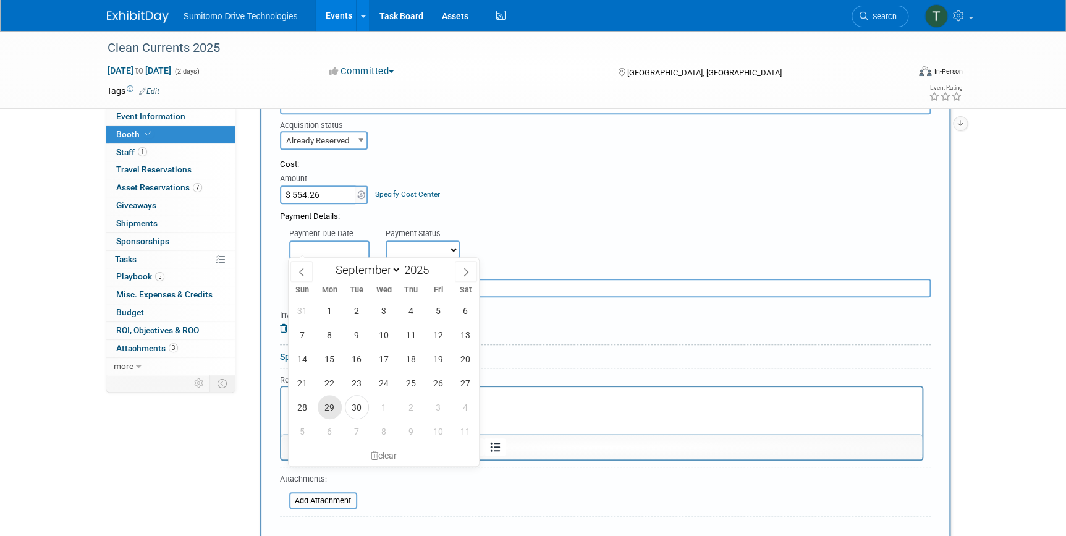
click at [334, 404] on span "29" at bounding box center [330, 407] width 24 height 24
type input "Sep 29, 2025"
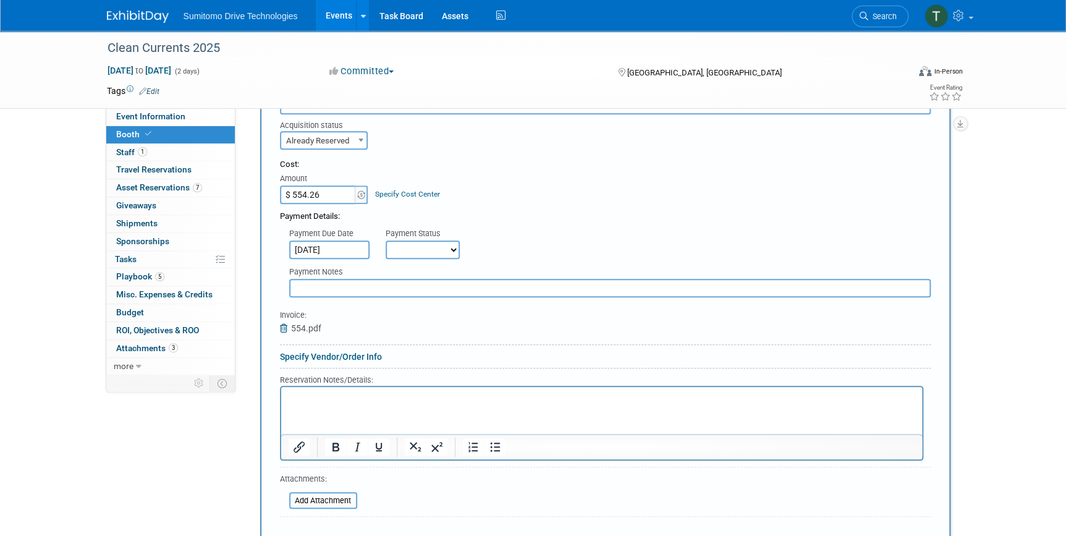
drag, startPoint x: 426, startPoint y: 247, endPoint x: 422, endPoint y: 257, distance: 11.1
click at [426, 247] on select "Not Paid Yet Partially Paid Paid in Full" at bounding box center [423, 249] width 74 height 19
select select "1"
click at [386, 240] on select "Not Paid Yet Partially Paid Paid in Full" at bounding box center [423, 249] width 74 height 19
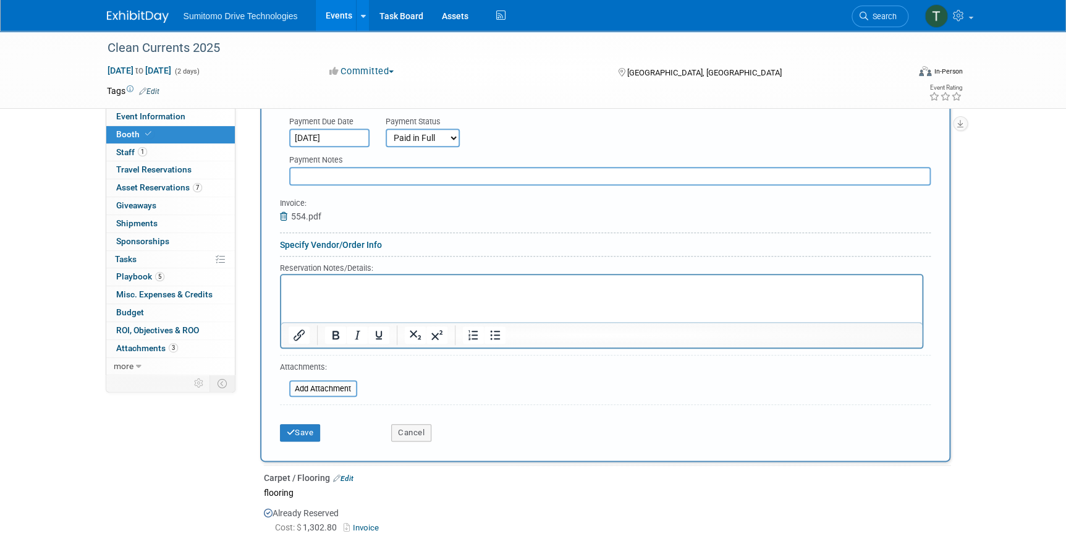
scroll to position [449, 0]
click at [299, 433] on button "Save" at bounding box center [300, 431] width 41 height 17
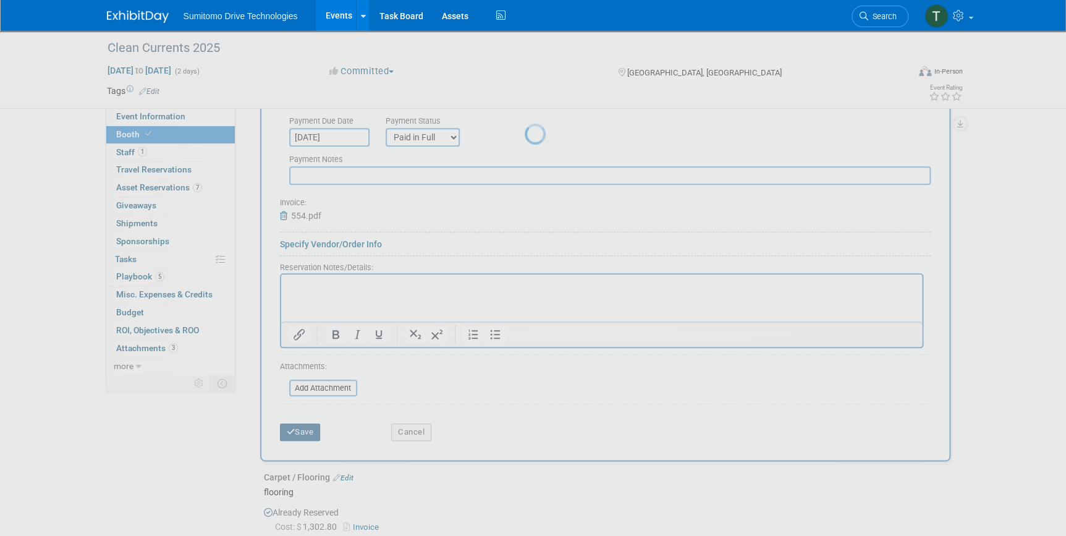
scroll to position [190, 0]
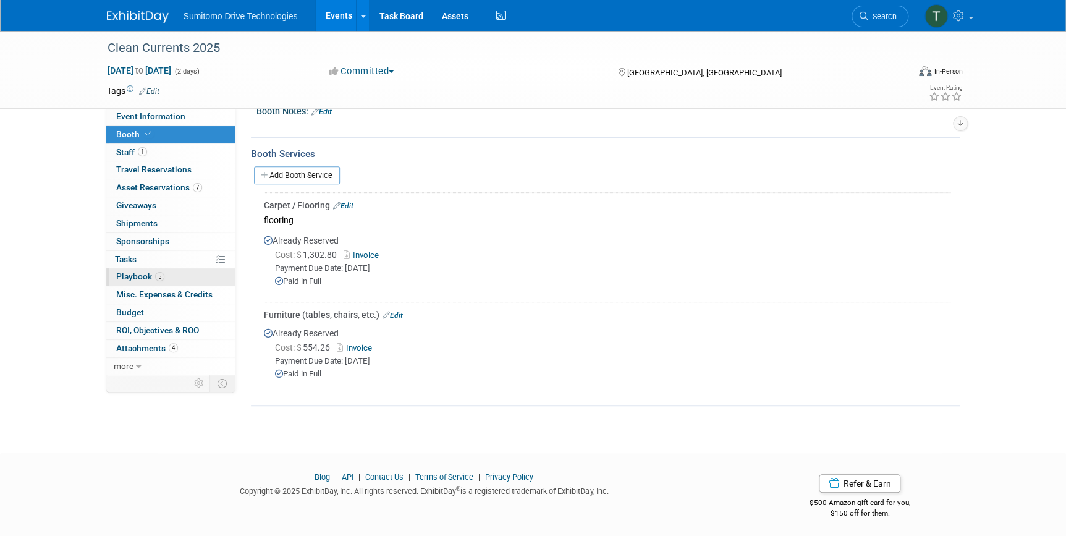
click at [143, 272] on span "Playbook 5" at bounding box center [140, 276] width 48 height 10
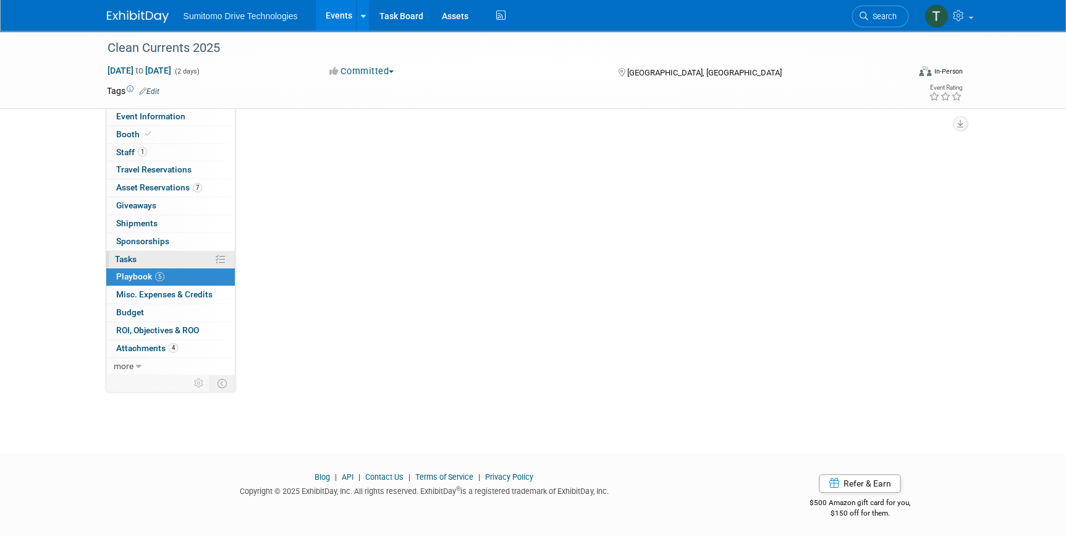
scroll to position [0, 0]
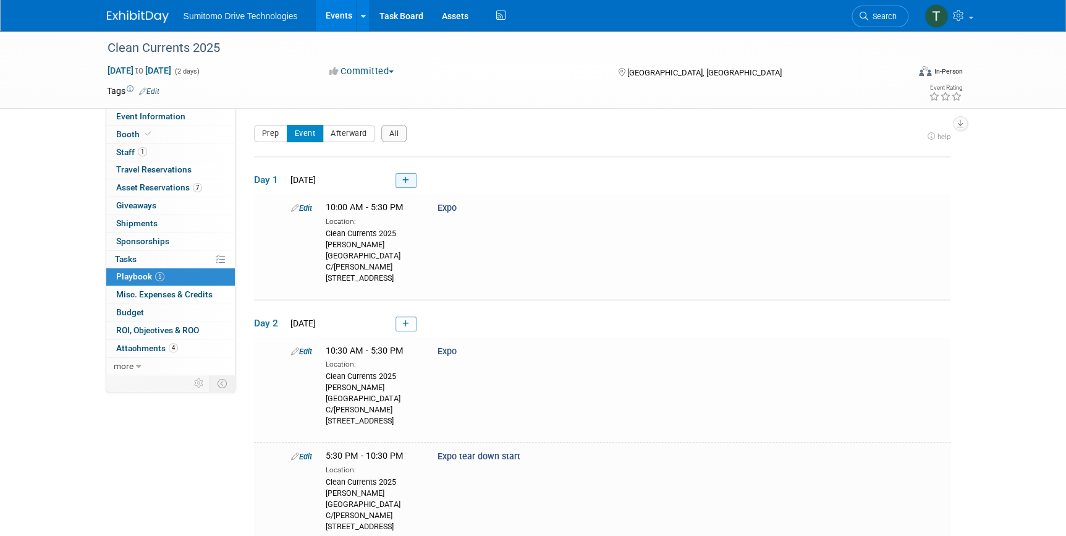
click at [405, 177] on icon at bounding box center [405, 180] width 7 height 7
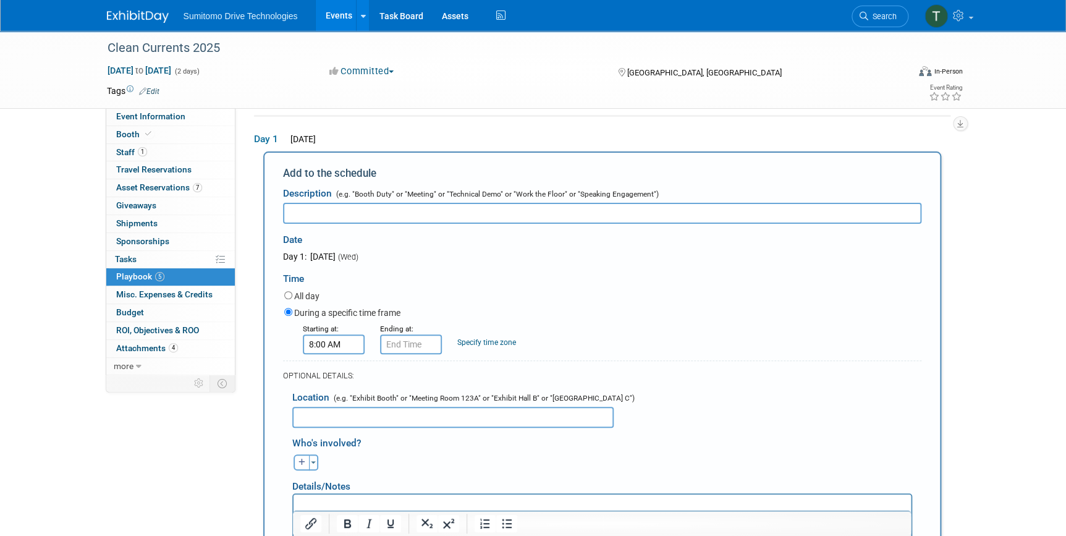
click at [329, 338] on input "8:00 AM" at bounding box center [334, 344] width 62 height 20
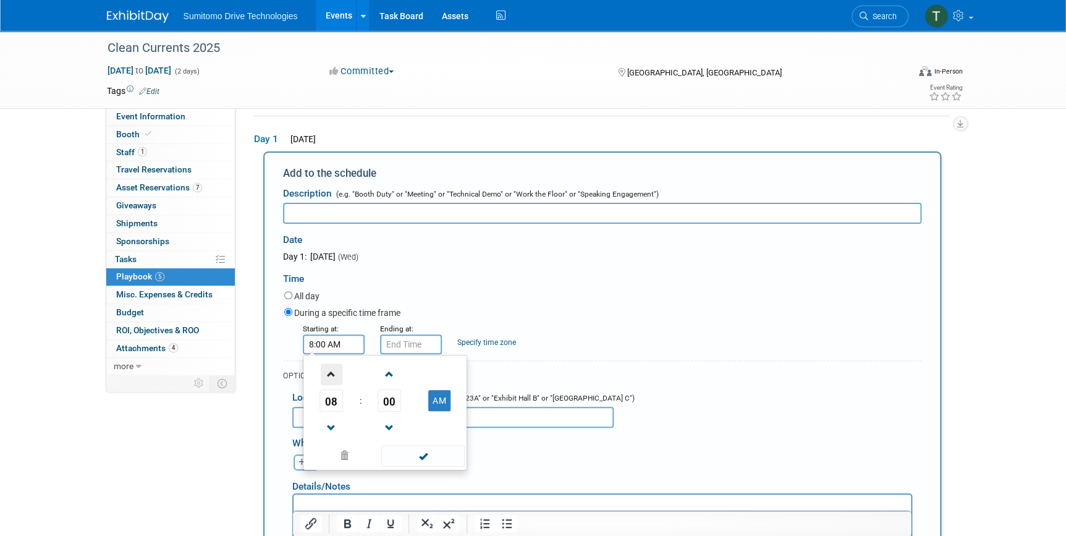
click at [333, 378] on span at bounding box center [332, 374] width 22 height 22
click at [332, 378] on span at bounding box center [332, 374] width 22 height 22
type input "12:00 PM"
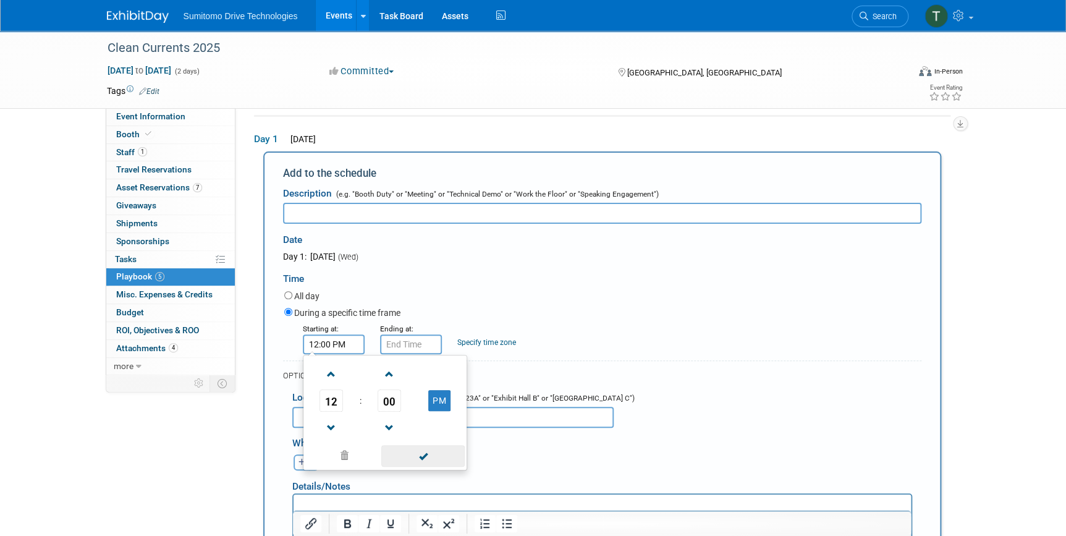
click at [405, 452] on span at bounding box center [422, 456] width 83 height 22
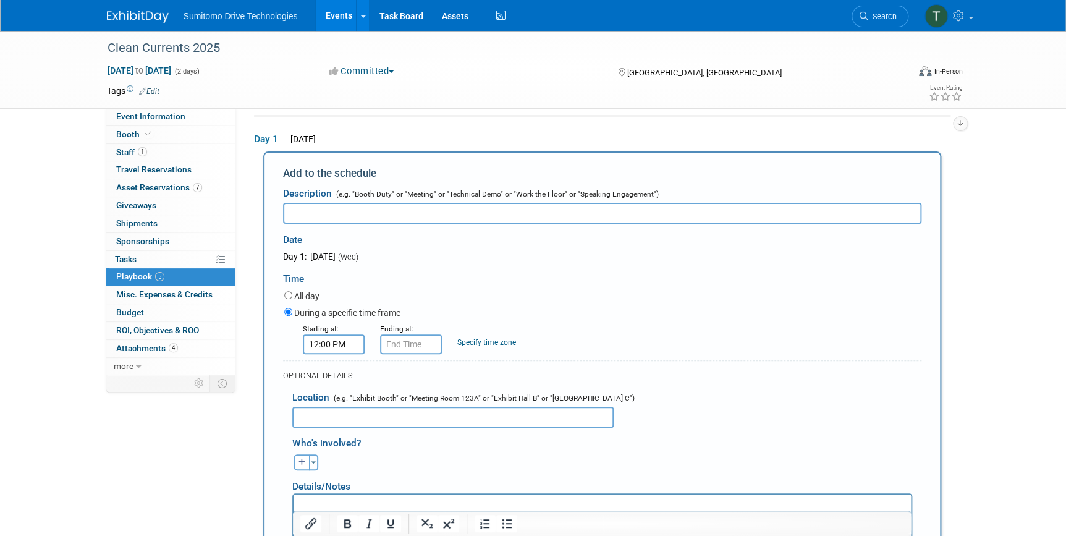
click at [417, 208] on input "text" at bounding box center [602, 213] width 638 height 21
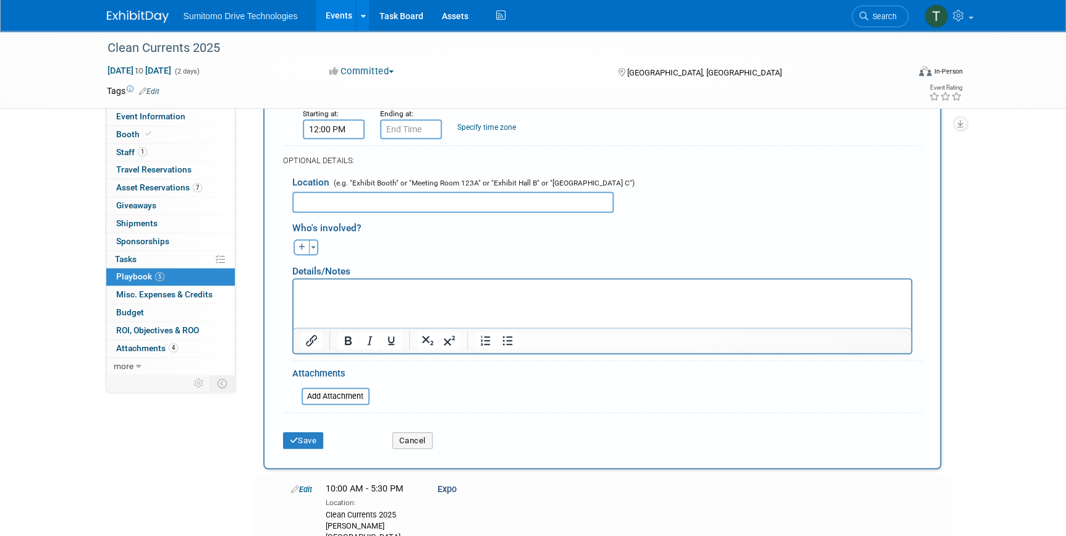
scroll to position [266, 0]
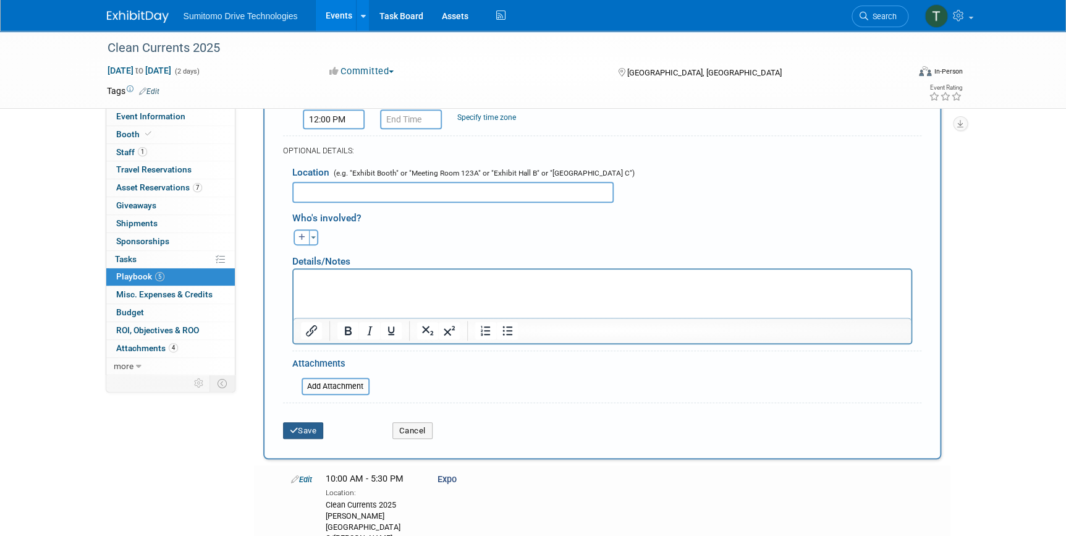
type input "forklift install paramax"
click at [294, 431] on icon "submit" at bounding box center [294, 430] width 9 height 8
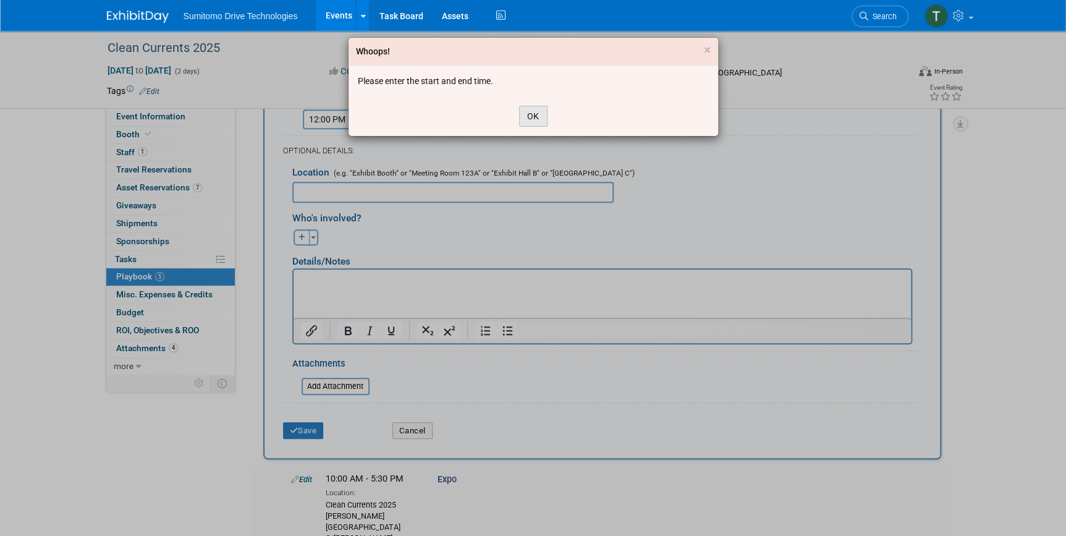
click at [531, 111] on button "OK" at bounding box center [533, 116] width 28 height 21
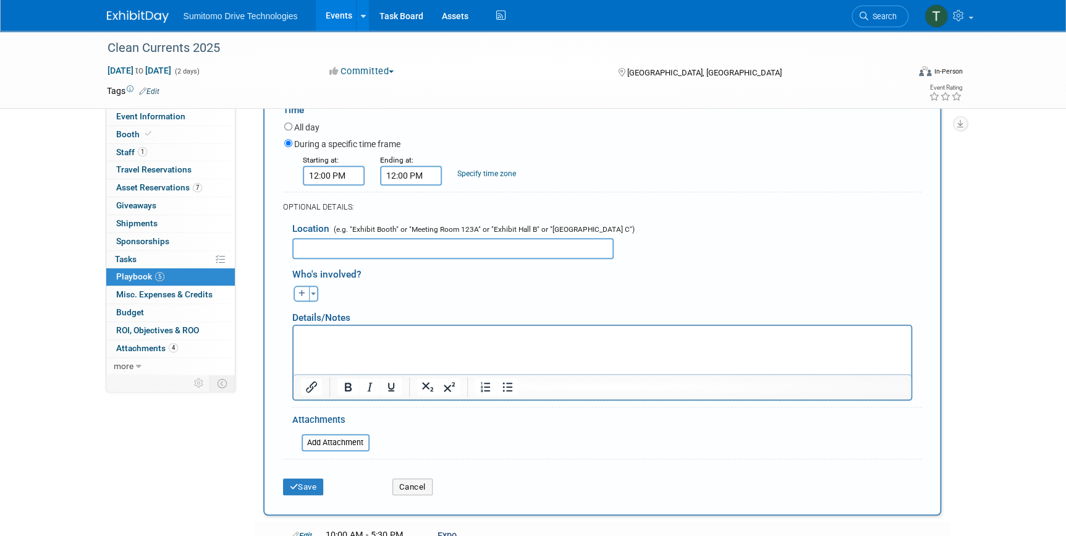
click at [420, 180] on input "12:00 PM" at bounding box center [411, 176] width 62 height 20
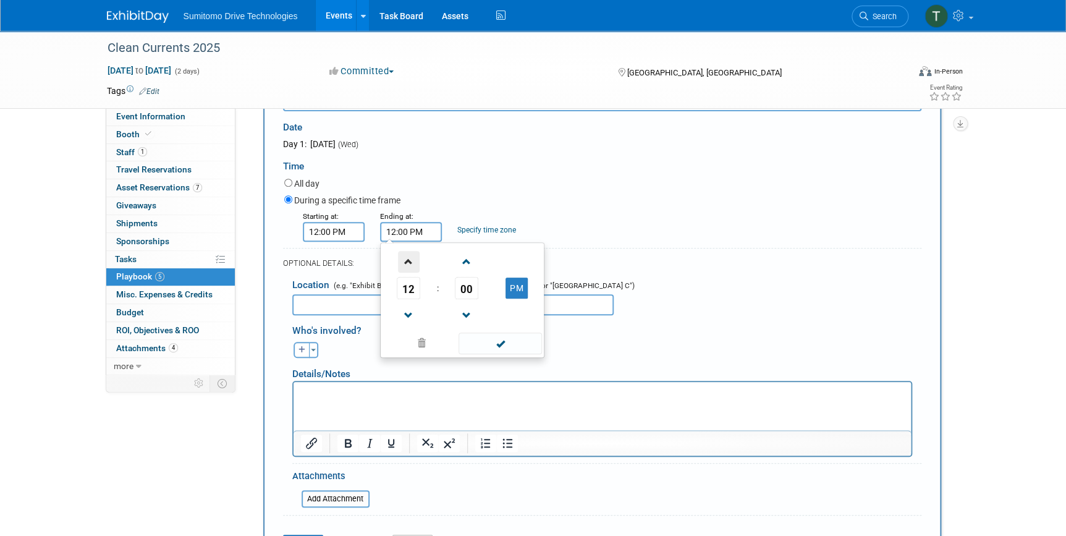
click at [402, 261] on span at bounding box center [409, 262] width 22 height 22
type input "1:00 PM"
click at [480, 335] on span at bounding box center [500, 344] width 83 height 22
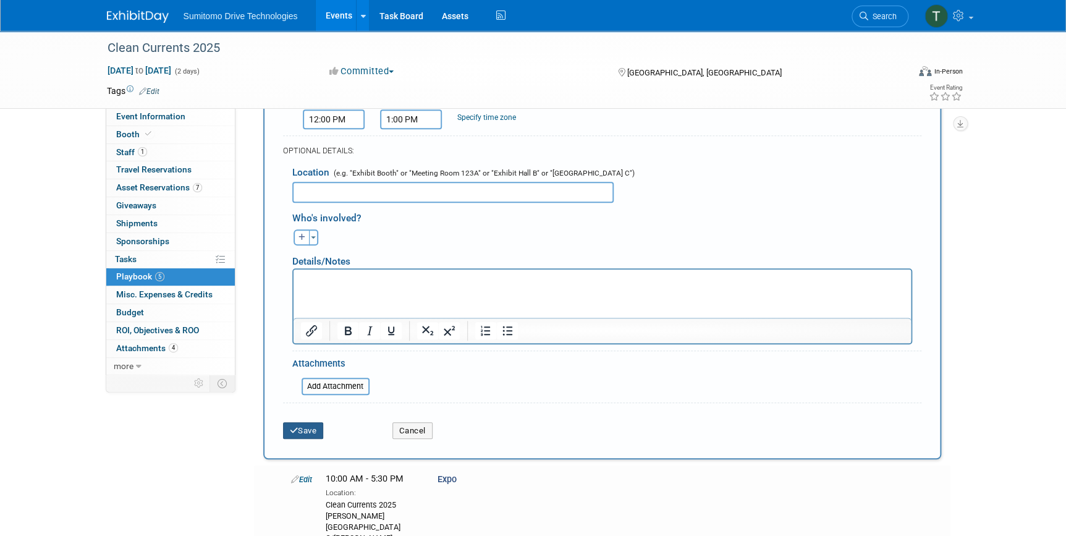
drag, startPoint x: 306, startPoint y: 426, endPoint x: 337, endPoint y: 425, distance: 31.0
click at [306, 426] on button "Save" at bounding box center [303, 430] width 41 height 17
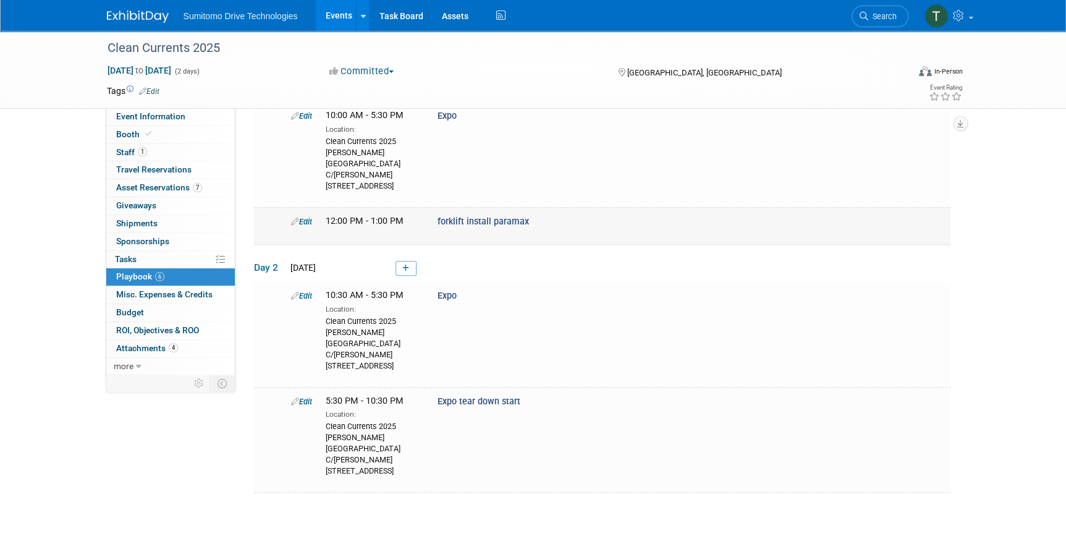
scroll to position [112, 0]
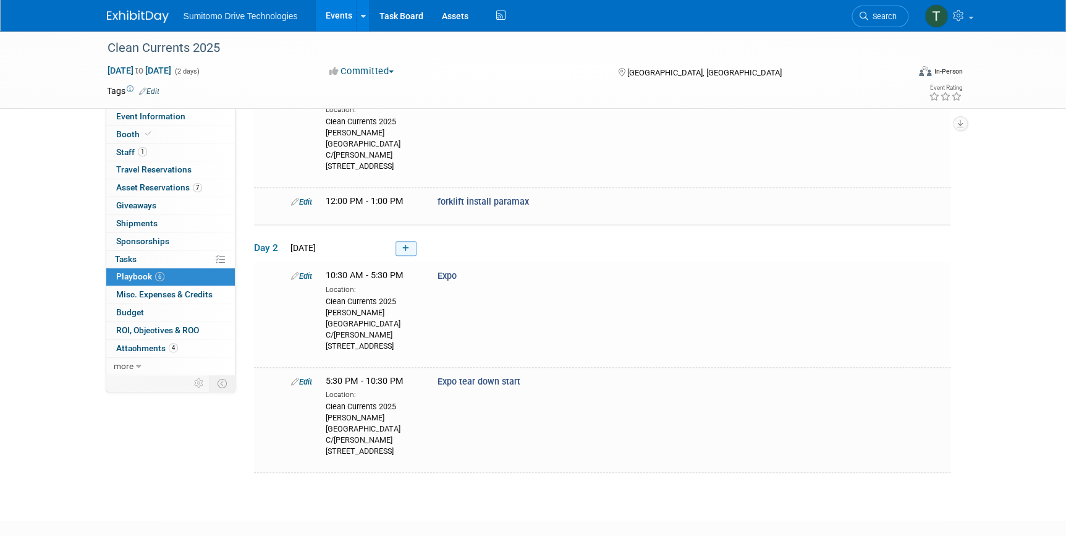
click at [404, 252] on link at bounding box center [406, 248] width 21 height 15
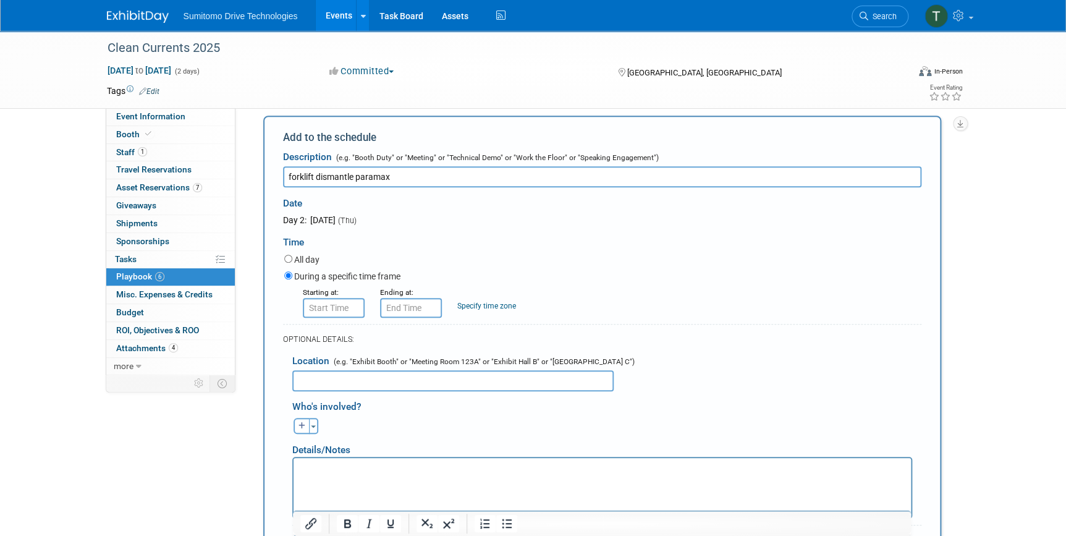
scroll to position [276, 0]
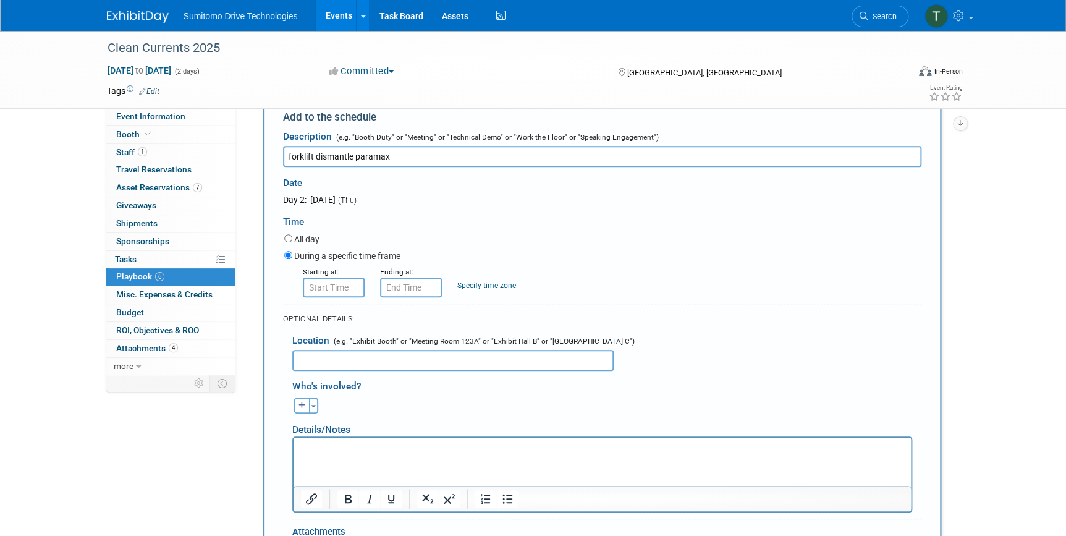
type input "forklift dismantle paramax"
drag, startPoint x: 371, startPoint y: 459, endPoint x: 380, endPoint y: 444, distance: 18.0
click at [376, 455] on html at bounding box center [601, 446] width 617 height 17
type input "8:00 AM"
click at [329, 284] on input "8:00 AM" at bounding box center [334, 288] width 62 height 20
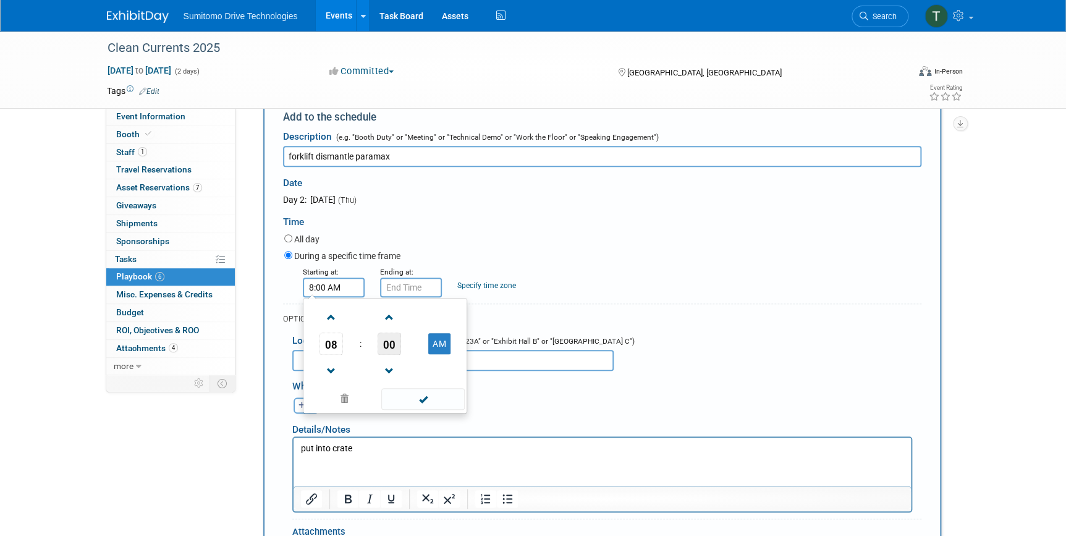
click at [384, 342] on span "00" at bounding box center [389, 344] width 23 height 22
click at [318, 288] on input "8:00 AM" at bounding box center [334, 288] width 62 height 20
click at [348, 407] on span at bounding box center [344, 414] width 75 height 22
drag, startPoint x: 405, startPoint y: 344, endPoint x: 379, endPoint y: 336, distance: 26.8
click at [402, 345] on td "30" at bounding box center [405, 350] width 40 height 33
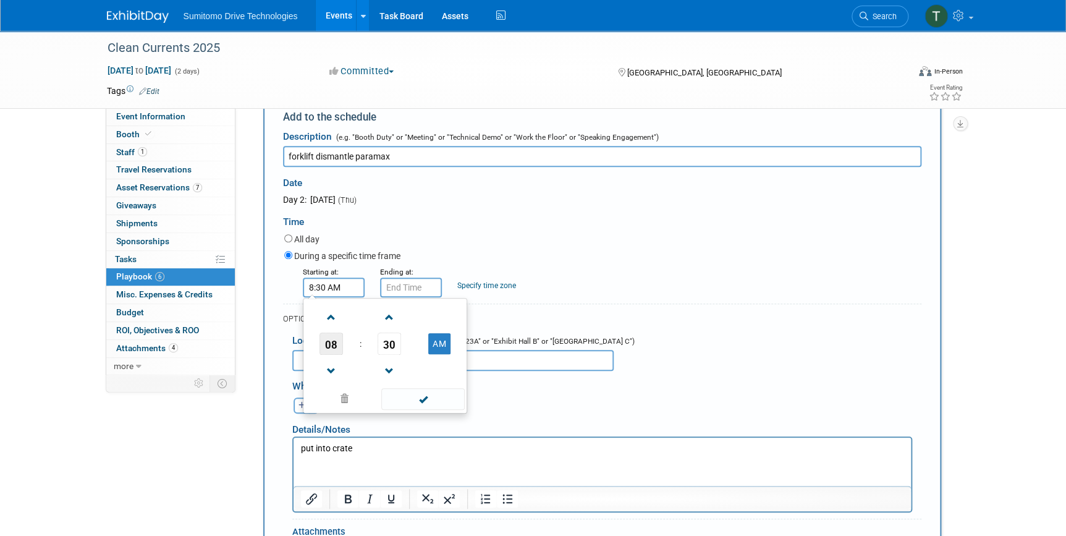
click at [338, 343] on span "08" at bounding box center [331, 344] width 23 height 22
click at [431, 354] on td "07" at bounding box center [445, 350] width 40 height 33
click at [438, 342] on button "AM" at bounding box center [439, 343] width 22 height 21
type input "7:30 PM"
click at [404, 284] on input "7:30 PM" at bounding box center [411, 288] width 62 height 20
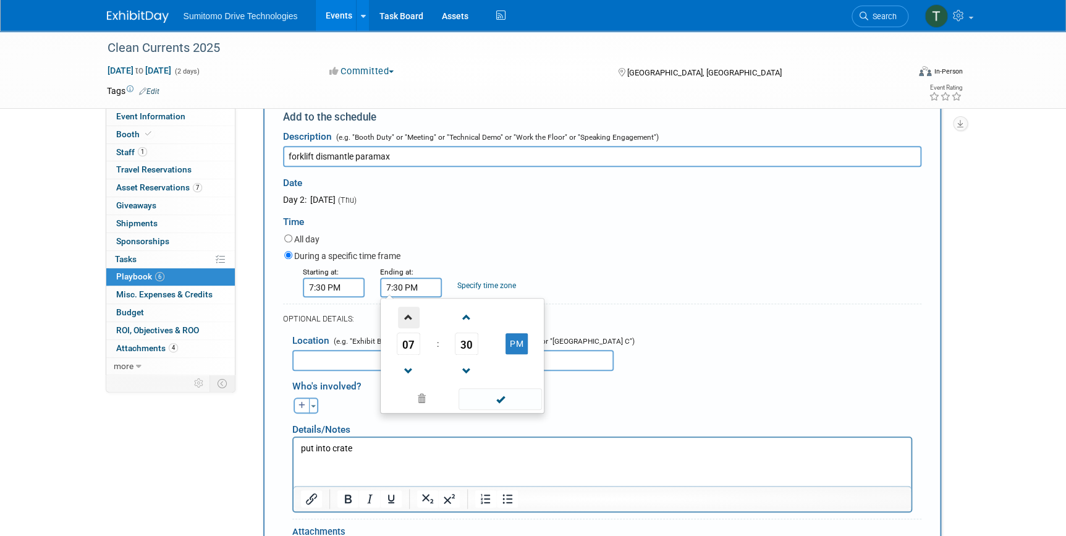
click at [403, 321] on span at bounding box center [409, 318] width 22 height 22
type input "8:30 PM"
click at [476, 397] on span at bounding box center [500, 399] width 83 height 22
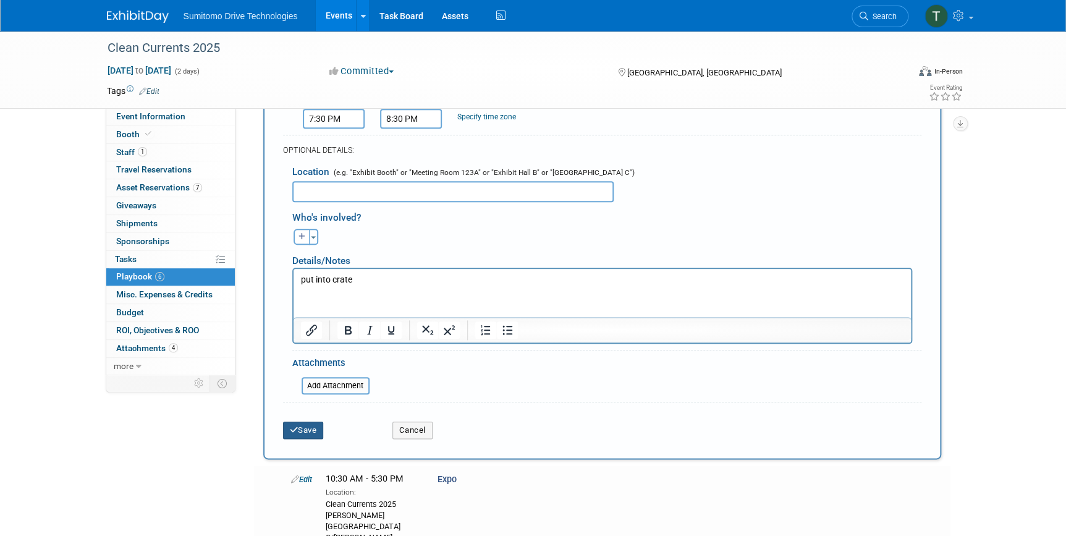
click at [309, 433] on button "Save" at bounding box center [303, 430] width 41 height 17
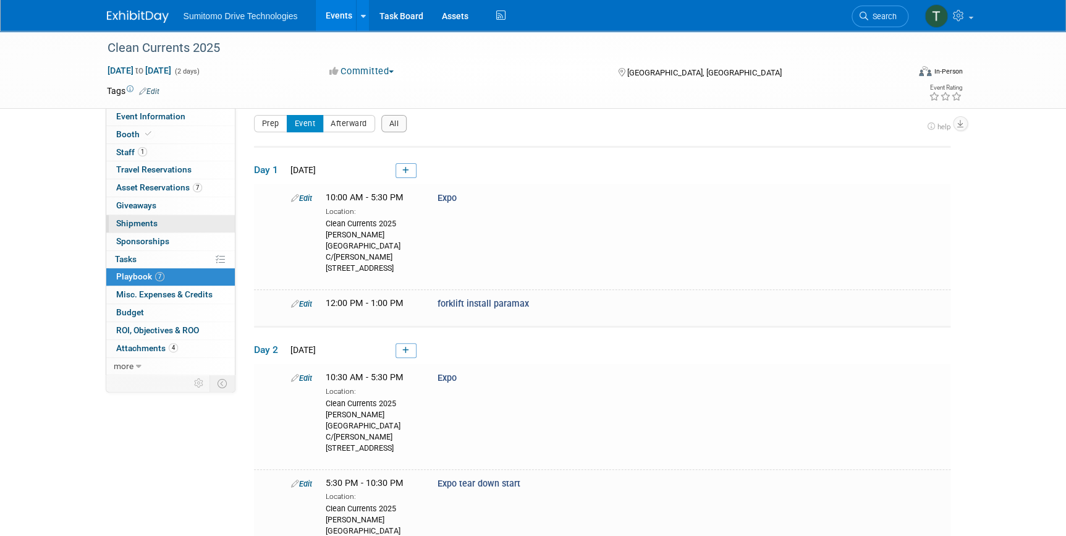
scroll to position [0, 0]
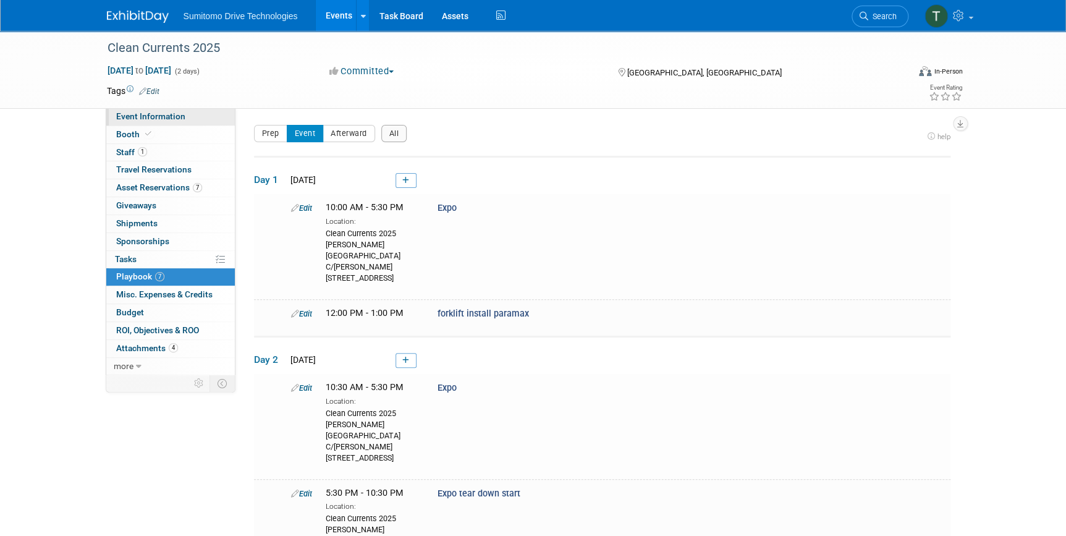
click at [159, 114] on span "Event Information" at bounding box center [150, 116] width 69 height 10
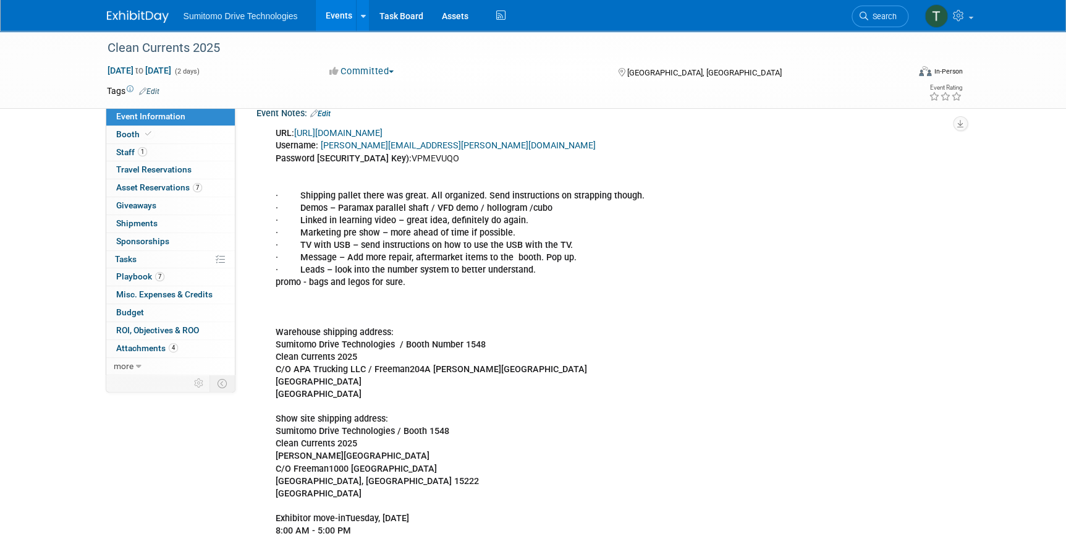
scroll to position [281, 0]
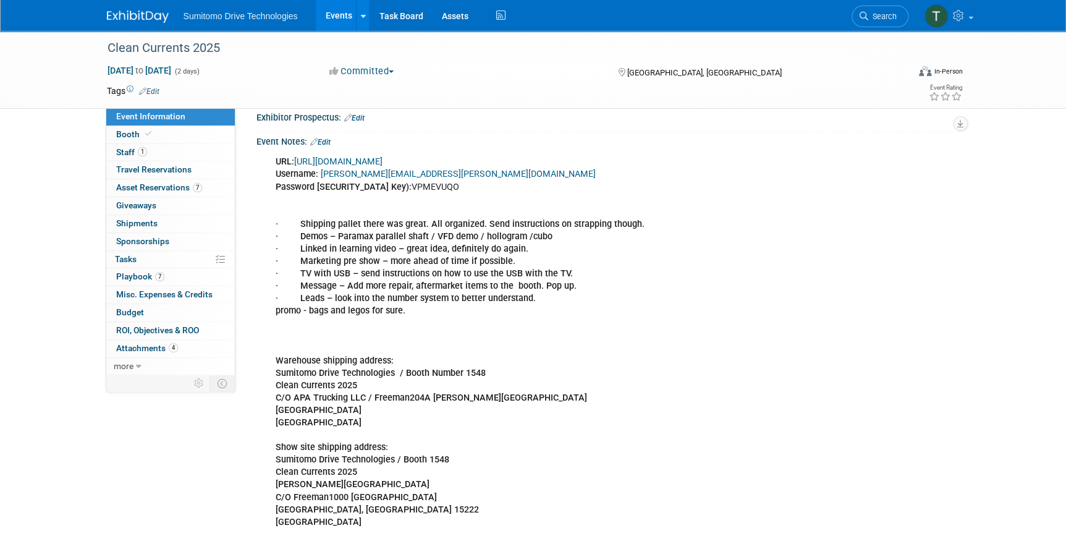
click at [325, 148] on div "Event Notes: Edit" at bounding box center [607, 140] width 703 height 16
click at [324, 146] on link "Edit" at bounding box center [320, 142] width 20 height 9
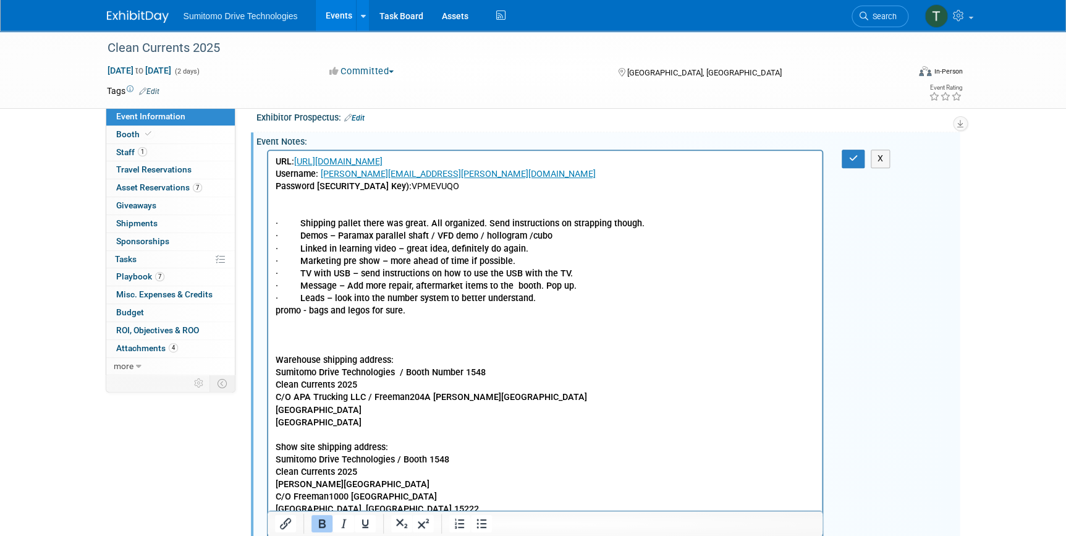
scroll to position [0, 0]
drag, startPoint x: 562, startPoint y: 233, endPoint x: 371, endPoint y: 234, distance: 191.0
click at [371, 234] on p "URL: https://www.conferenceharvester.com/harvester2expw/login.asp?EventKey=VPHS…" at bounding box center [545, 422] width 540 height 533
drag, startPoint x: 532, startPoint y: 250, endPoint x: 305, endPoint y: 249, distance: 227.4
click at [303, 250] on p "URL: https://www.conferenceharvester.com/harvester2expw/login.asp?EventKey=VPHS…" at bounding box center [545, 422] width 540 height 533
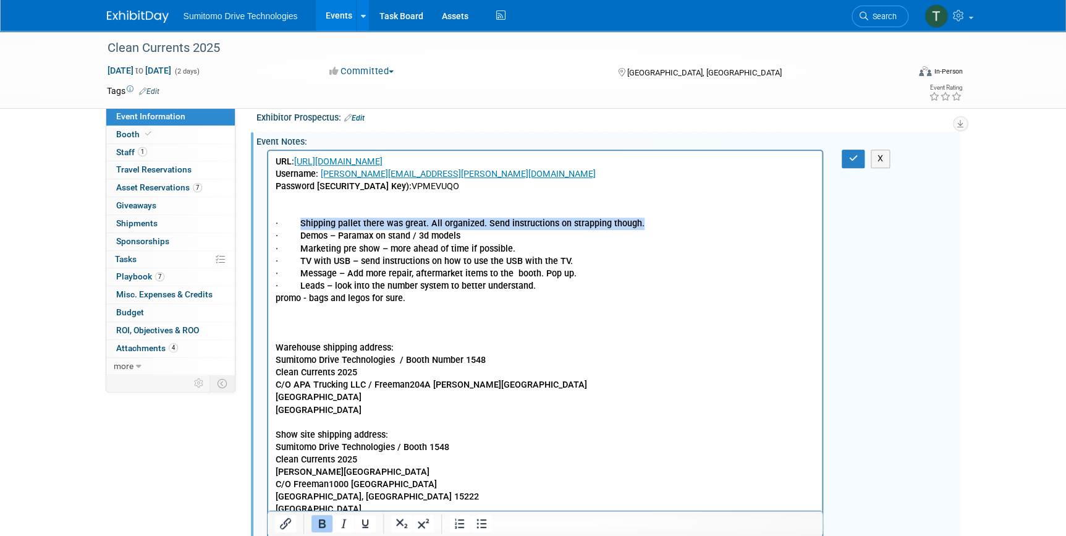
drag, startPoint x: 640, startPoint y: 224, endPoint x: 303, endPoint y: 219, distance: 337.5
click at [298, 219] on p "URL: https://www.conferenceharvester.com/harvester2expw/login.asp?EventKey=VPHS…" at bounding box center [545, 416] width 540 height 521
click at [527, 234] on p "URL: https://www.conferenceharvester.com/harvester2expw/login.asp?EventKey=VPHS…" at bounding box center [545, 416] width 540 height 521
click at [481, 220] on b "· Shipping pallet there was great. All organized. Send instructions on strappin…" at bounding box center [459, 223] width 369 height 11
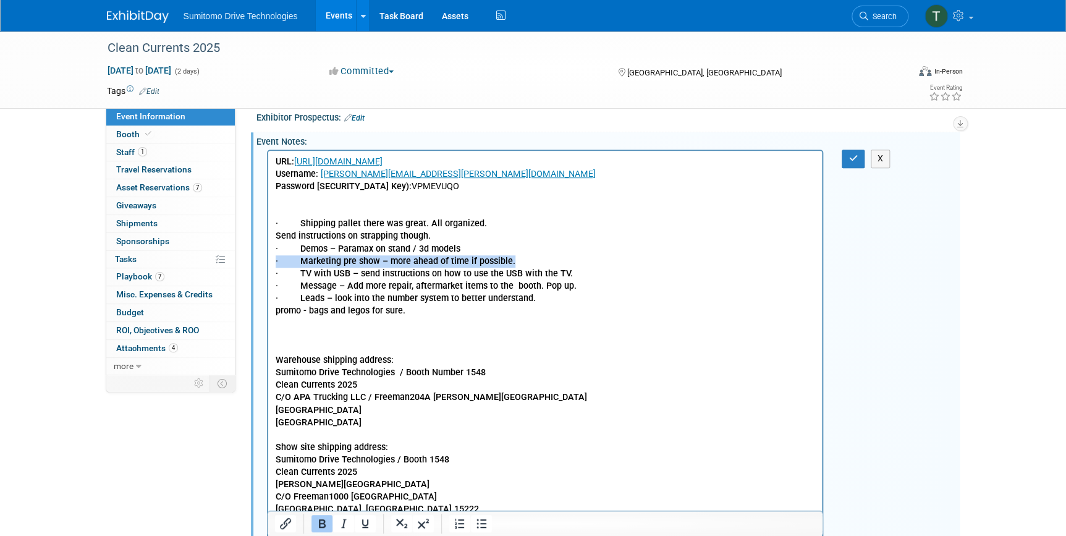
drag, startPoint x: 512, startPoint y: 258, endPoint x: 523, endPoint y: 428, distance: 170.9
click at [268, 258] on html "URL: https://www.conferenceharvester.com/harvester2expw/login.asp?EventKey=VPHS…" at bounding box center [545, 420] width 554 height 538
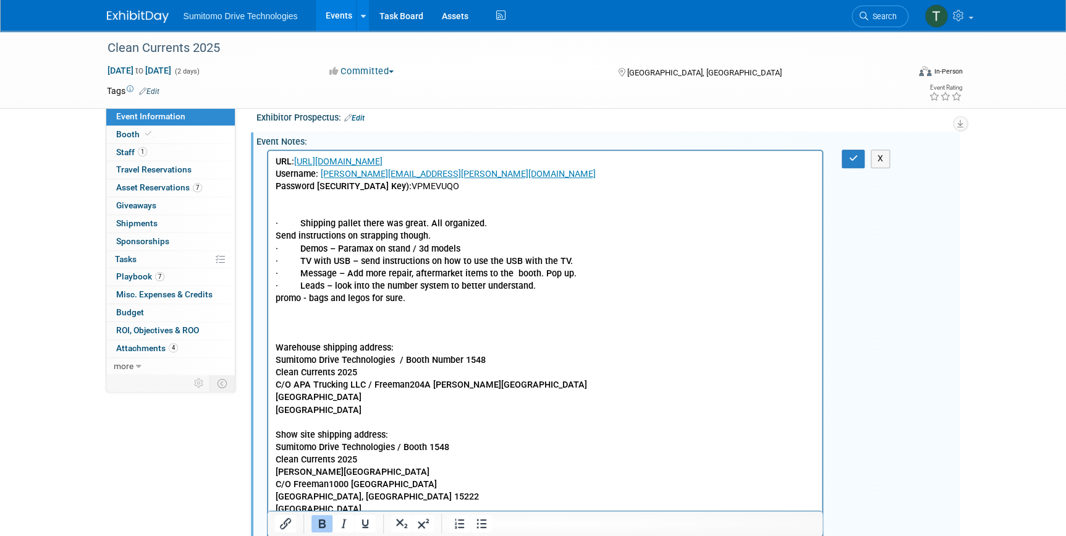
click at [567, 269] on b "· Message – Add more repair, aftermarket items to the booth. Pop up." at bounding box center [425, 273] width 301 height 11
drag, startPoint x: 574, startPoint y: 270, endPoint x: 271, endPoint y: 276, distance: 303.5
click at [271, 276] on html "URL: https://www.conferenceharvester.com/harvester2expw/login.asp?EventKey=VPHS…" at bounding box center [545, 414] width 554 height 526
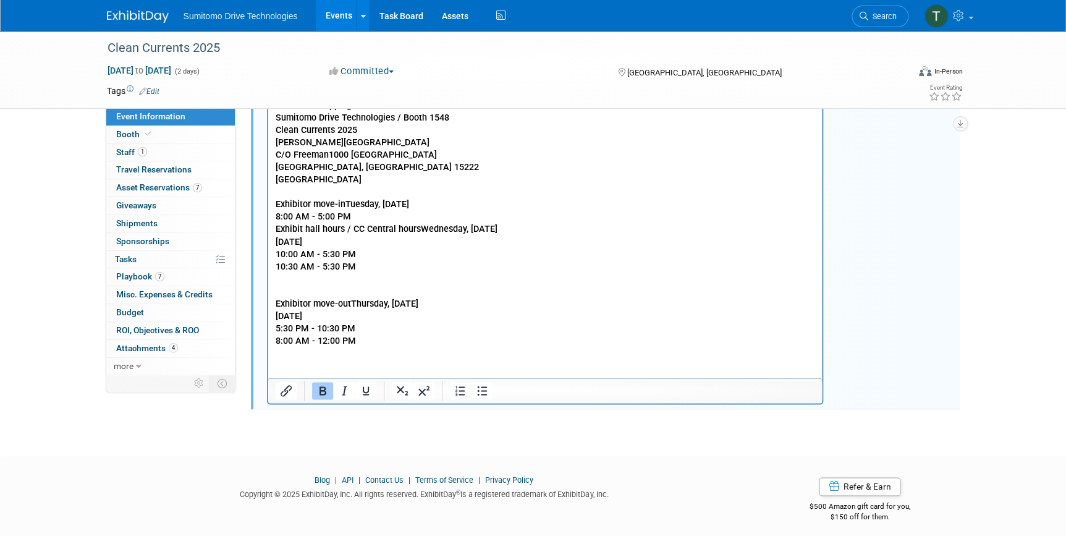
scroll to position [618, 0]
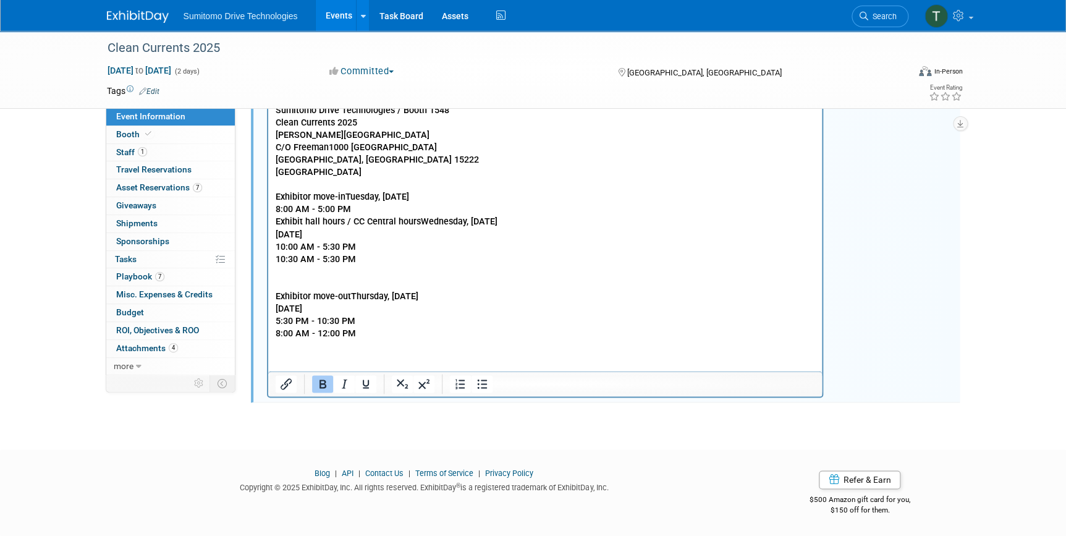
click at [412, 341] on html "URL: https://www.conferenceharvester.com/harvester2expw/login.asp?EventKey=VPHS…" at bounding box center [545, 84] width 554 height 514
click at [415, 335] on p "Send instructions on strapping though. · Demos – Paramax on stand / 3d models ·…" at bounding box center [545, 123] width 540 height 434
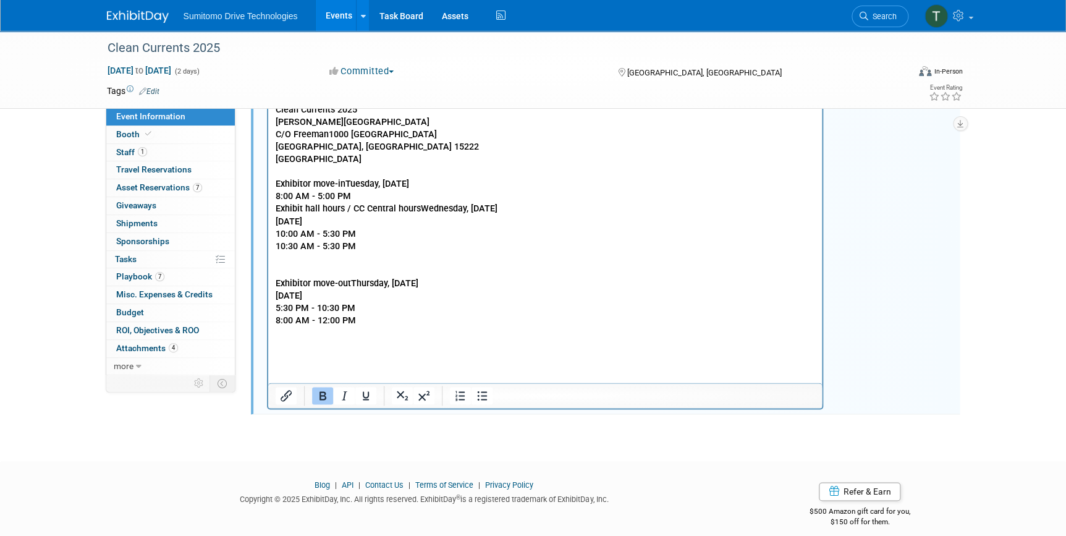
click at [917, 243] on div "URL: https://www.conferenceharvester.com/harvester2expw/login.asp?EventKey=VPHS…" at bounding box center [607, 109] width 703 height 601
click at [451, 345] on p "Rich Text Area. Press ALT-0 for help." at bounding box center [545, 346] width 540 height 12
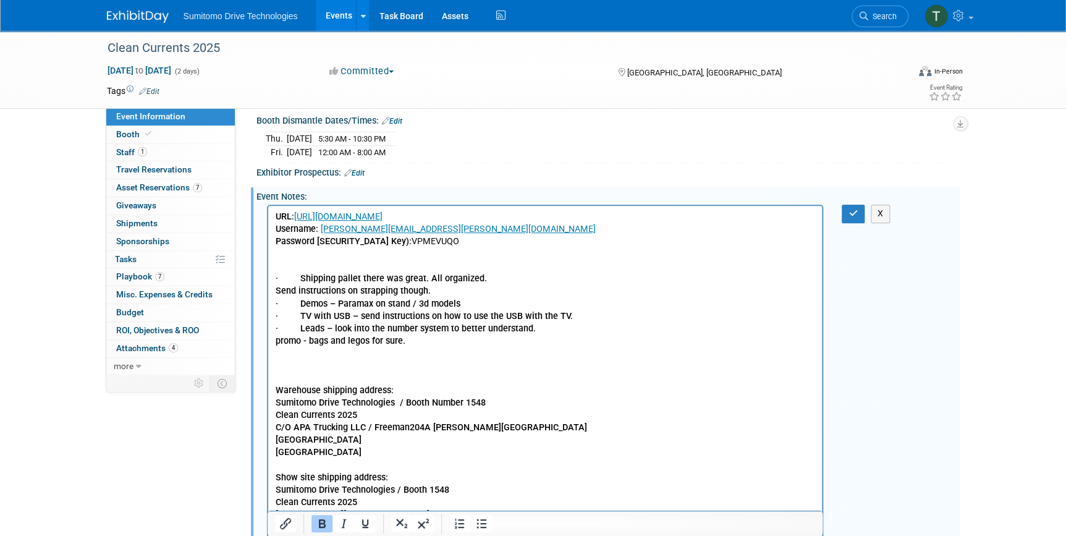
scroll to position [224, 0]
click at [857, 219] on icon "button" at bounding box center [853, 214] width 9 height 9
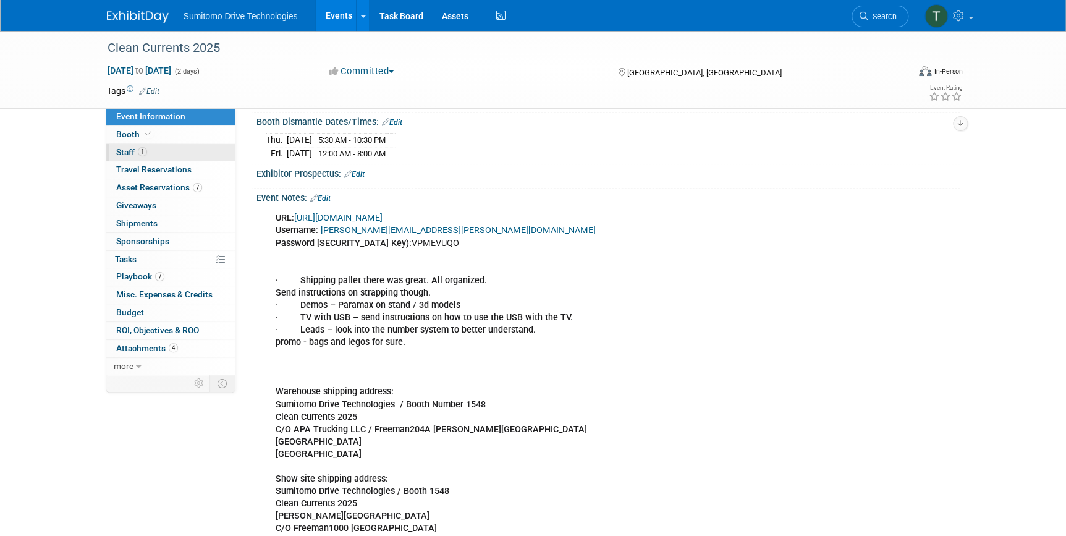
click at [129, 148] on span "Staff 1" at bounding box center [131, 152] width 31 height 10
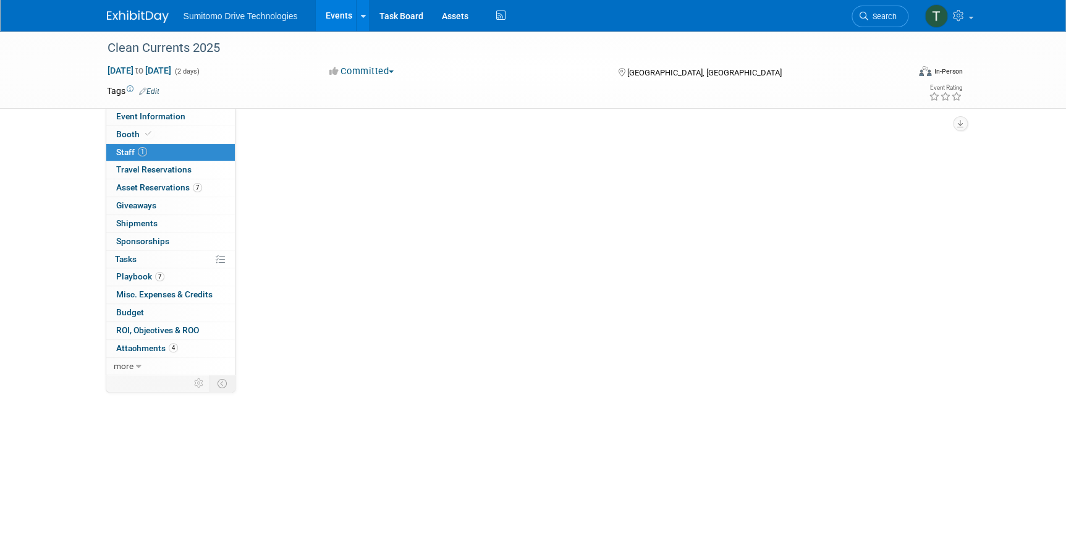
scroll to position [0, 0]
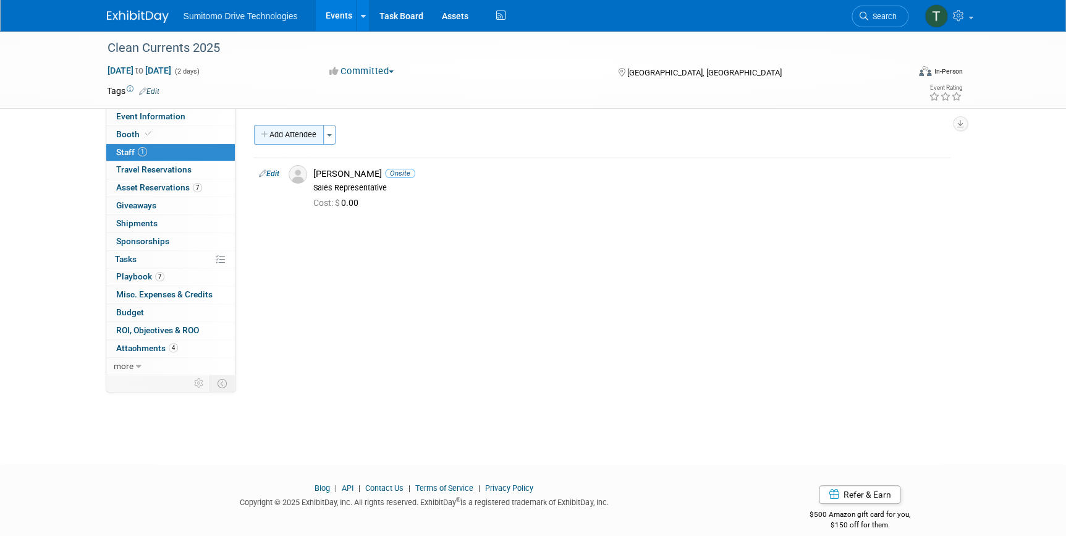
click at [302, 143] on button "Add Attendee" at bounding box center [289, 135] width 70 height 20
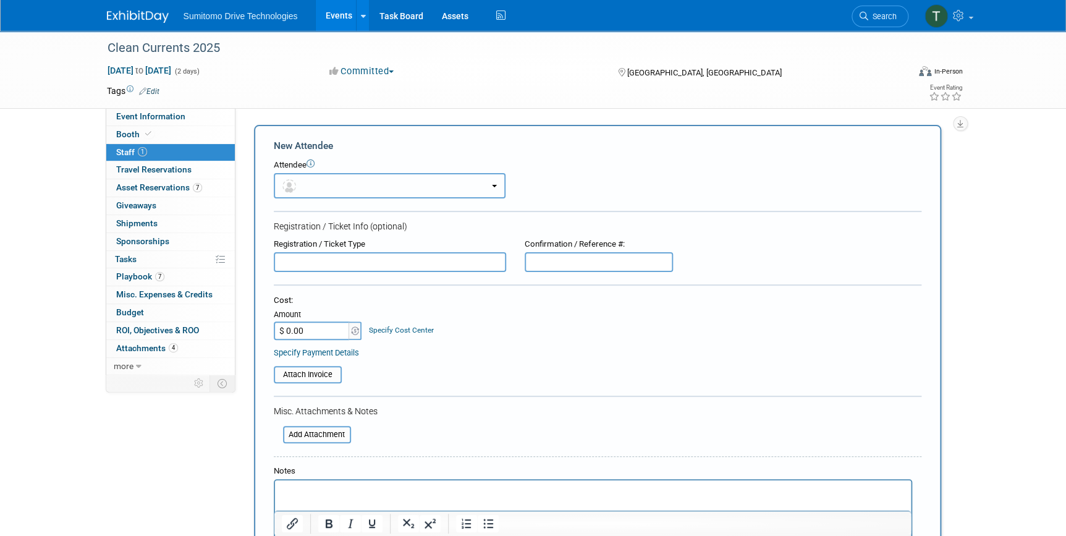
click at [325, 179] on button "button" at bounding box center [390, 185] width 232 height 25
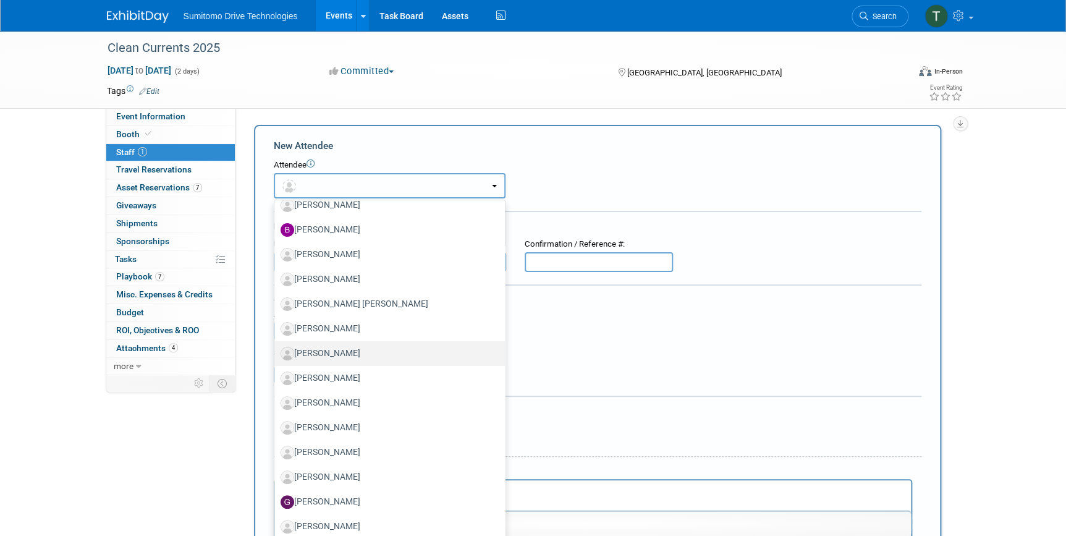
scroll to position [224, 0]
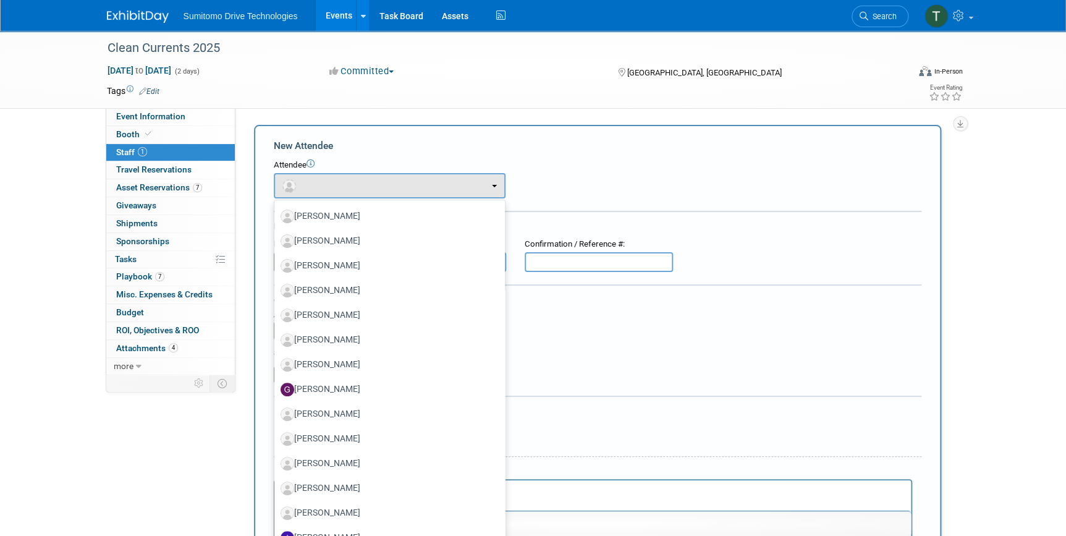
click at [702, 179] on div "Attendee <img src="https://www.exhibitday.com/Images/Unassigned-User-Icon.png" …" at bounding box center [598, 178] width 648 height 39
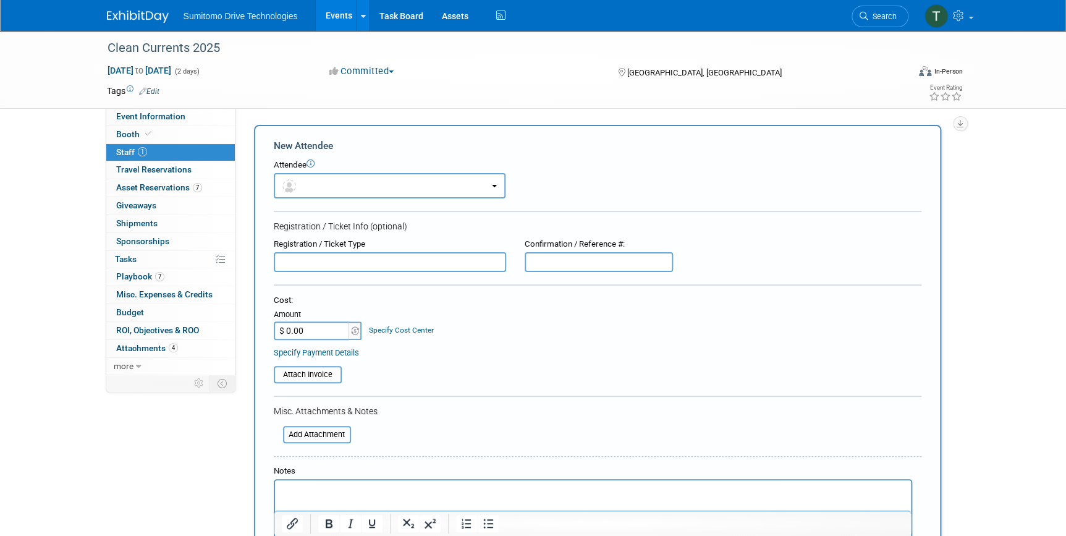
click at [332, 14] on link "Events" at bounding box center [338, 15] width 45 height 31
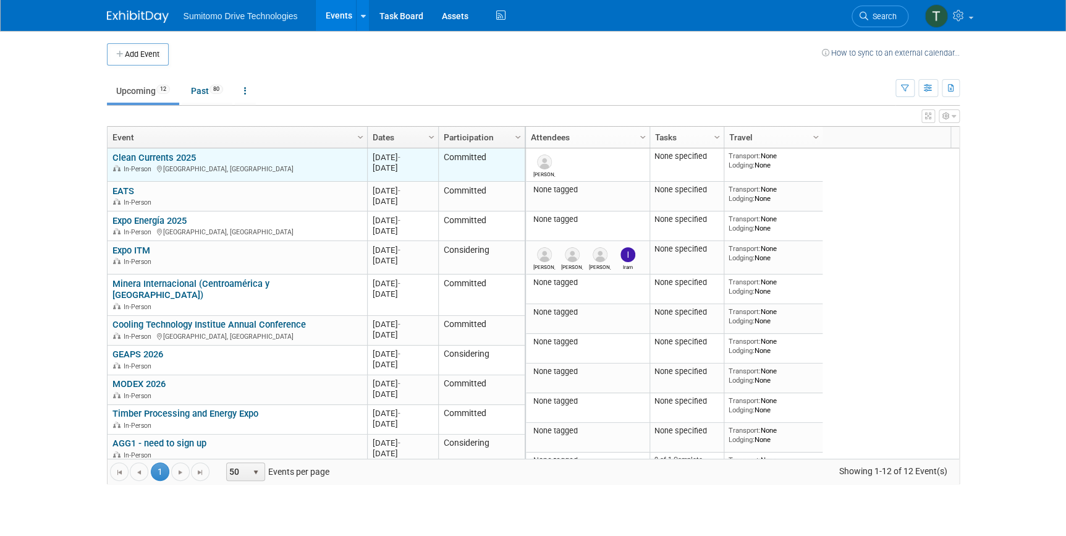
click at [176, 153] on link "Clean Currents 2025" at bounding box center [153, 157] width 83 height 11
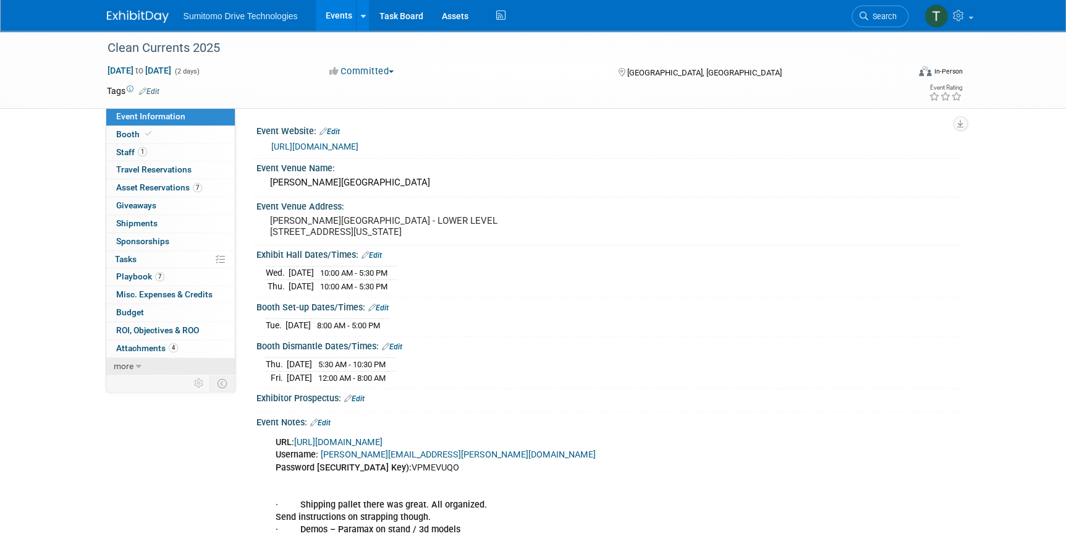
click at [138, 363] on icon at bounding box center [139, 366] width 6 height 9
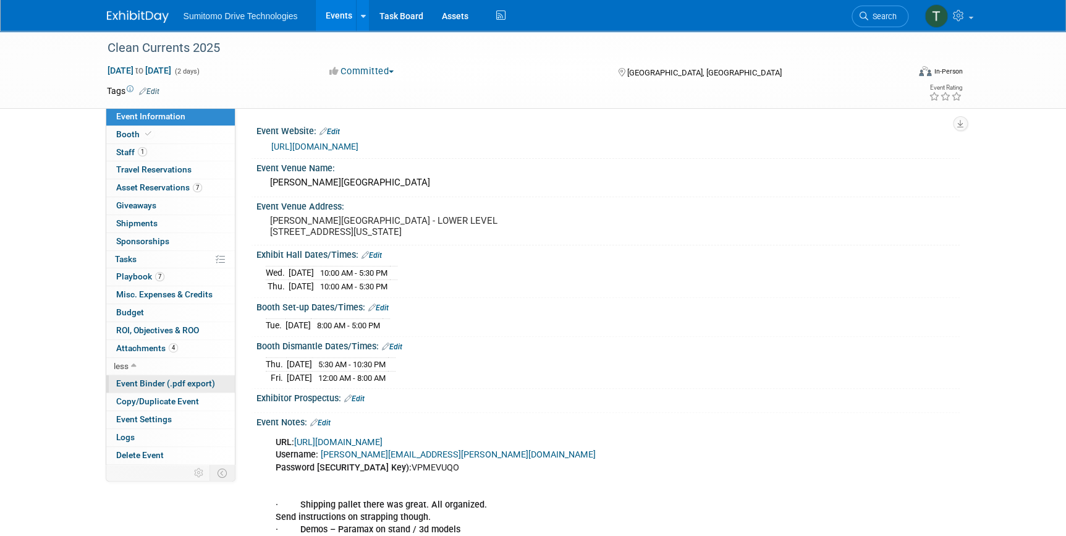
click at [150, 378] on span "Event Binder (.pdf export)" at bounding box center [165, 383] width 99 height 10
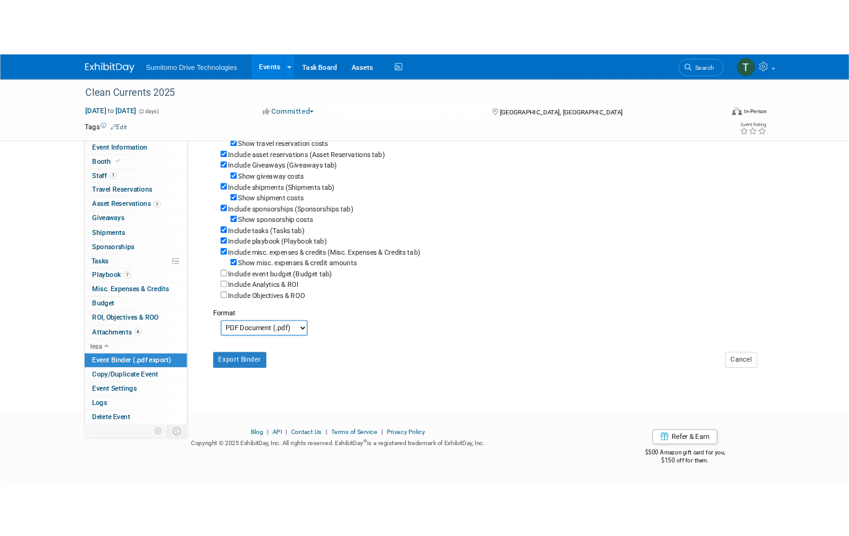
scroll to position [188, 0]
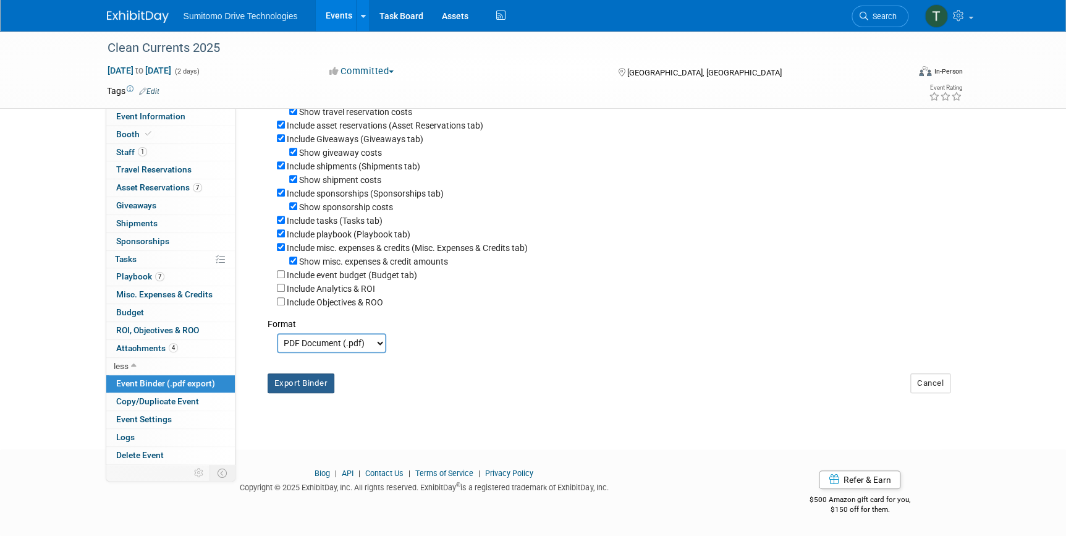
click at [314, 383] on button "Export Binder" at bounding box center [301, 383] width 67 height 20
